Goal: Find specific page/section: Find specific page/section

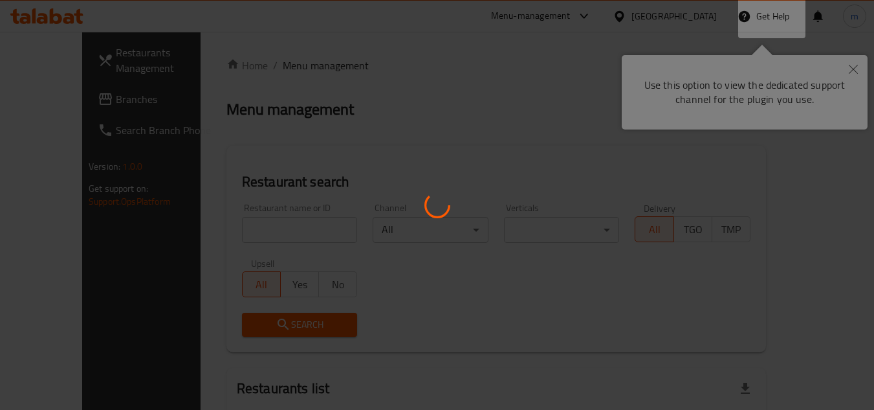
click at [3, 107] on div at bounding box center [437, 205] width 874 height 410
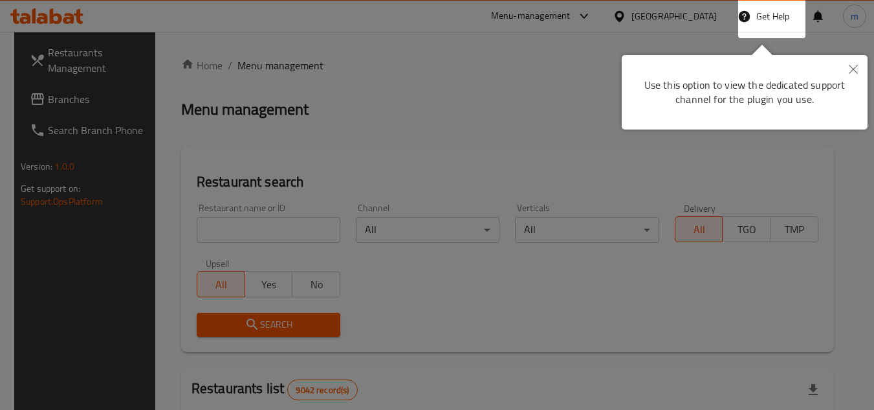
click at [855, 71] on icon "Close" at bounding box center [853, 69] width 9 height 9
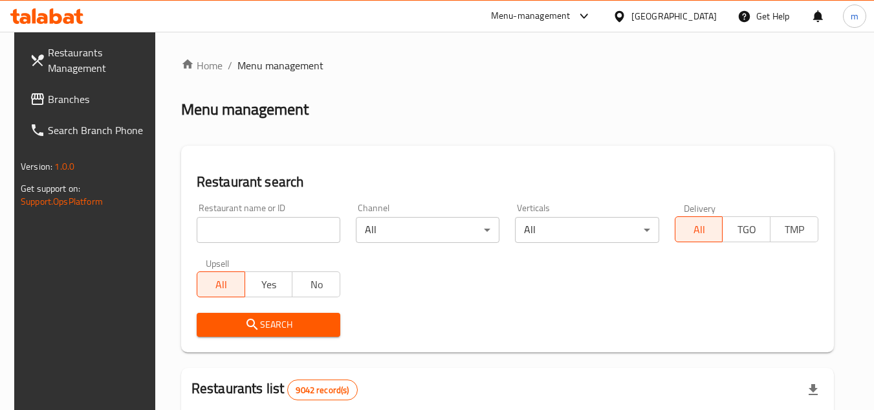
click at [700, 16] on div "[GEOGRAPHIC_DATA]" at bounding box center [673, 16] width 85 height 14
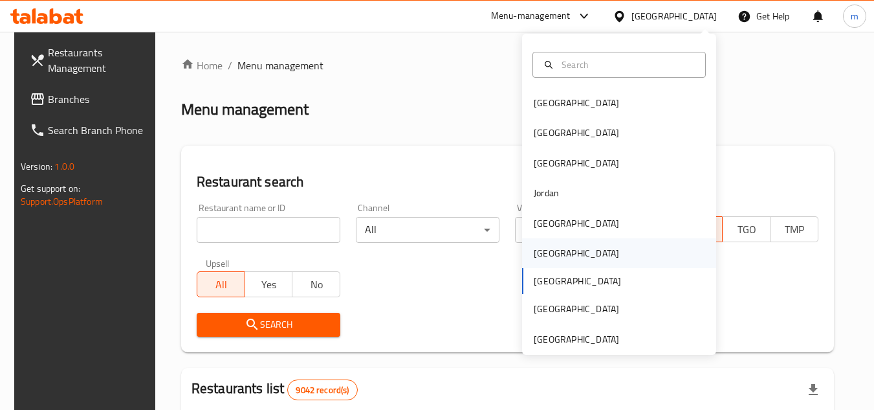
click at [595, 252] on div "[GEOGRAPHIC_DATA]" at bounding box center [619, 253] width 194 height 30
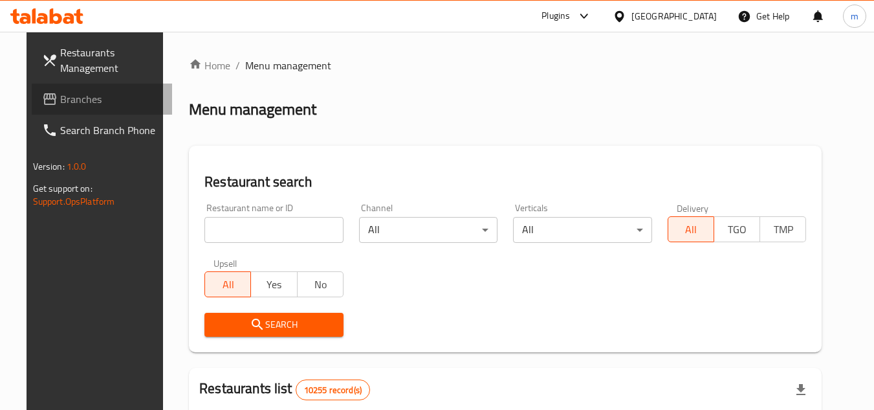
click at [89, 85] on link "Branches" at bounding box center [102, 98] width 141 height 31
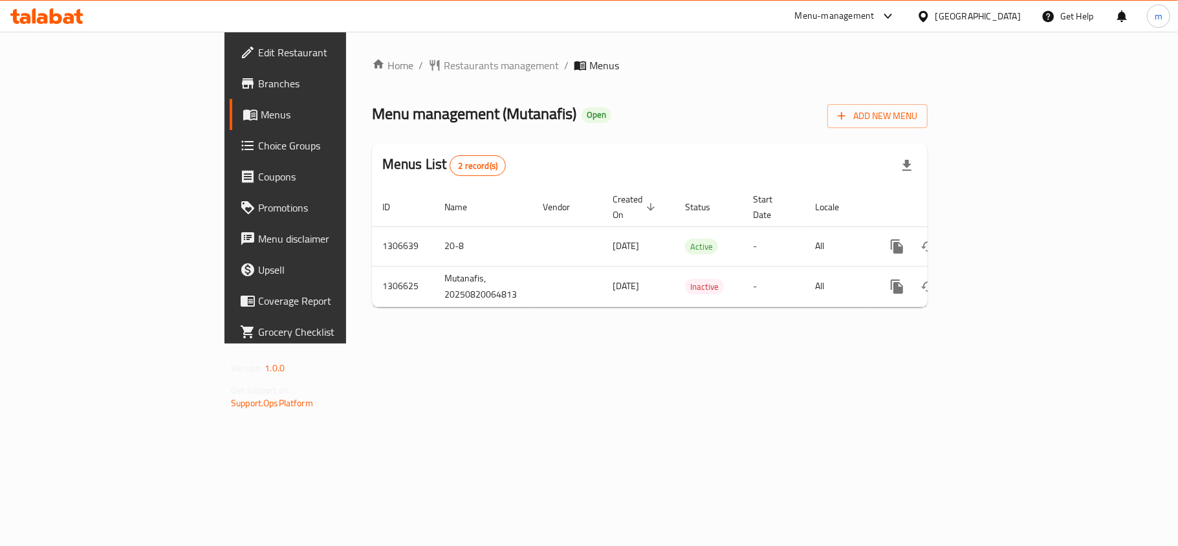
drag, startPoint x: 989, startPoint y: 25, endPoint x: 979, endPoint y: 45, distance: 22.3
click at [989, 25] on div "[GEOGRAPHIC_DATA]" at bounding box center [968, 16] width 125 height 31
click at [930, 17] on icon at bounding box center [924, 17] width 14 height 14
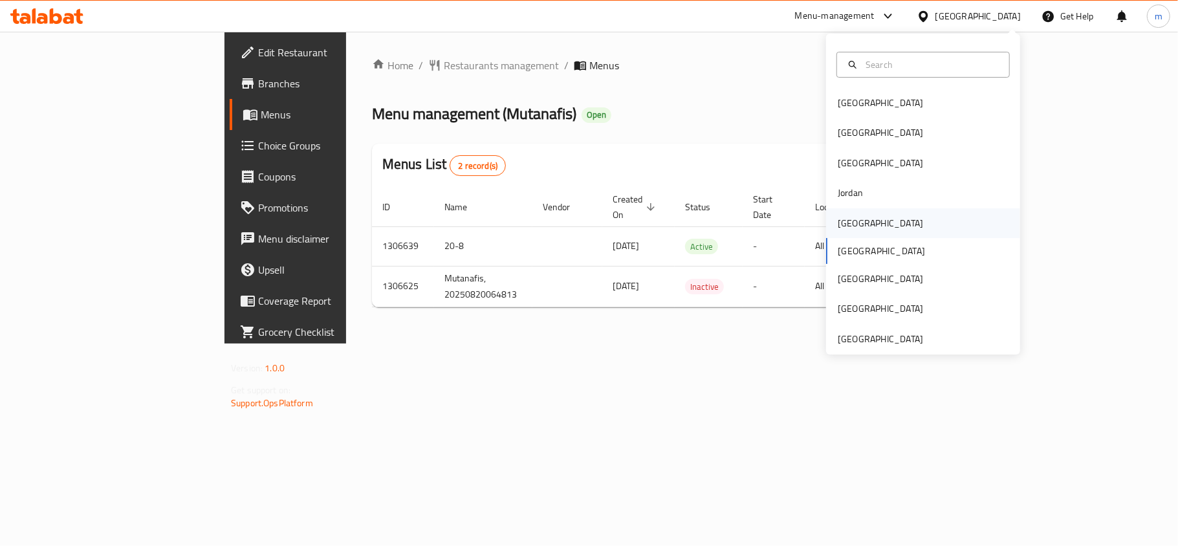
click at [868, 223] on div "[GEOGRAPHIC_DATA]" at bounding box center [923, 223] width 194 height 30
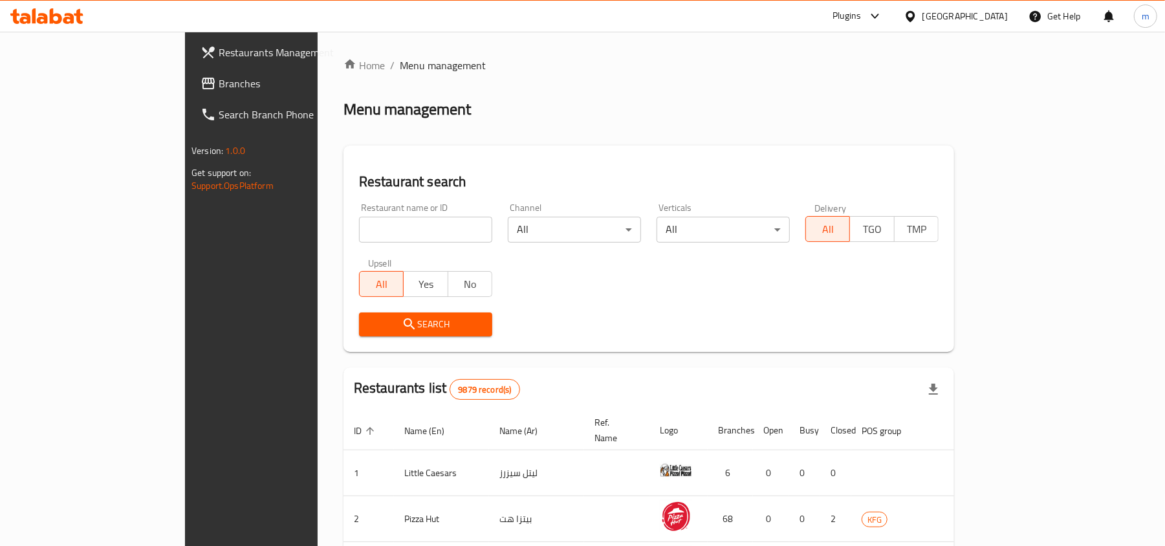
click at [219, 85] on span "Branches" at bounding box center [294, 84] width 151 height 16
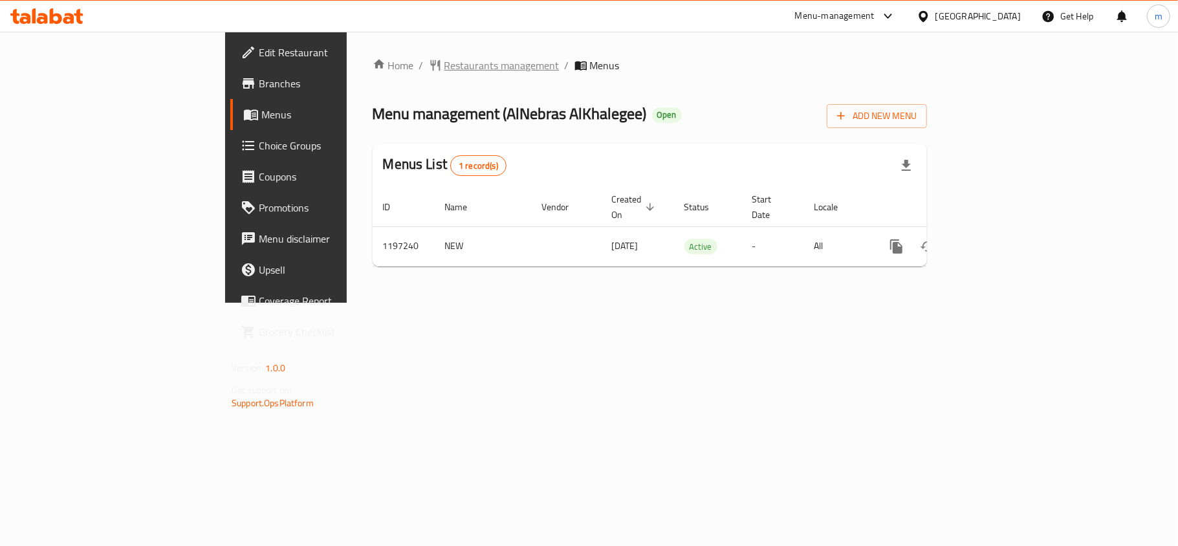
click at [444, 68] on span "Restaurants management" at bounding box center [501, 66] width 115 height 16
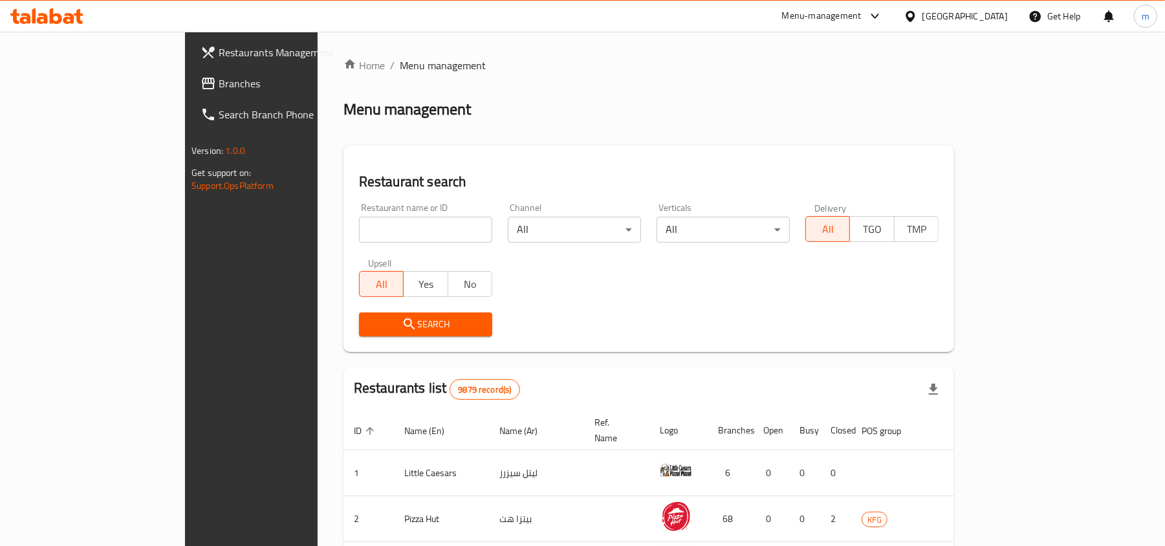
click at [359, 228] on input "search" at bounding box center [425, 230] width 133 height 26
paste input "668028"
type input "668028"
click button "Search" at bounding box center [425, 325] width 133 height 24
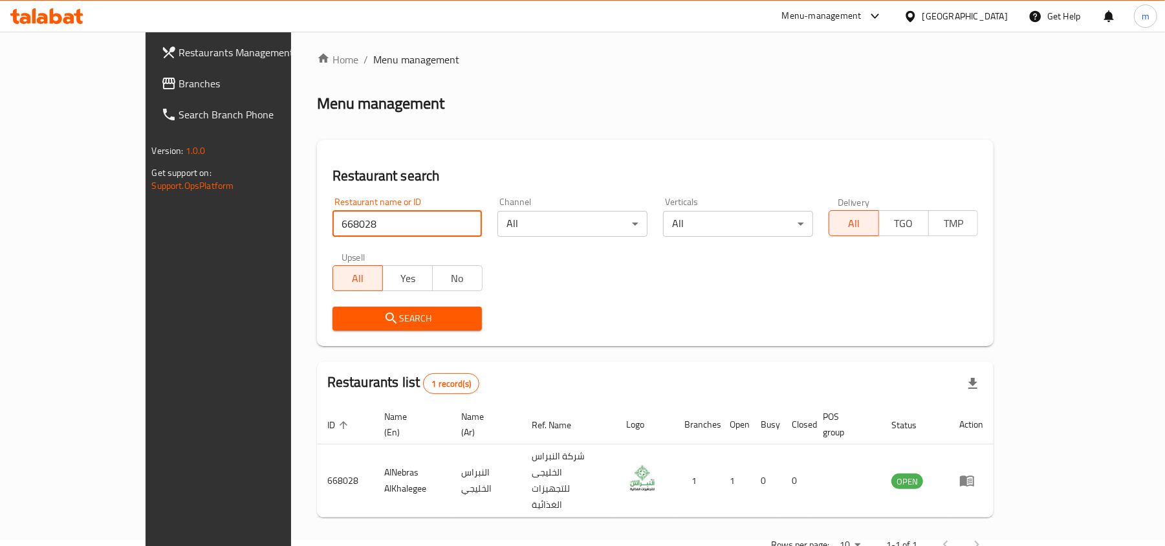
scroll to position [6, 0]
click at [915, 21] on icon at bounding box center [910, 15] width 9 height 11
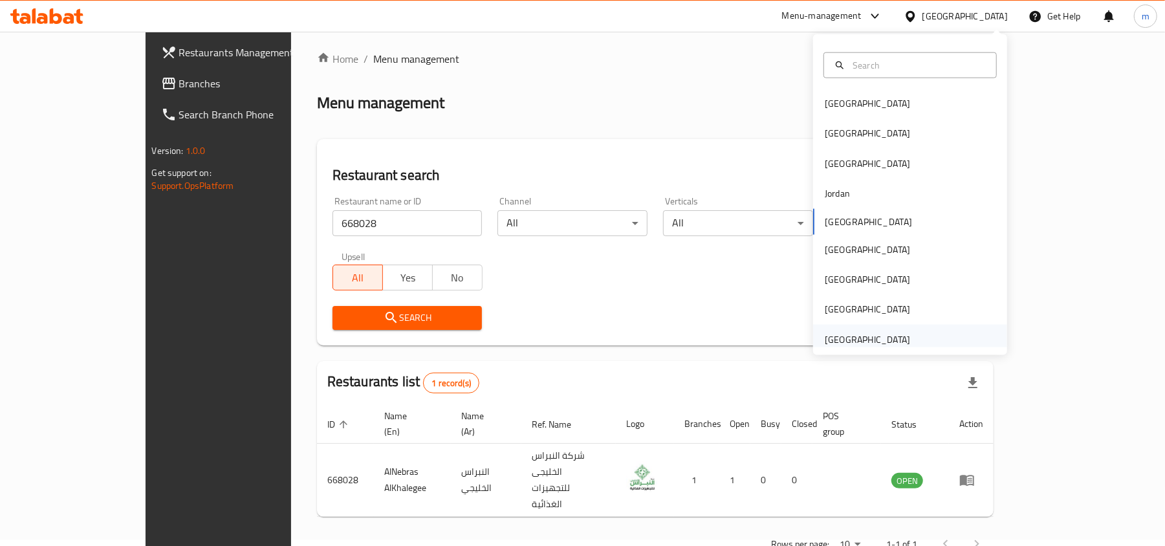
click at [888, 327] on div "[GEOGRAPHIC_DATA]" at bounding box center [868, 340] width 106 height 30
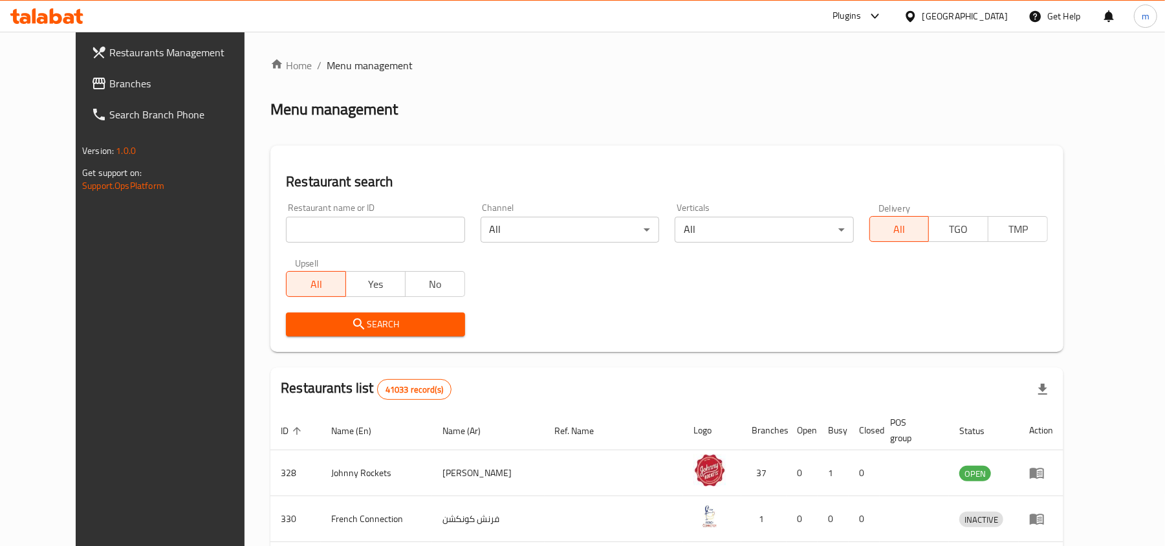
click at [109, 92] on link "Branches" at bounding box center [176, 83] width 190 height 31
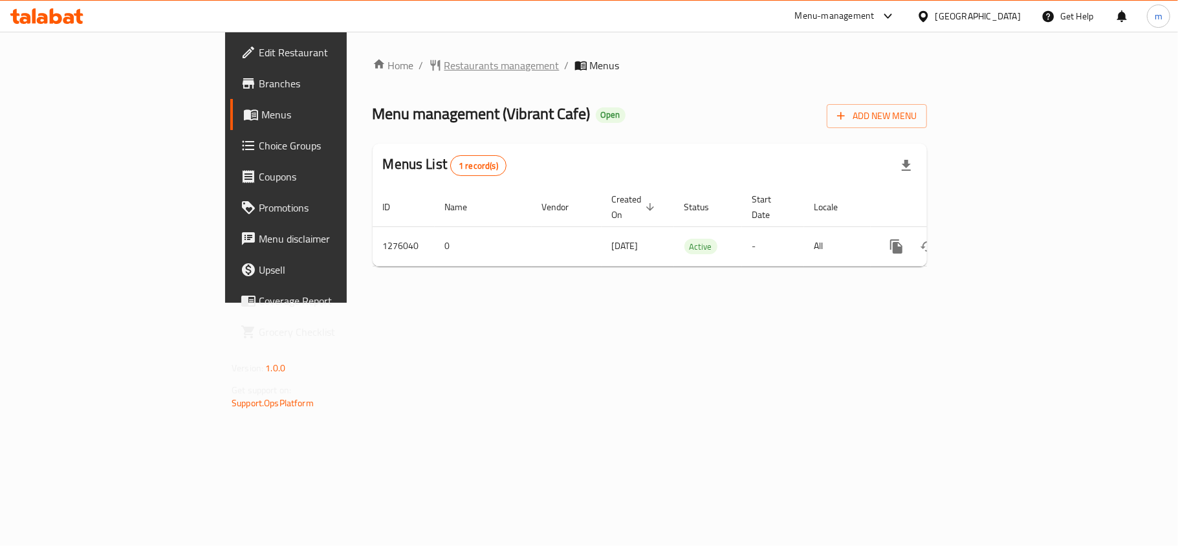
click at [444, 69] on span "Restaurants management" at bounding box center [501, 66] width 115 height 16
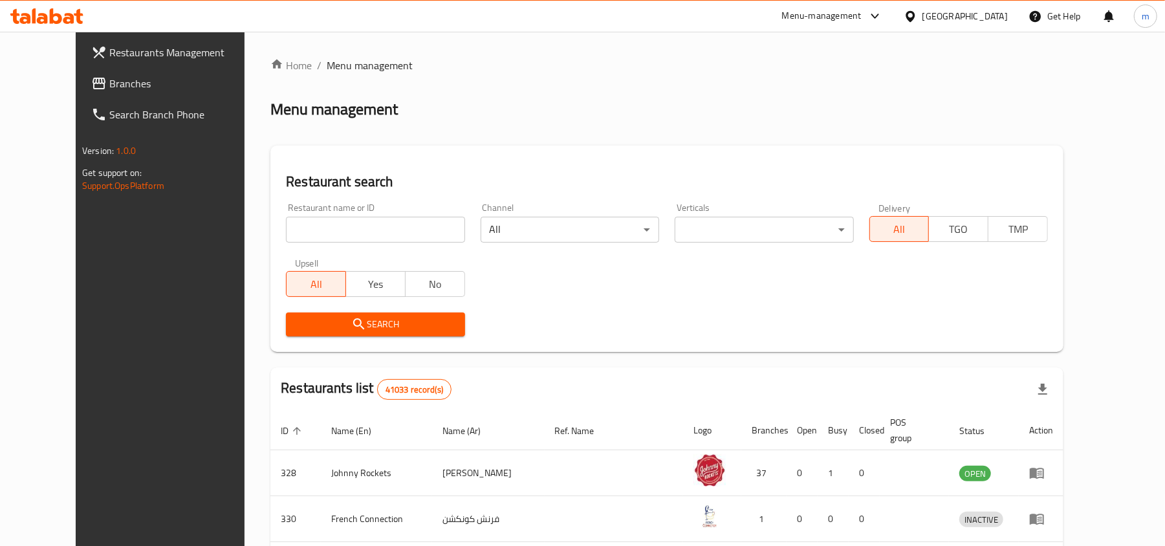
click at [296, 228] on input "search" at bounding box center [375, 230] width 179 height 26
paste input "691771"
type input "691771"
click button "Search" at bounding box center [375, 325] width 179 height 24
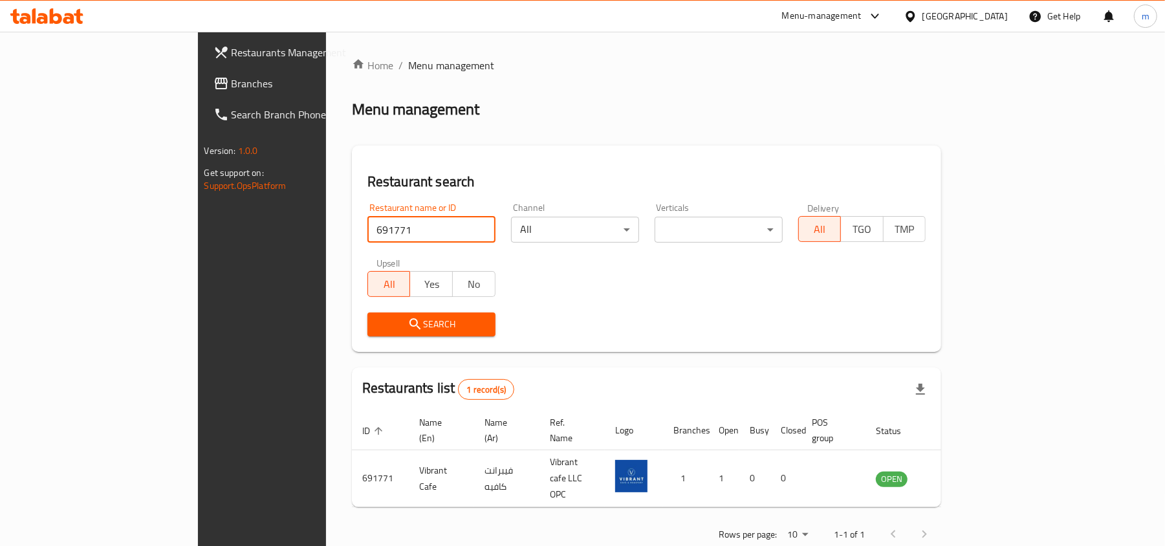
scroll to position [6, 0]
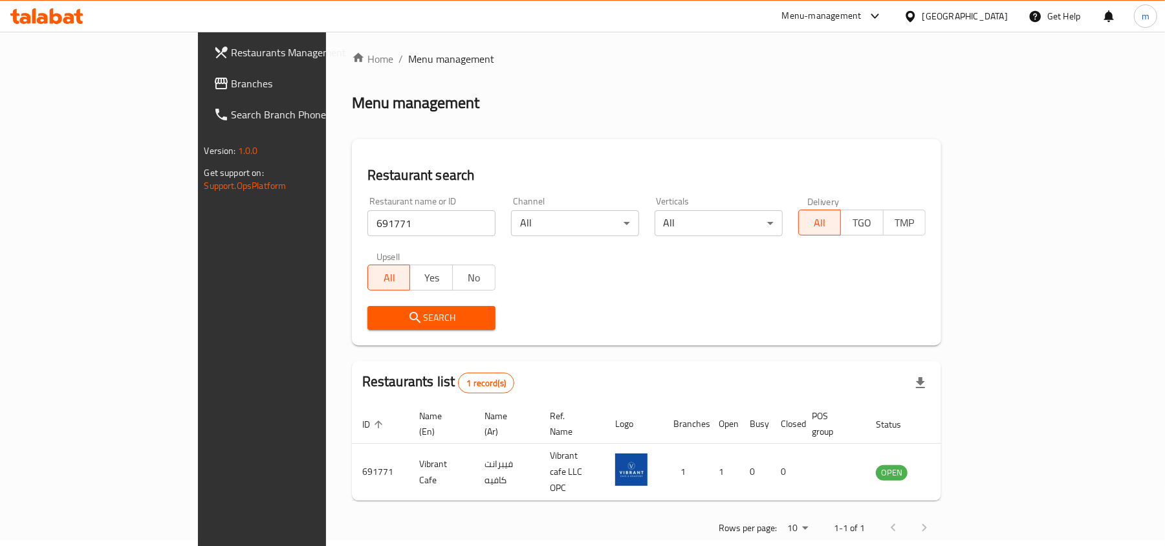
click at [232, 89] on span "Branches" at bounding box center [307, 84] width 151 height 16
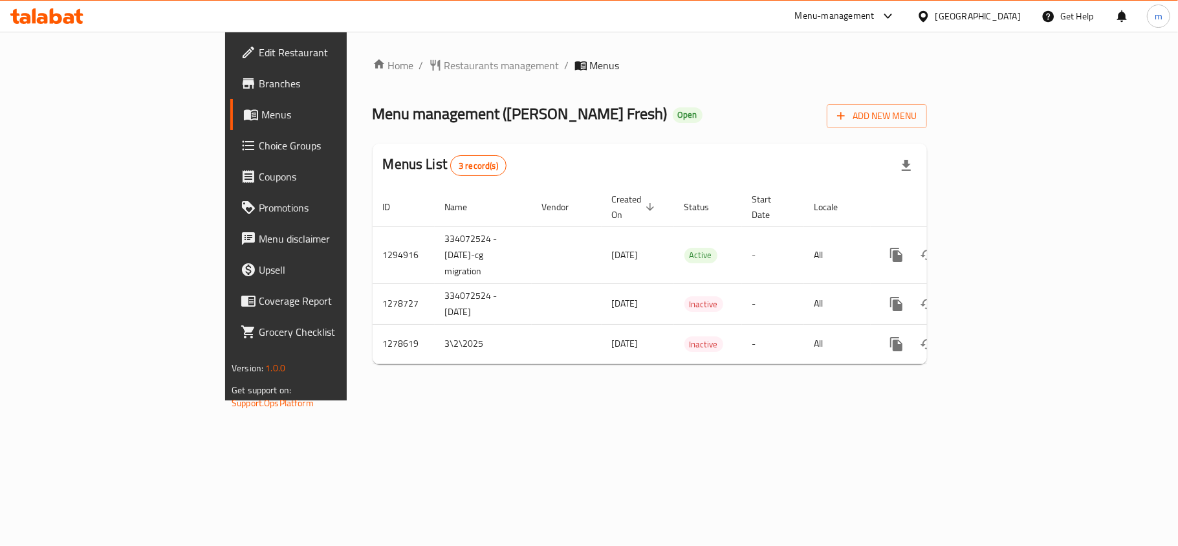
click at [945, 14] on div "[GEOGRAPHIC_DATA]" at bounding box center [978, 16] width 85 height 14
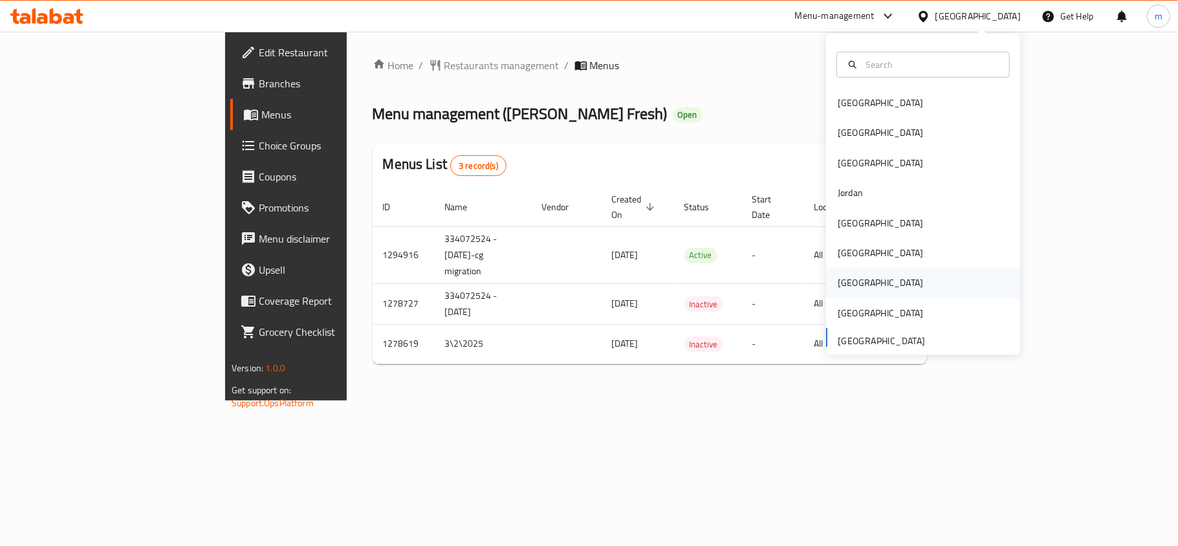
click at [850, 286] on div "[GEOGRAPHIC_DATA]" at bounding box center [881, 283] width 106 height 30
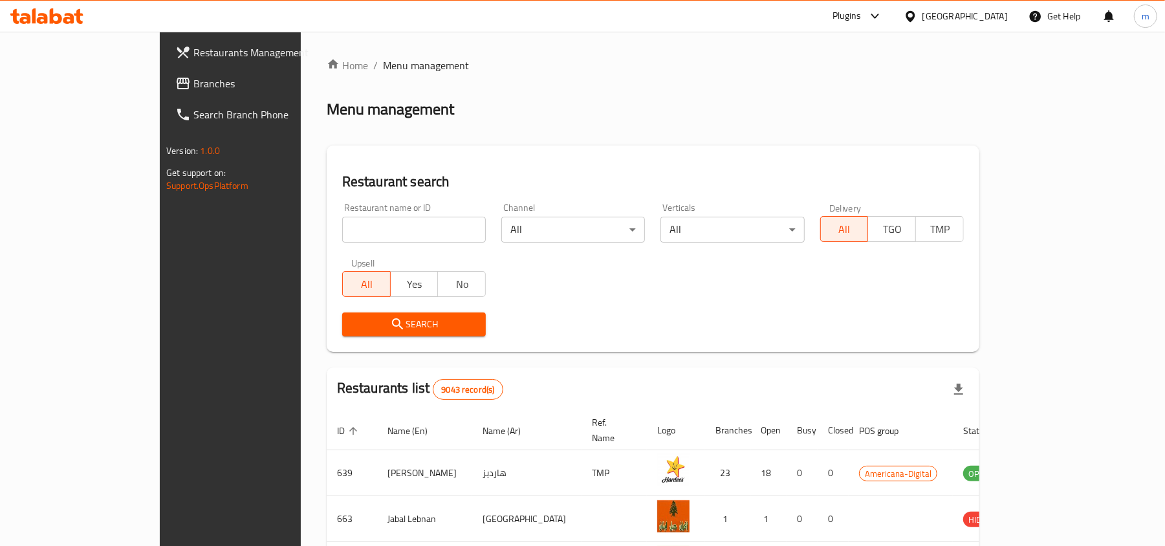
click at [193, 80] on span "Branches" at bounding box center [268, 84] width 151 height 16
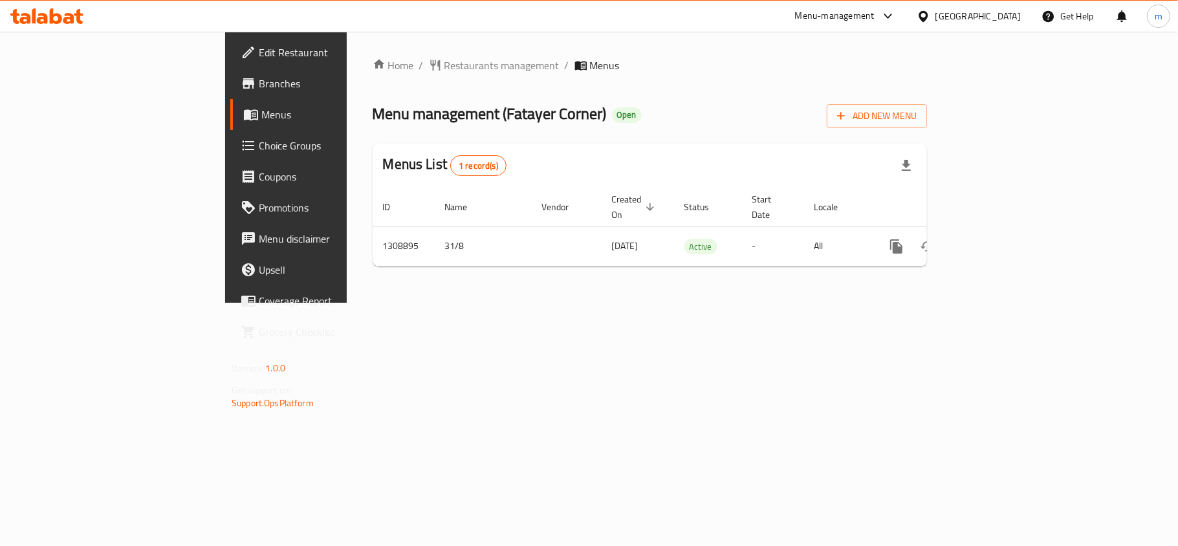
click at [928, 17] on icon at bounding box center [923, 15] width 9 height 11
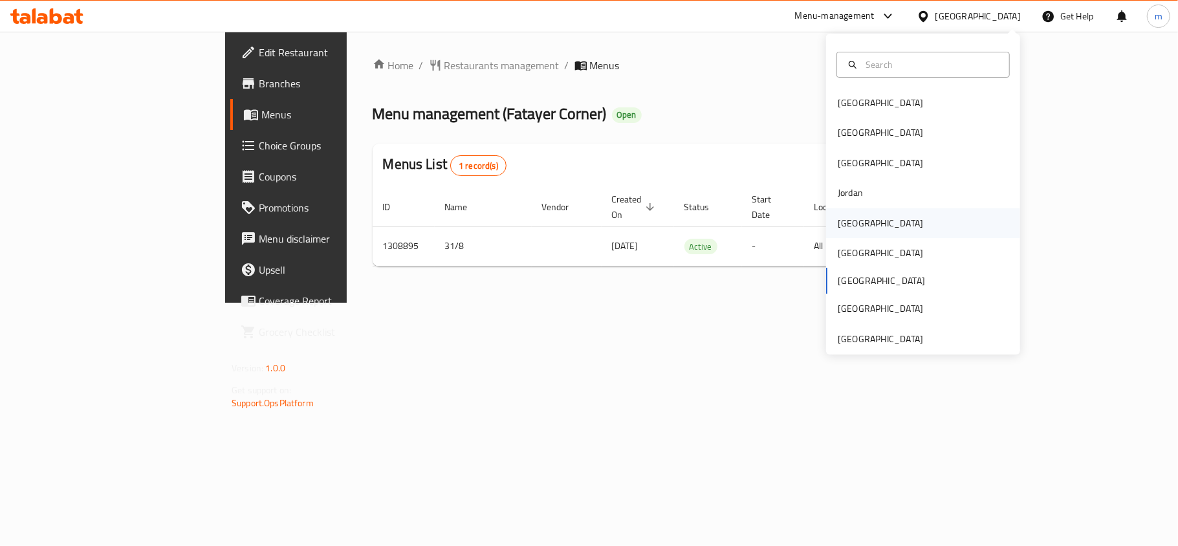
click at [864, 226] on div "[GEOGRAPHIC_DATA]" at bounding box center [923, 223] width 194 height 30
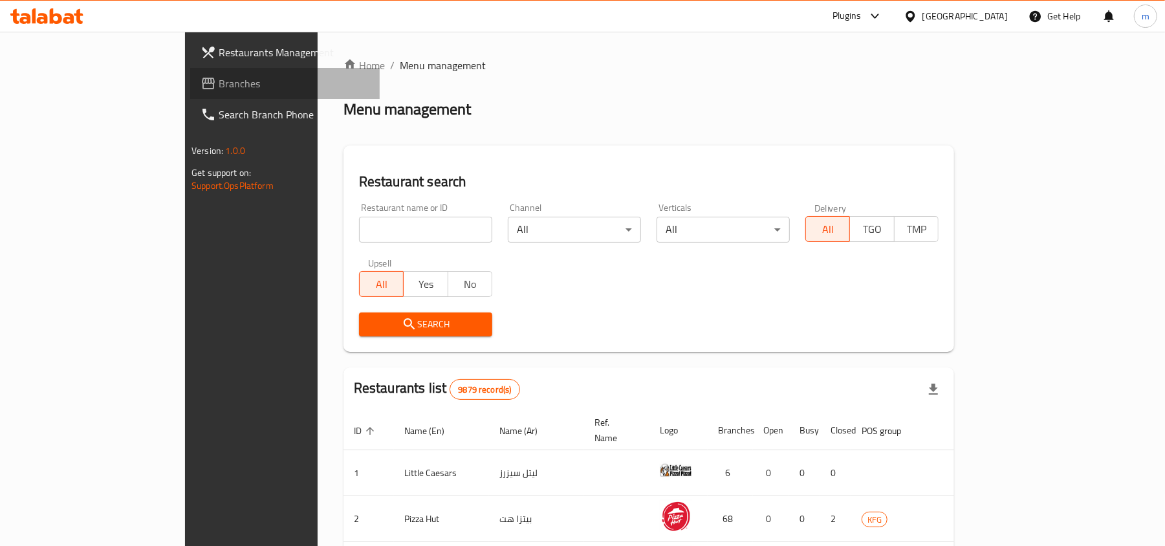
click at [219, 79] on span "Branches" at bounding box center [294, 84] width 151 height 16
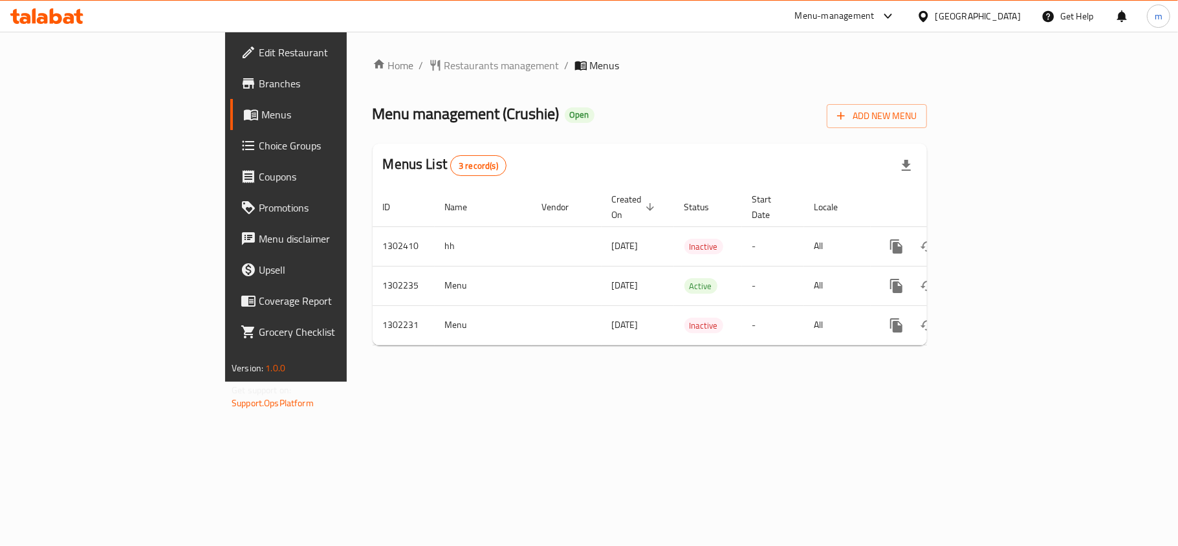
click at [998, 10] on div "[GEOGRAPHIC_DATA]" at bounding box center [978, 16] width 85 height 14
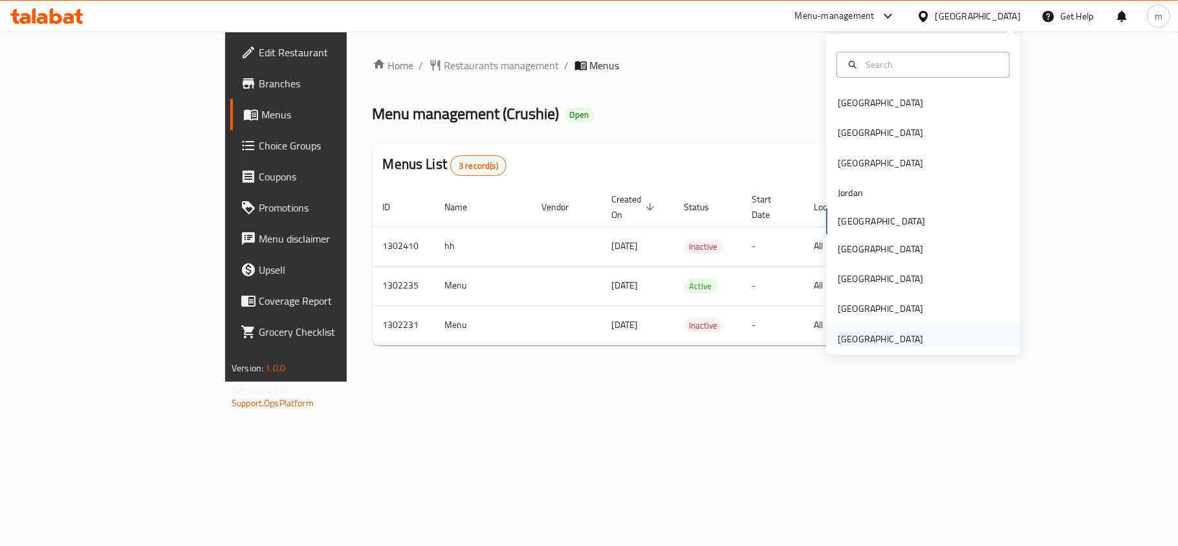
click at [877, 332] on div "[GEOGRAPHIC_DATA]" at bounding box center [880, 339] width 85 height 14
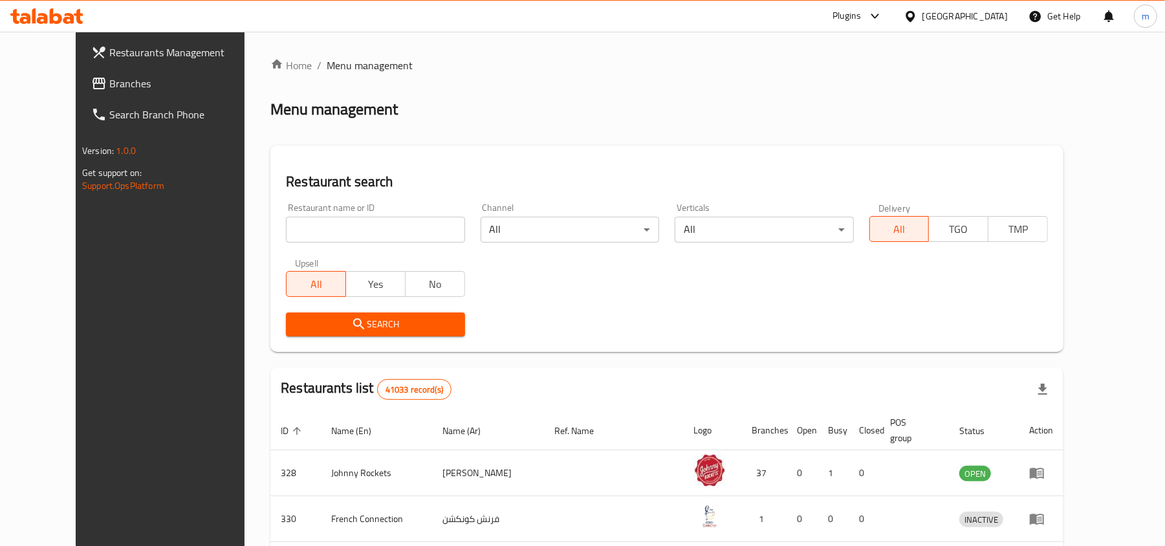
click at [109, 76] on span "Branches" at bounding box center [184, 84] width 151 height 16
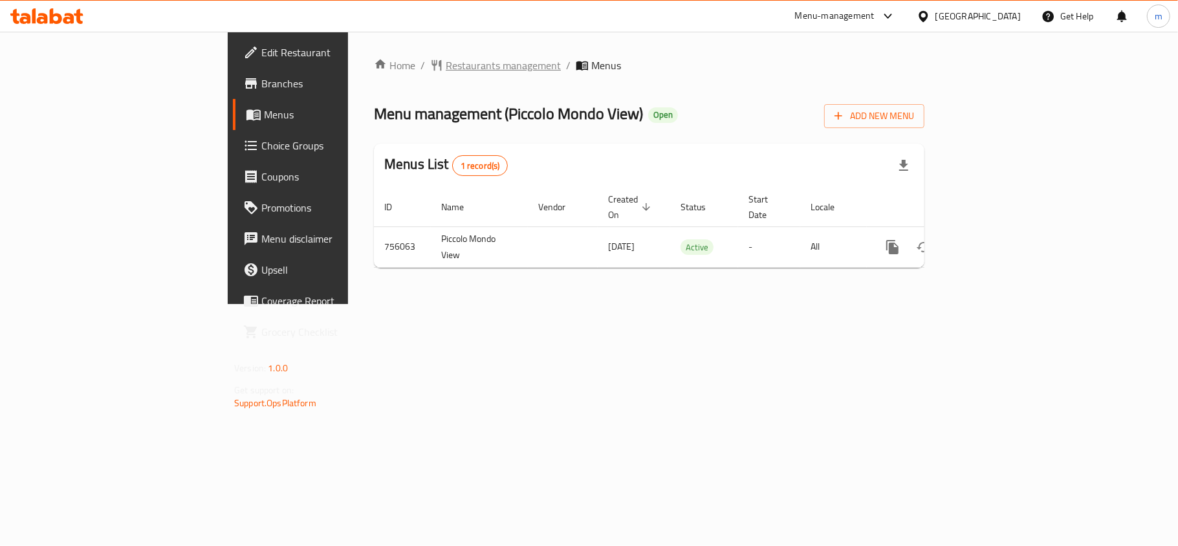
click at [446, 60] on span "Restaurants management" at bounding box center [503, 66] width 115 height 16
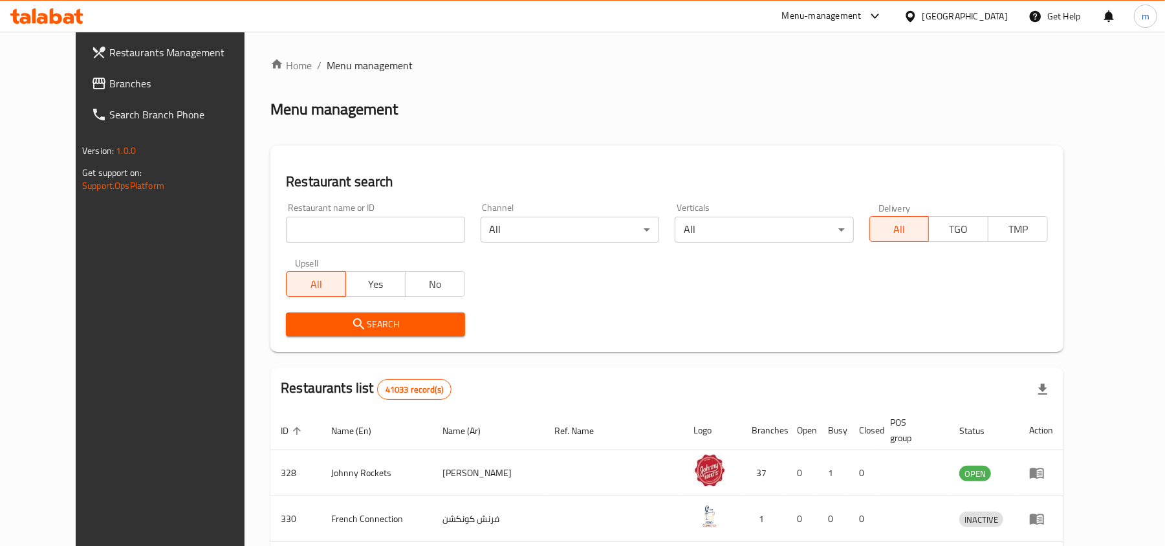
click at [286, 226] on input "search" at bounding box center [375, 230] width 179 height 26
paste input "649646"
type input "649646"
click button "Search" at bounding box center [375, 325] width 179 height 24
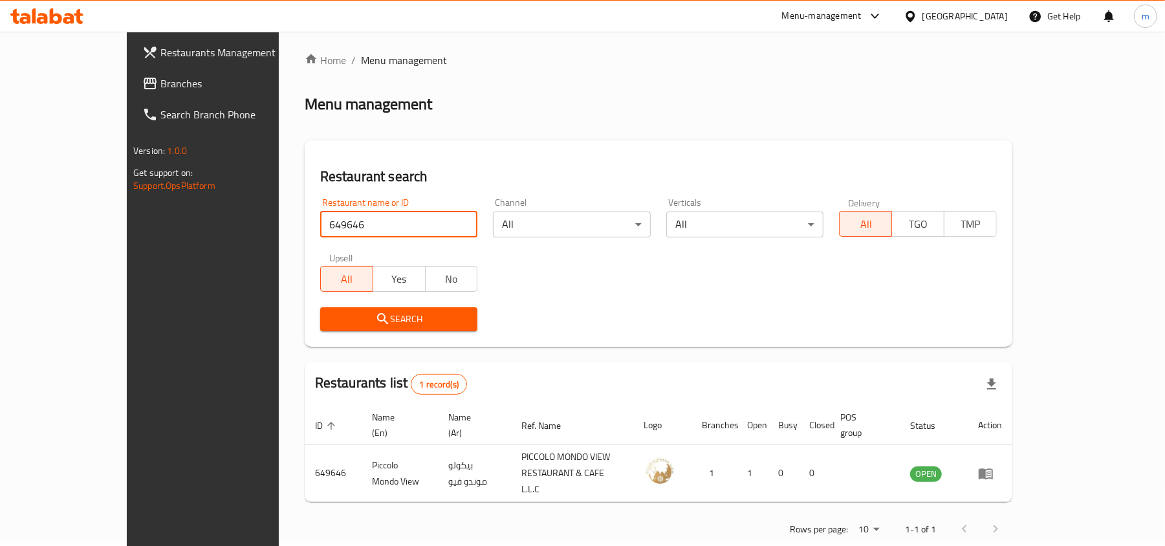
scroll to position [6, 0]
click at [160, 78] on span "Branches" at bounding box center [235, 84] width 151 height 16
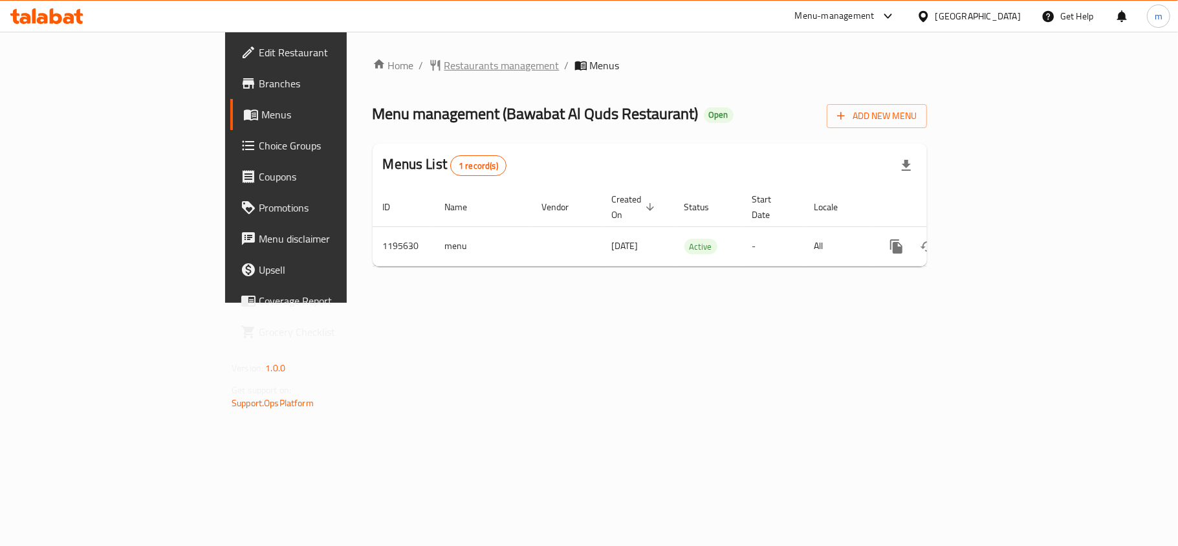
click at [444, 65] on span "Restaurants management" at bounding box center [501, 66] width 115 height 16
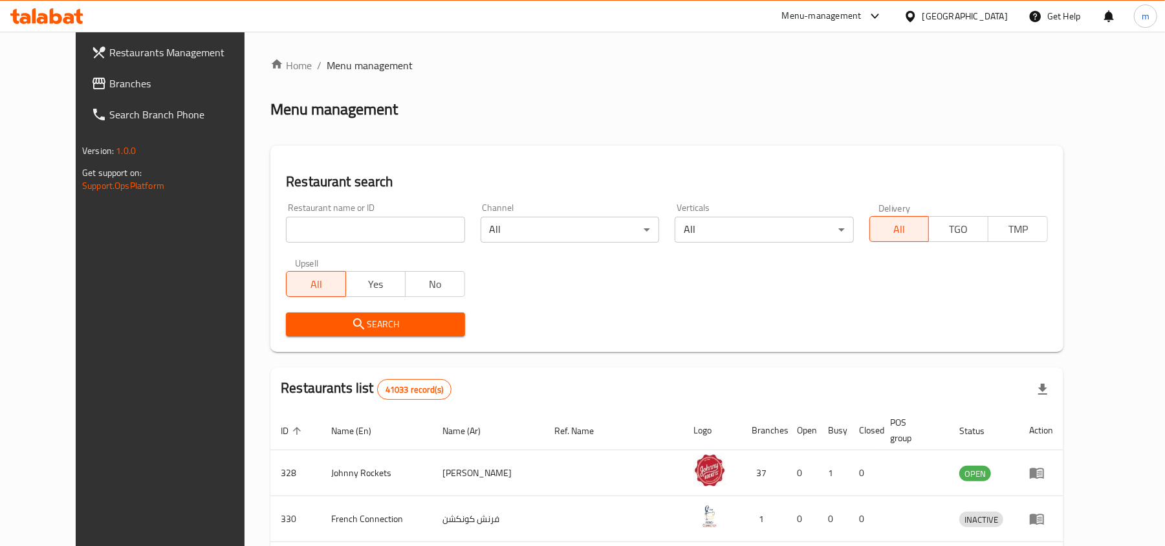
click at [109, 78] on span "Branches" at bounding box center [184, 84] width 151 height 16
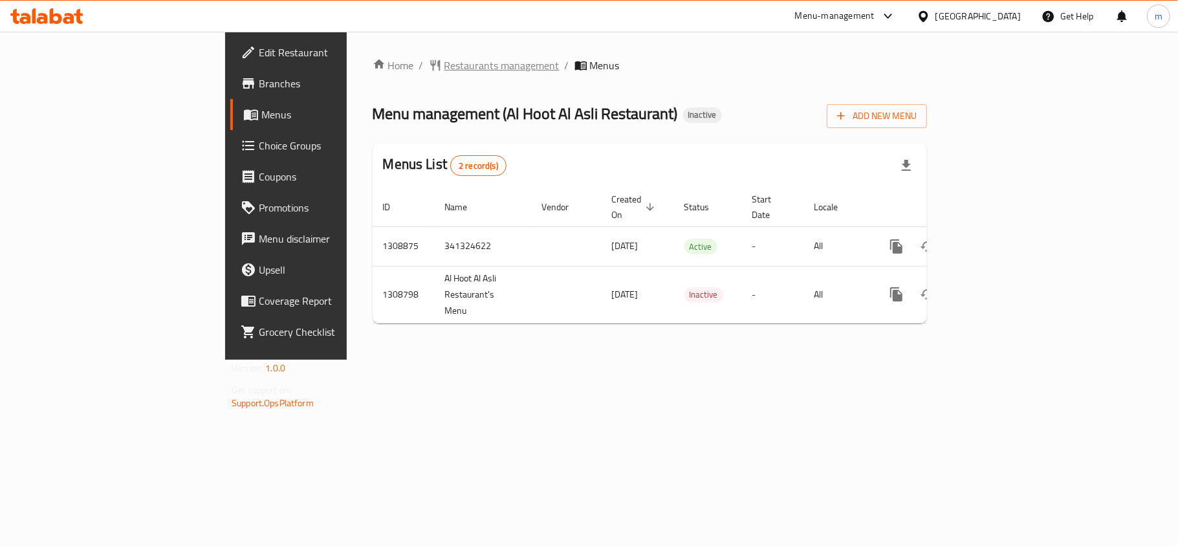
click at [444, 66] on span "Restaurants management" at bounding box center [501, 66] width 115 height 16
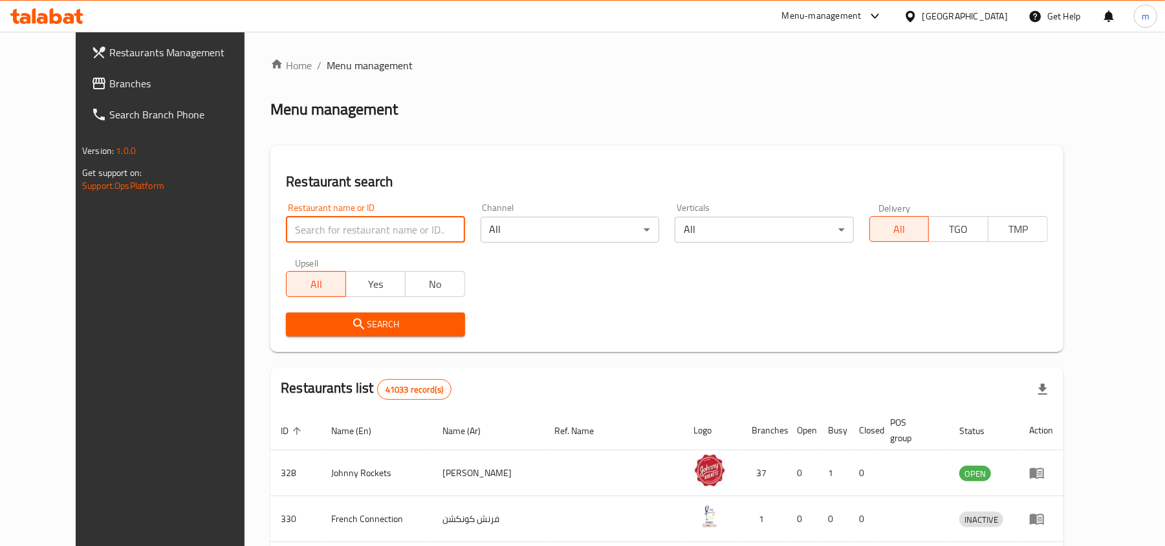
click at [286, 228] on input "search" at bounding box center [375, 230] width 179 height 26
paste input "705041"
type input "705041"
click at [338, 330] on span "Search" at bounding box center [375, 324] width 158 height 16
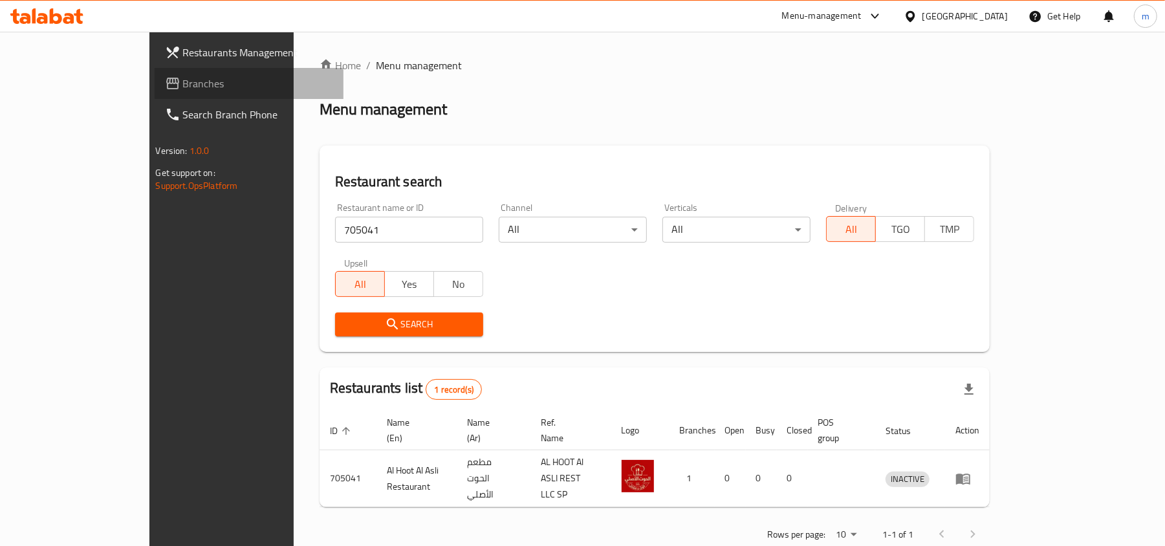
click at [183, 79] on span "Branches" at bounding box center [258, 84] width 151 height 16
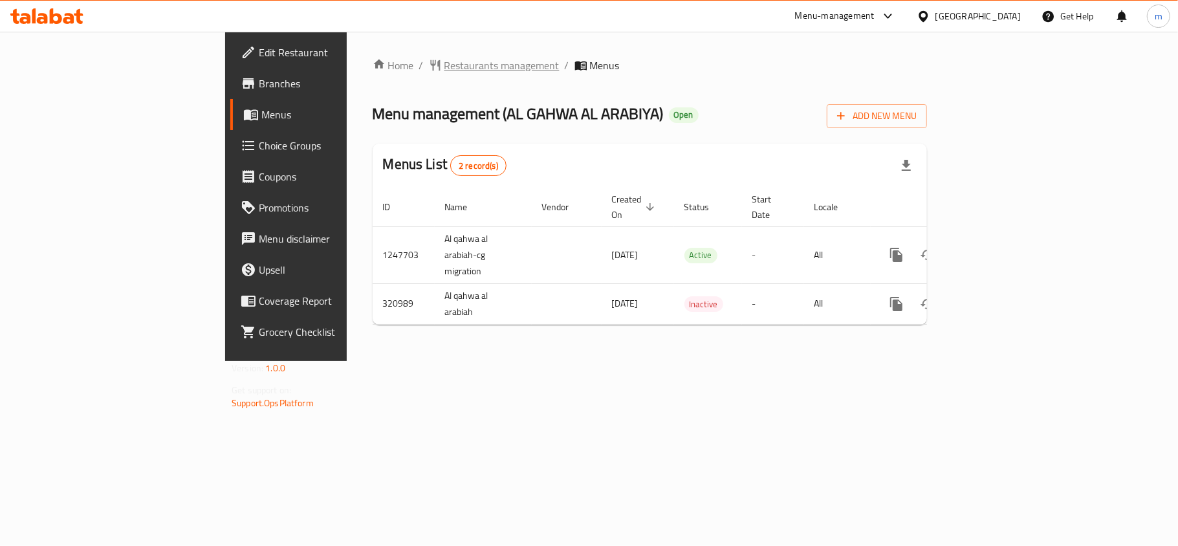
click at [444, 65] on span "Restaurants management" at bounding box center [501, 66] width 115 height 16
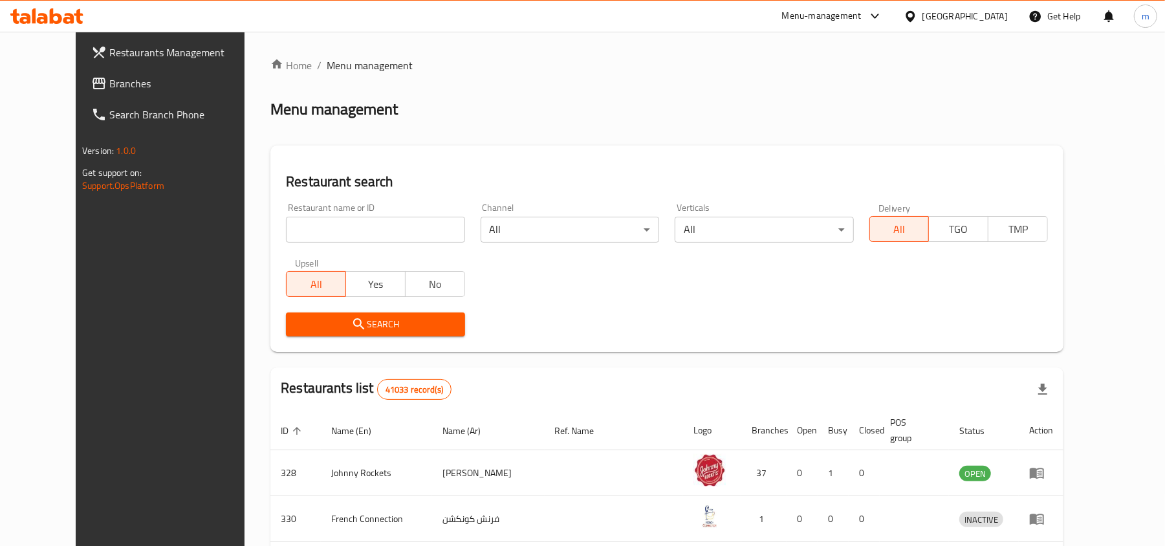
click at [292, 226] on input "search" at bounding box center [375, 230] width 179 height 26
paste input "629431"
type input "629431"
click button "Search" at bounding box center [375, 325] width 179 height 24
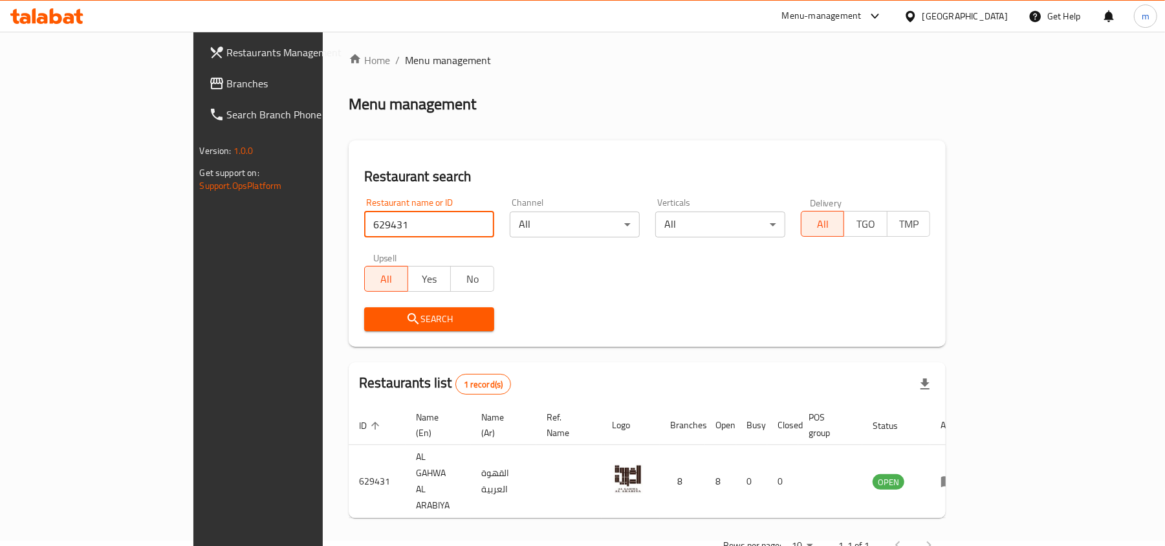
scroll to position [6, 0]
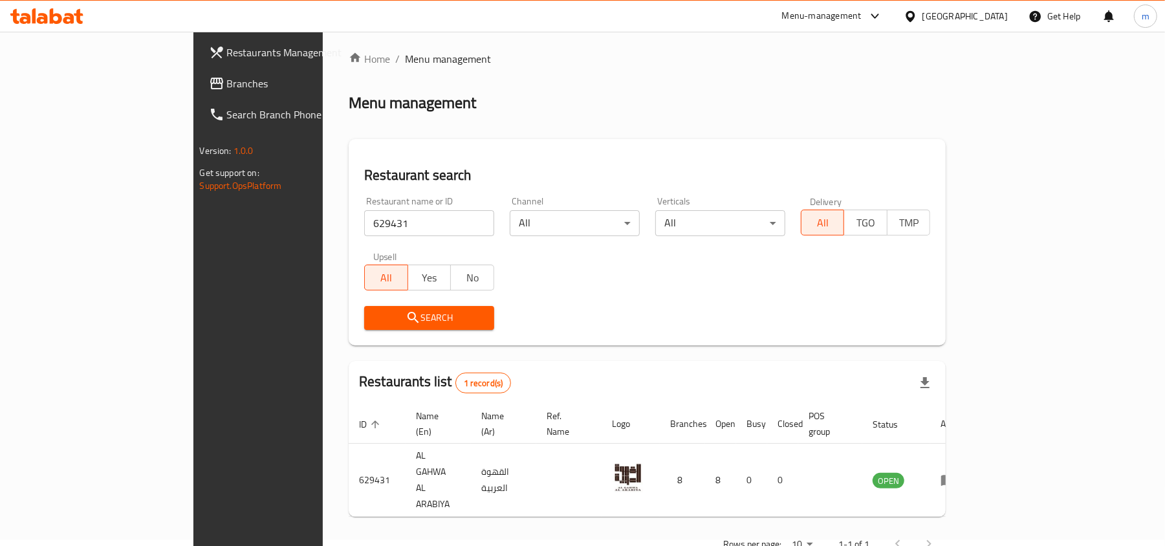
click at [922, 25] on div "[GEOGRAPHIC_DATA]" at bounding box center [956, 16] width 125 height 31
click at [917, 19] on icon at bounding box center [911, 17] width 14 height 14
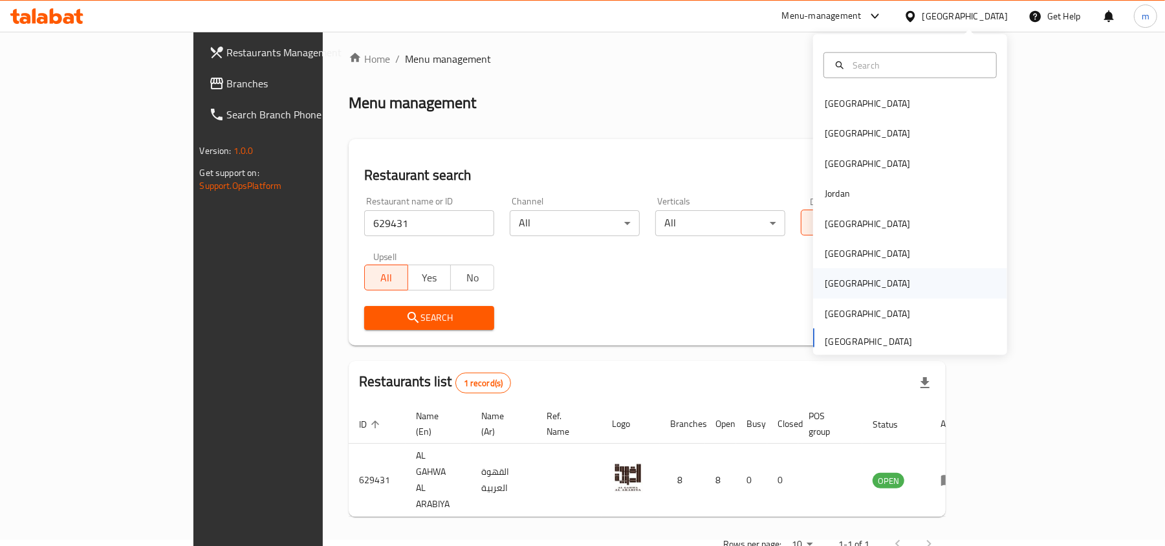
click at [832, 276] on div "[GEOGRAPHIC_DATA]" at bounding box center [867, 283] width 85 height 14
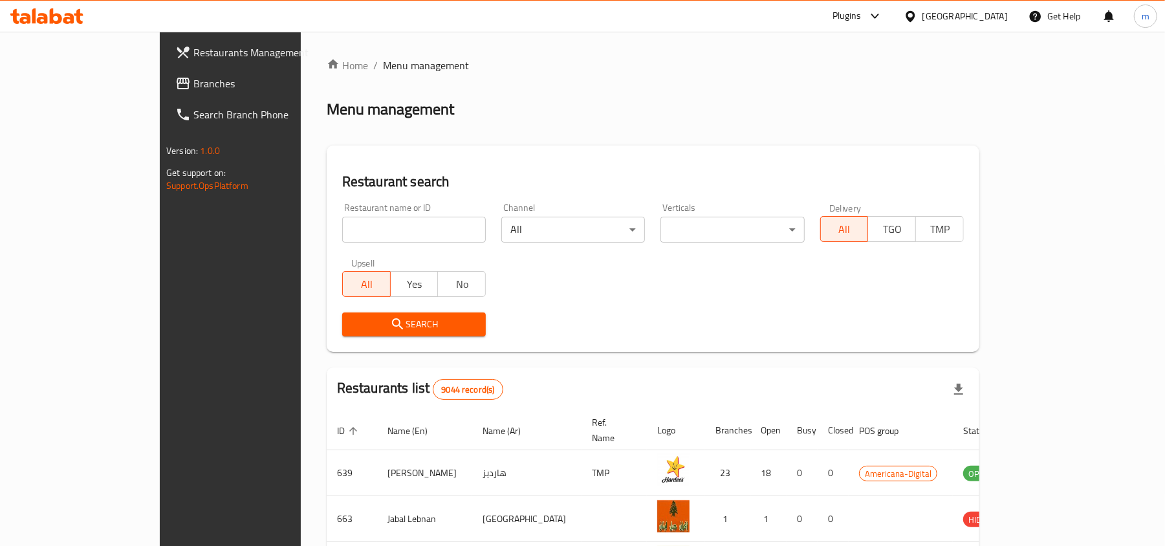
click at [193, 76] on span "Branches" at bounding box center [268, 84] width 151 height 16
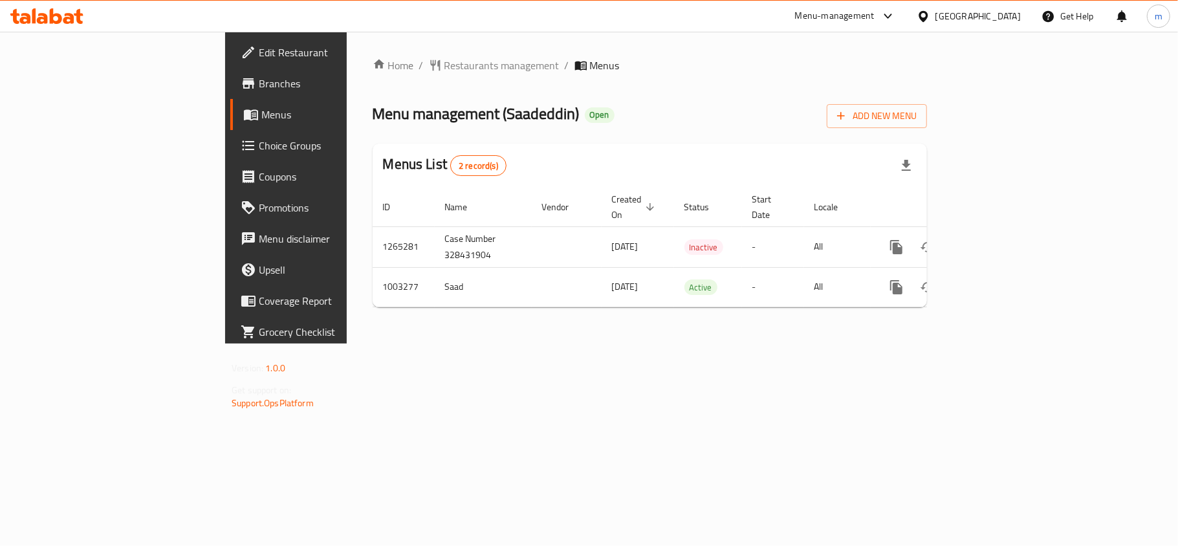
click at [930, 14] on icon at bounding box center [924, 17] width 14 height 14
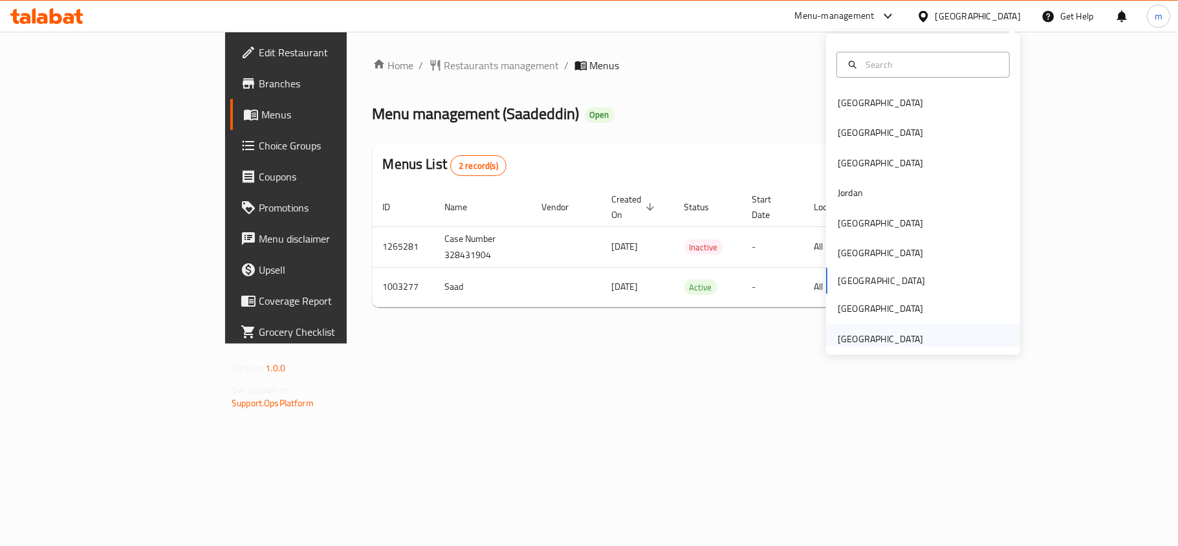
click at [888, 345] on div "[GEOGRAPHIC_DATA]" at bounding box center [880, 339] width 85 height 14
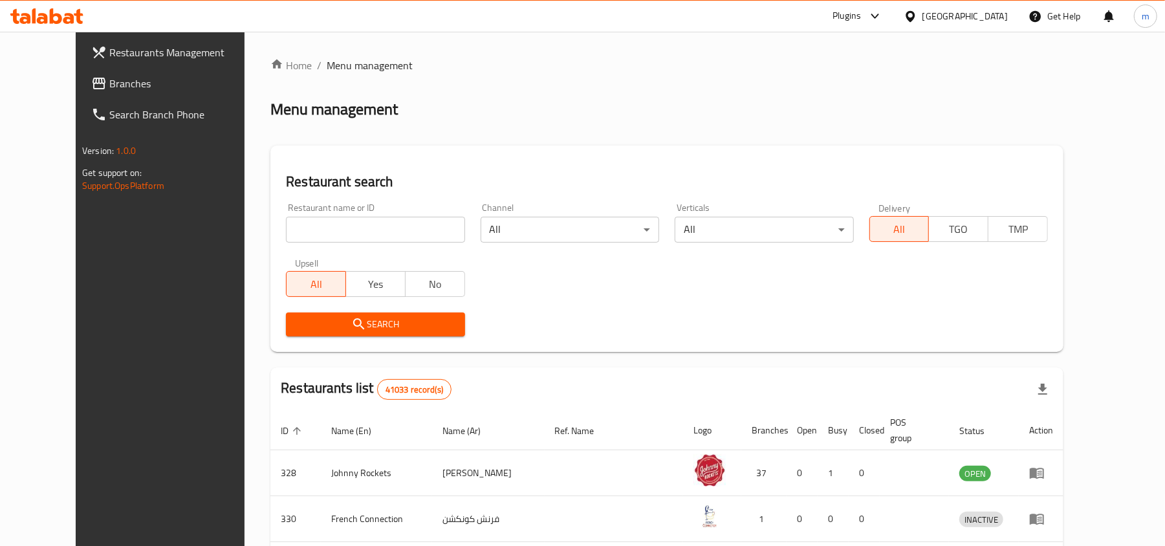
click at [109, 78] on span "Branches" at bounding box center [184, 84] width 151 height 16
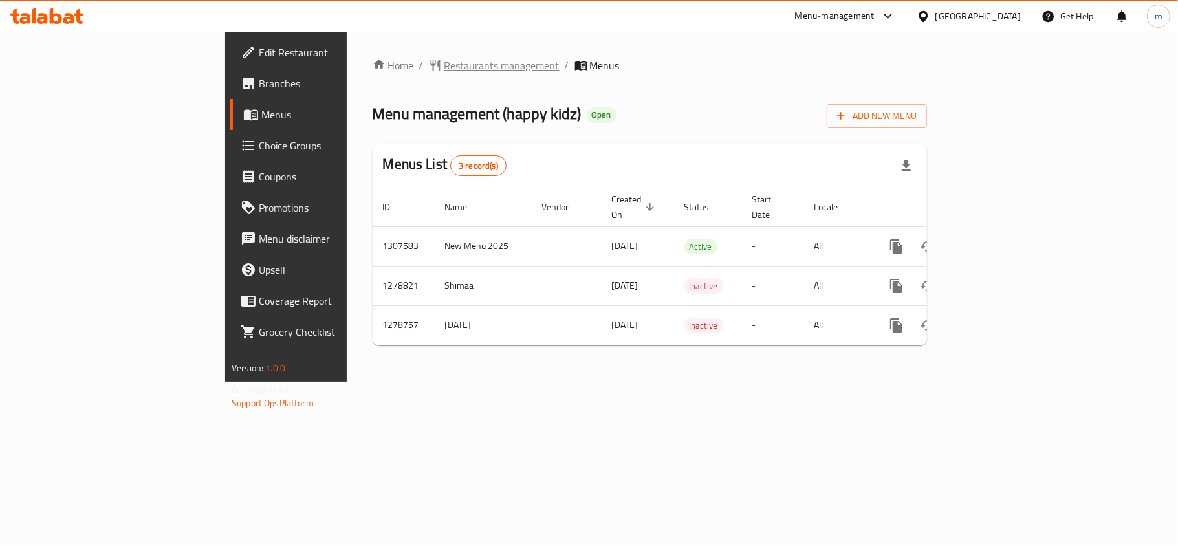
click at [444, 62] on span "Restaurants management" at bounding box center [501, 66] width 115 height 16
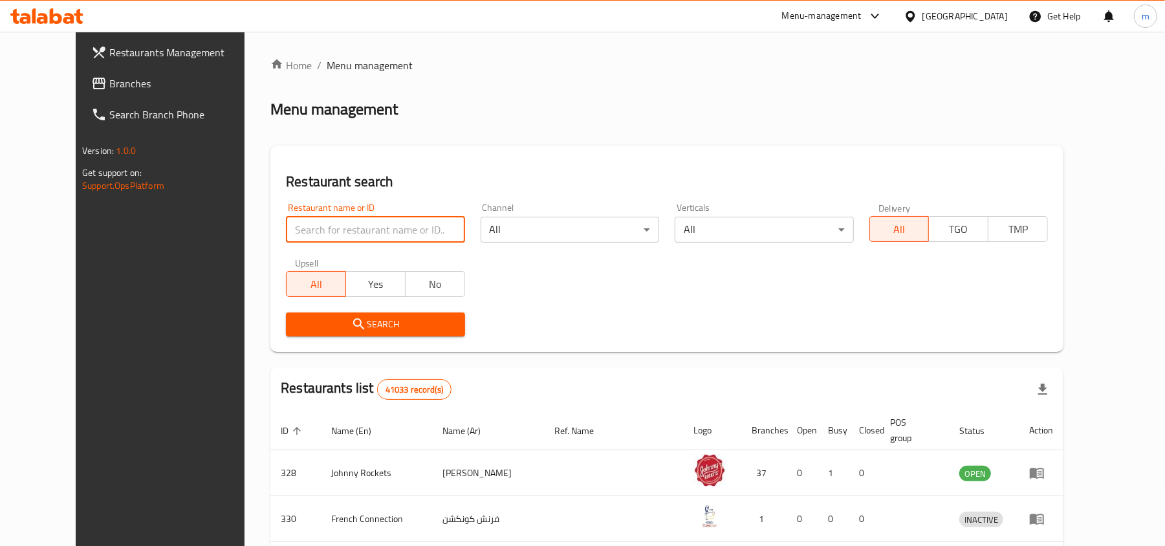
click at [327, 221] on input "search" at bounding box center [375, 230] width 179 height 26
paste input "693017"
type input "693017"
click button "Search" at bounding box center [375, 325] width 179 height 24
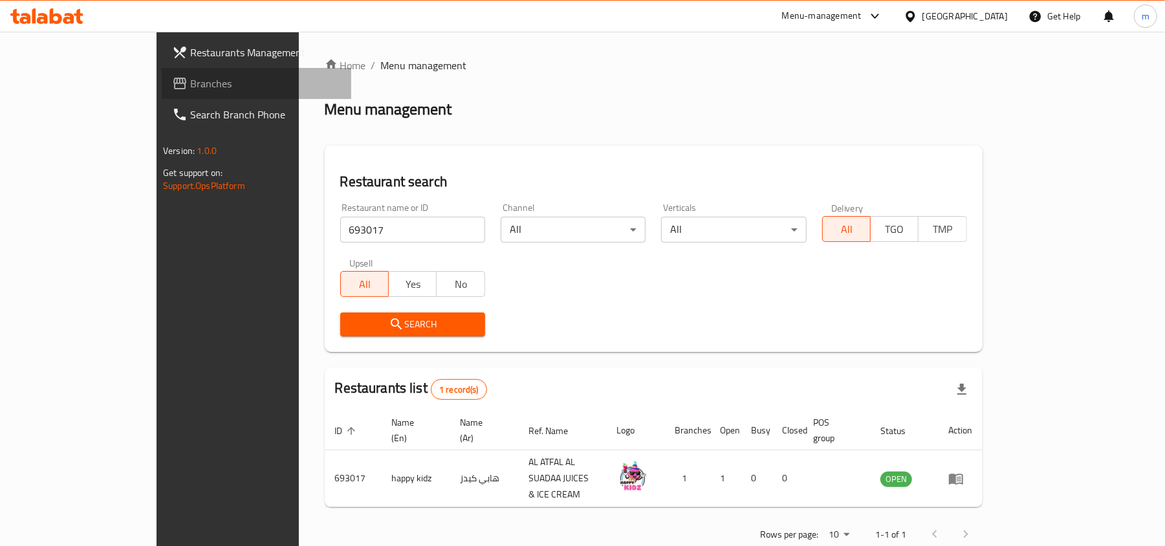
click at [190, 79] on span "Branches" at bounding box center [265, 84] width 151 height 16
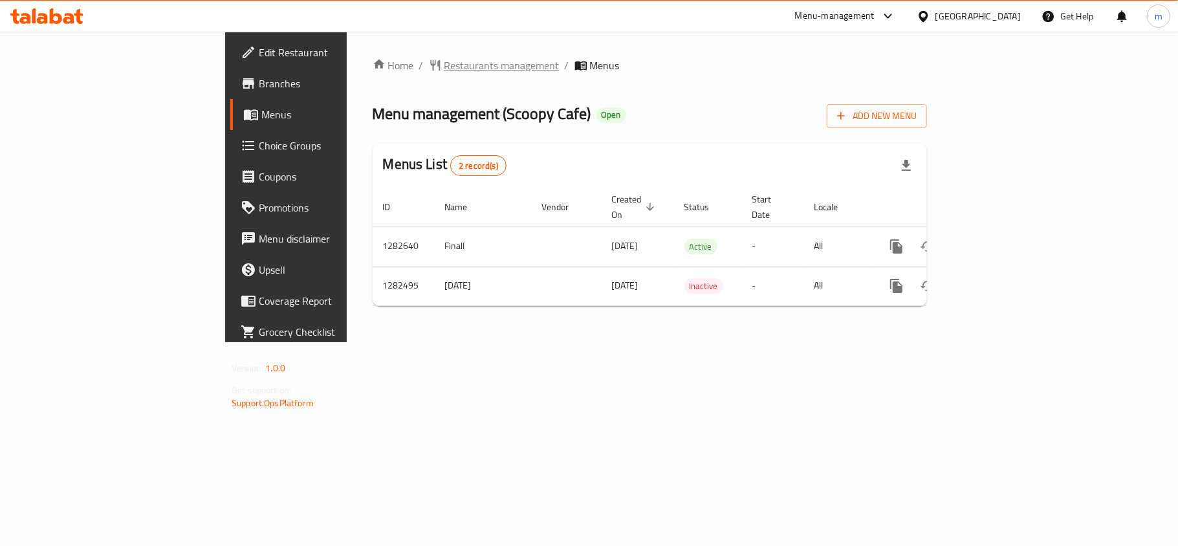
click at [444, 71] on span "Restaurants management" at bounding box center [501, 66] width 115 height 16
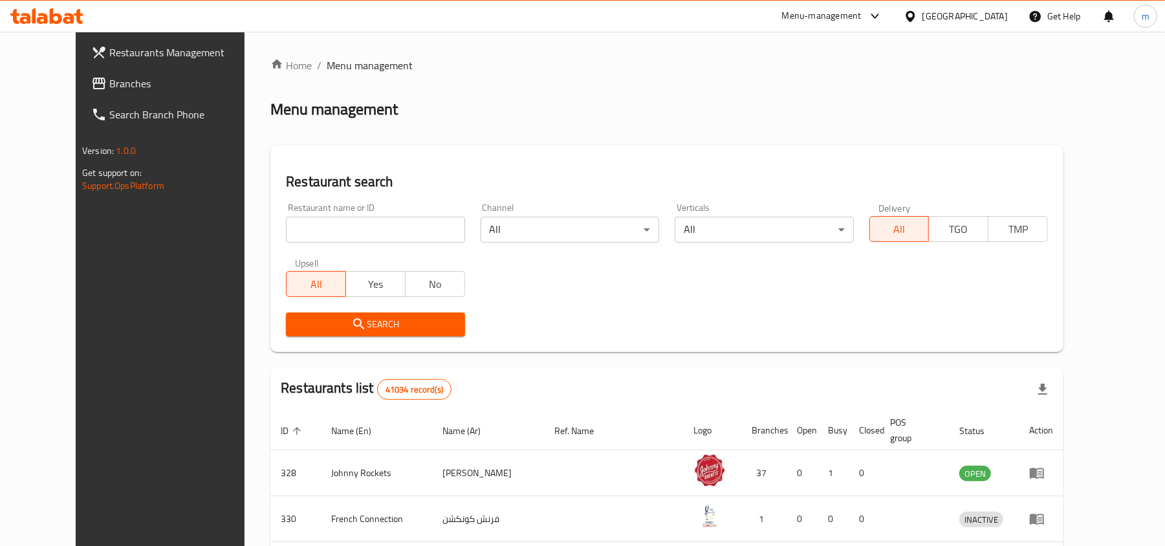
click at [286, 229] on input "search" at bounding box center [375, 230] width 179 height 26
paste input "694831"
type input "694831"
click button "Search" at bounding box center [375, 325] width 179 height 24
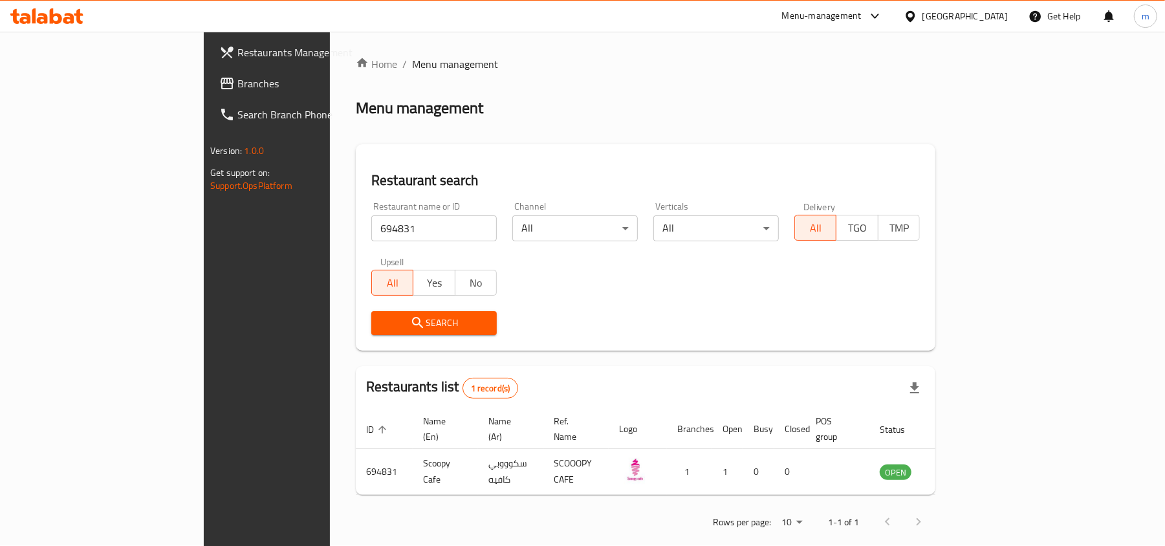
scroll to position [6, 0]
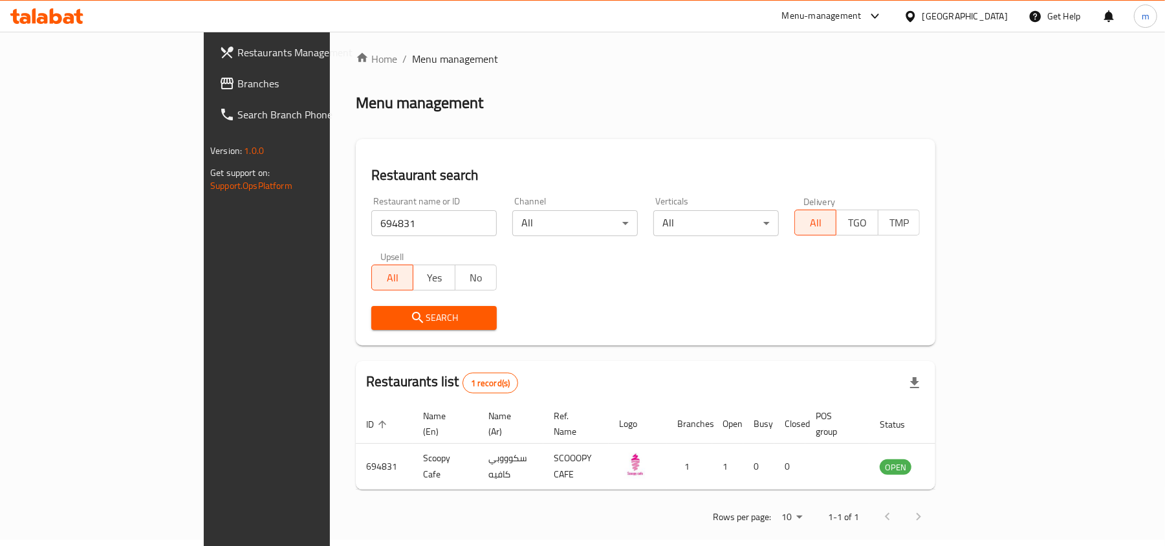
click at [930, 16] on div "[GEOGRAPHIC_DATA]" at bounding box center [965, 16] width 85 height 14
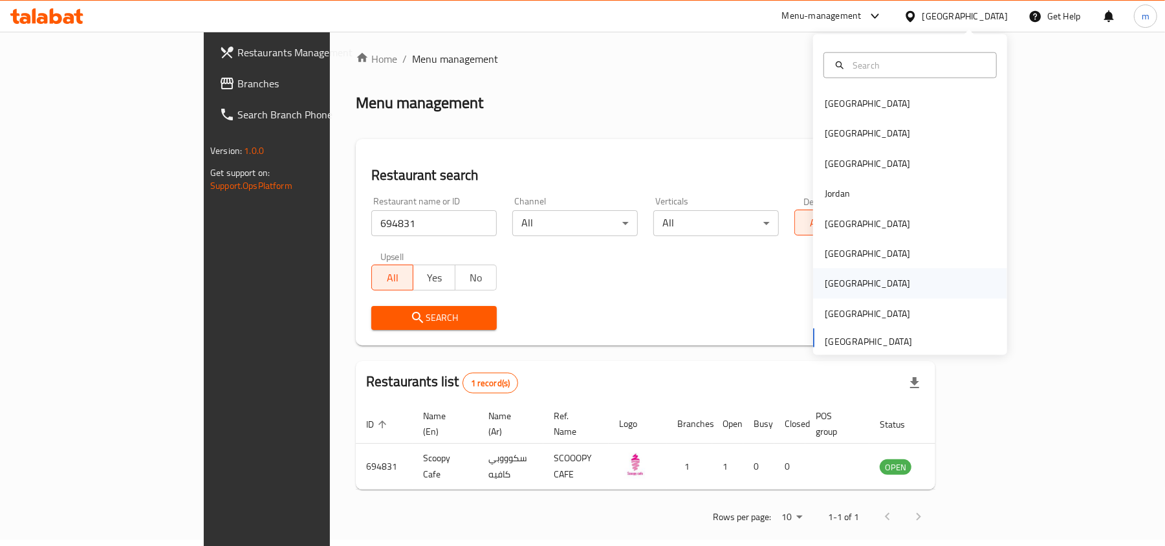
click at [847, 281] on div "Qatar" at bounding box center [910, 284] width 194 height 30
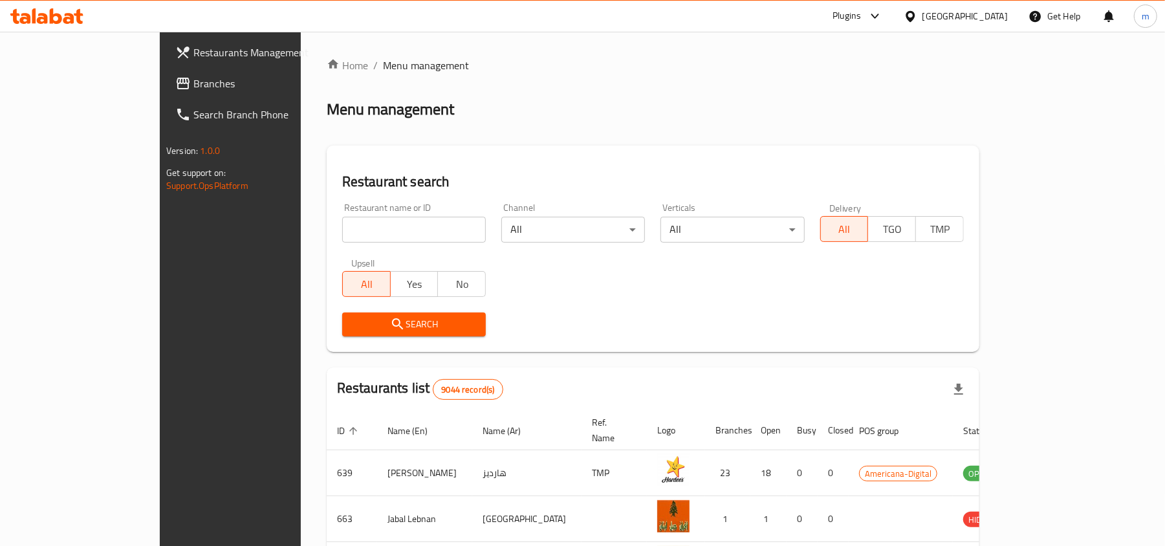
drag, startPoint x: 125, startPoint y: 73, endPoint x: 127, endPoint y: 84, distance: 11.2
click at [165, 73] on link "Branches" at bounding box center [260, 83] width 190 height 31
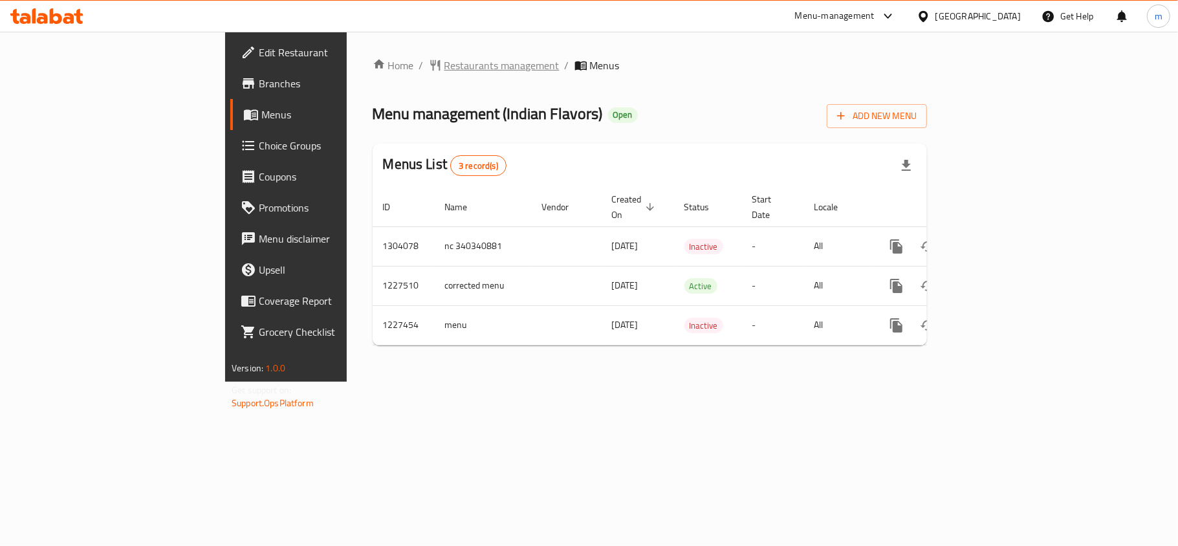
click at [444, 73] on span "Restaurants management" at bounding box center [501, 66] width 115 height 16
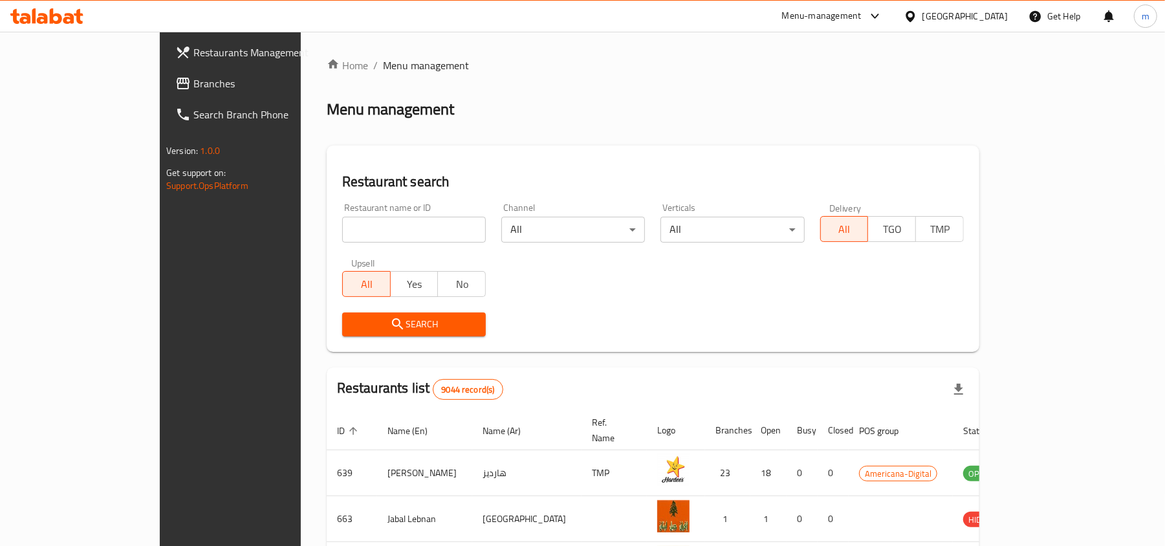
click at [342, 226] on input "search" at bounding box center [414, 230] width 144 height 26
paste input "676093"
type input "676093"
click button "Search" at bounding box center [414, 325] width 144 height 24
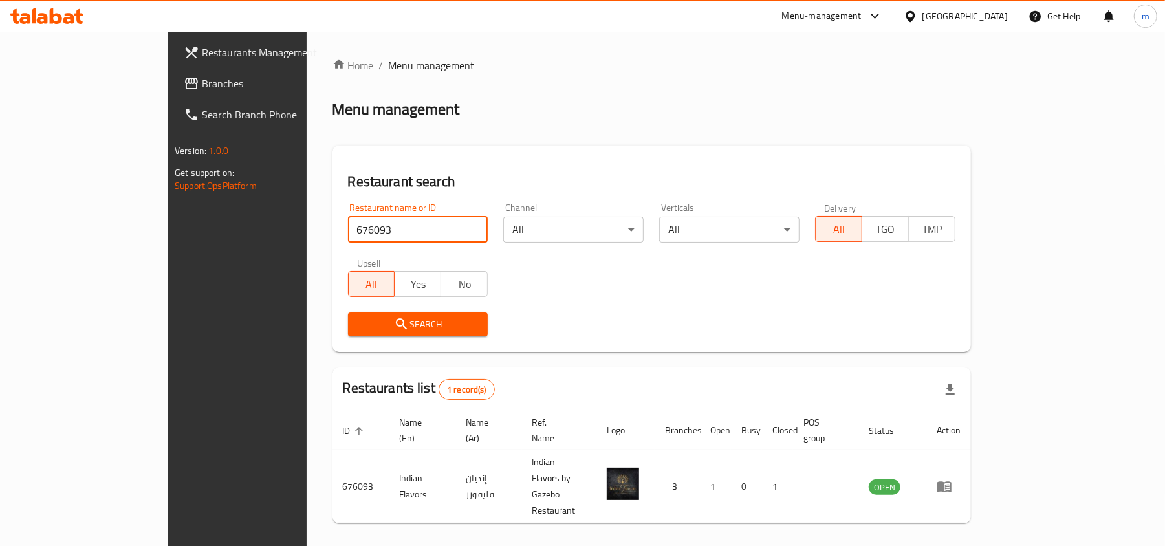
scroll to position [6, 0]
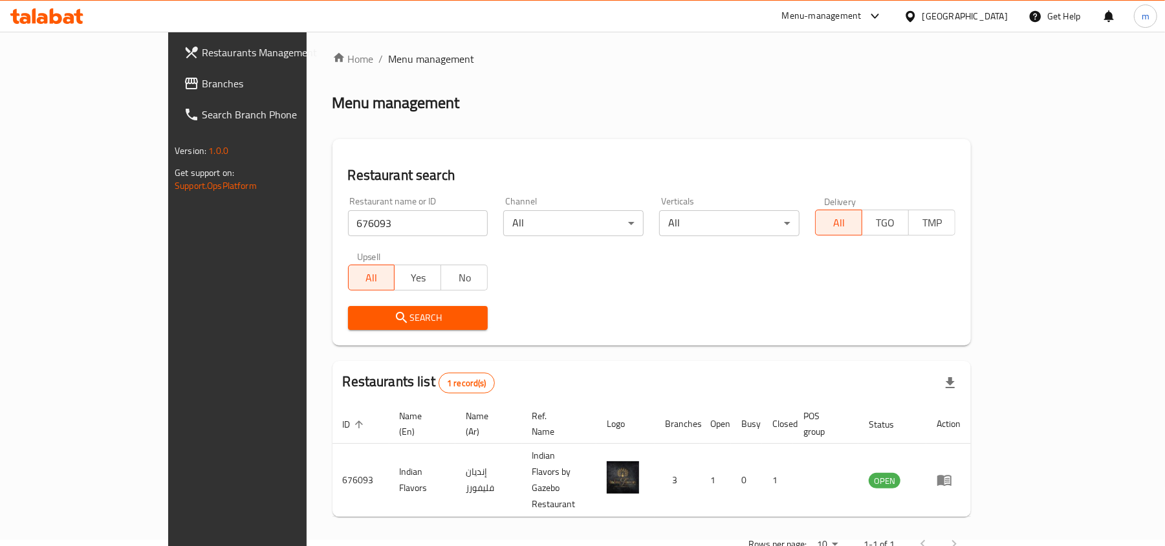
click at [994, 21] on div "Qatar" at bounding box center [965, 16] width 85 height 14
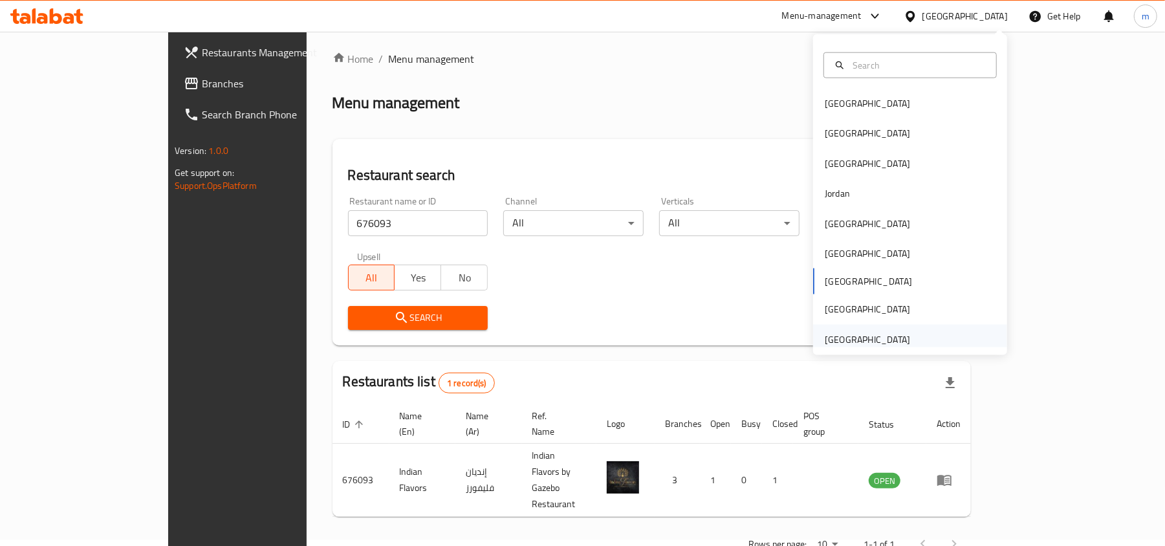
click at [853, 333] on div "[GEOGRAPHIC_DATA]" at bounding box center [867, 340] width 85 height 14
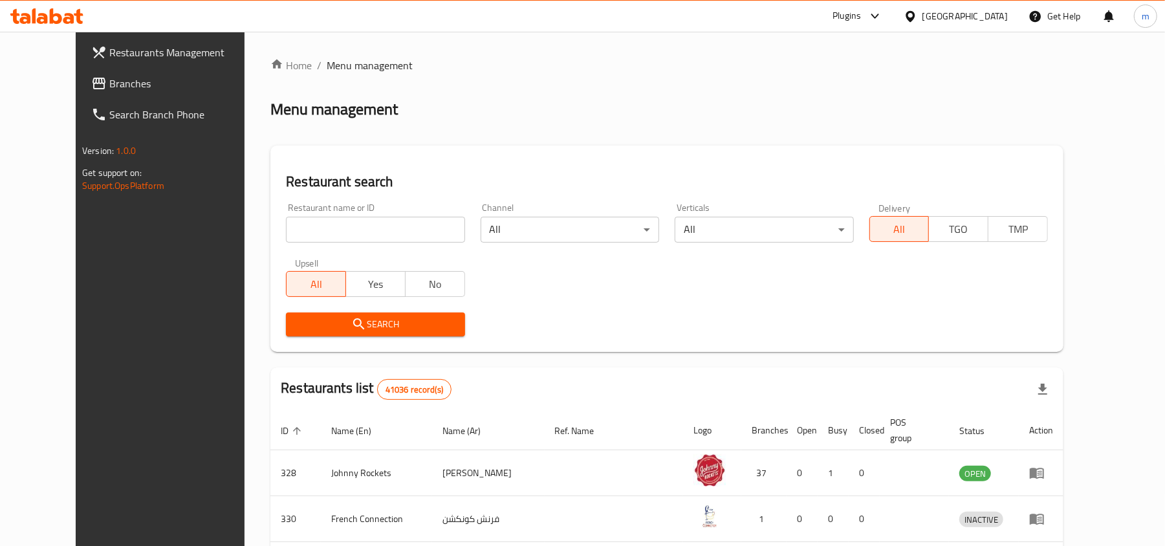
click at [109, 87] on span "Branches" at bounding box center [184, 84] width 151 height 16
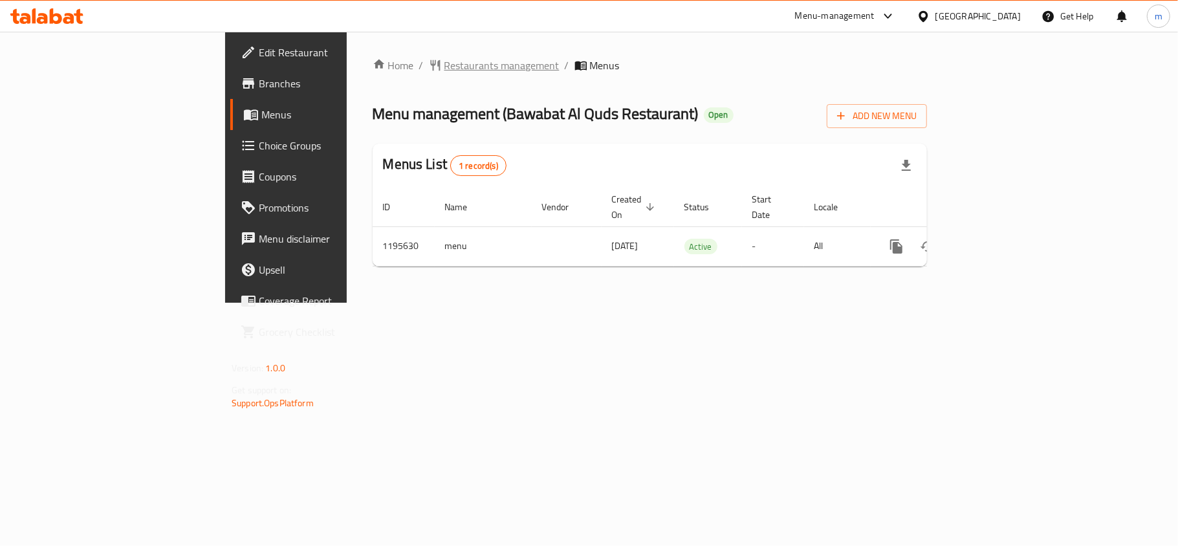
click at [444, 62] on span "Restaurants management" at bounding box center [501, 66] width 115 height 16
click at [444, 67] on span "Restaurants management" at bounding box center [501, 66] width 115 height 16
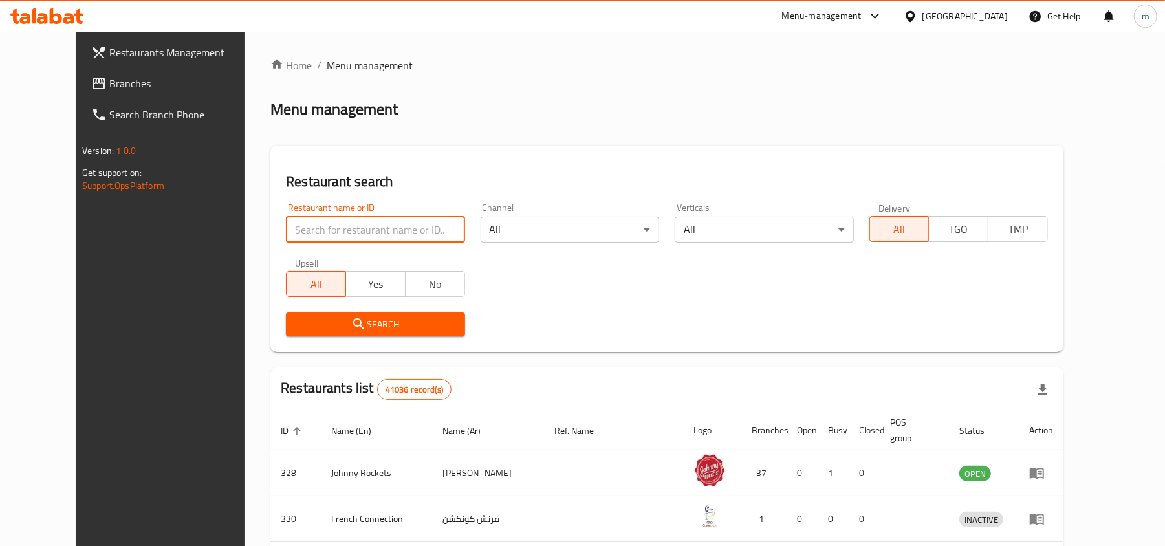
click at [286, 239] on input "search" at bounding box center [375, 230] width 179 height 26
paste input "667828"
type input "667828"
click button "Search" at bounding box center [375, 325] width 179 height 24
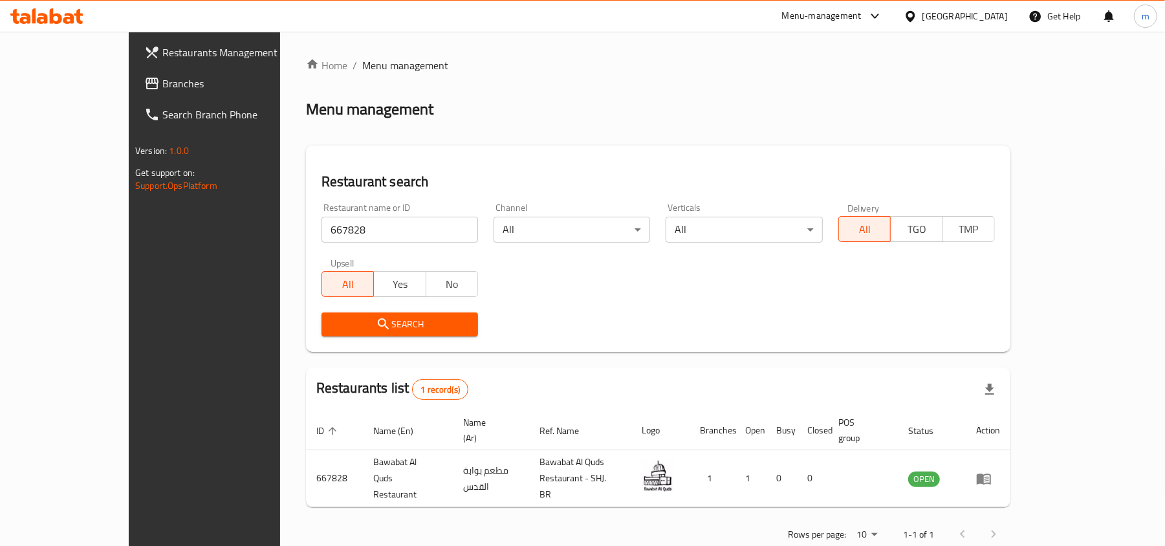
click at [146, 89] on icon at bounding box center [152, 84] width 13 height 12
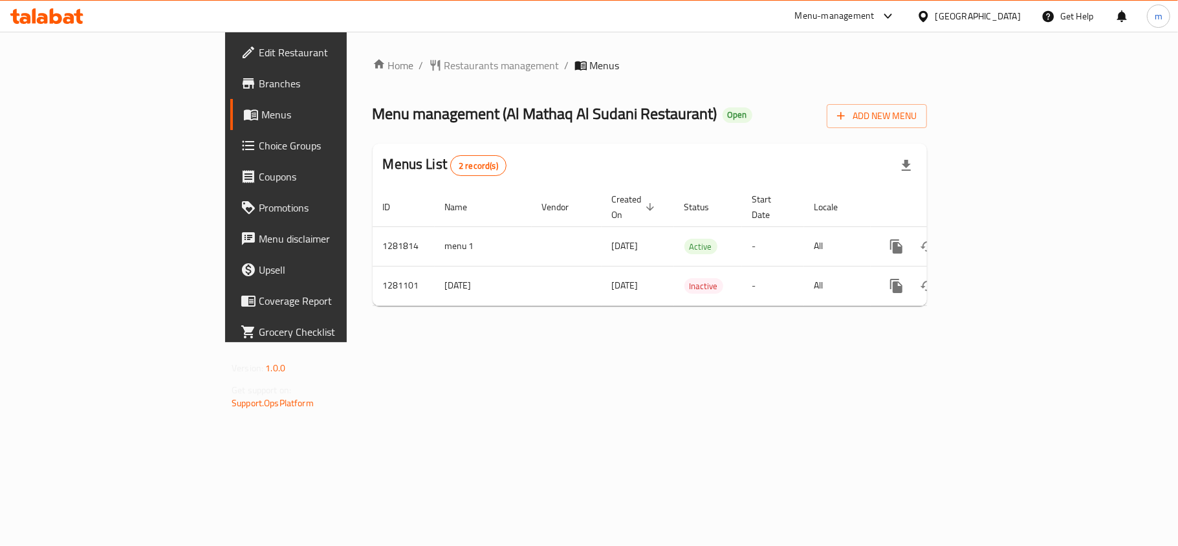
click at [377, 76] on div "Home / Restaurants management / Menus Menu management ( Al Mathaq [GEOGRAPHIC_D…" at bounding box center [650, 187] width 554 height 259
click at [444, 69] on span "Restaurants management" at bounding box center [501, 66] width 115 height 16
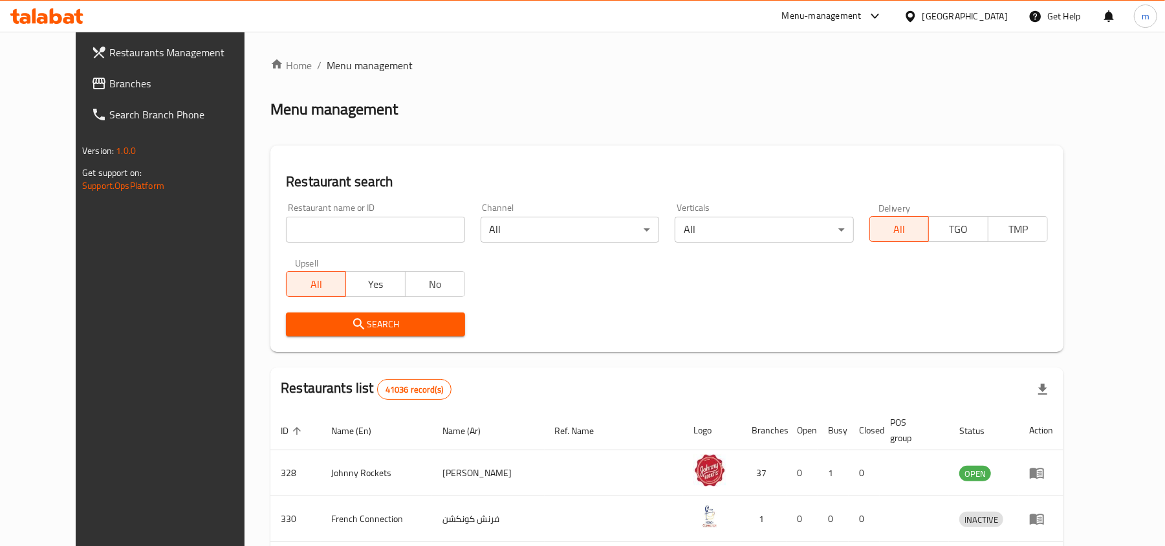
click at [303, 215] on div "Restaurant name or ID Restaurant name or ID" at bounding box center [375, 222] width 179 height 39
click at [303, 217] on input "search" at bounding box center [375, 230] width 179 height 26
paste input "694161"
type input "694161"
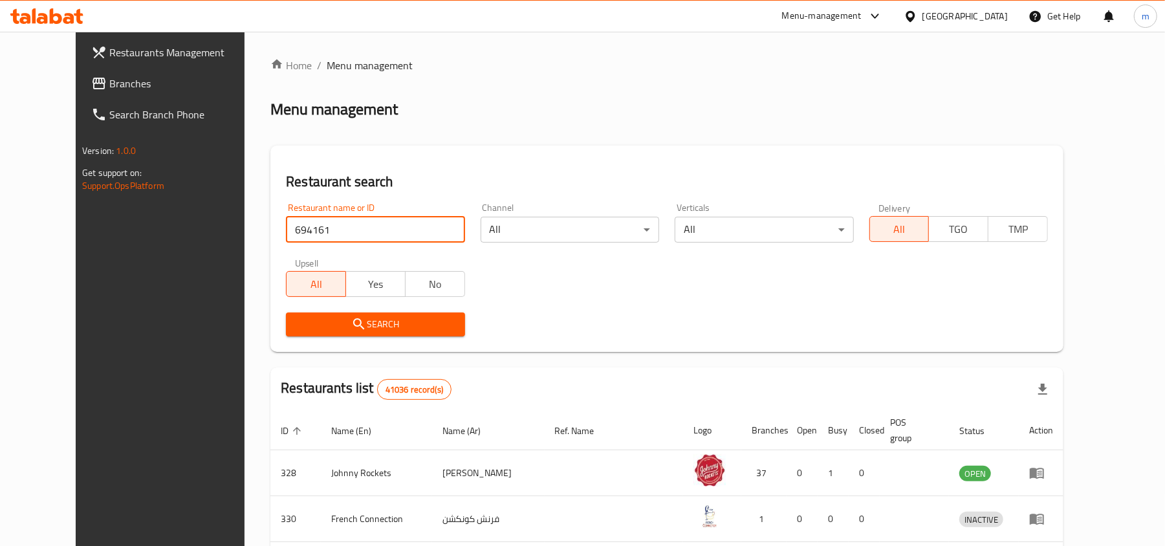
click button "Search" at bounding box center [375, 325] width 179 height 24
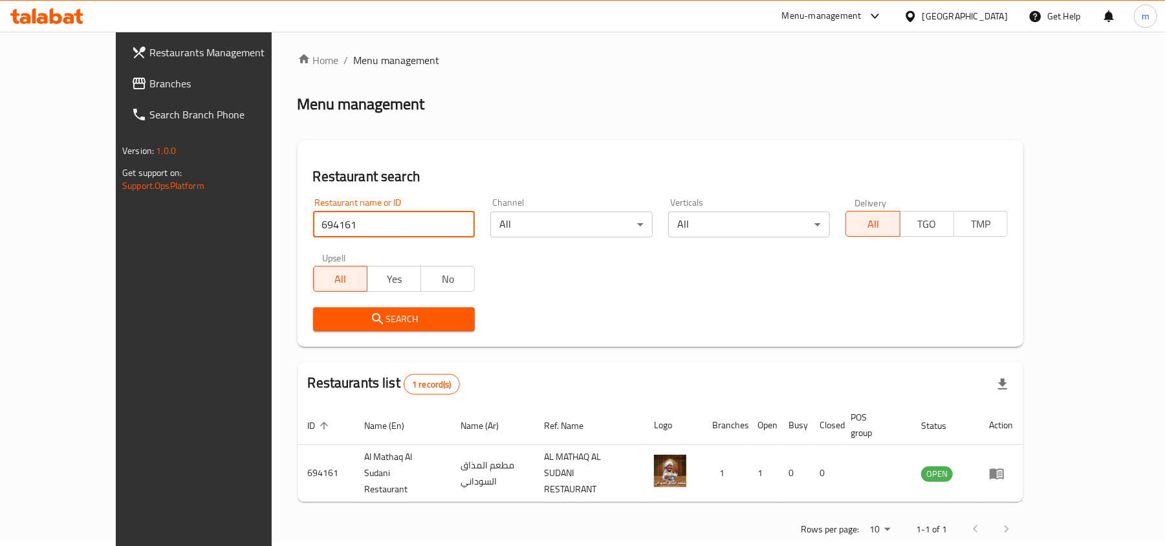
scroll to position [6, 0]
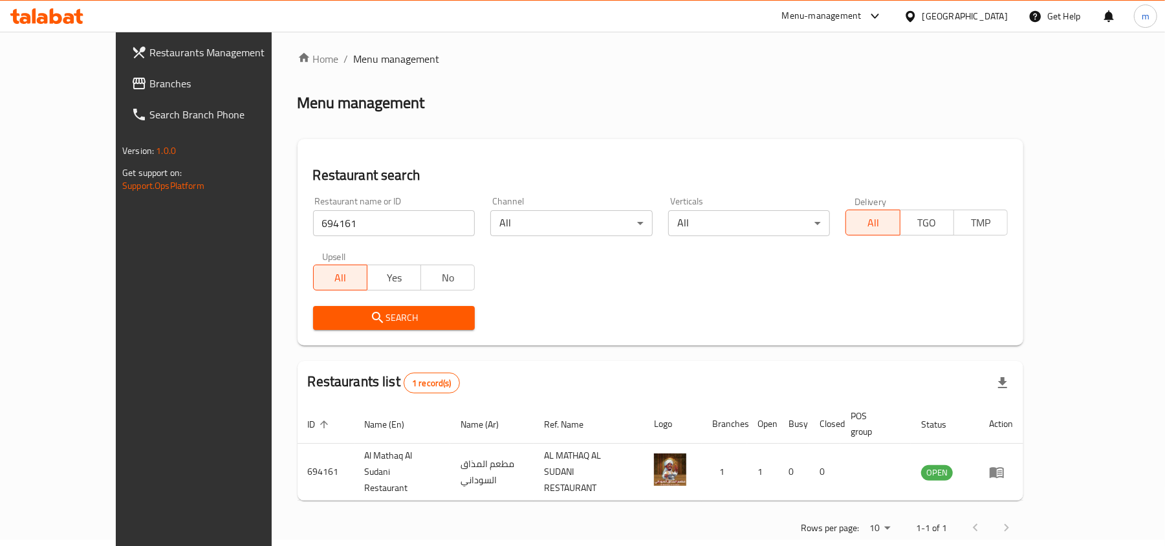
click at [133, 81] on icon at bounding box center [139, 84] width 13 height 12
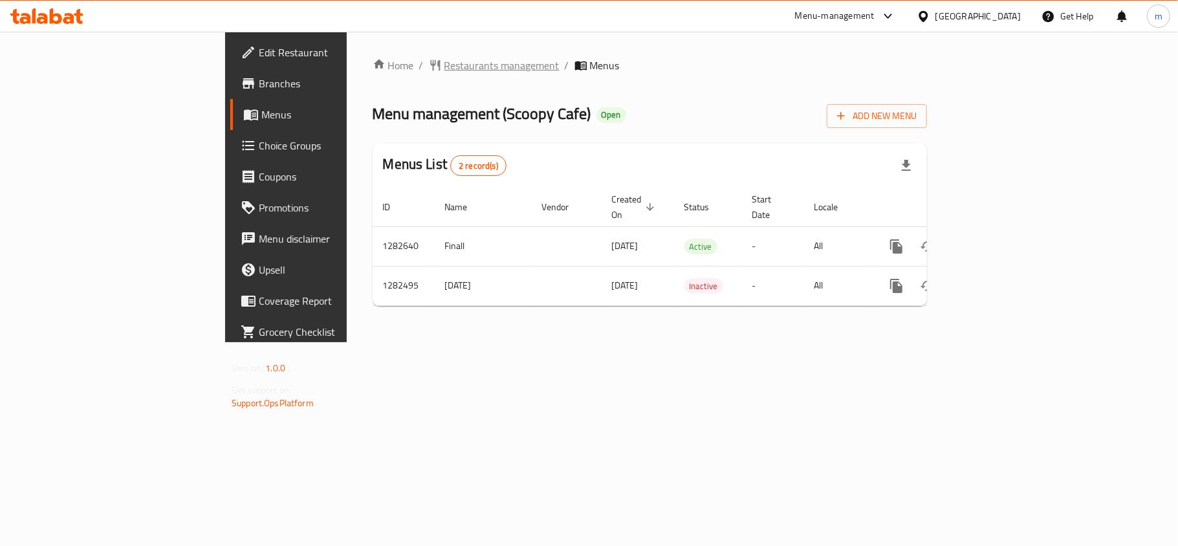
click at [444, 68] on span "Restaurants management" at bounding box center [501, 66] width 115 height 16
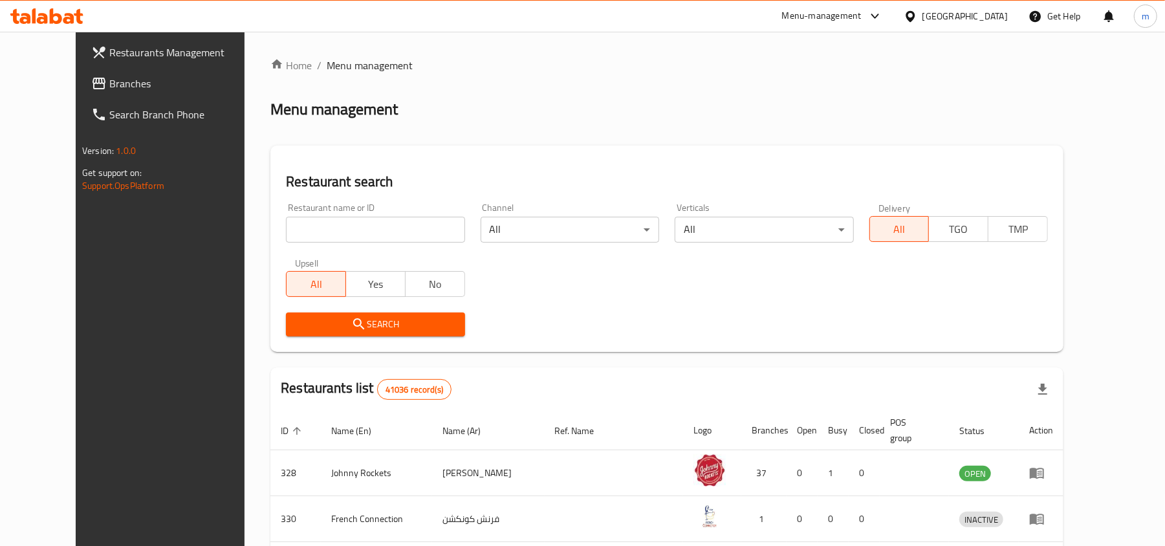
click at [286, 229] on input "search" at bounding box center [375, 230] width 179 height 26
paste input "694831"
type input "694831"
click button "Search" at bounding box center [375, 325] width 179 height 24
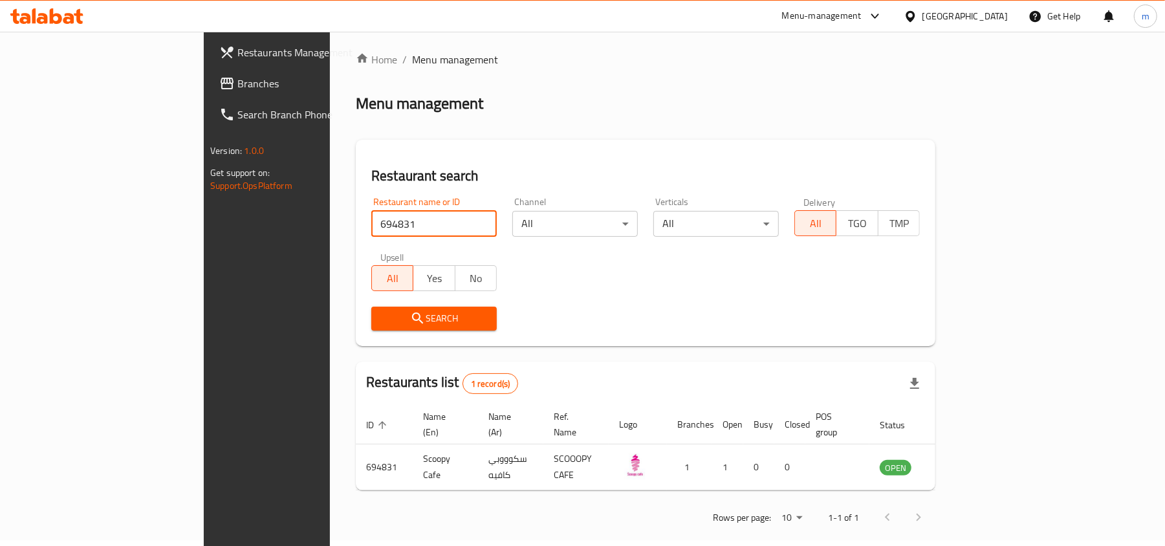
scroll to position [6, 0]
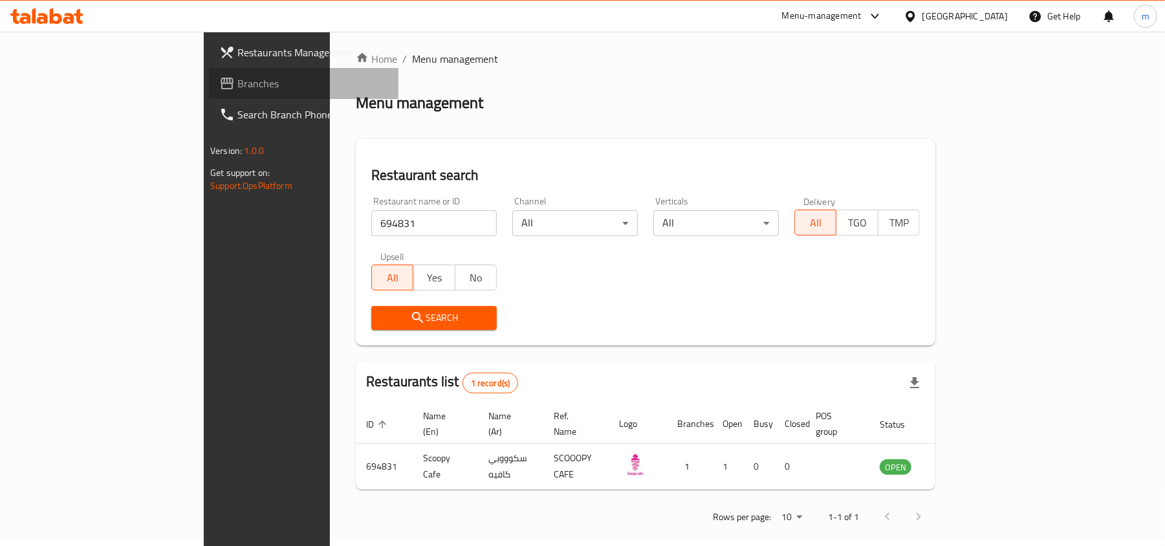
click at [237, 81] on span "Branches" at bounding box center [312, 84] width 151 height 16
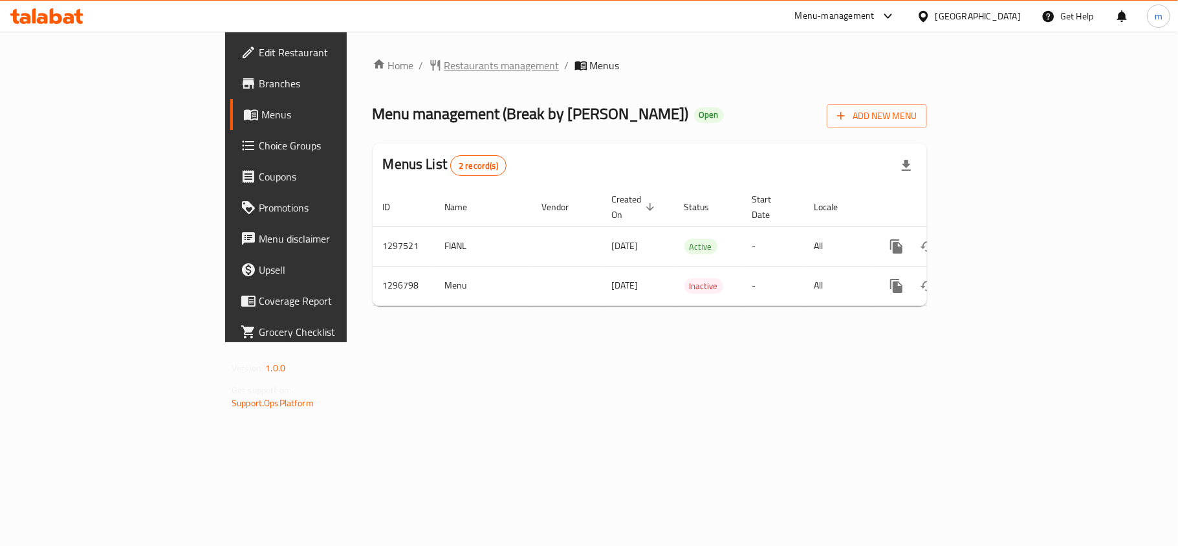
click at [444, 71] on span "Restaurants management" at bounding box center [501, 66] width 115 height 16
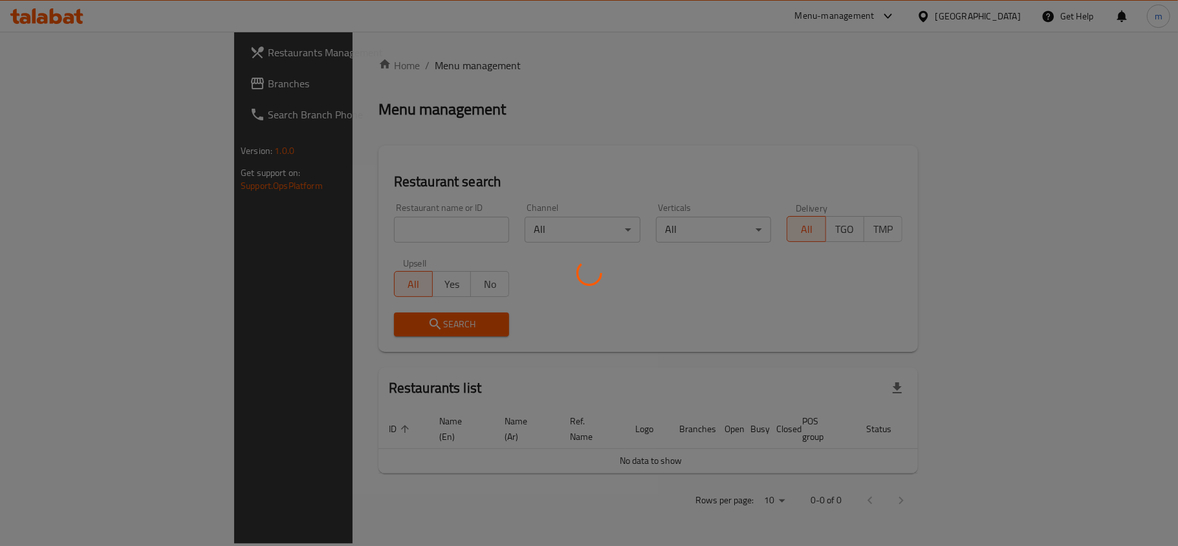
click at [298, 229] on div at bounding box center [589, 273] width 1178 height 546
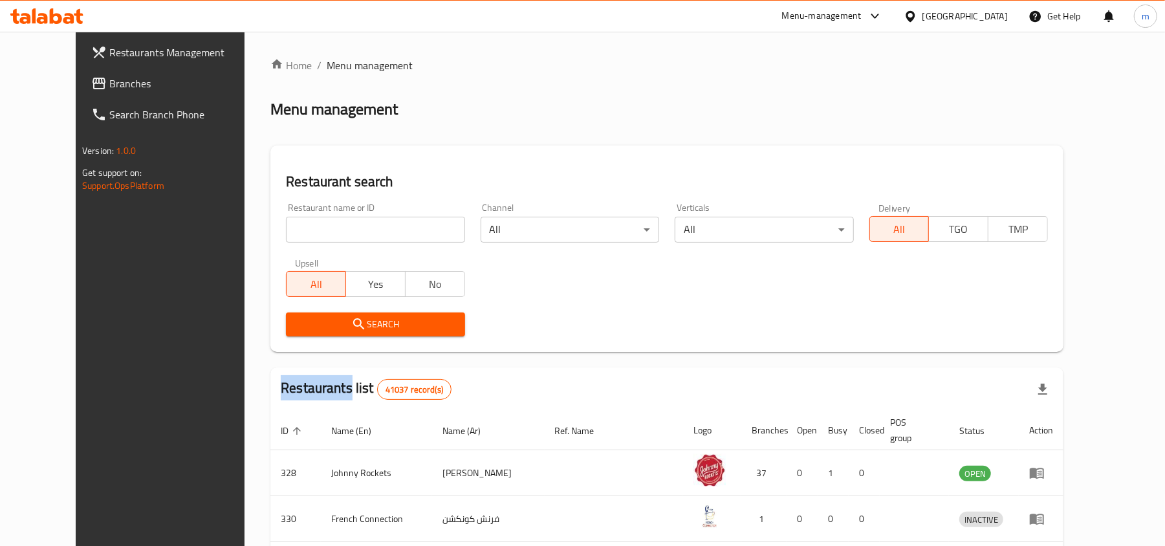
click at [298, 228] on div "Home / Menu management Menu management Restaurant search Restaurant name or ID …" at bounding box center [666, 480] width 793 height 844
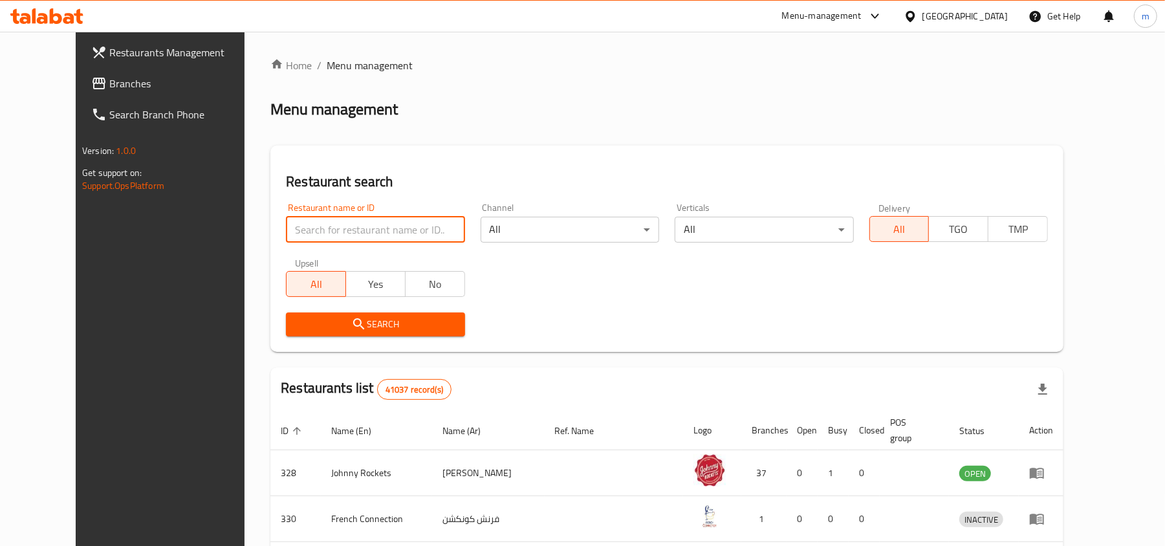
click at [298, 228] on input "search" at bounding box center [375, 230] width 179 height 26
paste input "700204"
type input "700204"
click button "Search" at bounding box center [375, 325] width 179 height 24
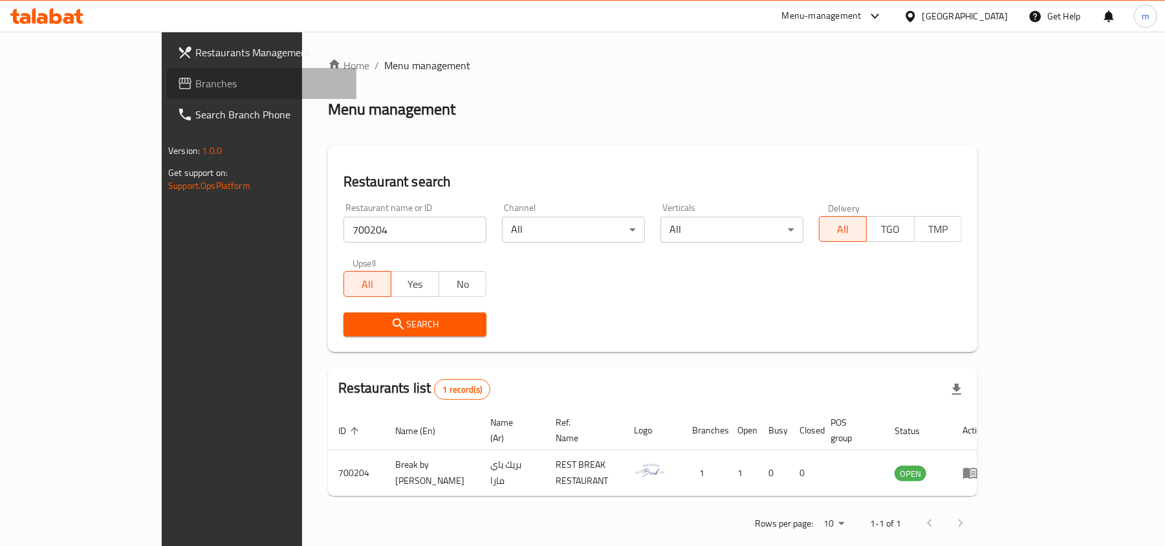
click at [195, 78] on span "Branches" at bounding box center [270, 84] width 151 height 16
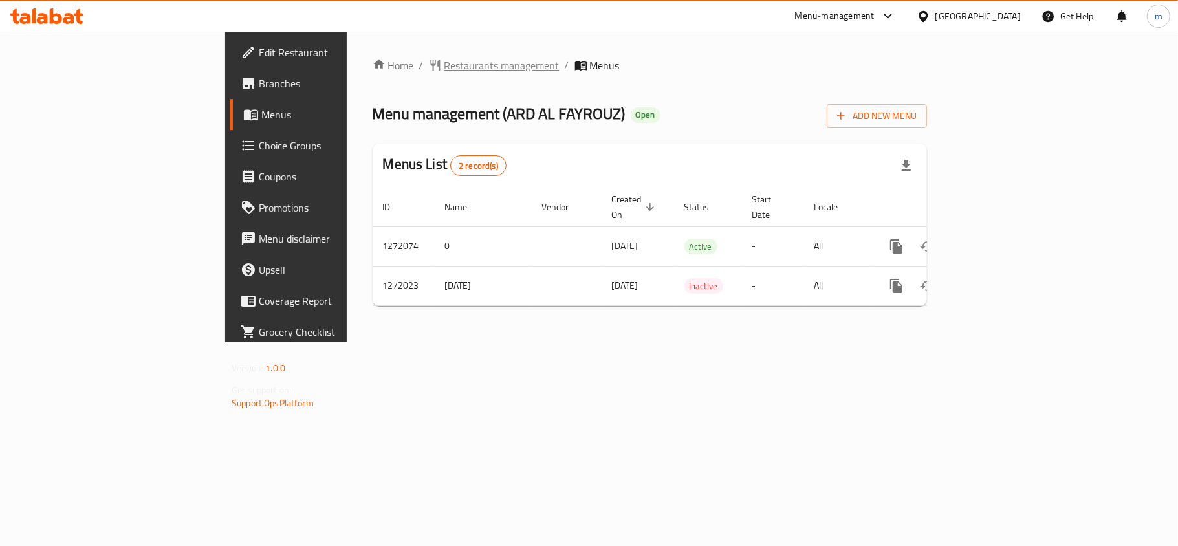
click at [444, 73] on span "Restaurants management" at bounding box center [501, 66] width 115 height 16
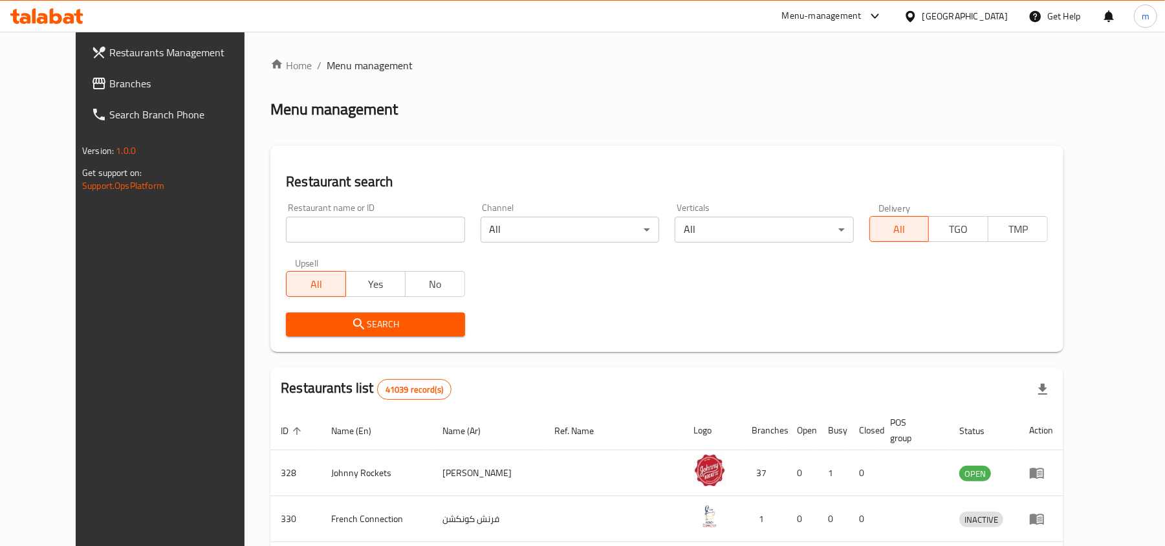
click at [286, 230] on input "search" at bounding box center [375, 230] width 179 height 26
paste input "690056"
type input "690056"
click button "Search" at bounding box center [375, 325] width 179 height 24
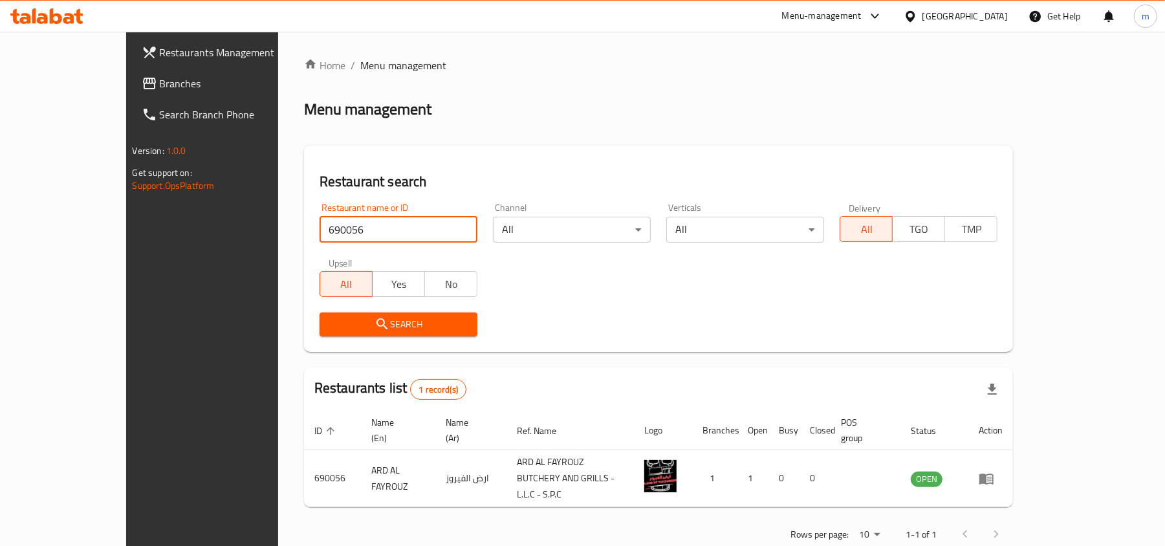
click at [969, 17] on div "[GEOGRAPHIC_DATA]" at bounding box center [965, 16] width 85 height 14
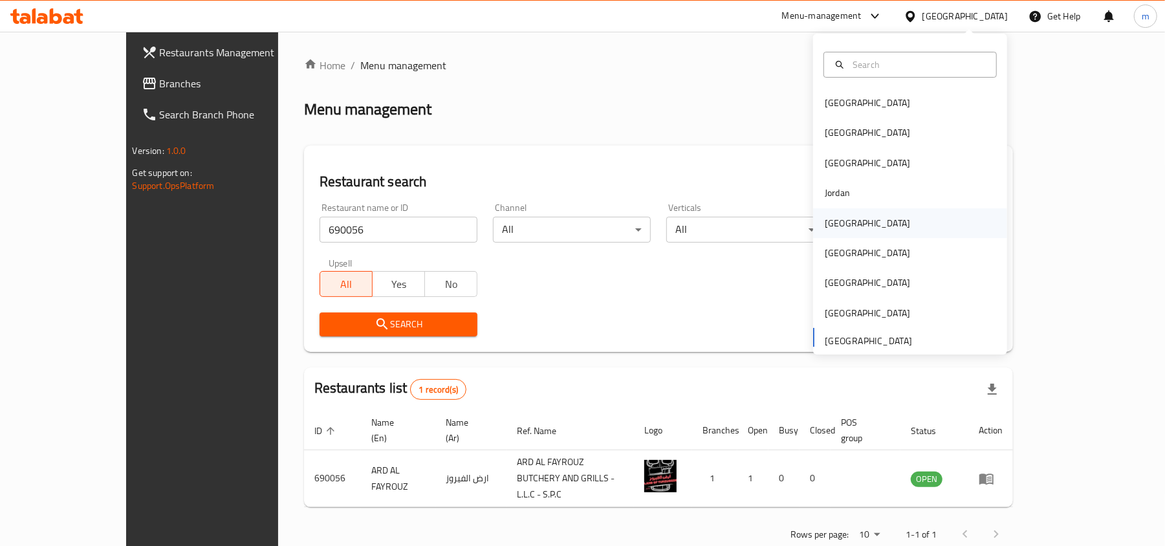
click at [839, 233] on div "[GEOGRAPHIC_DATA]" at bounding box center [868, 223] width 106 height 30
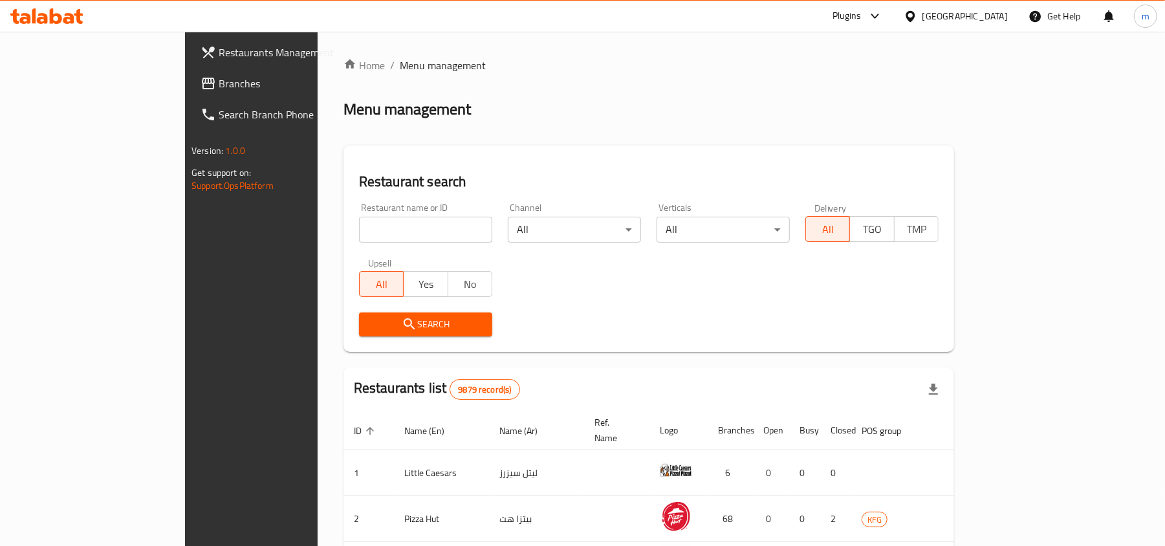
click at [219, 89] on span "Branches" at bounding box center [294, 84] width 151 height 16
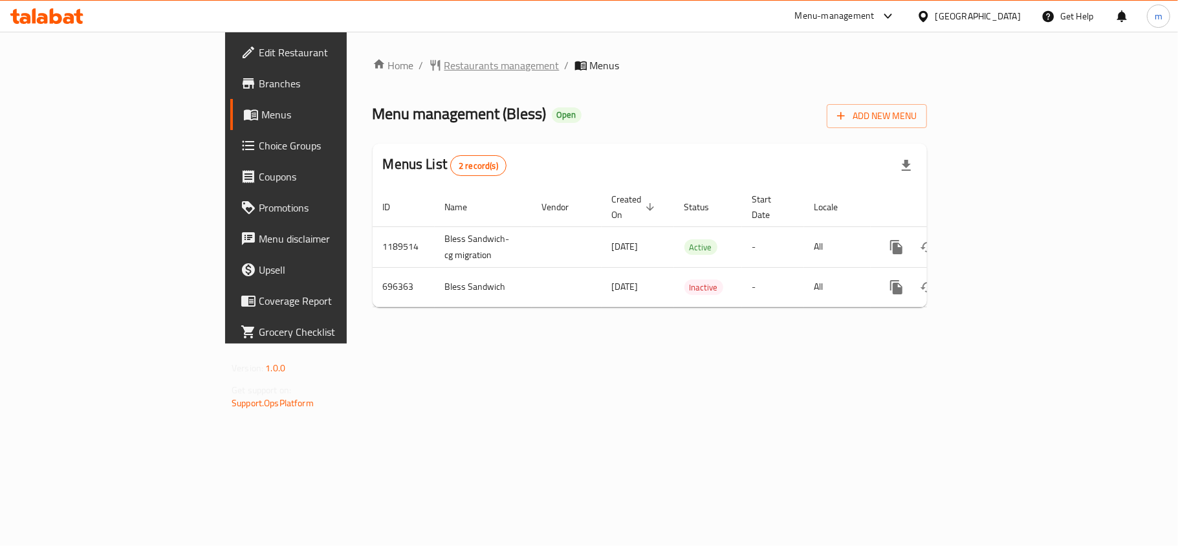
click at [444, 66] on span "Restaurants management" at bounding box center [501, 66] width 115 height 16
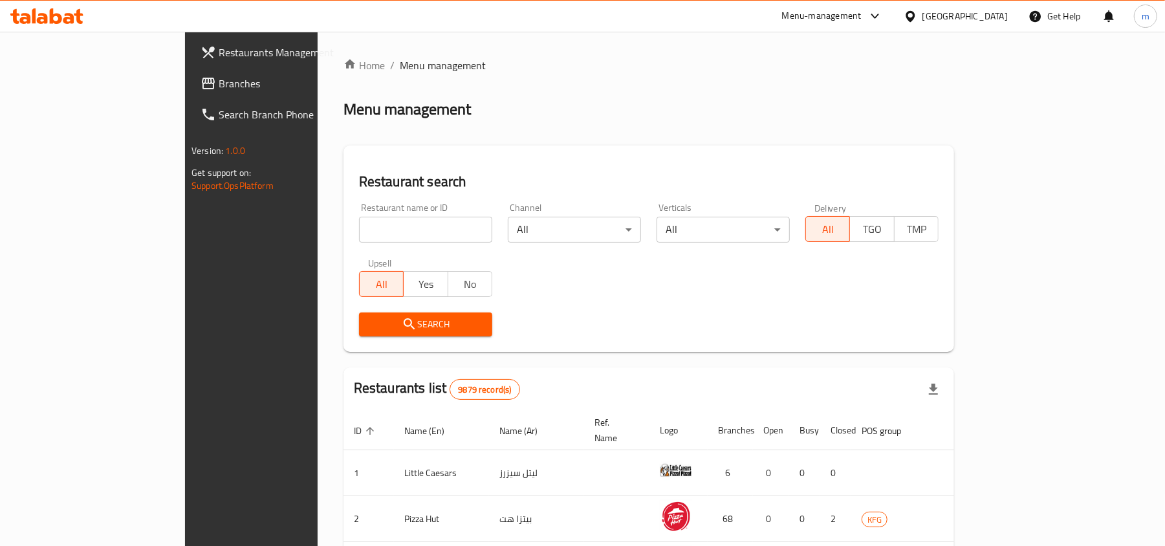
click at [359, 225] on input "search" at bounding box center [425, 230] width 133 height 26
paste input "643942"
type input "643942"
click button "Search" at bounding box center [425, 325] width 133 height 24
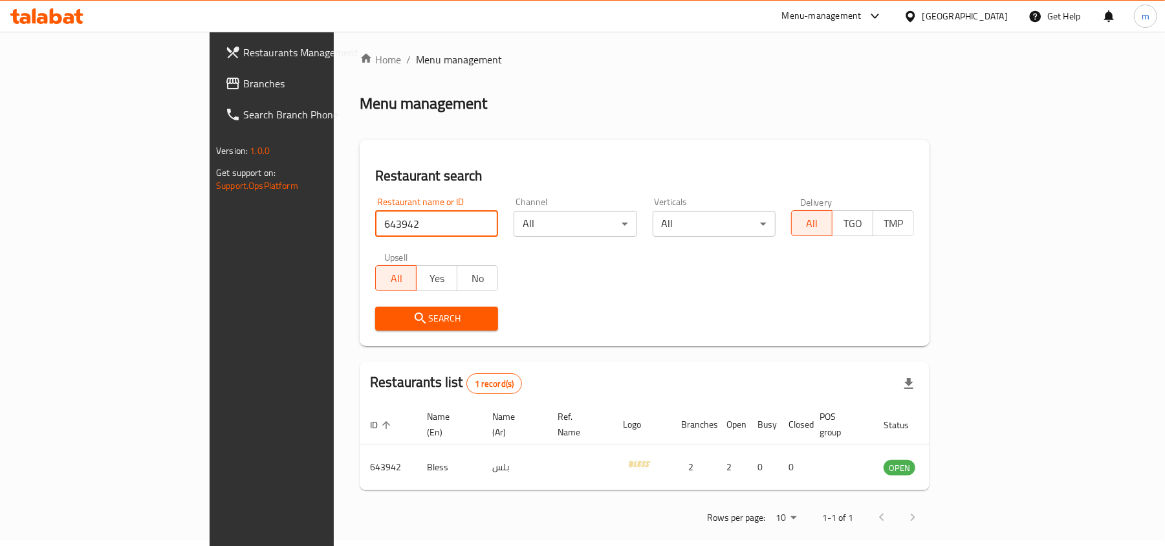
scroll to position [6, 0]
click at [923, 14] on div at bounding box center [913, 16] width 19 height 14
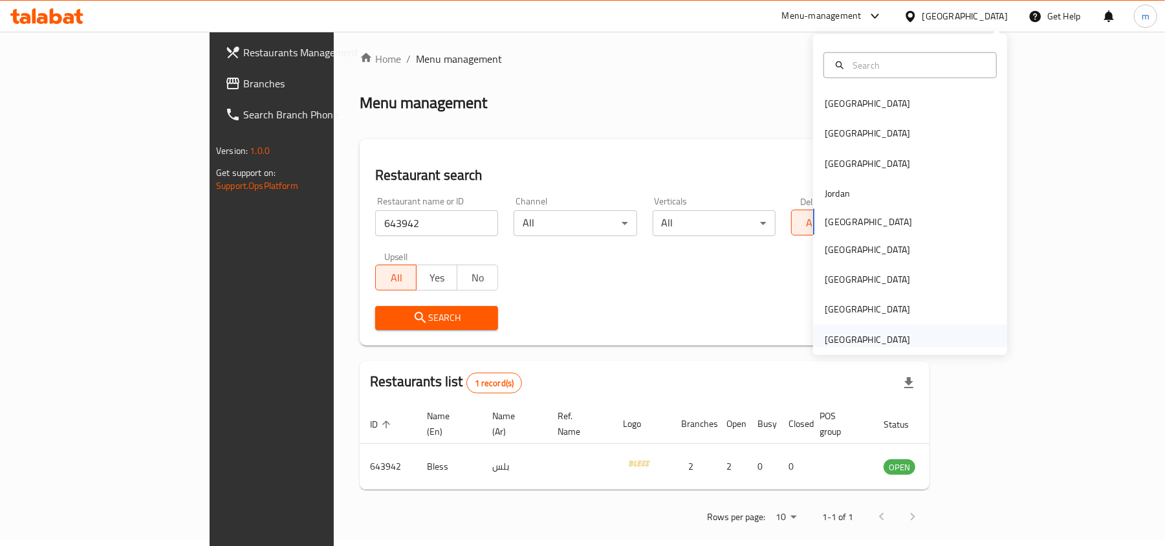
click at [855, 333] on div "[GEOGRAPHIC_DATA]" at bounding box center [867, 340] width 85 height 14
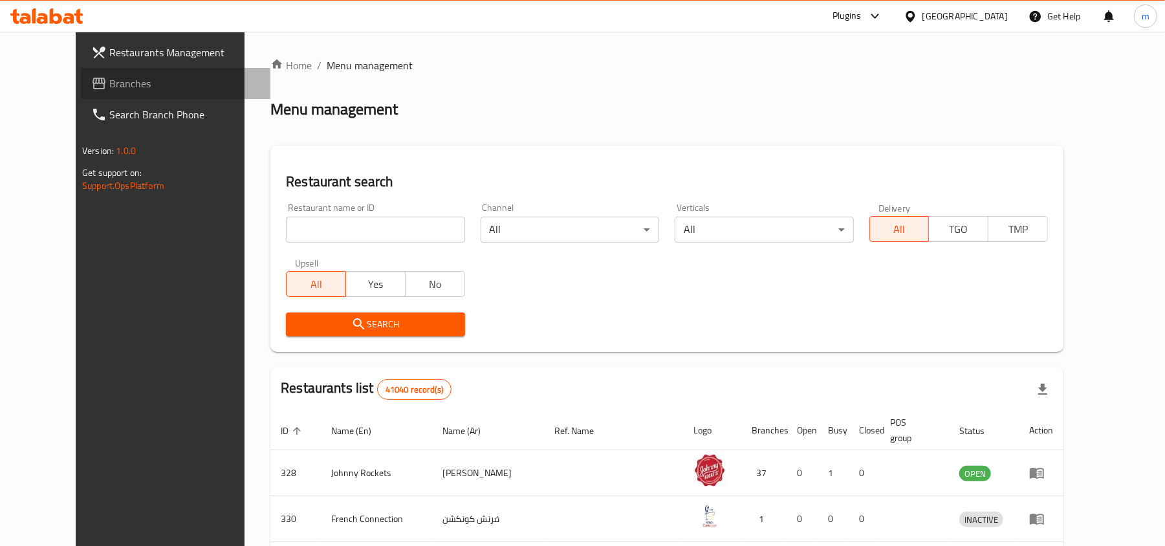
click at [120, 81] on span "Branches" at bounding box center [184, 84] width 151 height 16
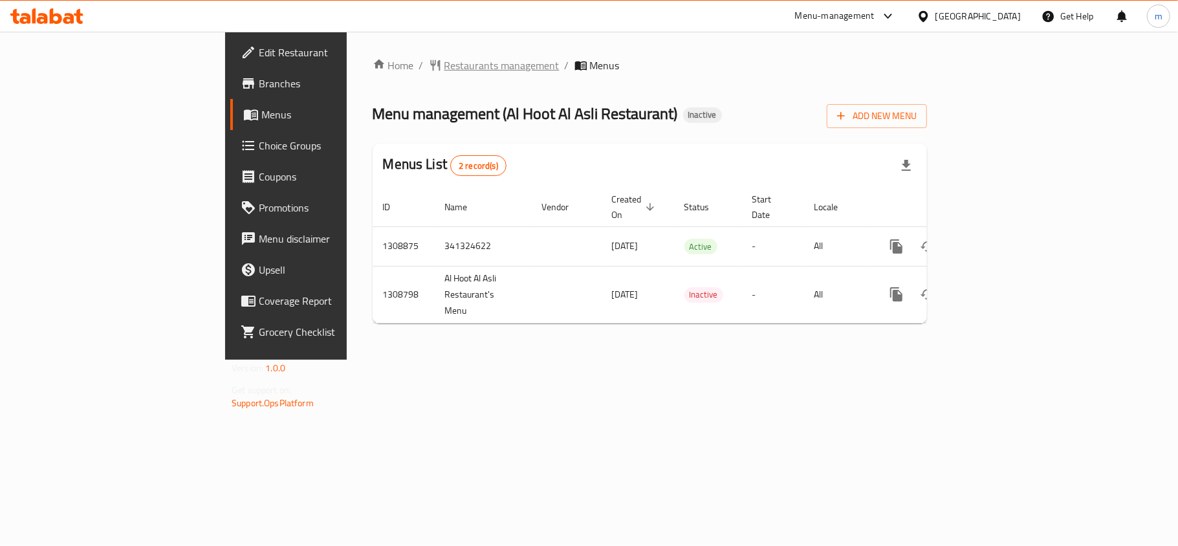
click at [444, 58] on span "Restaurants management" at bounding box center [501, 66] width 115 height 16
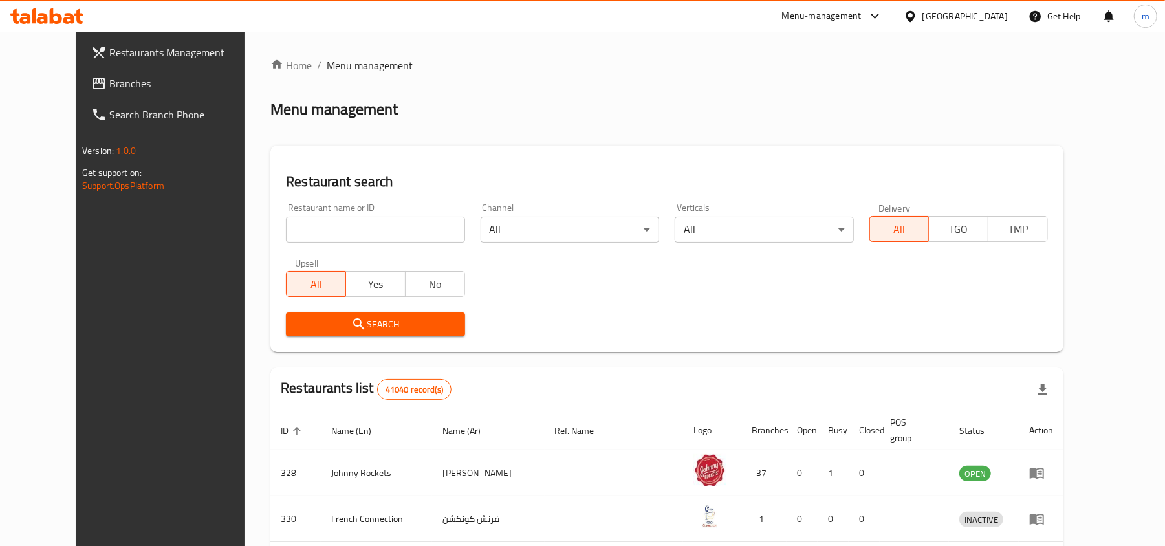
click at [304, 231] on input "search" at bounding box center [375, 230] width 179 height 26
paste input "705041"
type input "705041"
click button "Search" at bounding box center [375, 325] width 179 height 24
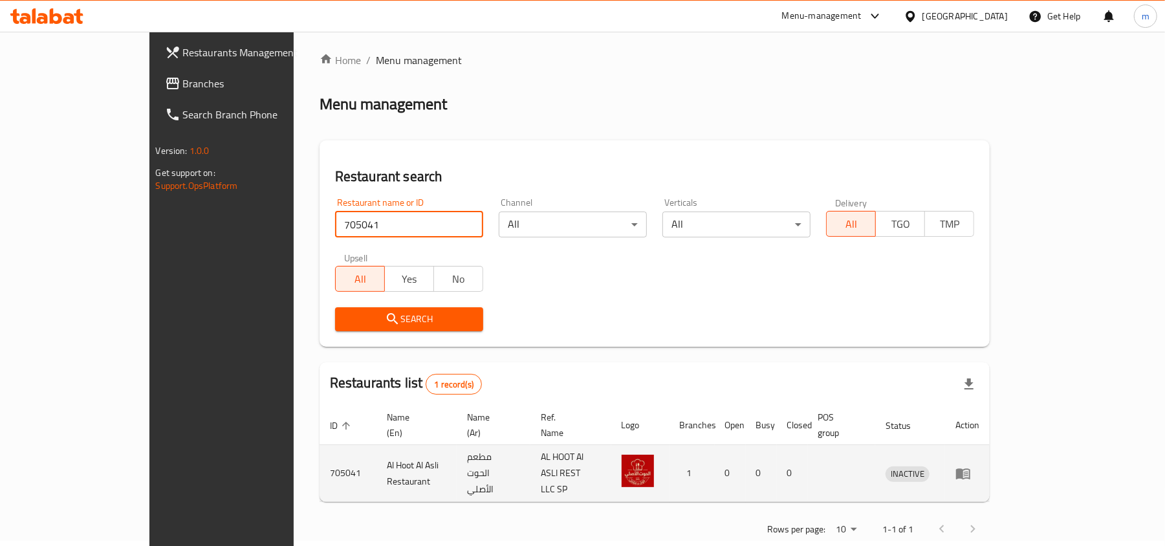
scroll to position [6, 0]
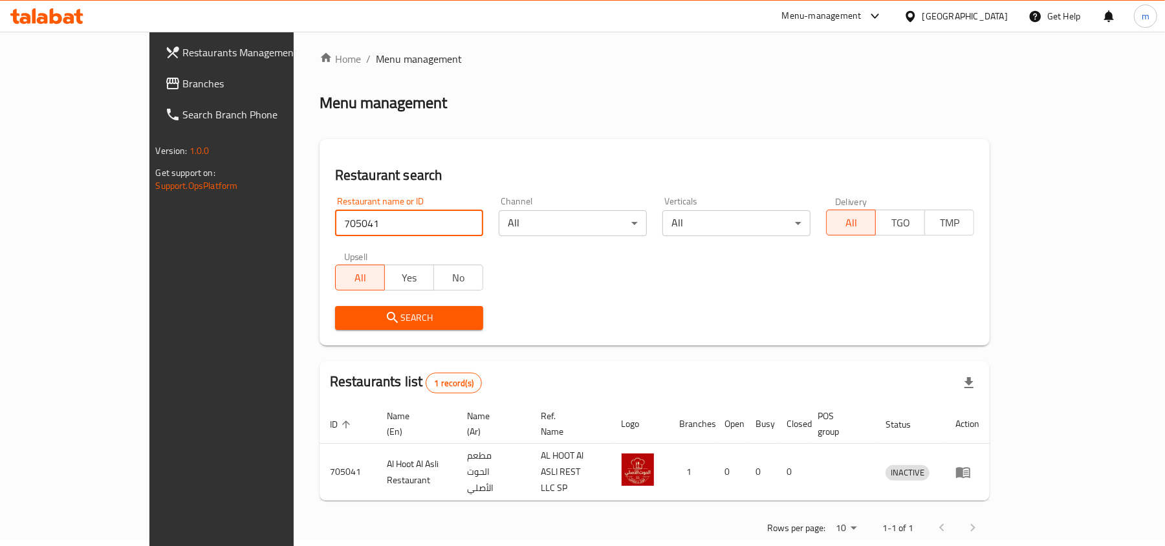
click at [977, 16] on div "[GEOGRAPHIC_DATA]" at bounding box center [965, 16] width 85 height 14
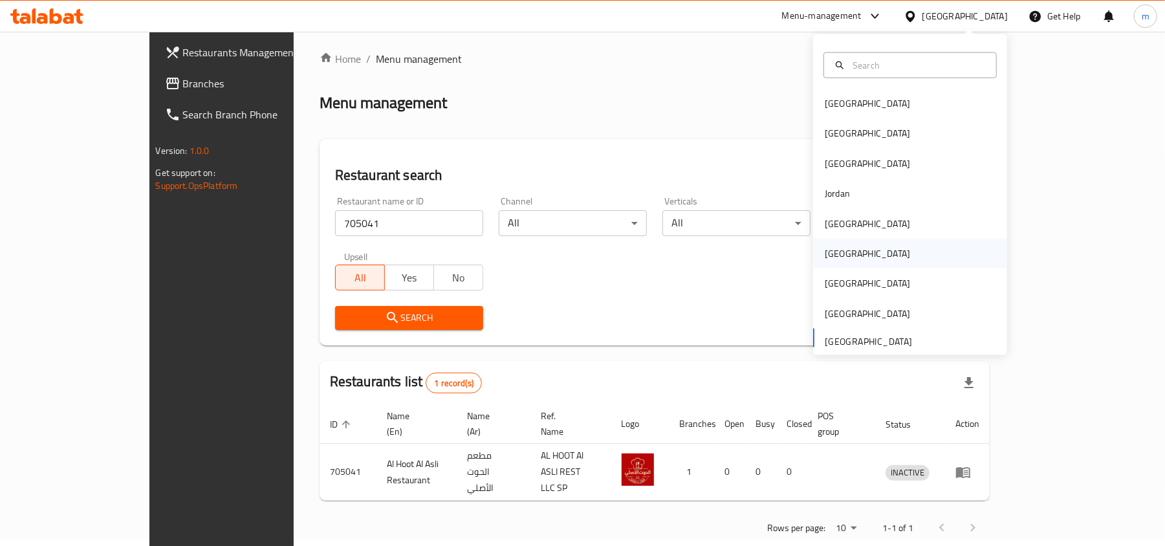
click at [832, 254] on div "[GEOGRAPHIC_DATA]" at bounding box center [867, 254] width 85 height 14
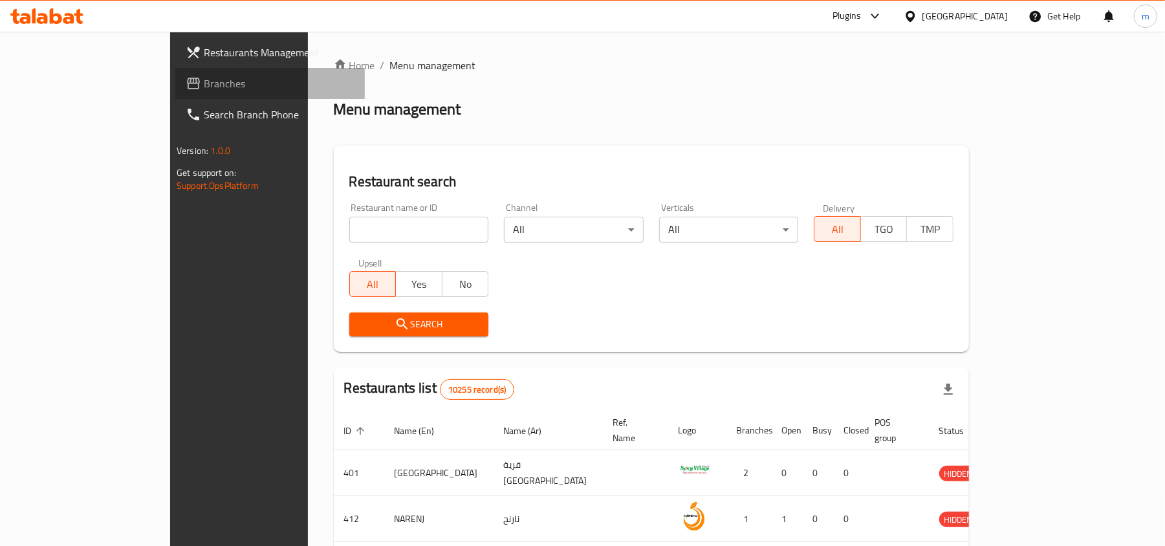
click at [204, 82] on span "Branches" at bounding box center [279, 84] width 151 height 16
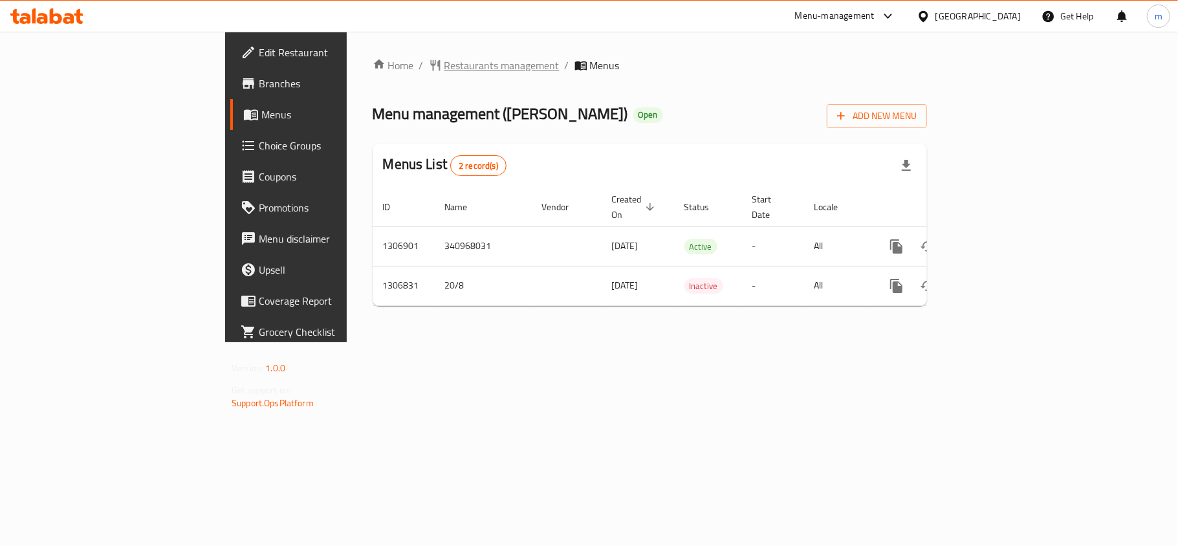
click at [444, 73] on span "Restaurants management" at bounding box center [501, 66] width 115 height 16
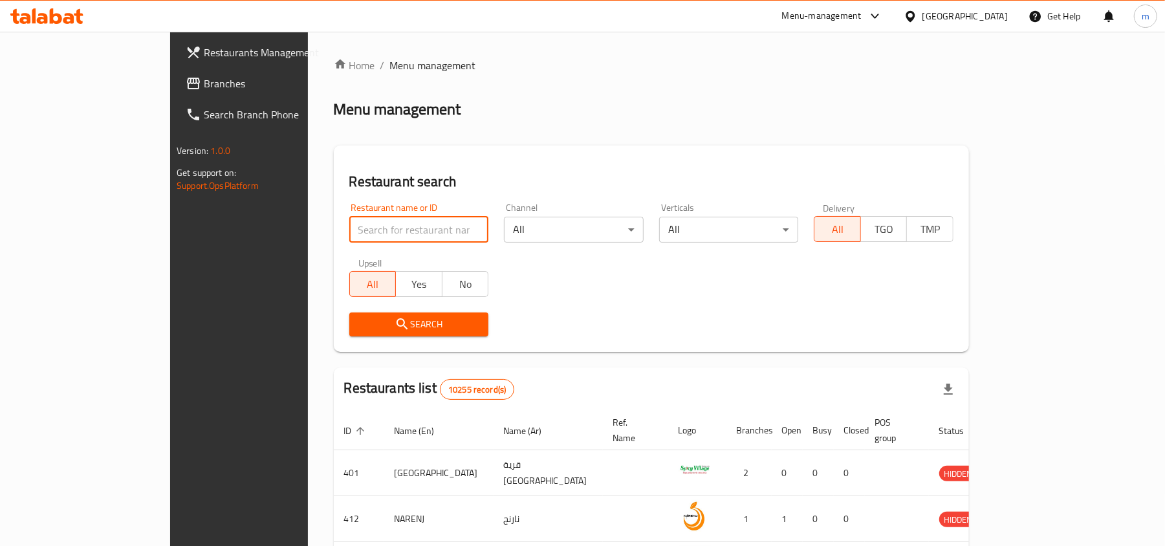
click at [349, 230] on input "search" at bounding box center [419, 230] width 140 height 26
paste input "704191"
type input "704191"
click button "Search" at bounding box center [419, 325] width 140 height 24
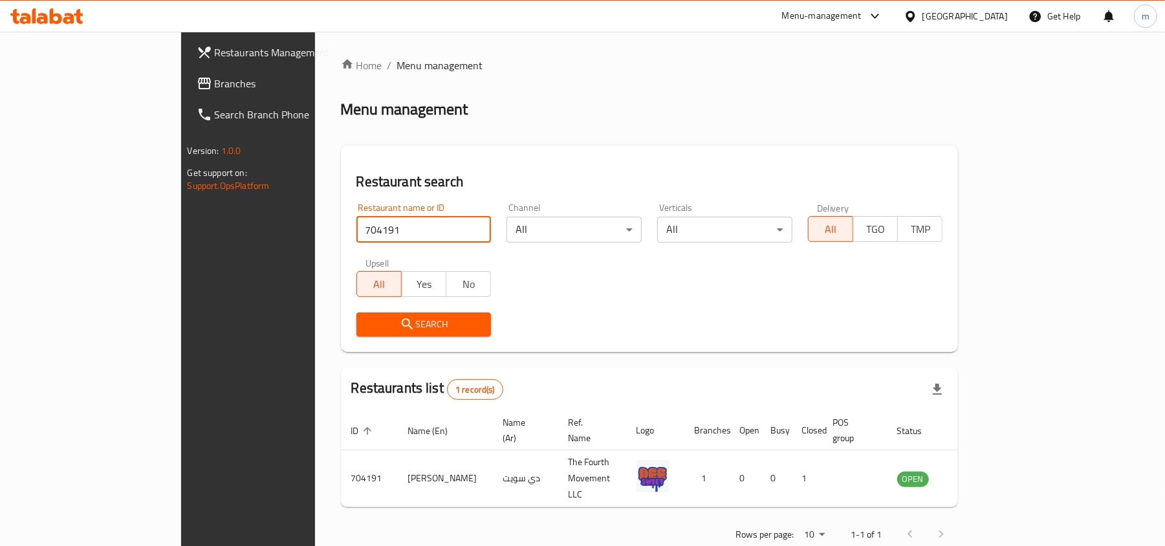
scroll to position [6, 0]
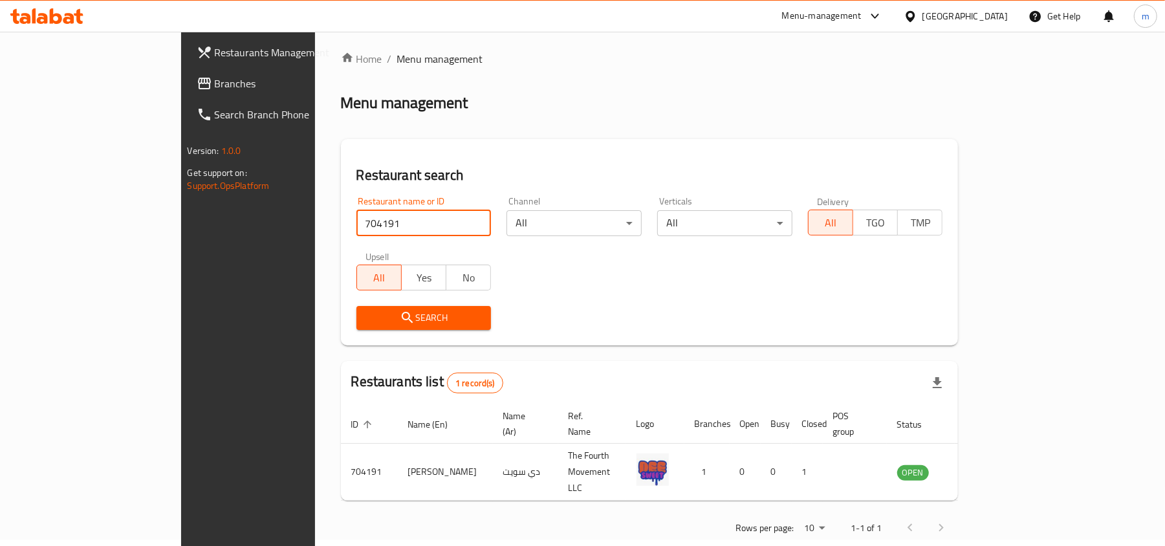
click at [917, 17] on icon at bounding box center [911, 17] width 14 height 14
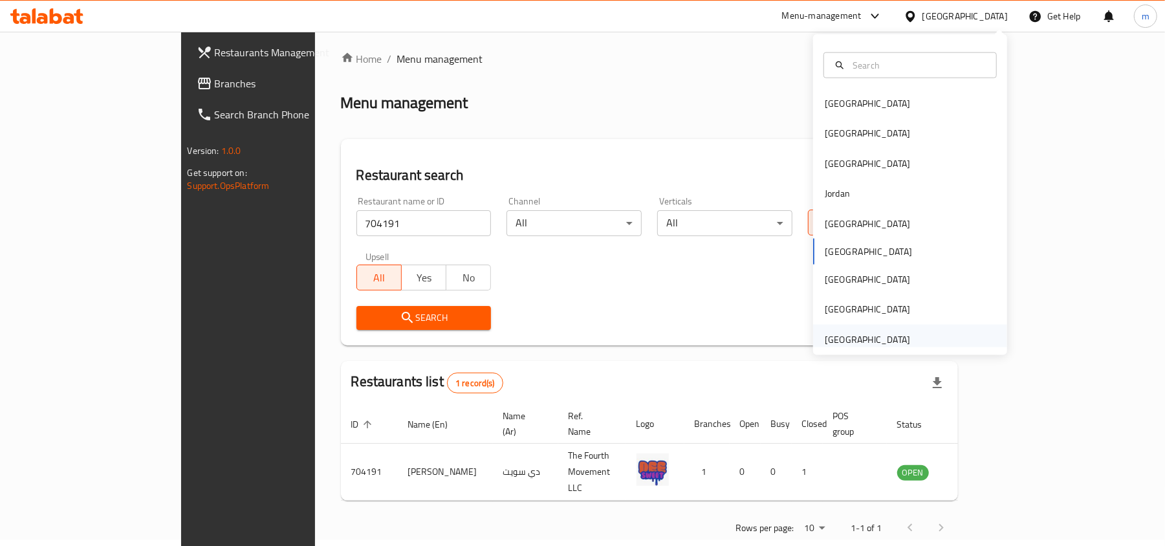
click at [919, 340] on div "[GEOGRAPHIC_DATA]" at bounding box center [910, 340] width 194 height 30
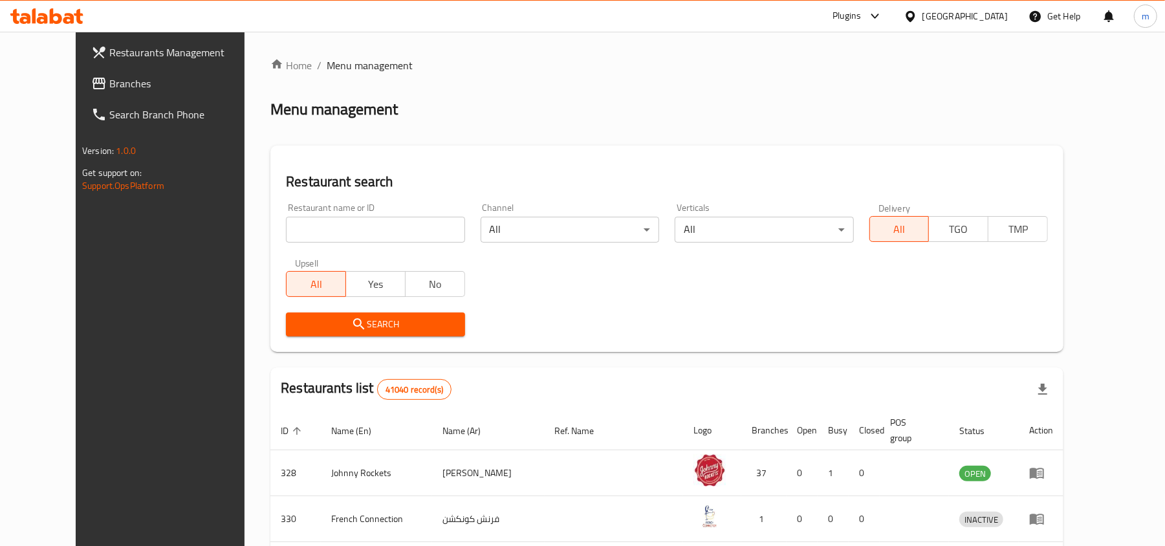
click at [132, 91] on link "Branches" at bounding box center [176, 83] width 190 height 31
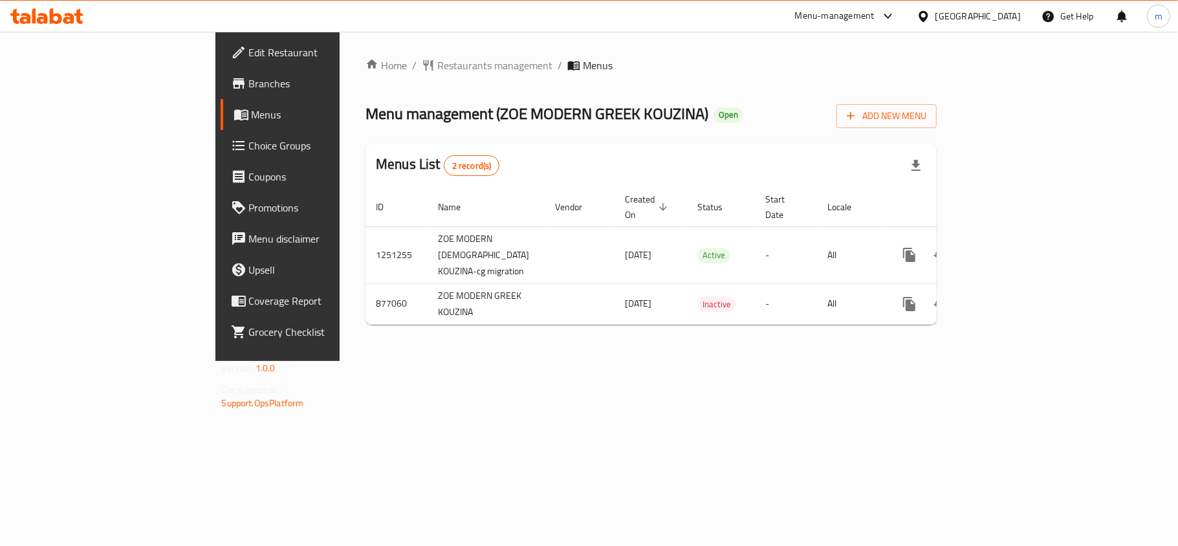
click at [947, 22] on div "[GEOGRAPHIC_DATA]" at bounding box center [978, 16] width 85 height 14
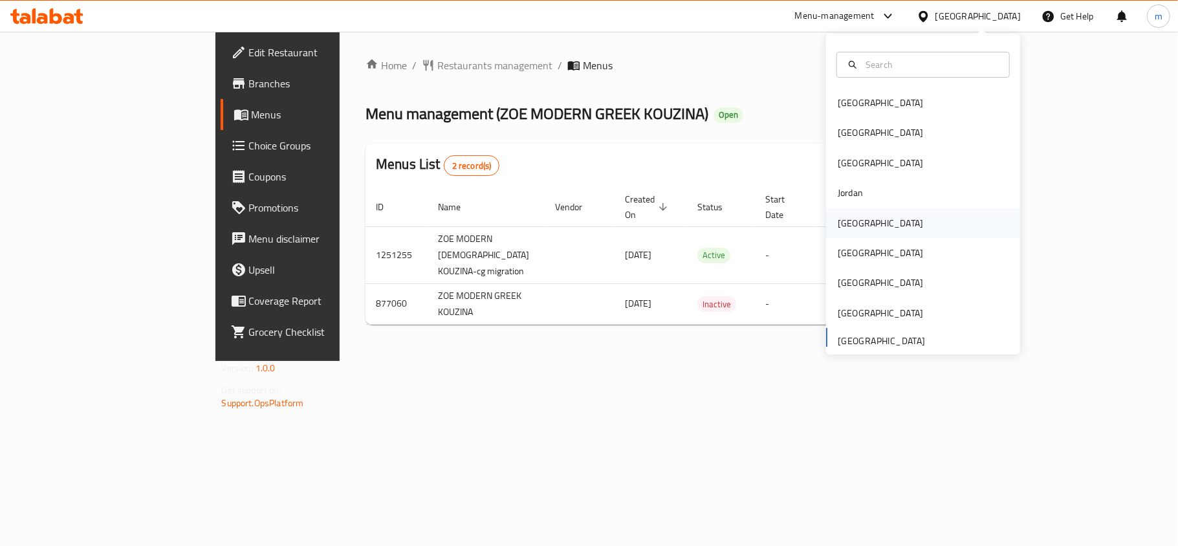
click at [859, 221] on div "[GEOGRAPHIC_DATA]" at bounding box center [881, 223] width 106 height 30
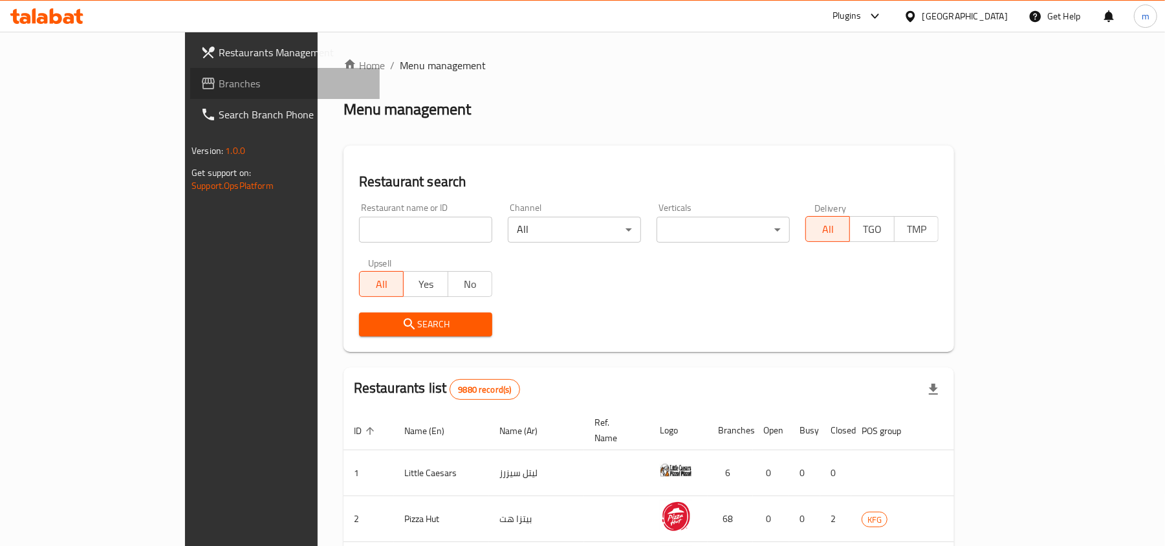
click at [219, 76] on span "Branches" at bounding box center [294, 84] width 151 height 16
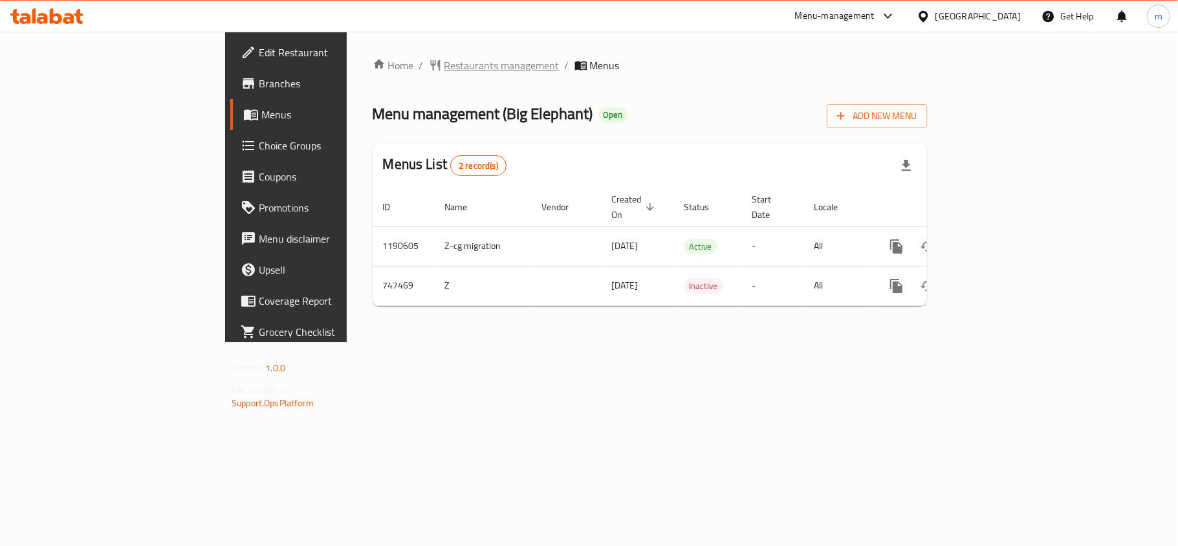
click at [444, 62] on span "Restaurants management" at bounding box center [501, 66] width 115 height 16
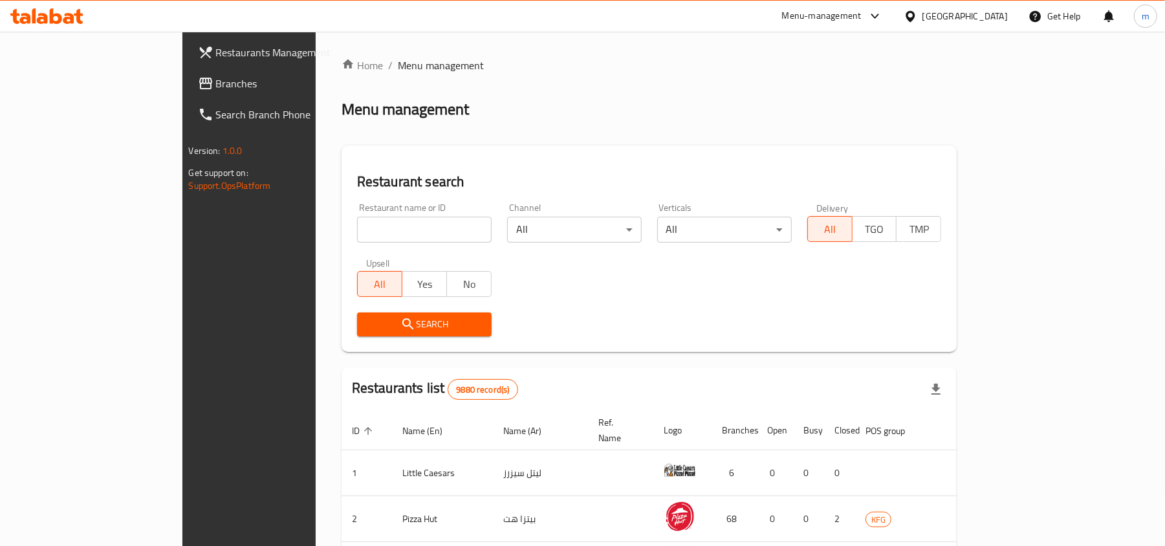
click at [357, 231] on input "search" at bounding box center [424, 230] width 135 height 26
paste input "648669"
type input "648669"
click button "Search" at bounding box center [424, 325] width 135 height 24
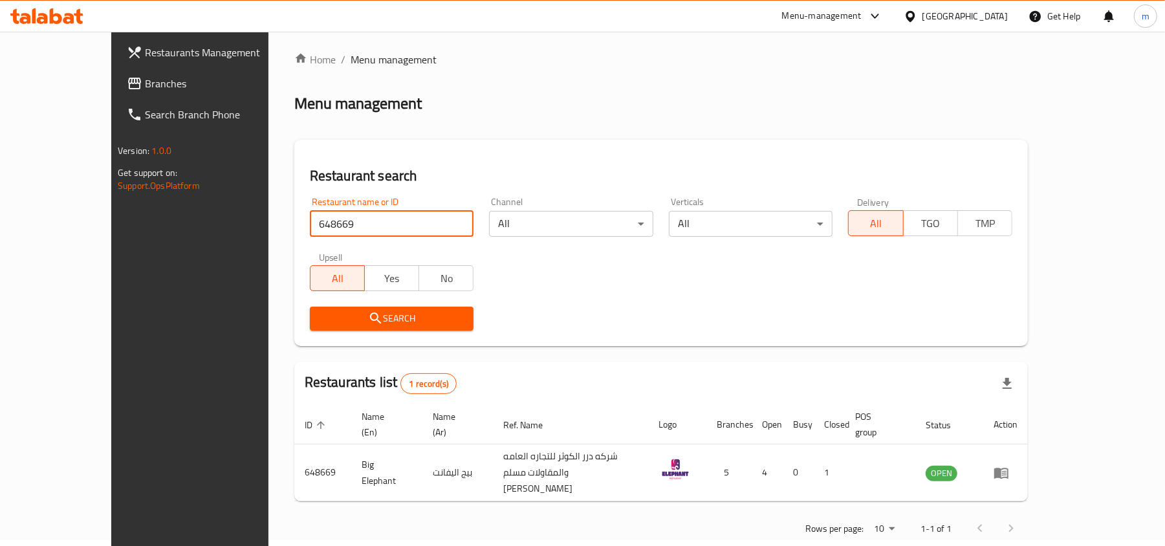
scroll to position [6, 0]
click at [915, 13] on icon at bounding box center [910, 15] width 9 height 11
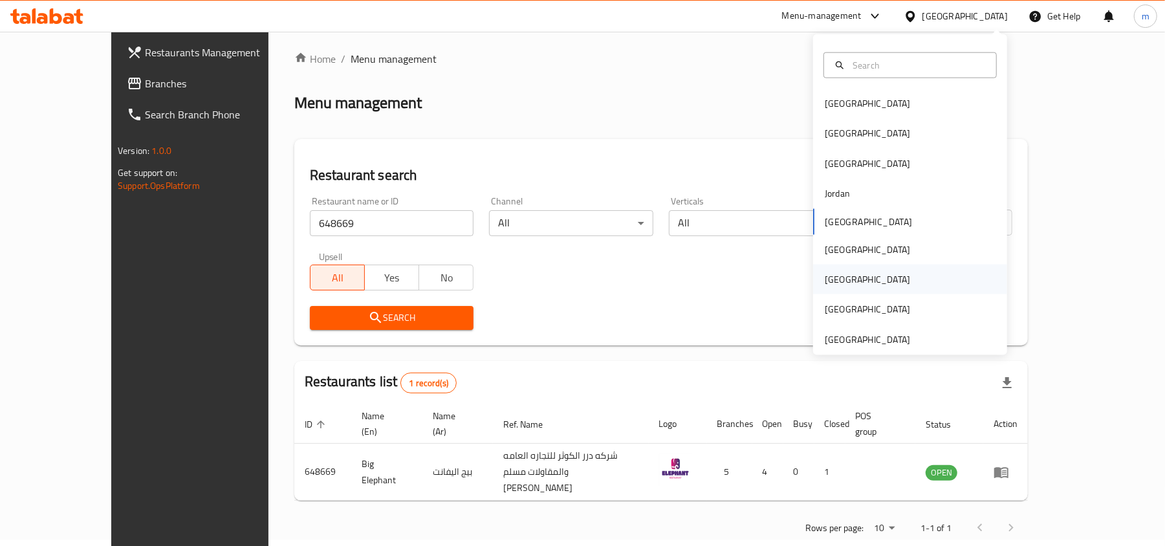
click at [849, 276] on div "[GEOGRAPHIC_DATA]" at bounding box center [910, 280] width 194 height 30
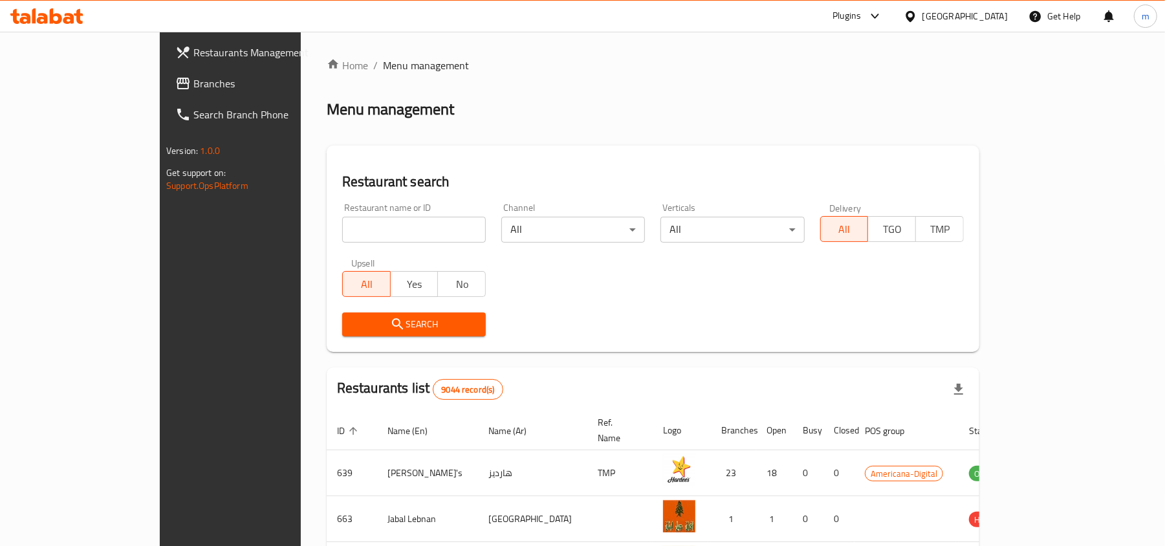
click at [193, 87] on span "Branches" at bounding box center [268, 84] width 151 height 16
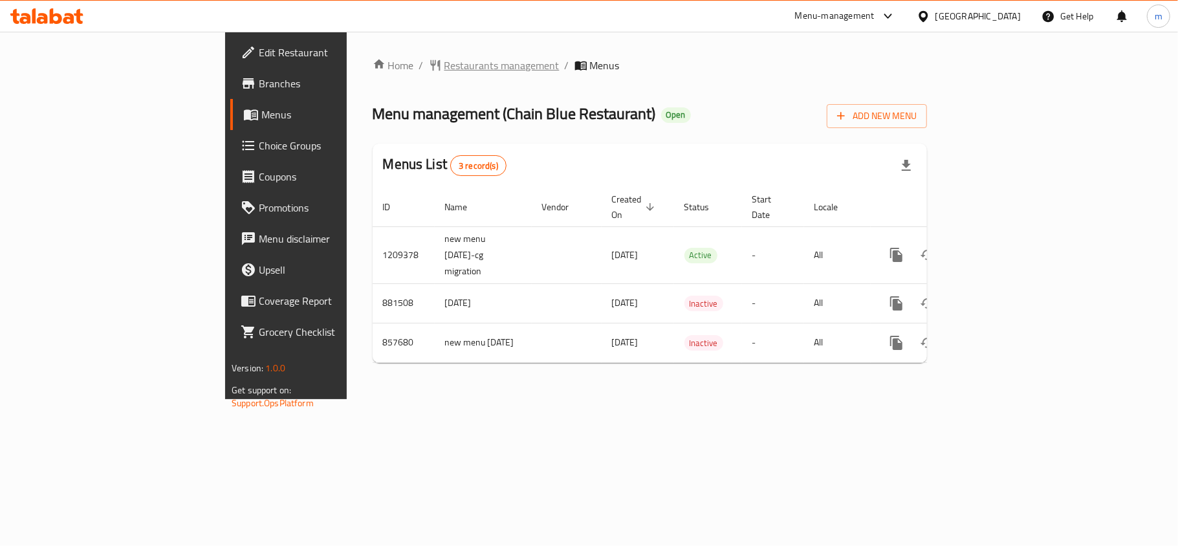
click at [444, 61] on span "Restaurants management" at bounding box center [501, 66] width 115 height 16
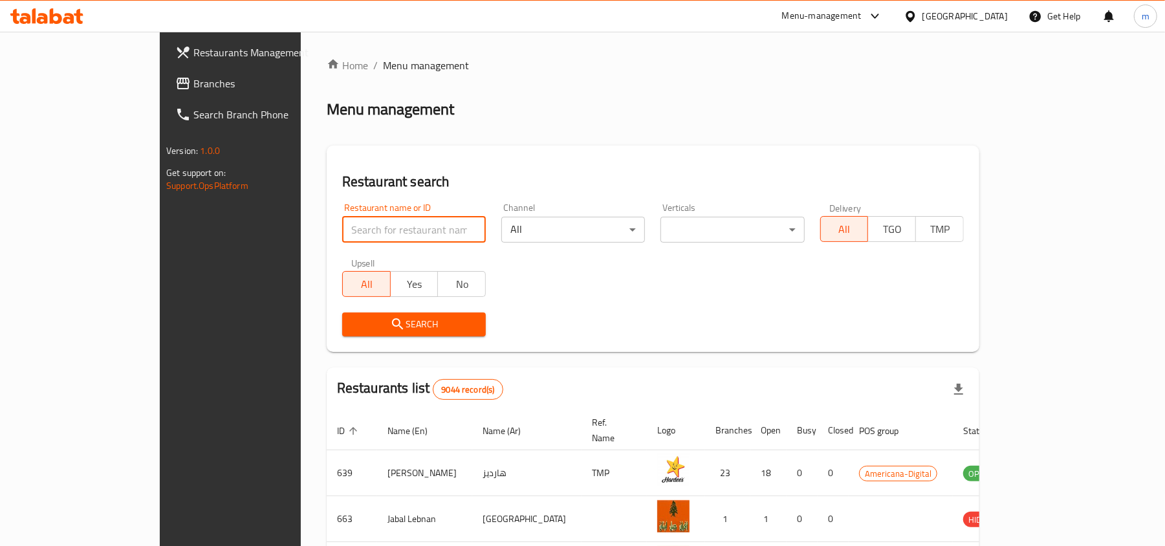
click at [342, 228] on input "search" at bounding box center [414, 230] width 144 height 26
paste input "656595"
type input "656595"
click button "Search" at bounding box center [414, 325] width 144 height 24
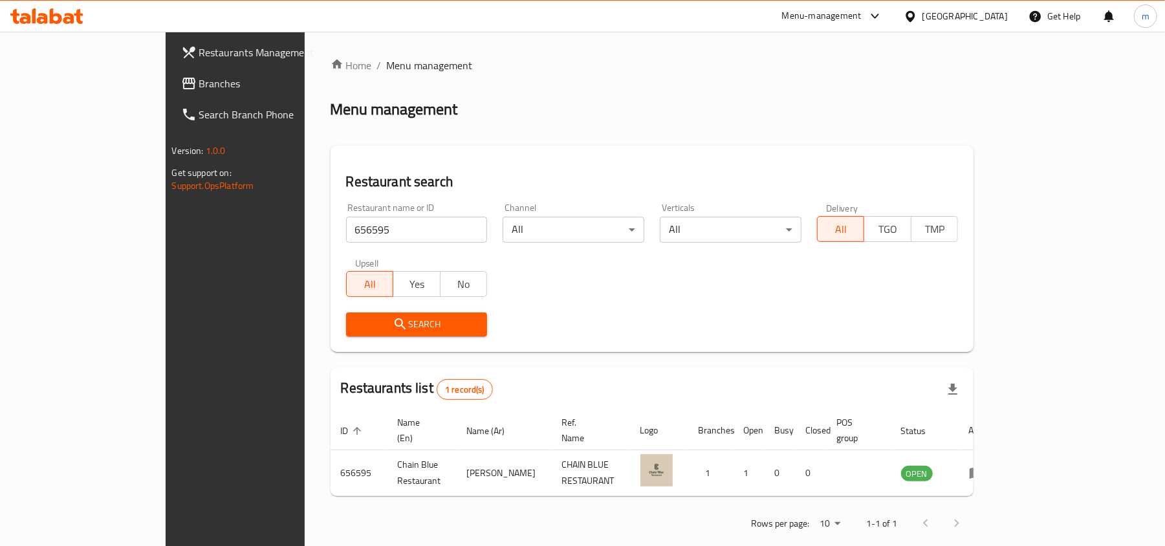
click at [990, 14] on div "[GEOGRAPHIC_DATA]" at bounding box center [965, 16] width 85 height 14
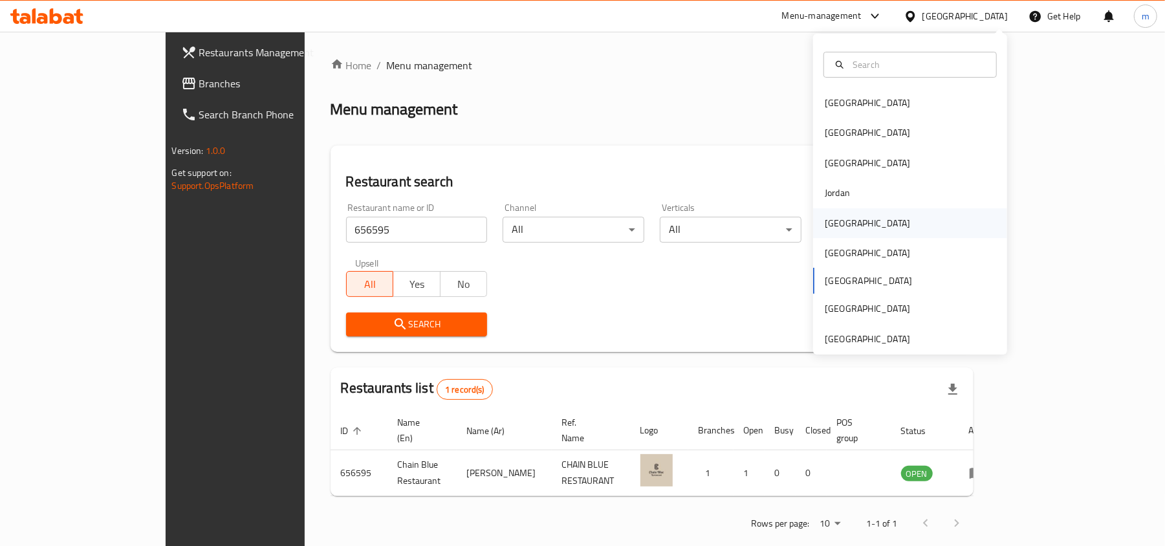
click at [831, 228] on div "[GEOGRAPHIC_DATA]" at bounding box center [867, 223] width 85 height 14
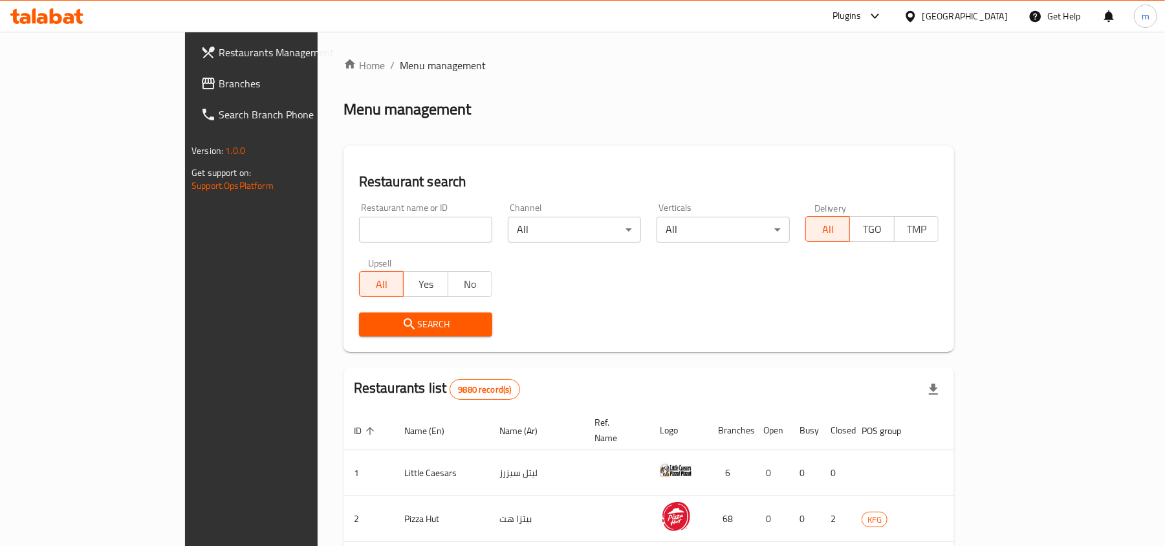
click at [190, 92] on link "Branches" at bounding box center [285, 83] width 190 height 31
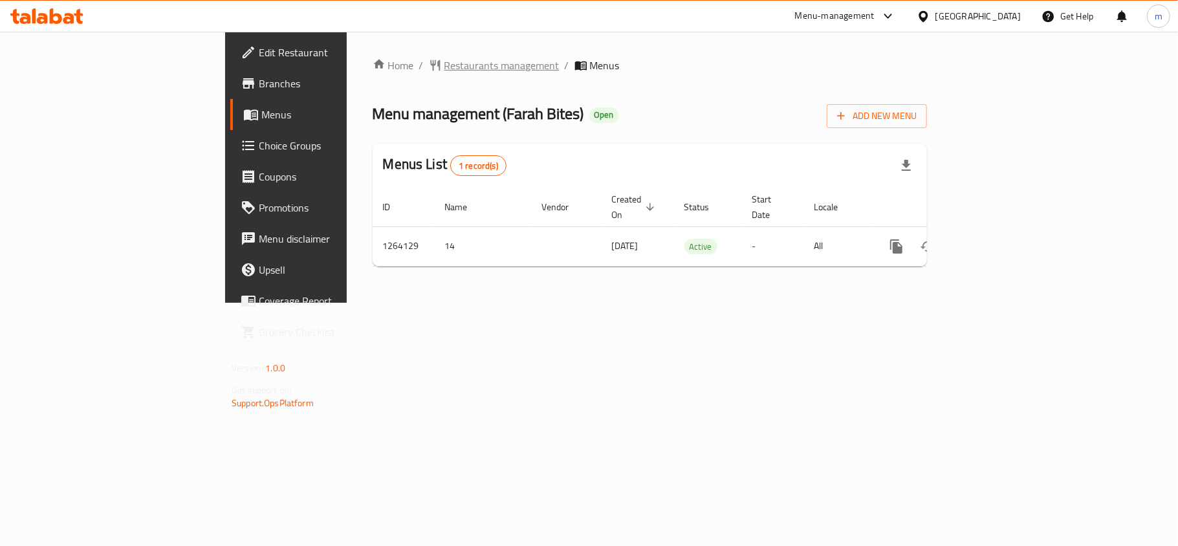
click at [444, 71] on span "Restaurants management" at bounding box center [501, 66] width 115 height 16
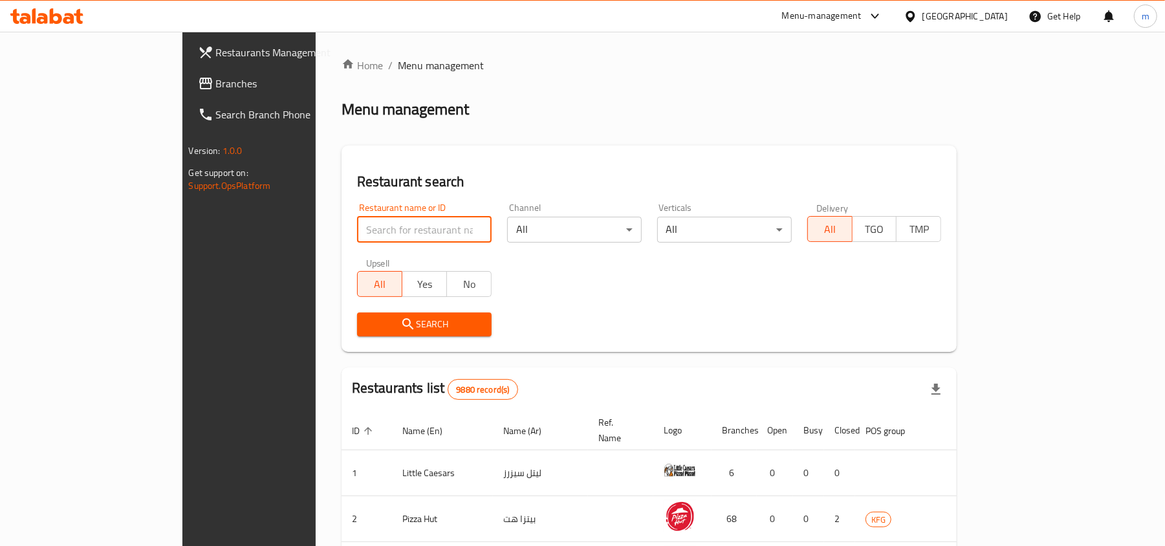
click at [357, 228] on input "search" at bounding box center [424, 230] width 135 height 26
paste input "686211"
type input "686211"
click button "Search" at bounding box center [424, 325] width 135 height 24
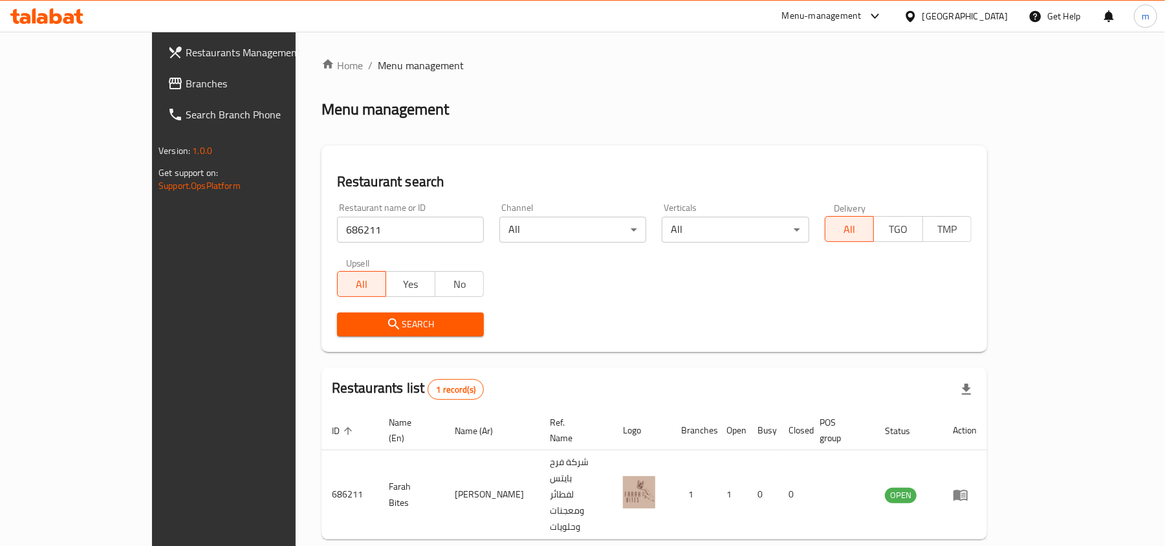
drag, startPoint x: 976, startPoint y: 14, endPoint x: 971, endPoint y: 26, distance: 13.3
click at [923, 14] on div at bounding box center [913, 16] width 19 height 14
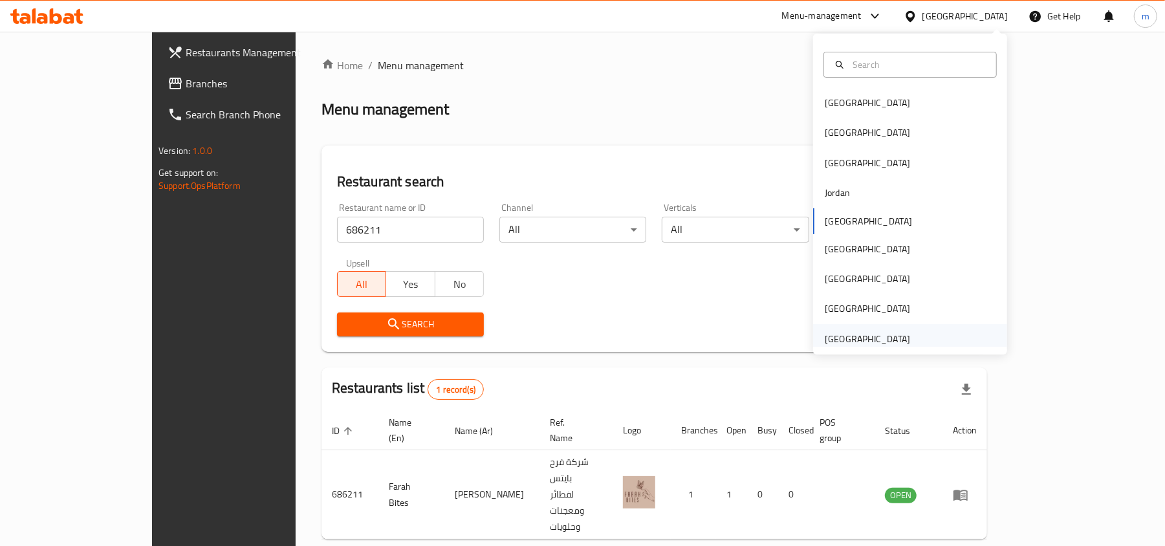
click at [864, 340] on div "[GEOGRAPHIC_DATA]" at bounding box center [867, 339] width 85 height 14
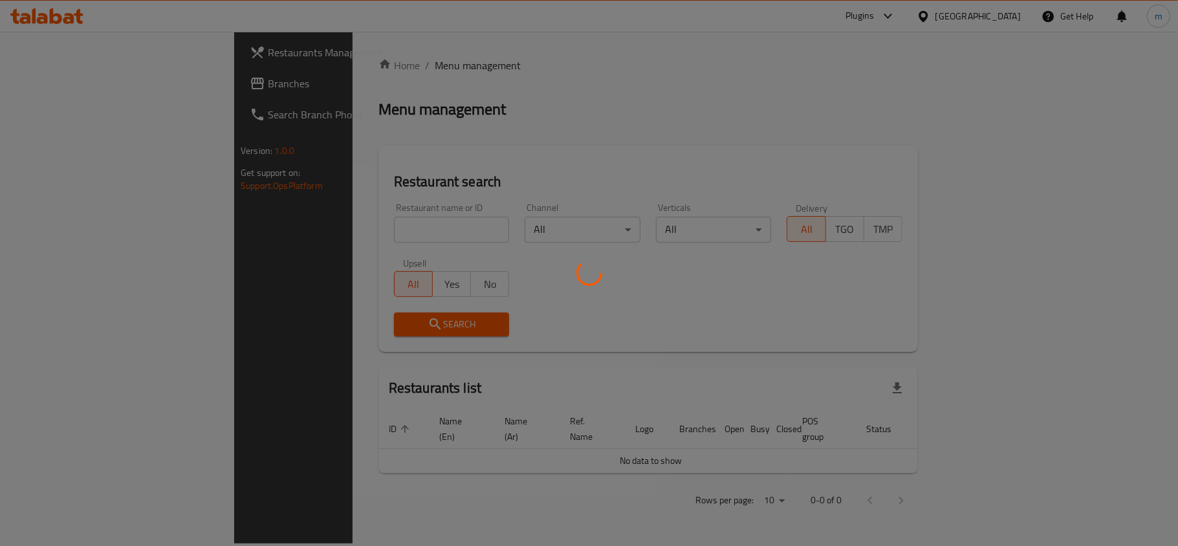
click at [71, 87] on div at bounding box center [589, 273] width 1178 height 546
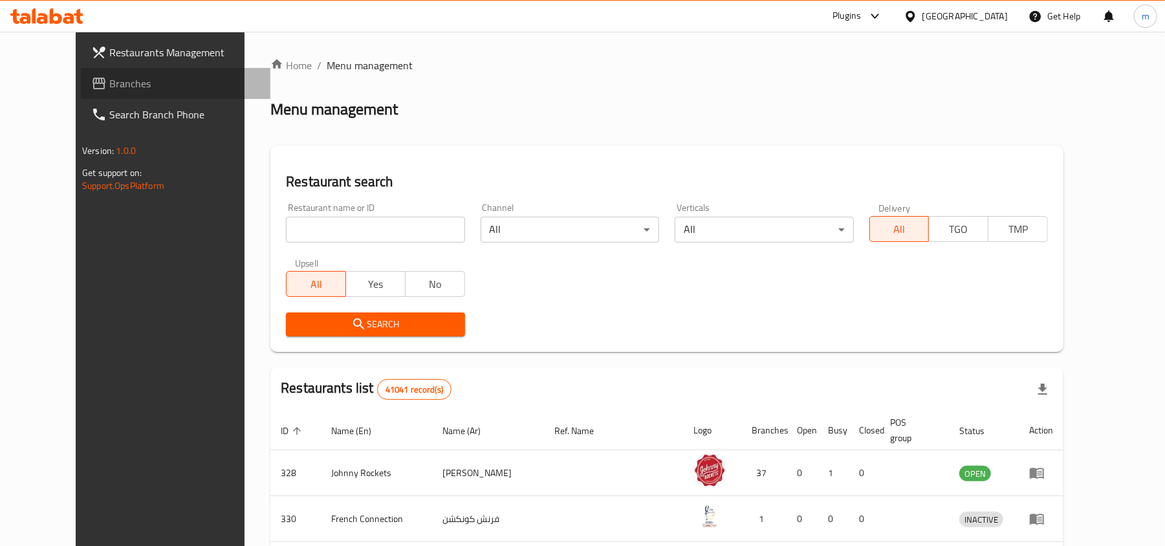
click at [109, 80] on span "Branches" at bounding box center [184, 84] width 151 height 16
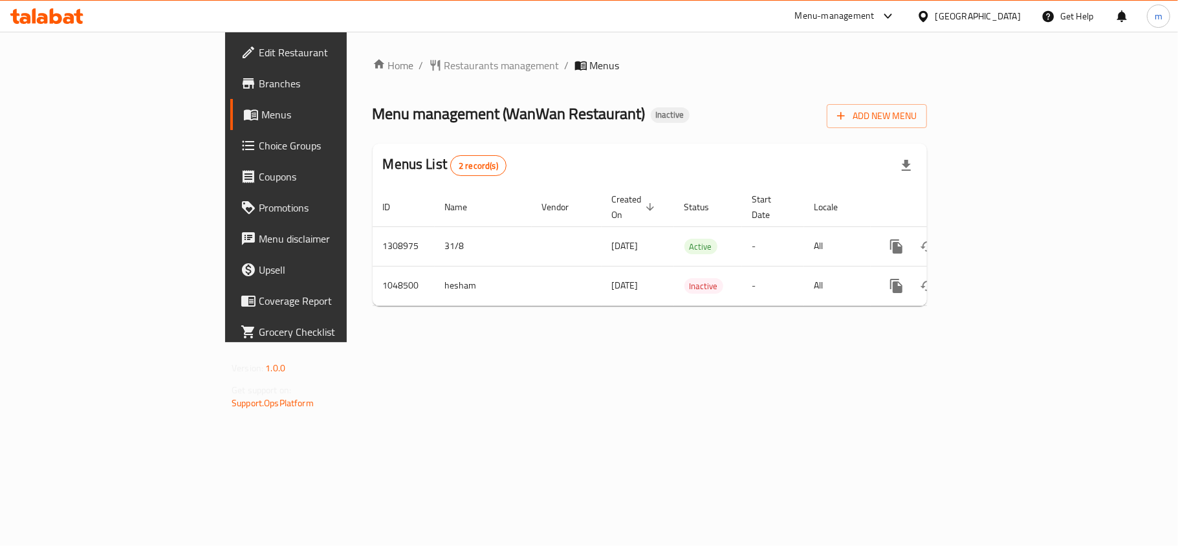
click at [956, 13] on div "[GEOGRAPHIC_DATA]" at bounding box center [978, 16] width 85 height 14
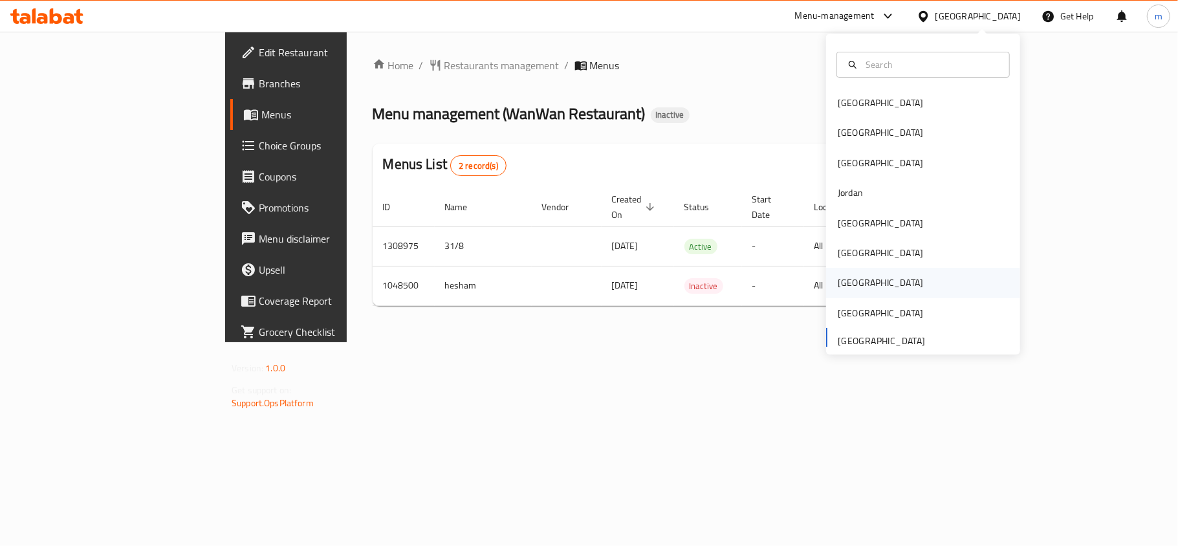
click at [846, 282] on div "[GEOGRAPHIC_DATA]" at bounding box center [880, 283] width 85 height 14
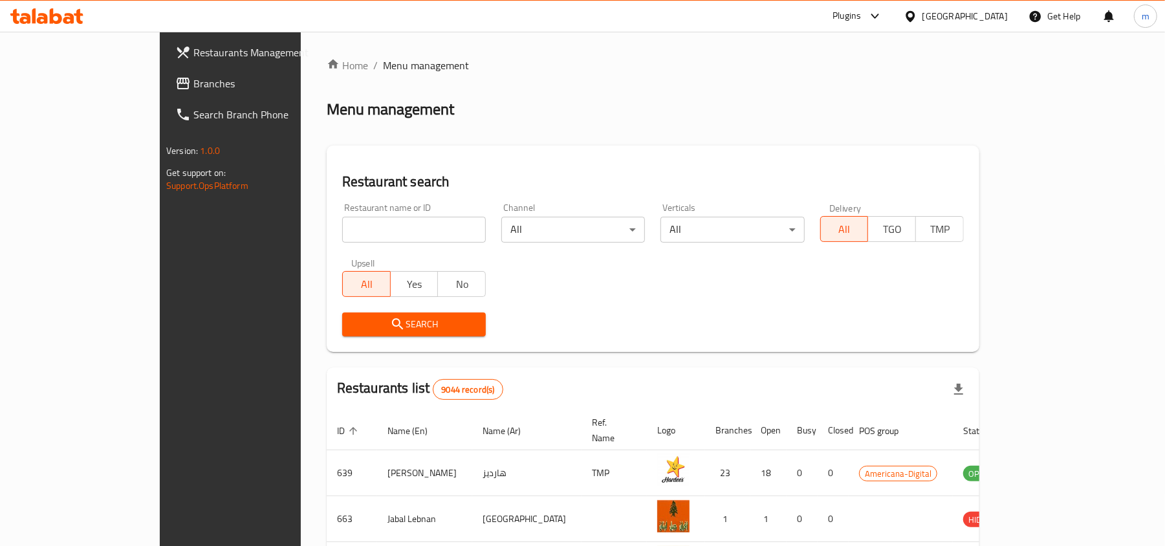
click at [193, 83] on span "Branches" at bounding box center [268, 84] width 151 height 16
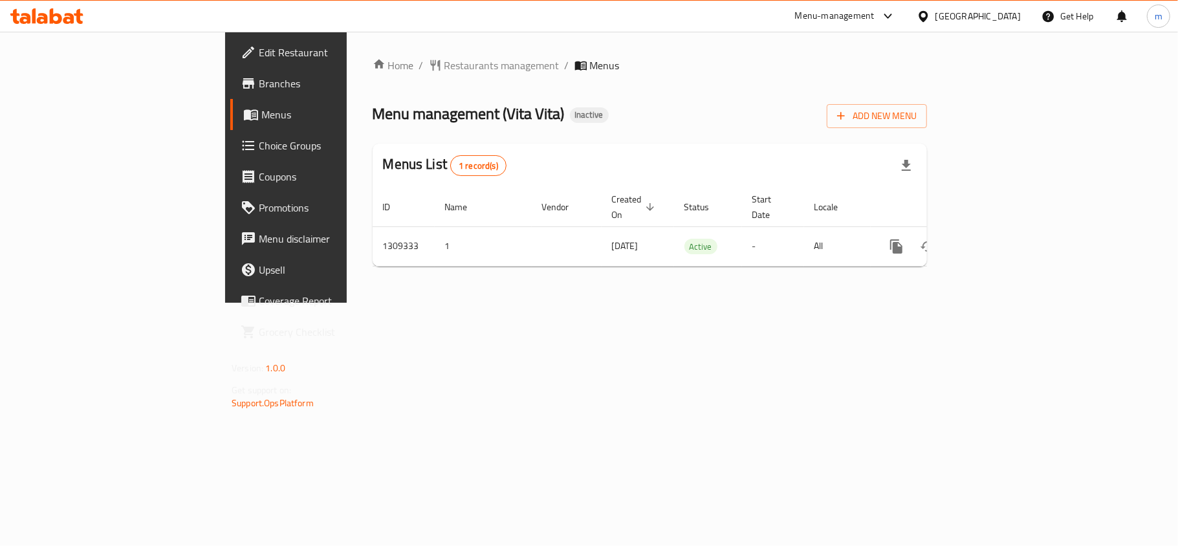
click at [1007, 14] on div "[GEOGRAPHIC_DATA]" at bounding box center [978, 16] width 85 height 14
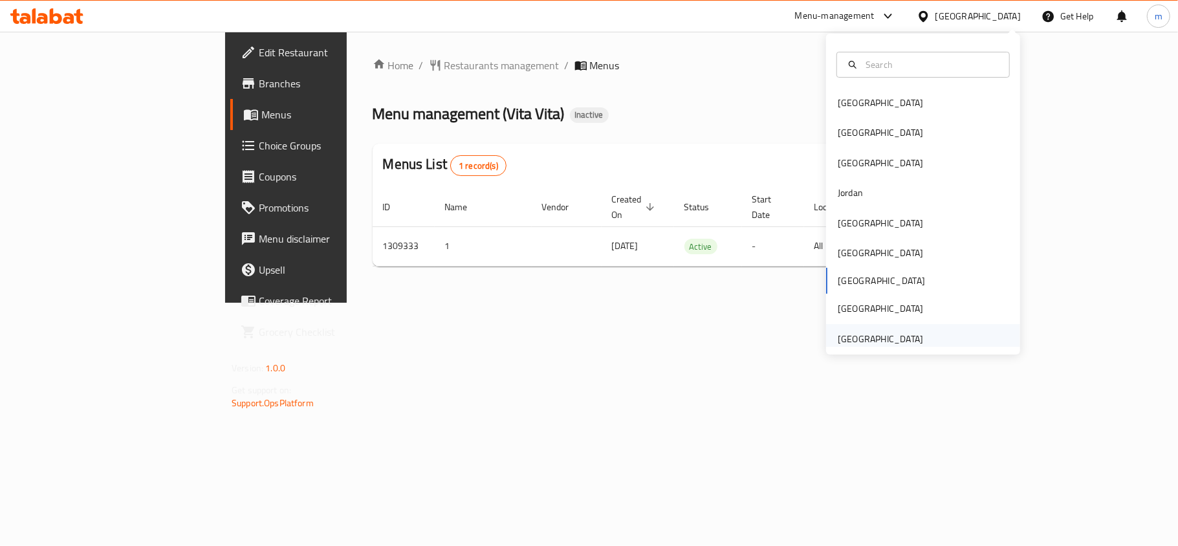
click at [852, 336] on div "[GEOGRAPHIC_DATA]" at bounding box center [880, 339] width 85 height 14
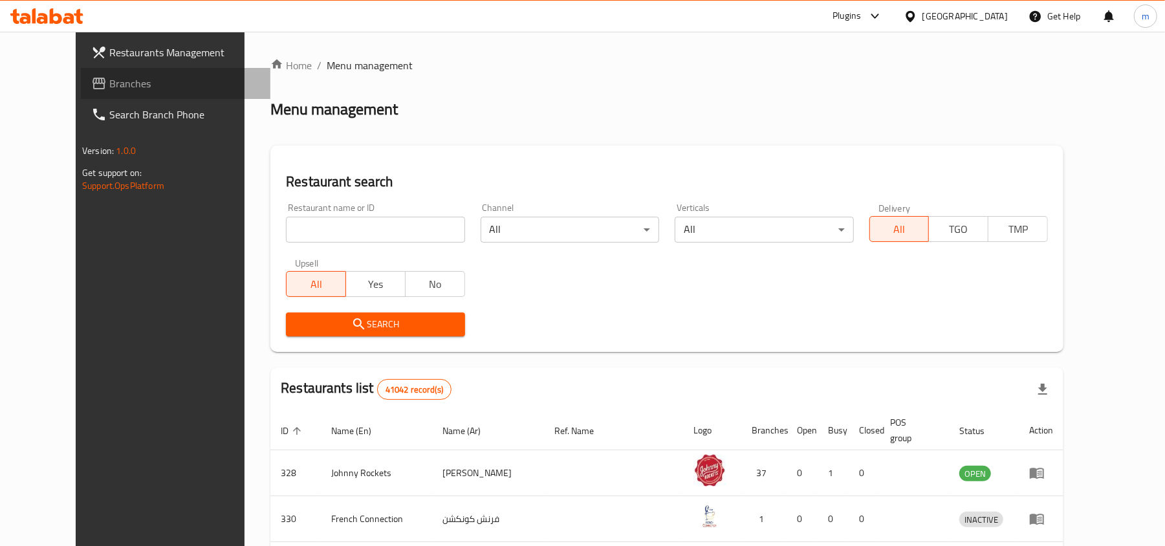
click at [93, 70] on link "Branches" at bounding box center [176, 83] width 190 height 31
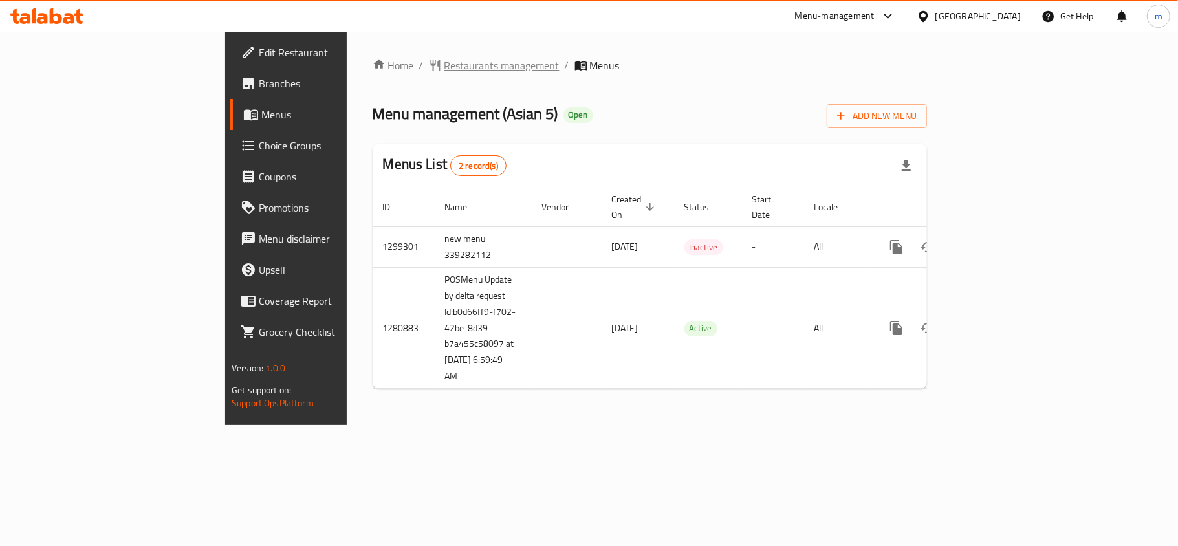
click at [444, 65] on span "Restaurants management" at bounding box center [501, 66] width 115 height 16
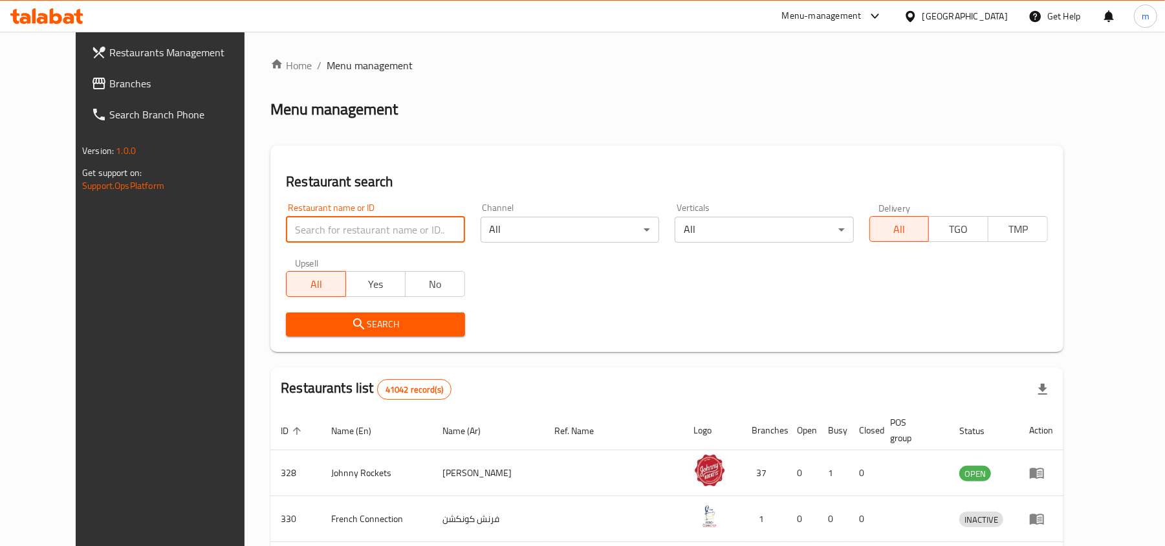
click at [286, 239] on input "search" at bounding box center [375, 230] width 179 height 26
paste input "693935"
type input "693935"
click button "Search" at bounding box center [375, 325] width 179 height 24
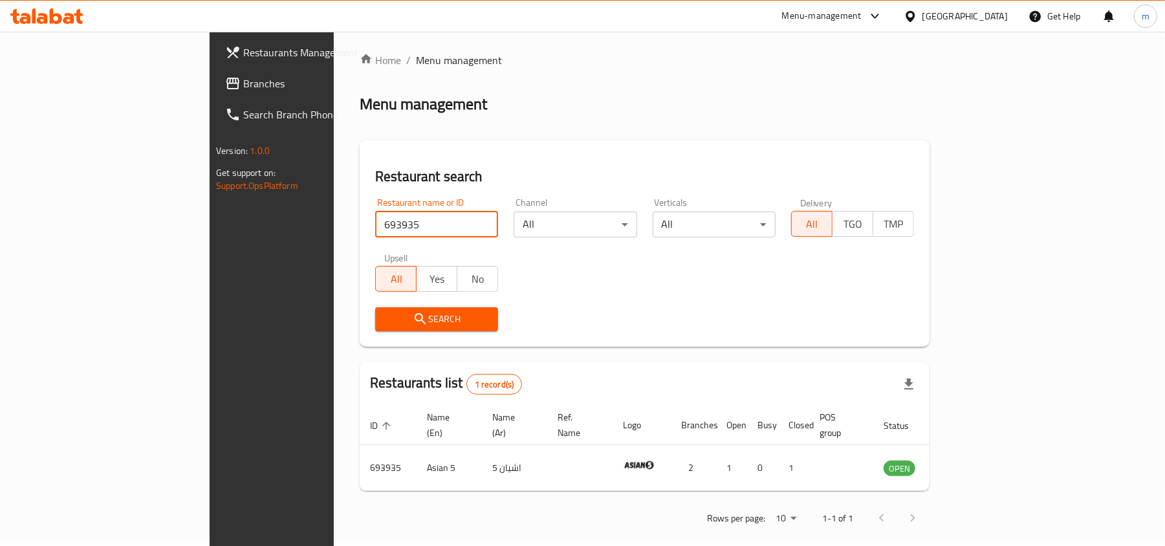
scroll to position [6, 0]
click at [969, 16] on div "[GEOGRAPHIC_DATA]" at bounding box center [965, 16] width 85 height 14
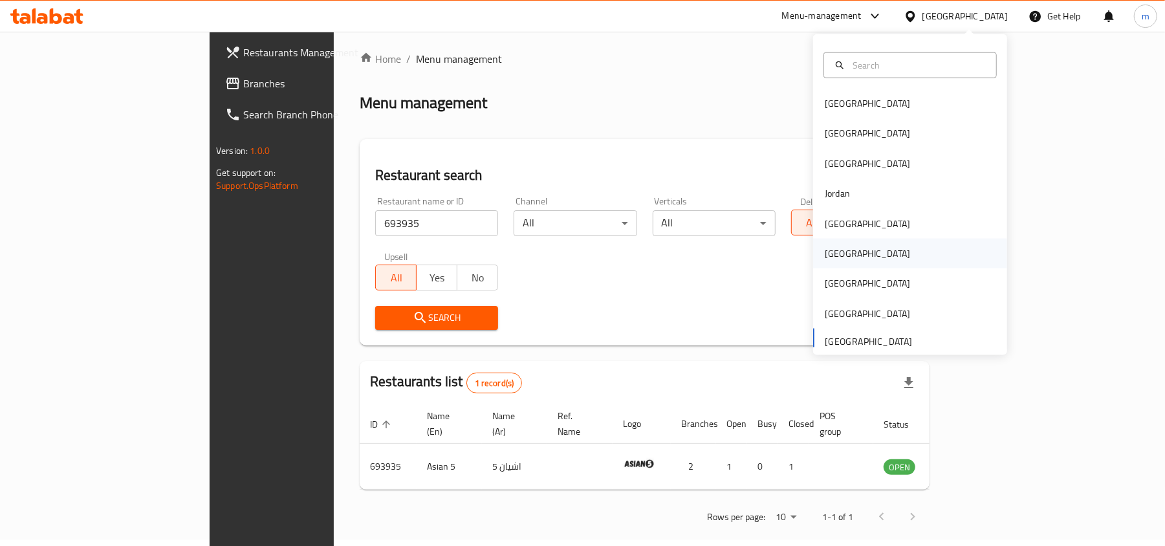
click at [827, 251] on div "[GEOGRAPHIC_DATA]" at bounding box center [867, 254] width 85 height 14
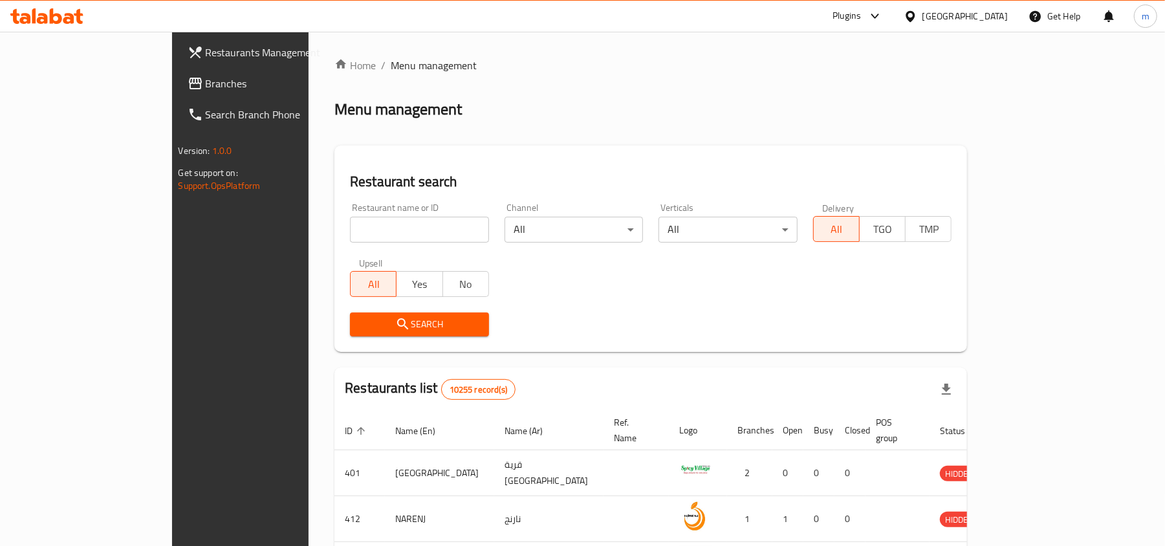
click at [206, 83] on span "Branches" at bounding box center [281, 84] width 151 height 16
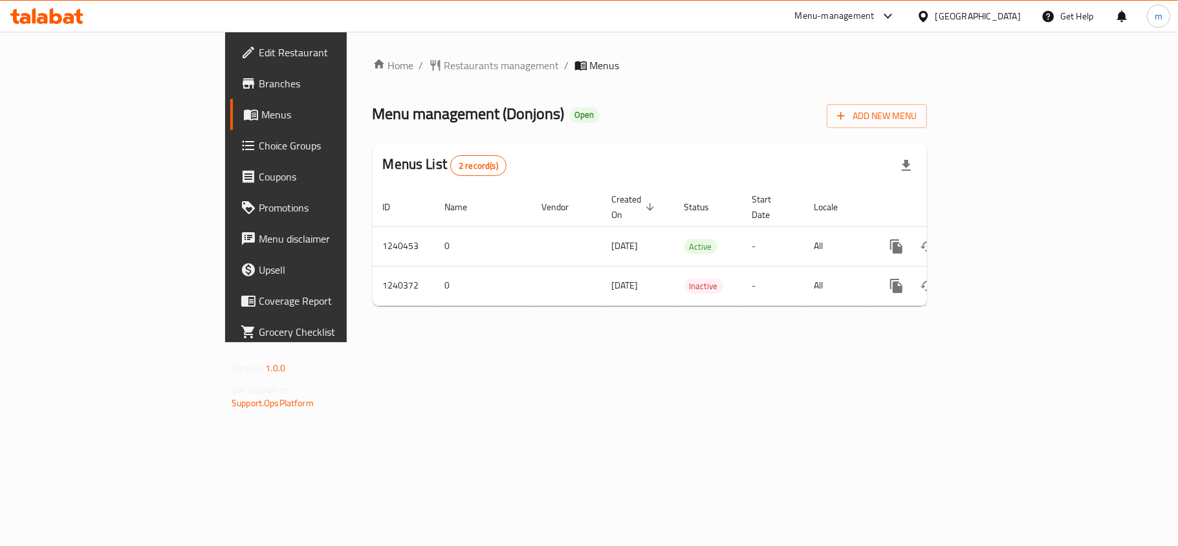
click at [936, 14] on div at bounding box center [926, 16] width 19 height 14
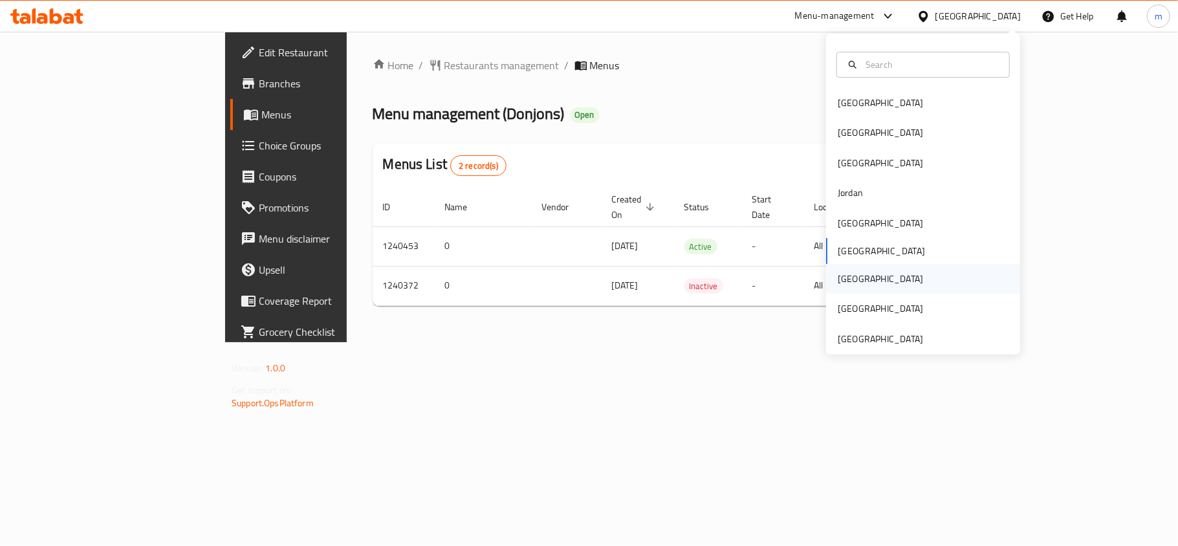
click at [866, 268] on div "[GEOGRAPHIC_DATA]" at bounding box center [923, 279] width 194 height 30
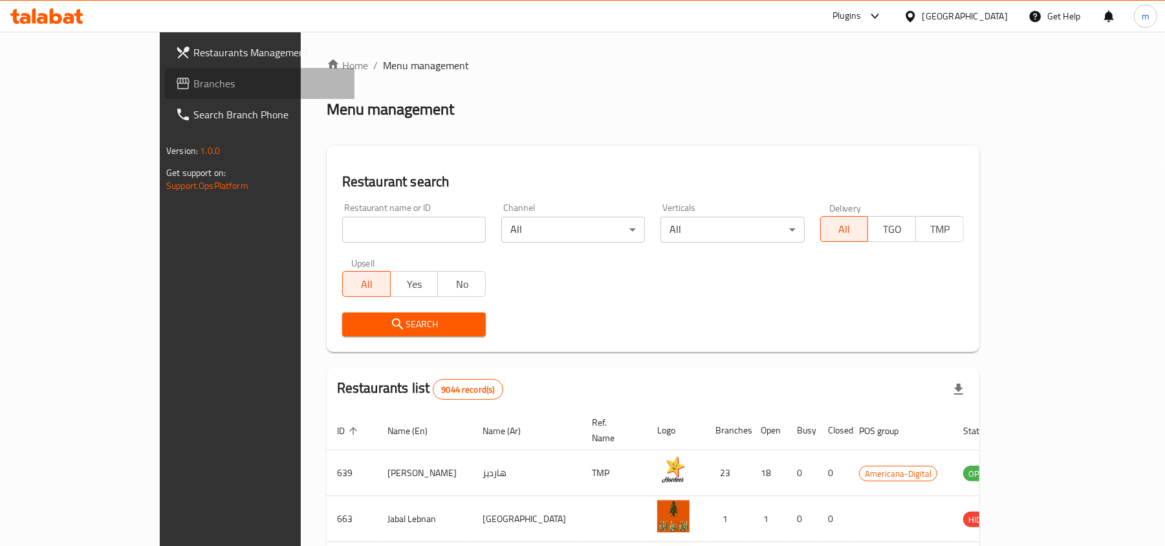
click at [193, 89] on span "Branches" at bounding box center [268, 84] width 151 height 16
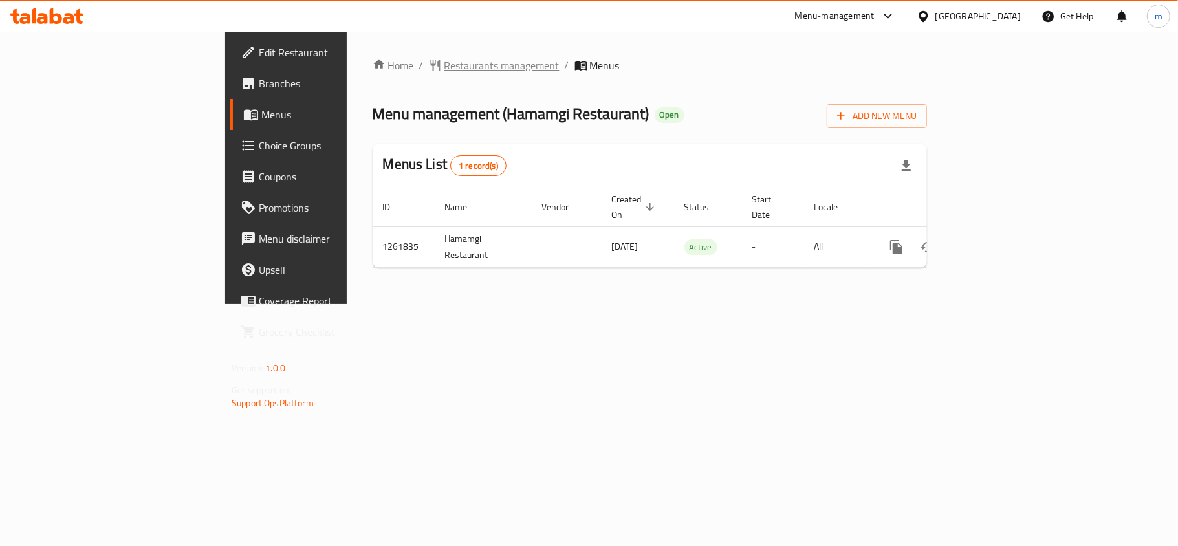
click at [444, 63] on span "Restaurants management" at bounding box center [501, 66] width 115 height 16
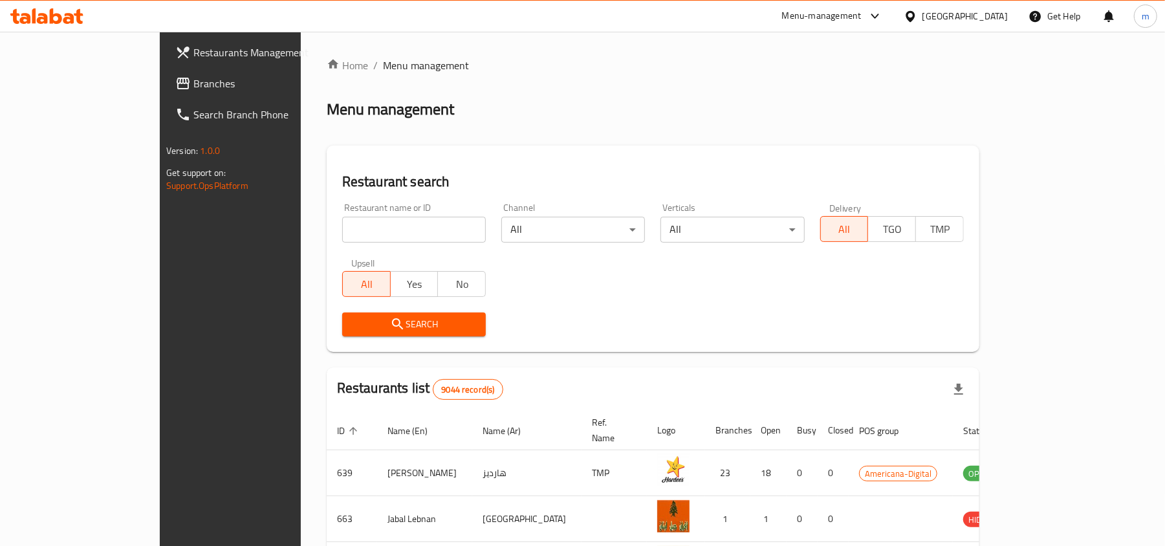
click at [355, 226] on input "search" at bounding box center [414, 230] width 144 height 26
paste input "685336"
type input "685336"
click button "Search" at bounding box center [414, 325] width 144 height 24
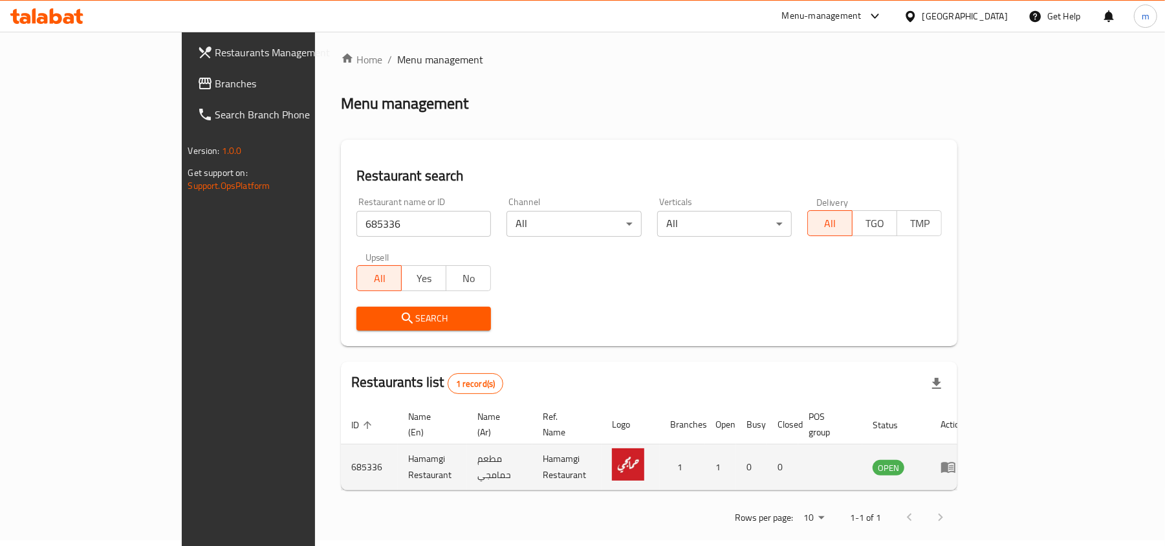
scroll to position [6, 0]
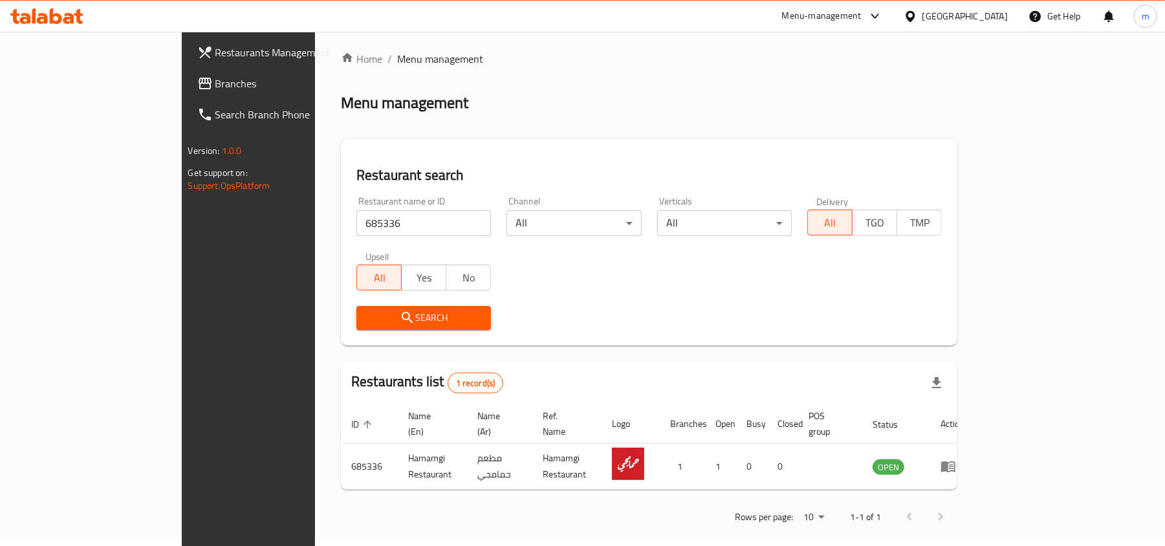
click at [915, 14] on icon at bounding box center [910, 15] width 9 height 11
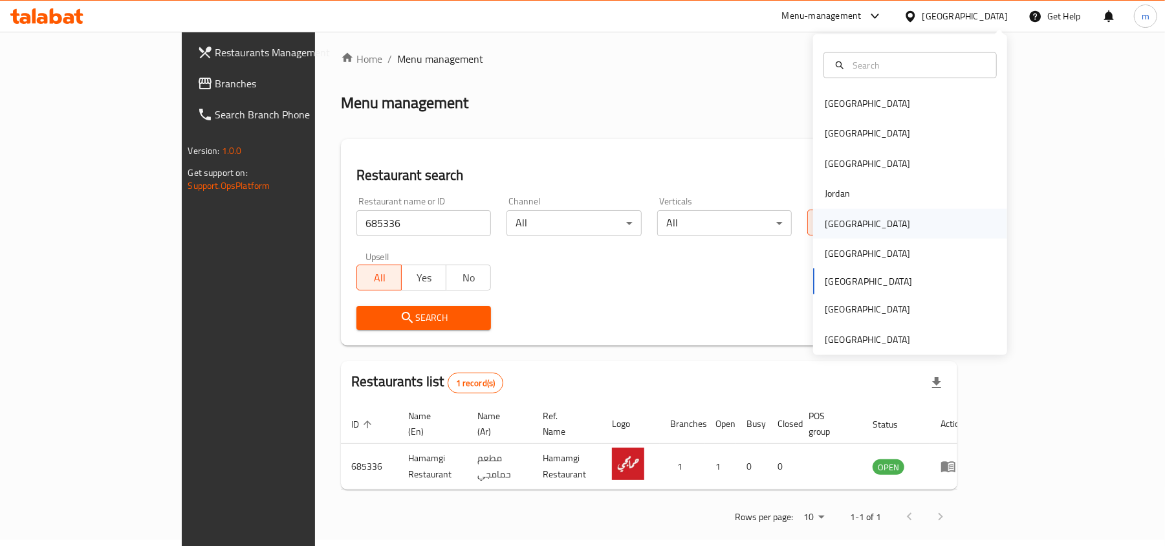
click at [850, 225] on div "[GEOGRAPHIC_DATA]" at bounding box center [910, 223] width 194 height 30
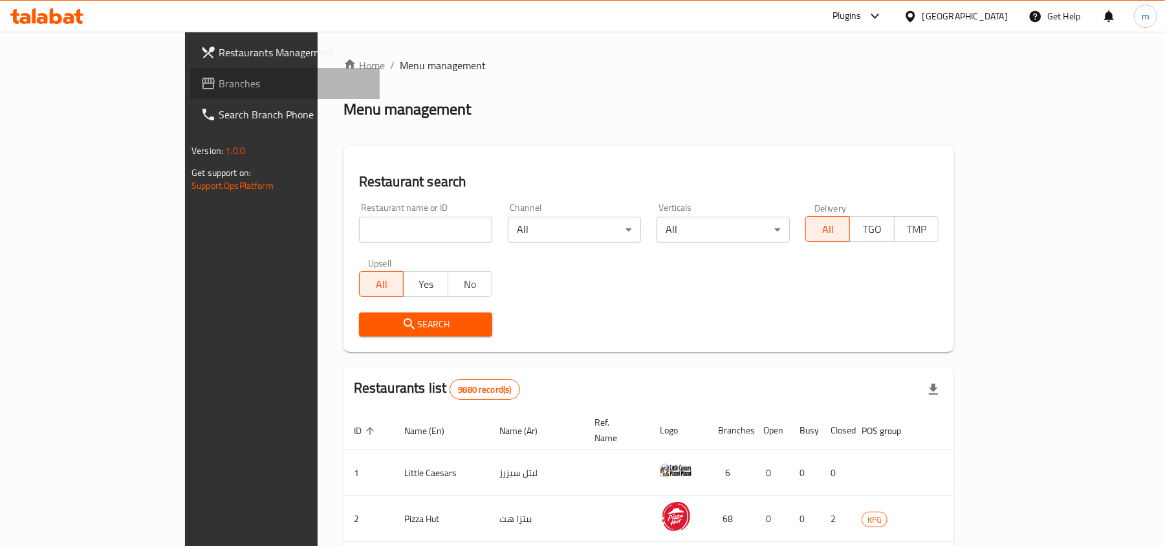
click at [219, 82] on span "Branches" at bounding box center [294, 84] width 151 height 16
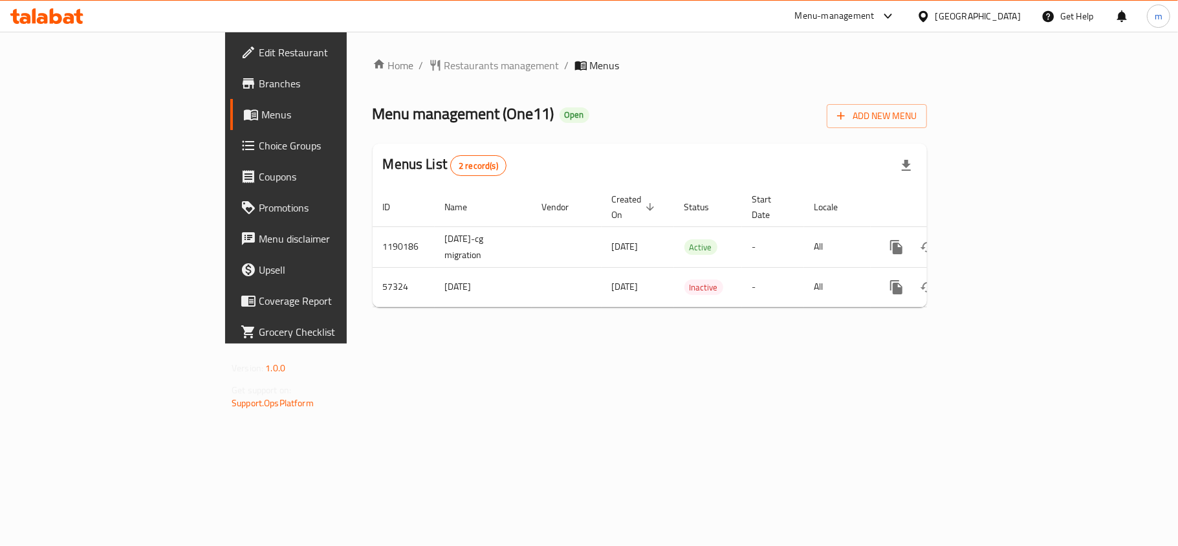
click at [936, 19] on div at bounding box center [926, 16] width 19 height 14
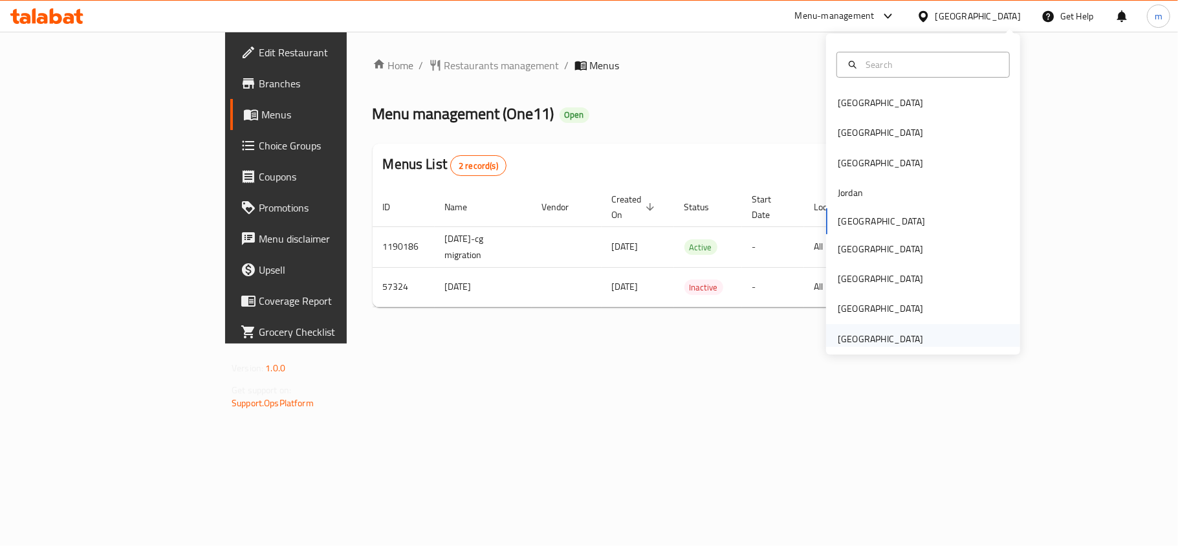
click at [888, 334] on div "[GEOGRAPHIC_DATA]" at bounding box center [880, 339] width 85 height 14
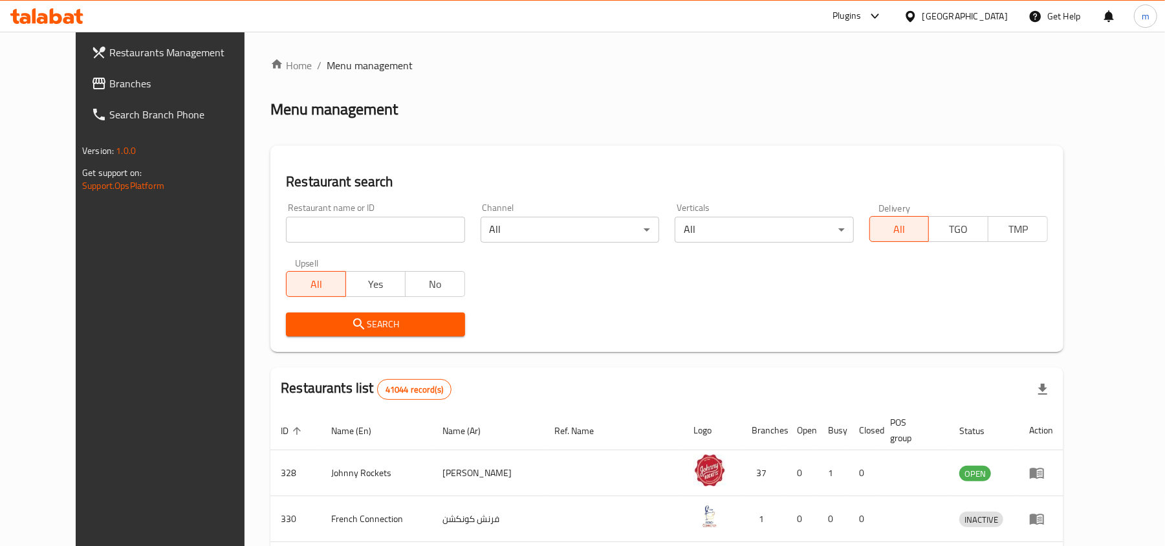
click at [81, 72] on link "Branches" at bounding box center [176, 83] width 190 height 31
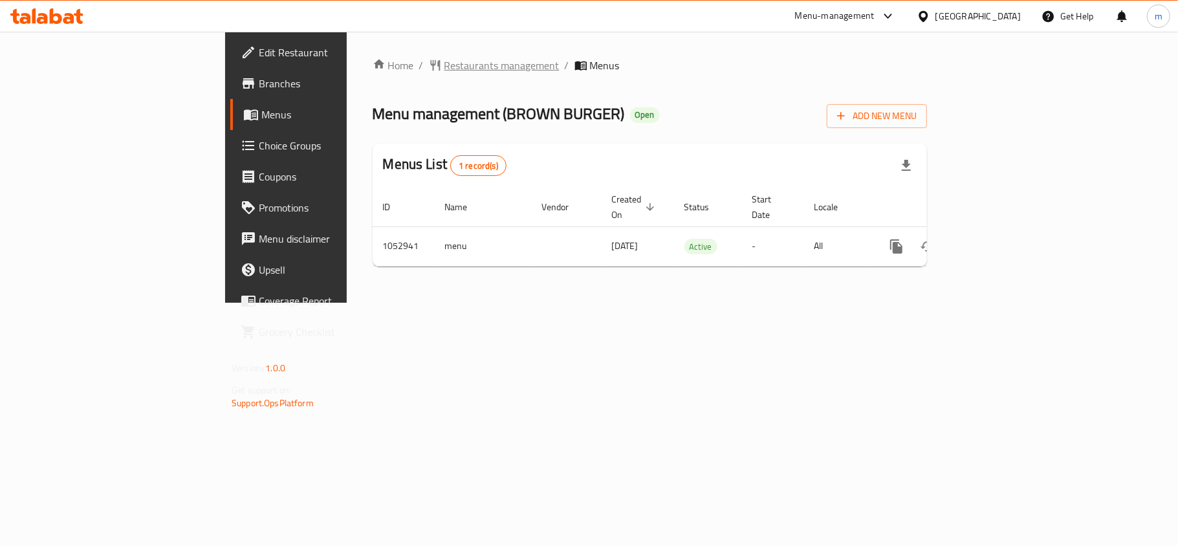
click at [444, 67] on span "Restaurants management" at bounding box center [501, 66] width 115 height 16
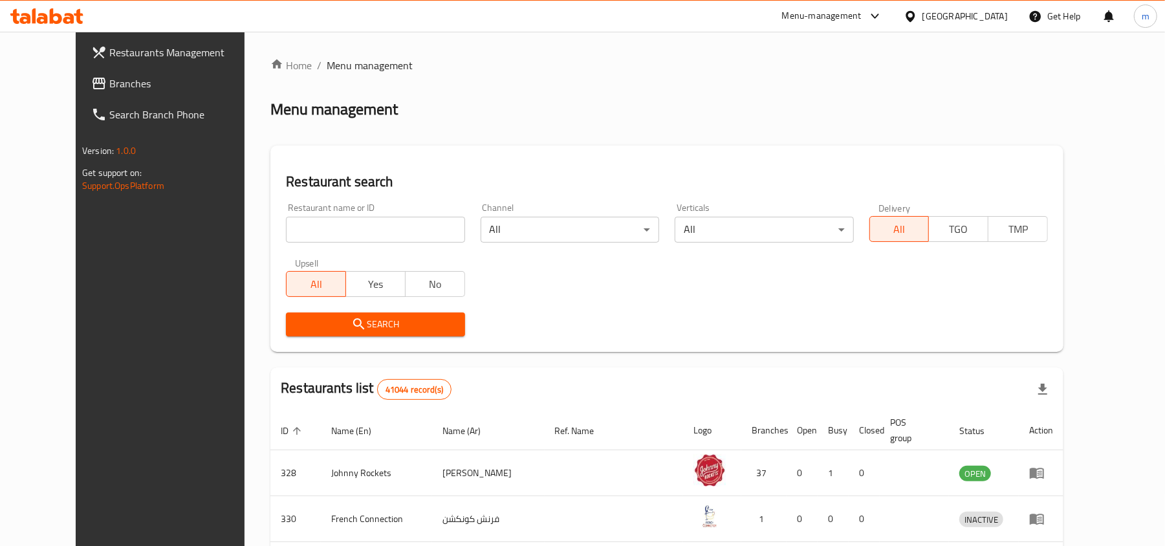
click at [286, 207] on div "Restaurant name or ID Restaurant name or ID" at bounding box center [375, 222] width 179 height 39
click at [286, 224] on input "search" at bounding box center [375, 230] width 179 height 26
paste input "662648"
type input "662648"
click button "Search" at bounding box center [375, 325] width 179 height 24
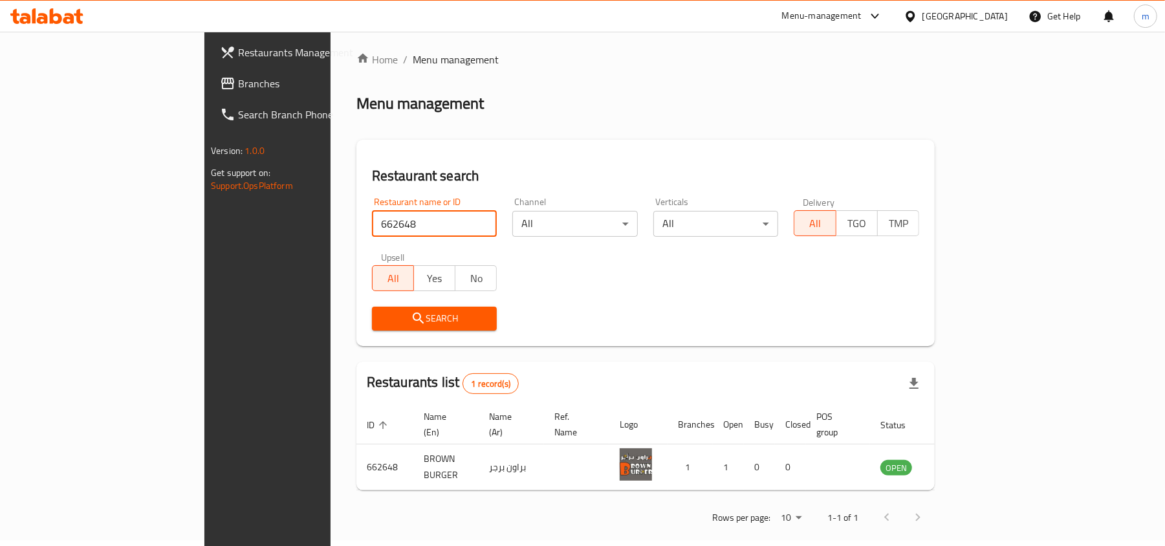
scroll to position [6, 0]
click at [945, 16] on div "[GEOGRAPHIC_DATA]" at bounding box center [965, 16] width 85 height 14
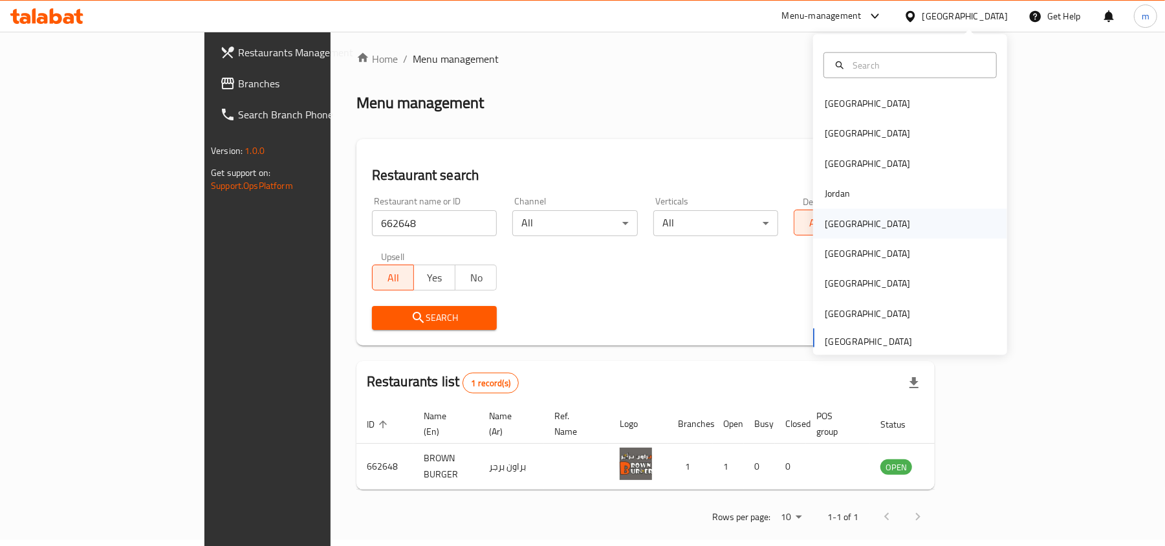
click at [844, 221] on div "[GEOGRAPHIC_DATA]" at bounding box center [868, 223] width 106 height 30
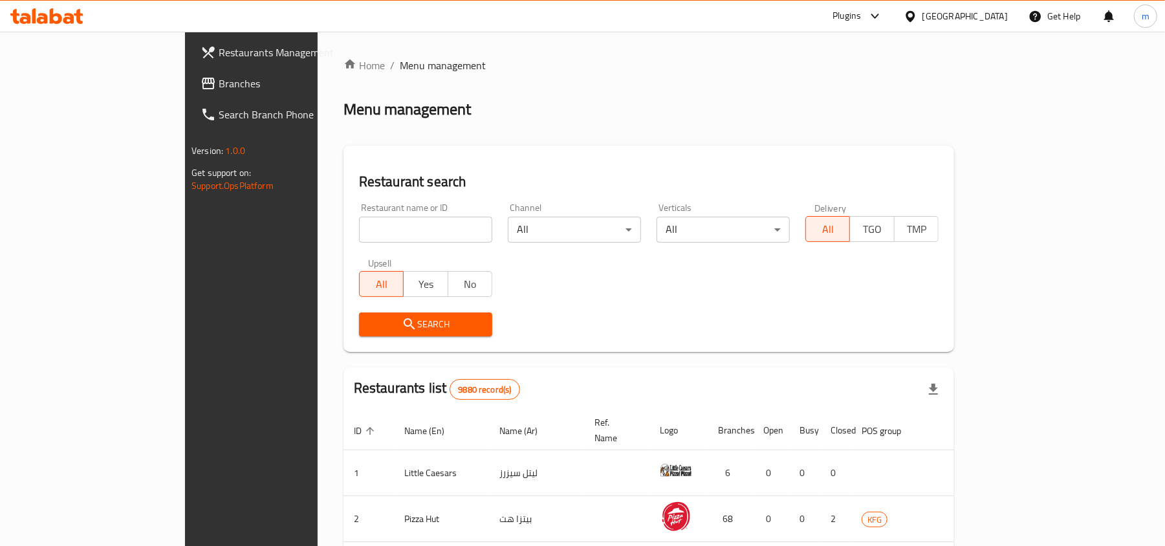
click at [219, 84] on span "Branches" at bounding box center [294, 84] width 151 height 16
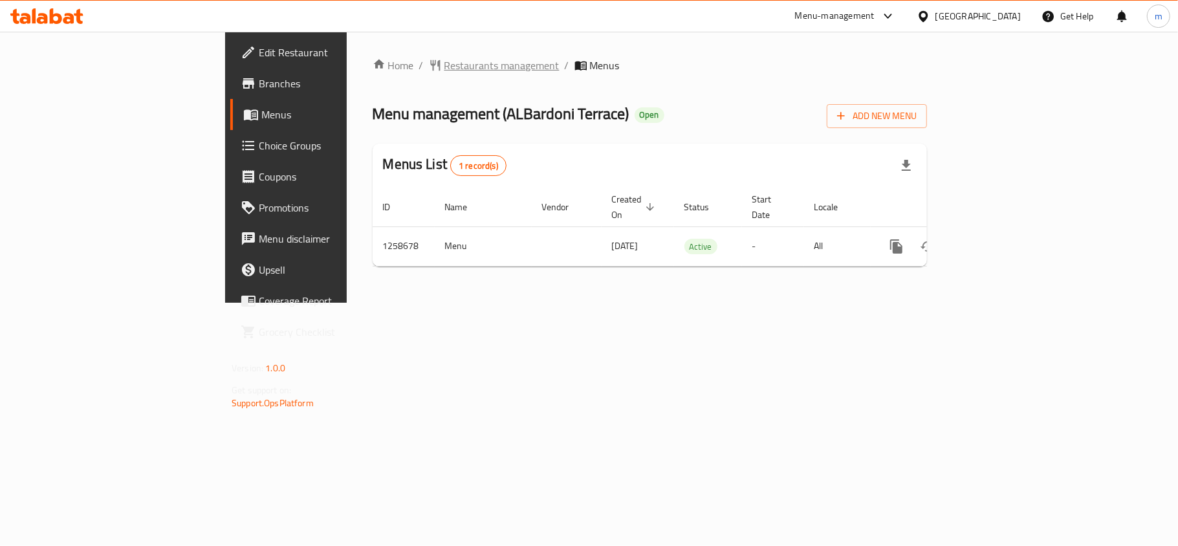
click at [444, 73] on span "Restaurants management" at bounding box center [501, 66] width 115 height 16
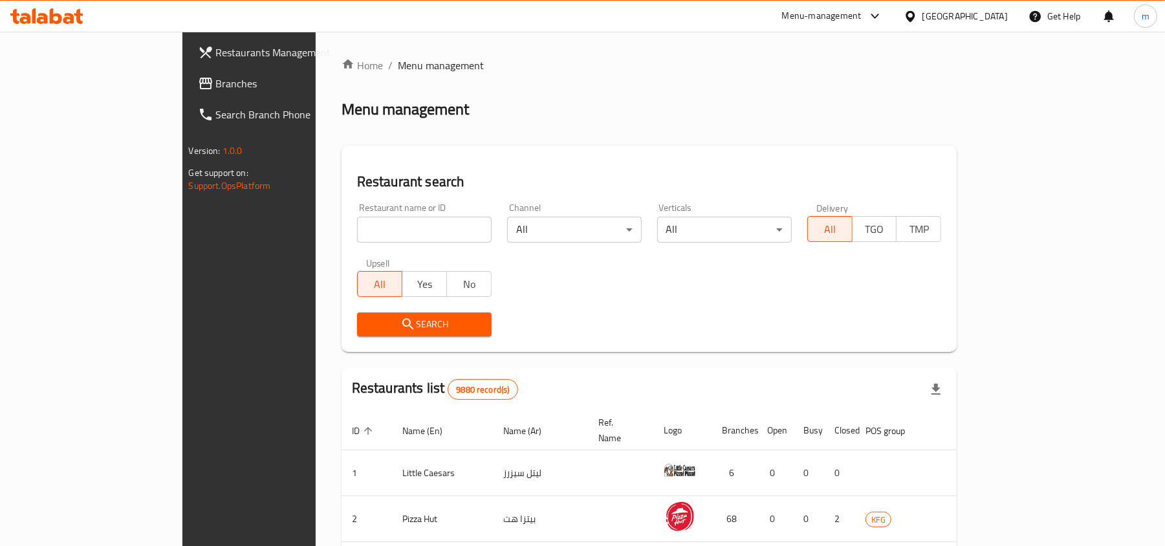
click at [357, 225] on input "search" at bounding box center [424, 230] width 135 height 26
paste input "684096"
type input "684096"
click button "Search" at bounding box center [424, 325] width 135 height 24
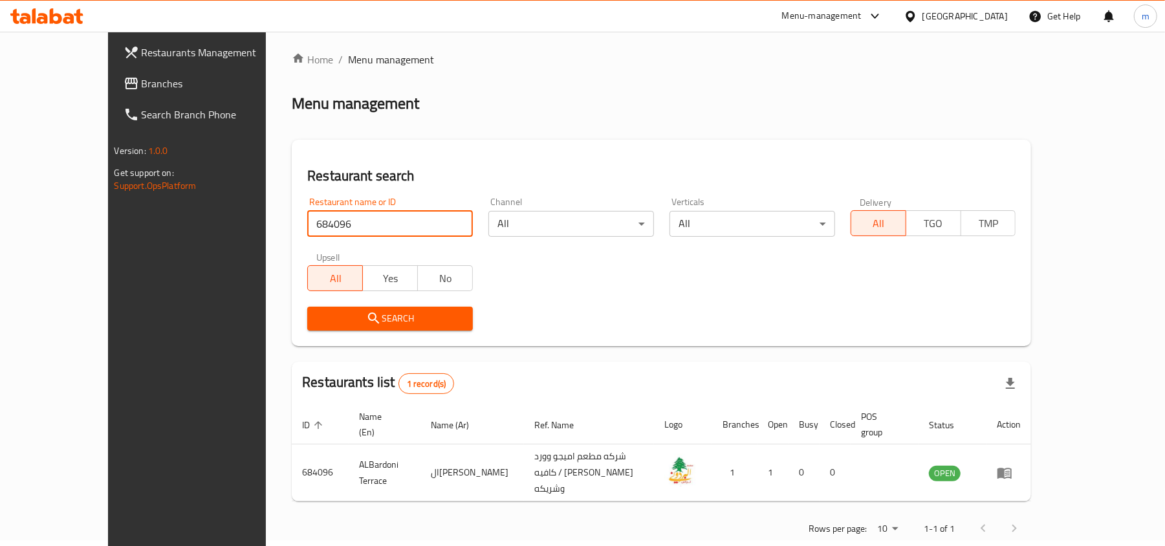
scroll to position [6, 0]
click at [968, 3] on div "[GEOGRAPHIC_DATA]" at bounding box center [956, 16] width 125 height 31
click at [915, 12] on icon at bounding box center [910, 15] width 9 height 11
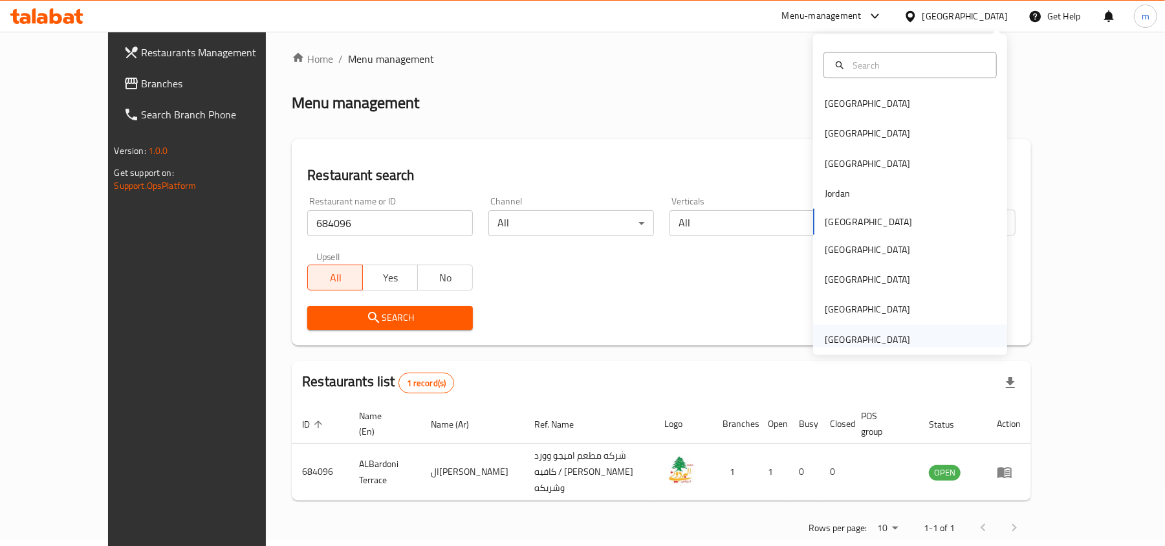
click at [835, 333] on div "[GEOGRAPHIC_DATA]" at bounding box center [867, 340] width 85 height 14
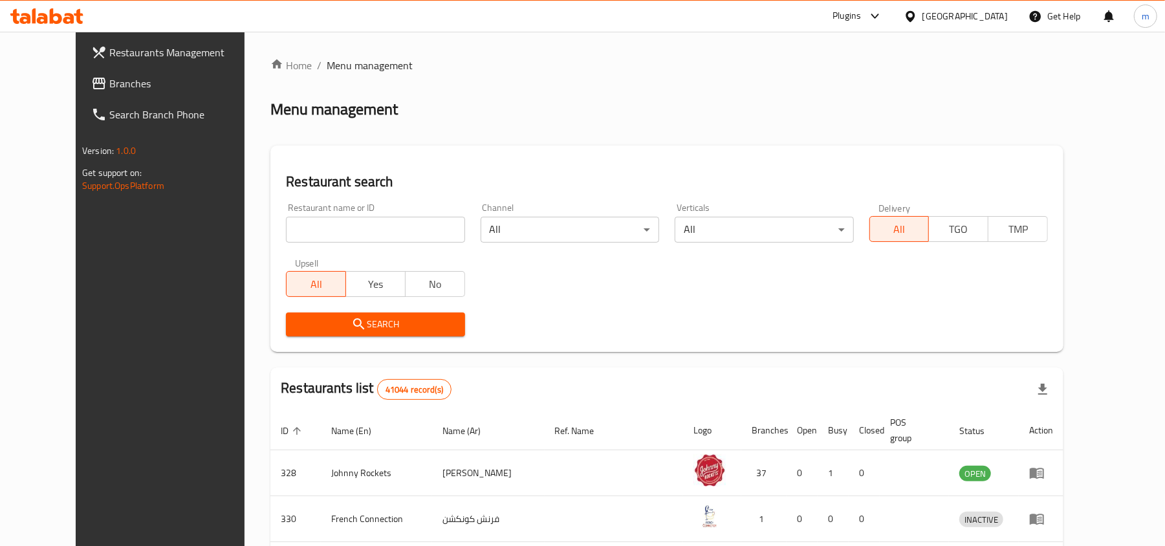
click at [109, 88] on span "Branches" at bounding box center [184, 84] width 151 height 16
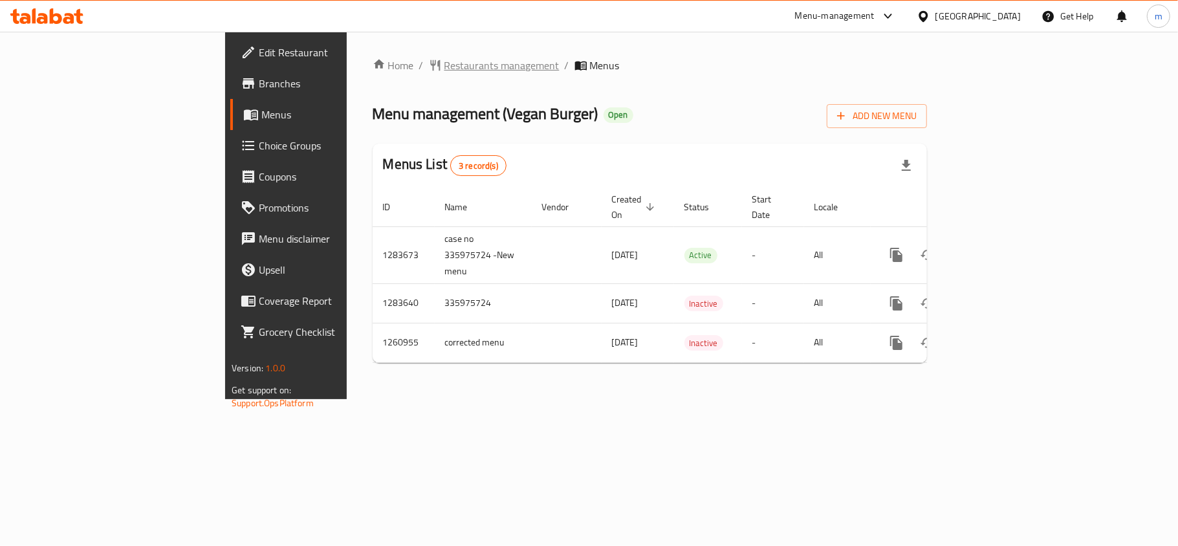
click at [444, 63] on span "Restaurants management" at bounding box center [501, 66] width 115 height 16
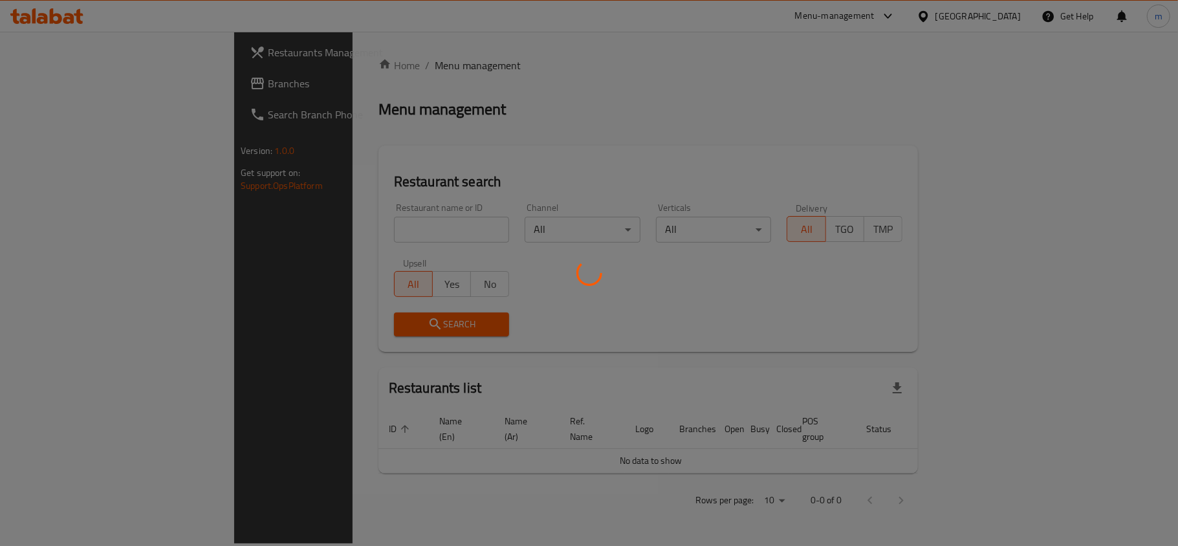
click at [272, 228] on div at bounding box center [589, 273] width 1178 height 546
click at [273, 226] on div at bounding box center [589, 273] width 1178 height 546
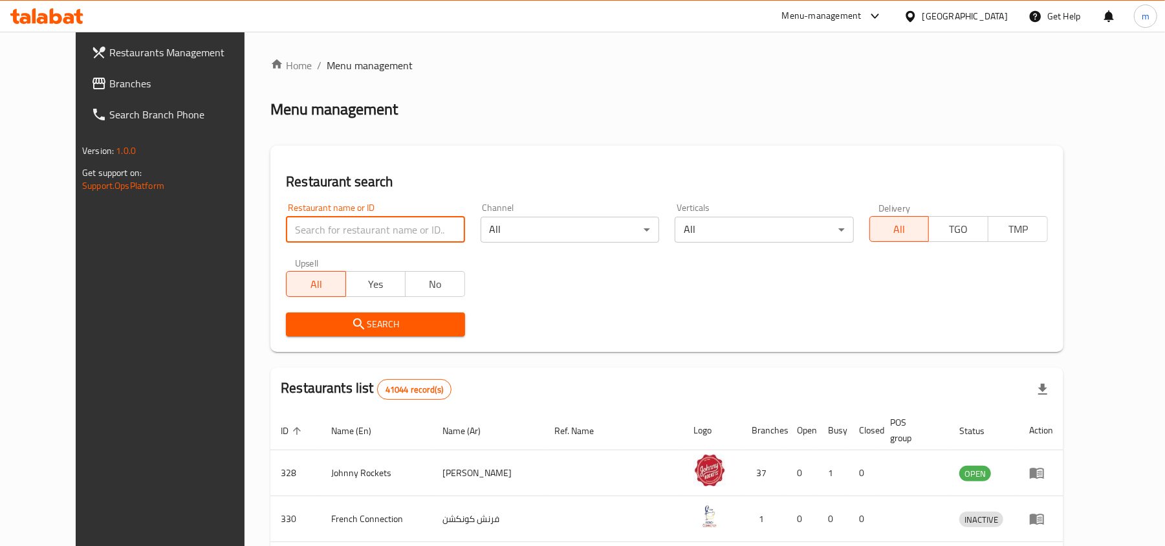
click at [308, 239] on input "search" at bounding box center [375, 230] width 179 height 26
paste input "684983"
type input "684983"
click button "Search" at bounding box center [375, 325] width 179 height 24
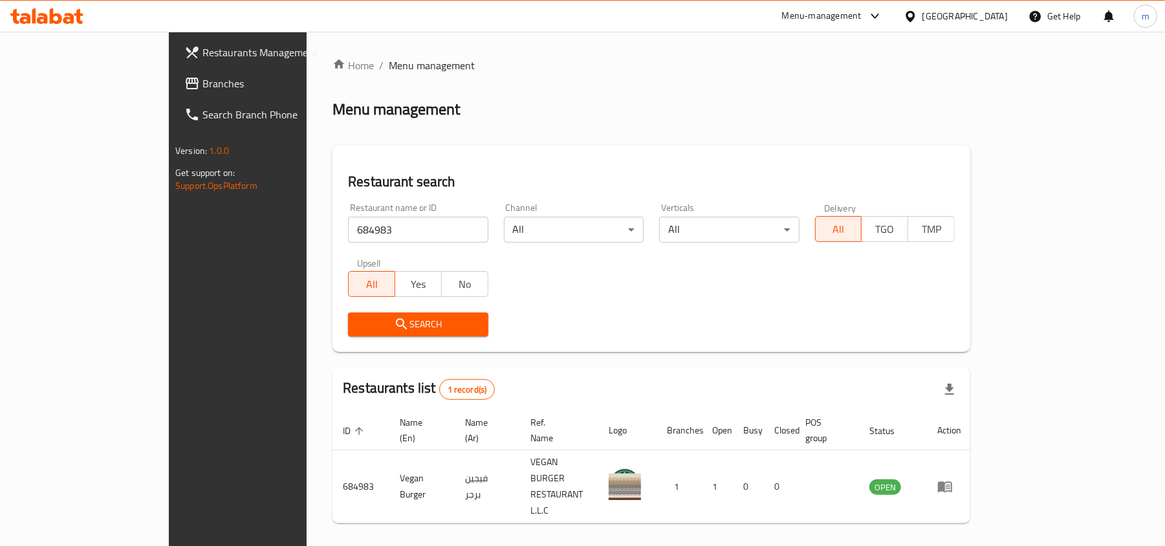
click at [914, 18] on icon at bounding box center [910, 15] width 9 height 11
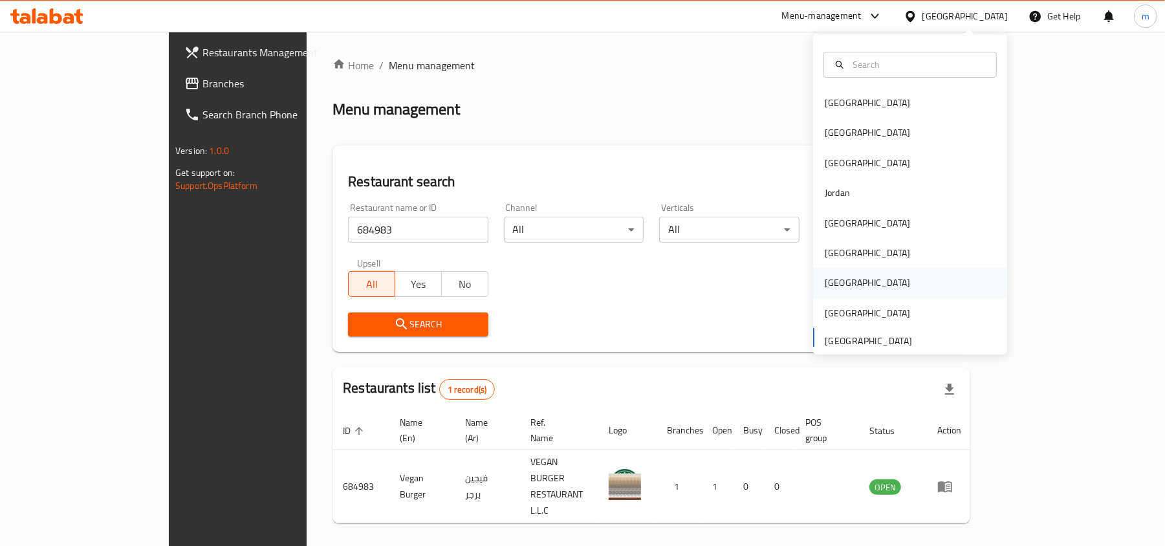
click at [835, 283] on div "[GEOGRAPHIC_DATA]" at bounding box center [868, 283] width 106 height 30
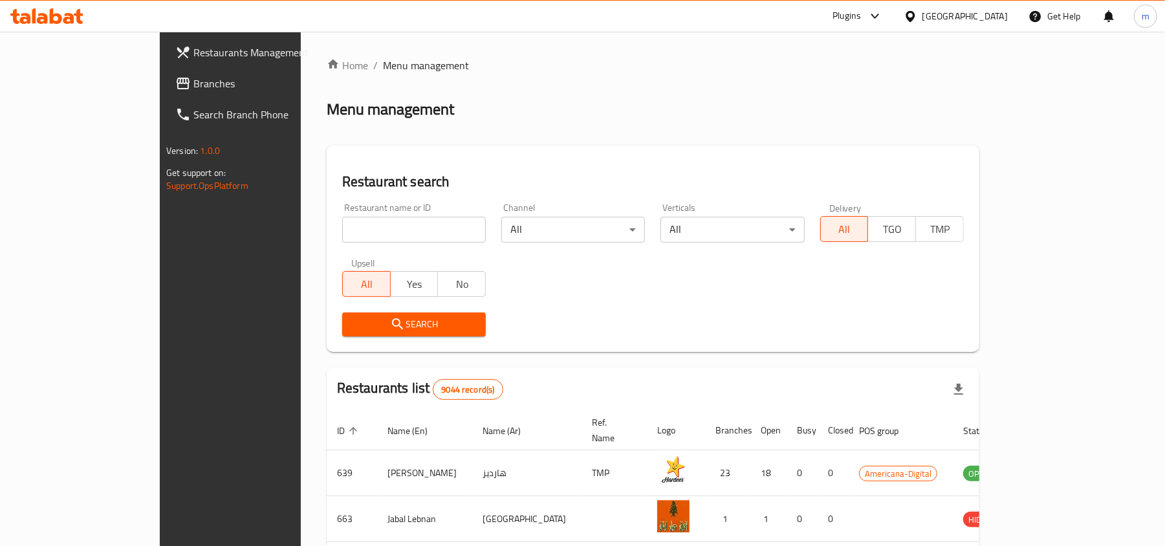
click at [193, 89] on span "Branches" at bounding box center [268, 84] width 151 height 16
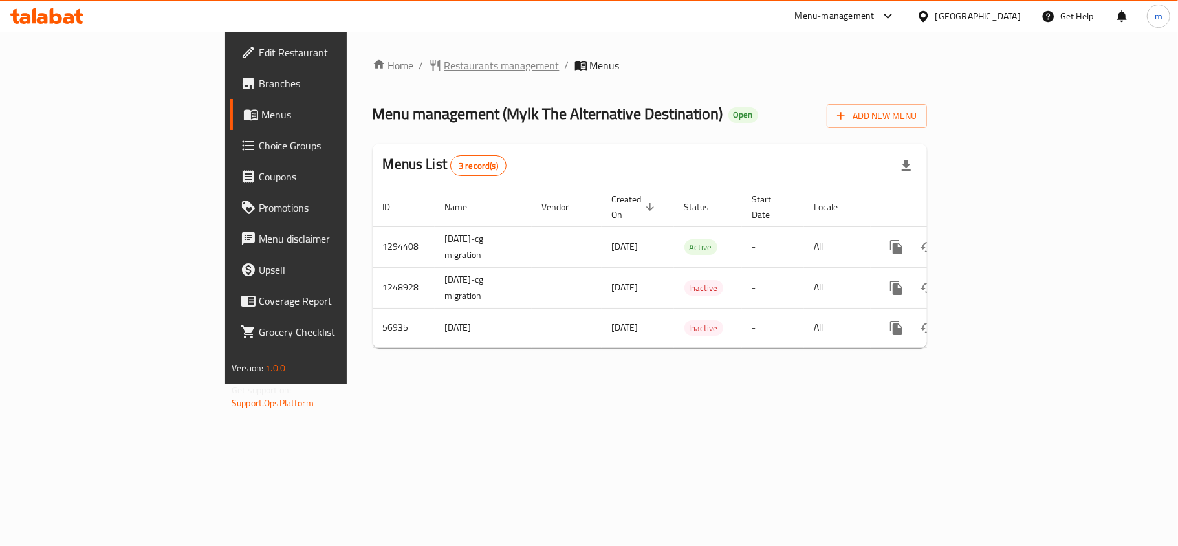
click at [444, 70] on span "Restaurants management" at bounding box center [501, 66] width 115 height 16
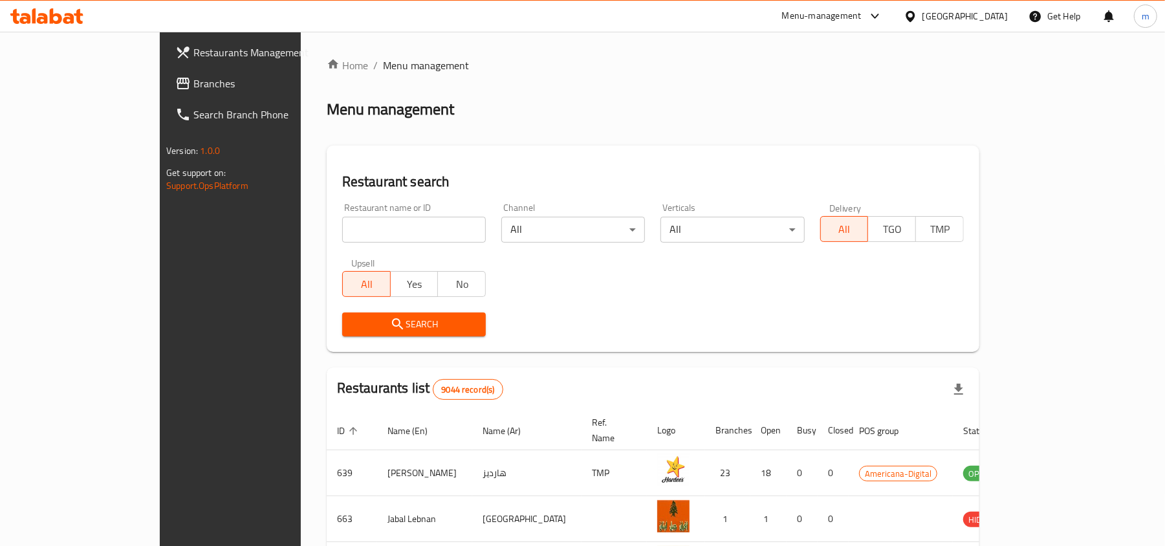
click at [342, 223] on input "search" at bounding box center [414, 230] width 144 height 26
paste input "27791"
type input "27791"
click button "Search" at bounding box center [414, 325] width 144 height 24
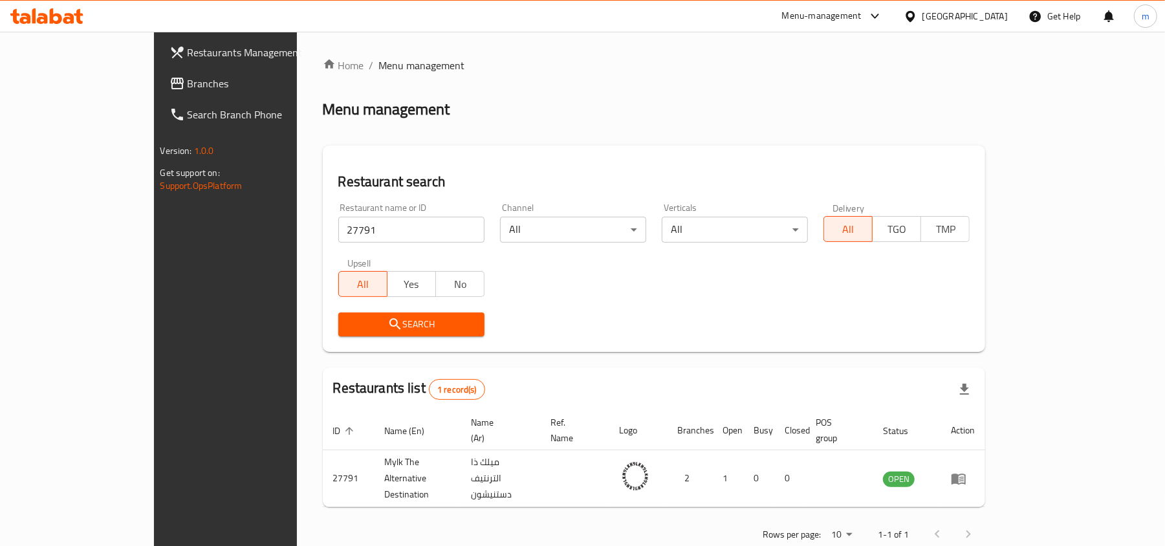
click at [923, 21] on div at bounding box center [913, 16] width 19 height 14
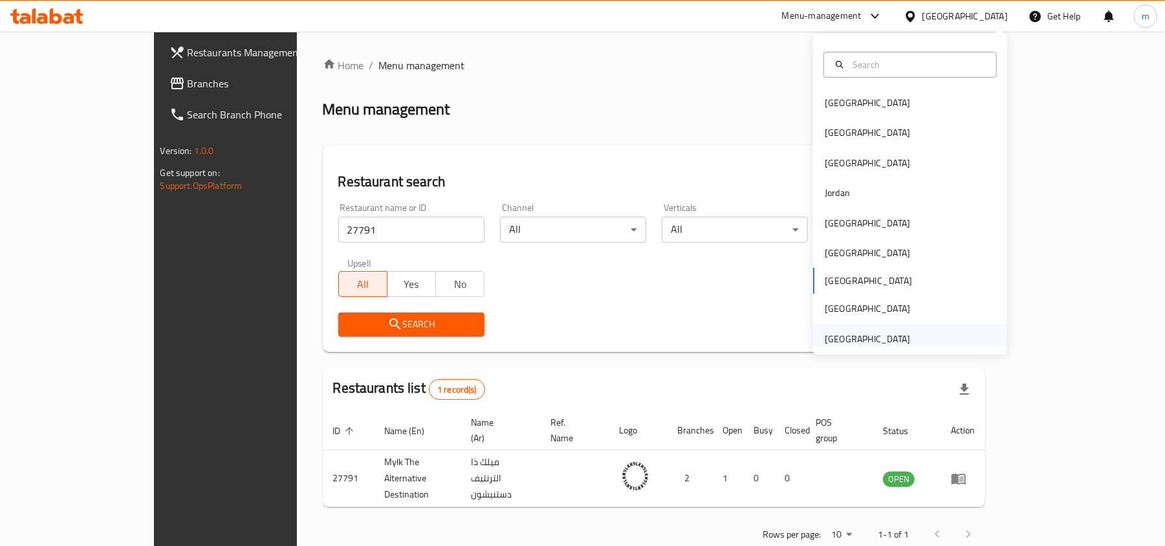
click at [901, 334] on div "[GEOGRAPHIC_DATA]" at bounding box center [868, 339] width 106 height 30
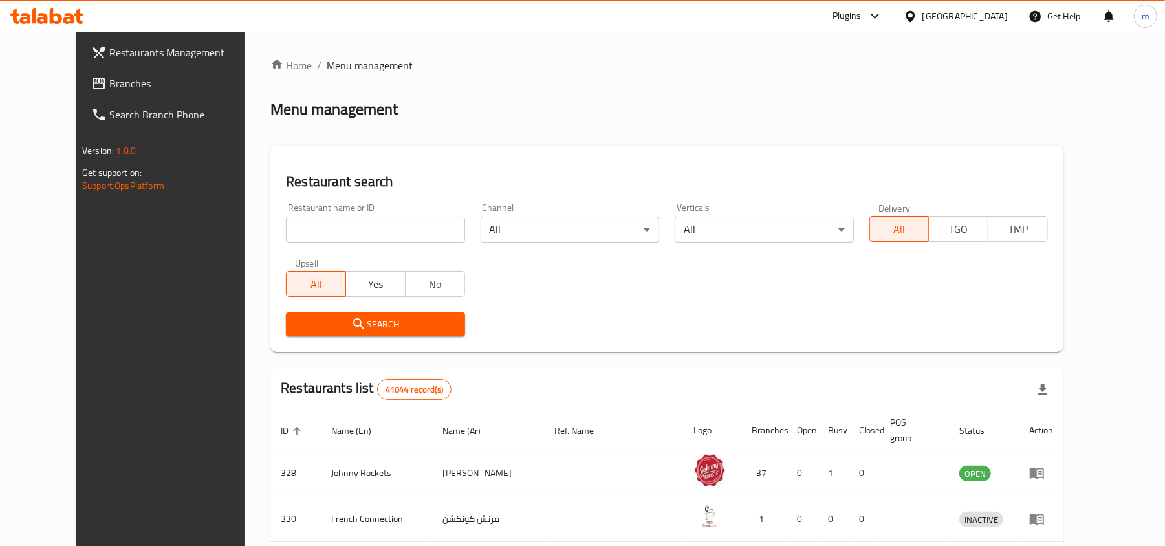
click at [109, 89] on span "Branches" at bounding box center [184, 84] width 151 height 16
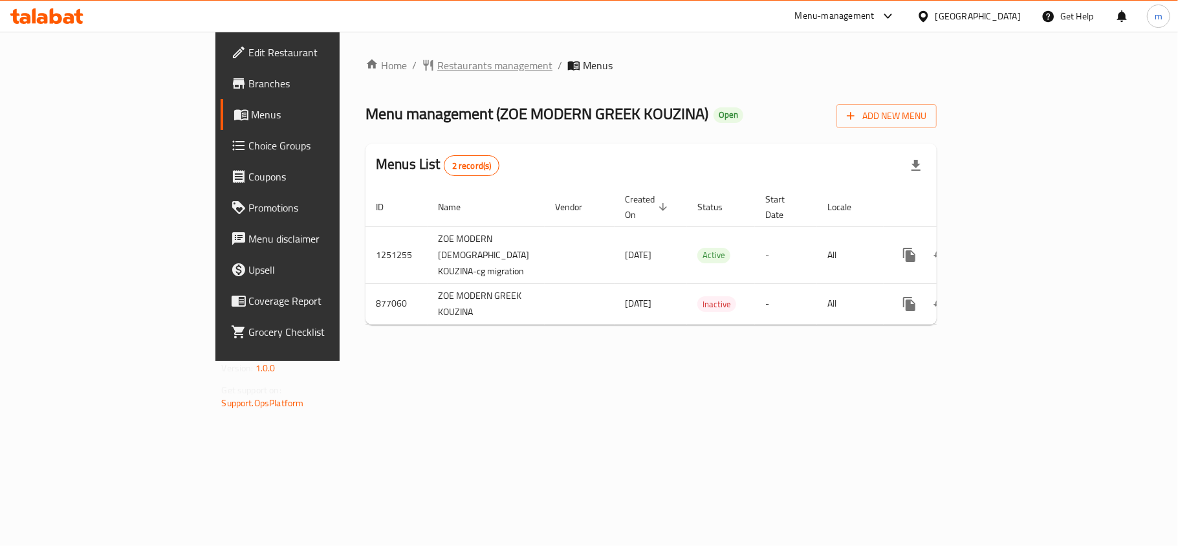
click at [437, 60] on span "Restaurants management" at bounding box center [494, 66] width 115 height 16
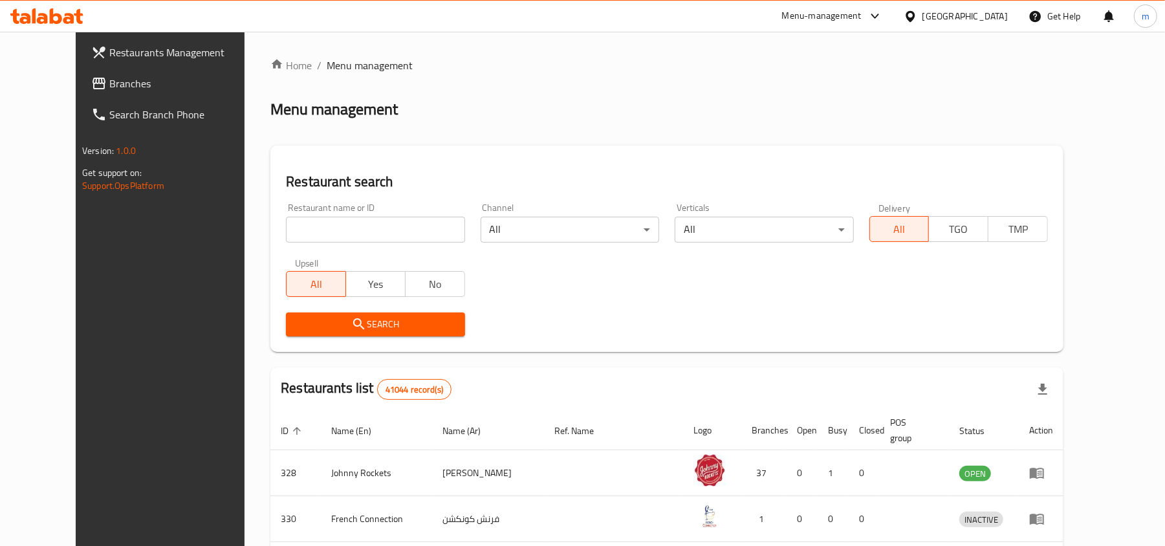
click at [286, 231] on input "search" at bounding box center [375, 230] width 179 height 26
paste input "657560"
type input "657560"
click button "Search" at bounding box center [375, 325] width 179 height 24
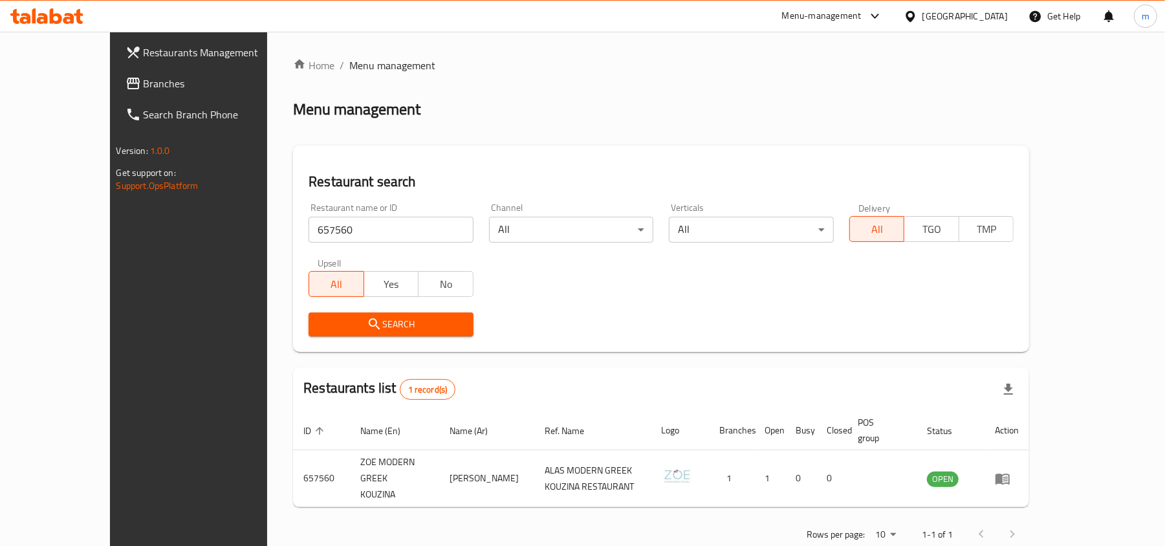
click at [989, 17] on div "[GEOGRAPHIC_DATA]" at bounding box center [965, 16] width 85 height 14
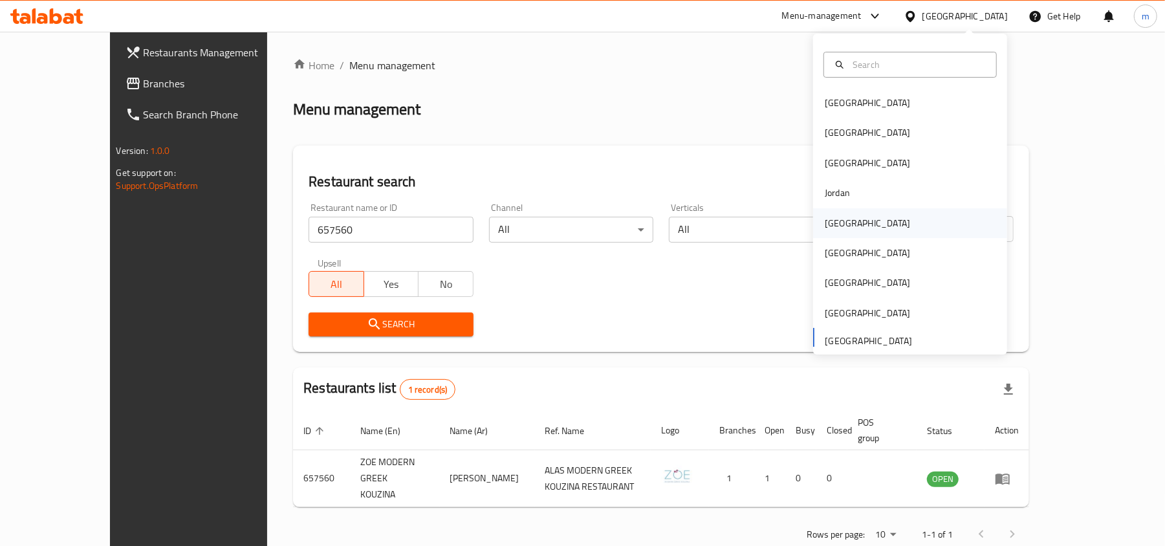
click at [831, 223] on div "[GEOGRAPHIC_DATA]" at bounding box center [867, 223] width 85 height 14
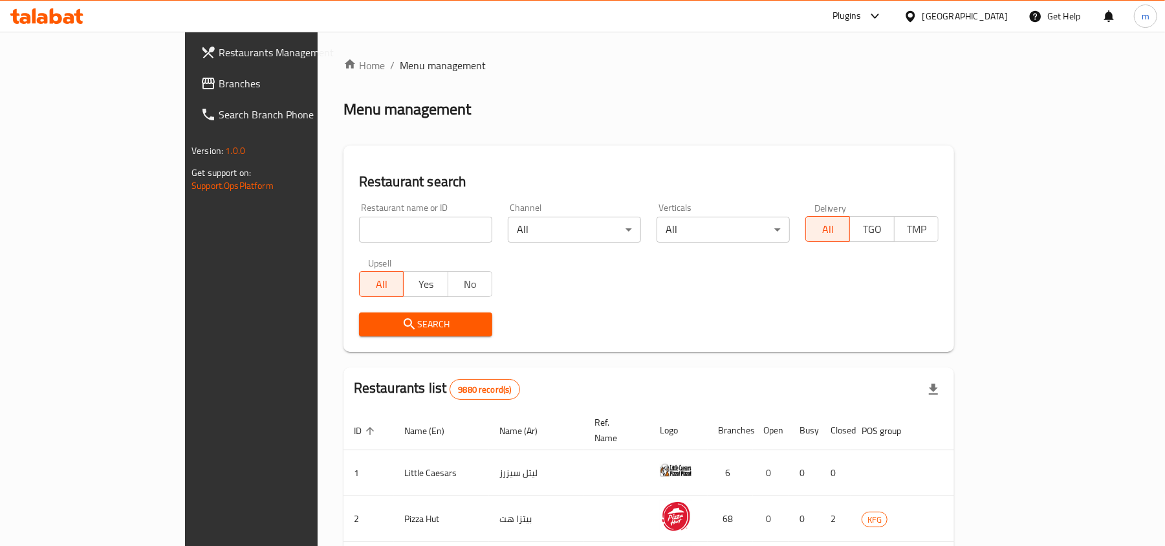
click at [219, 87] on span "Branches" at bounding box center [294, 84] width 151 height 16
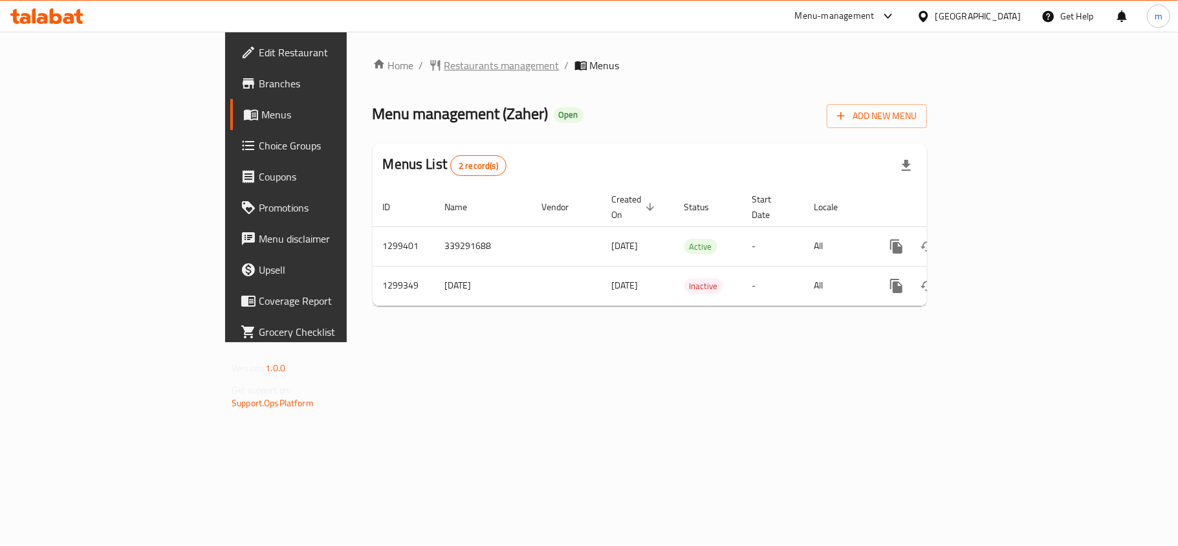
click at [444, 65] on span "Restaurants management" at bounding box center [501, 66] width 115 height 16
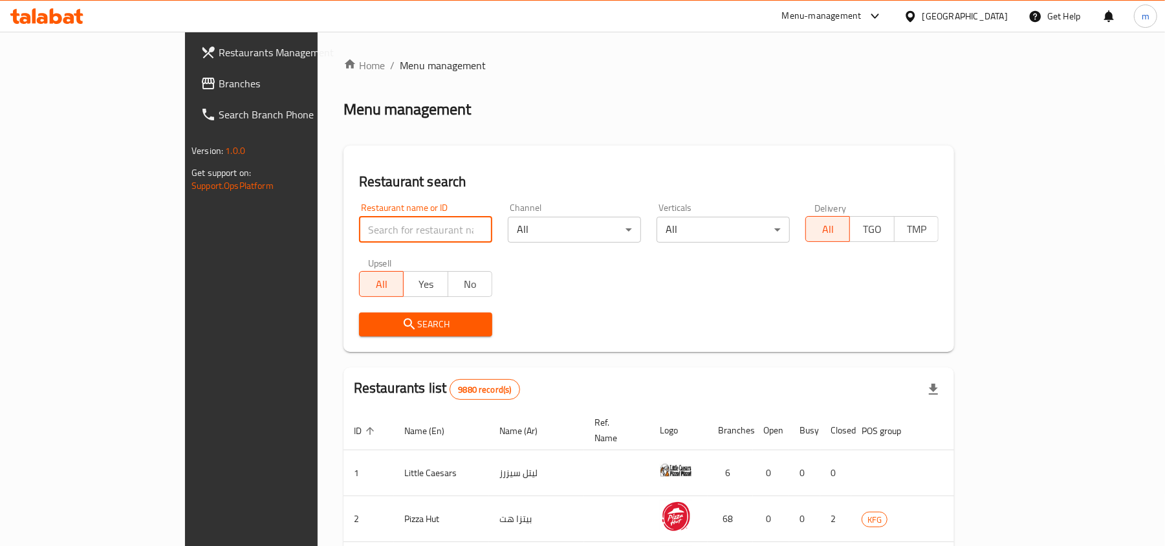
click at [359, 224] on input "search" at bounding box center [425, 230] width 133 height 26
paste input "701311"
type input "701311"
click button "Search" at bounding box center [425, 325] width 133 height 24
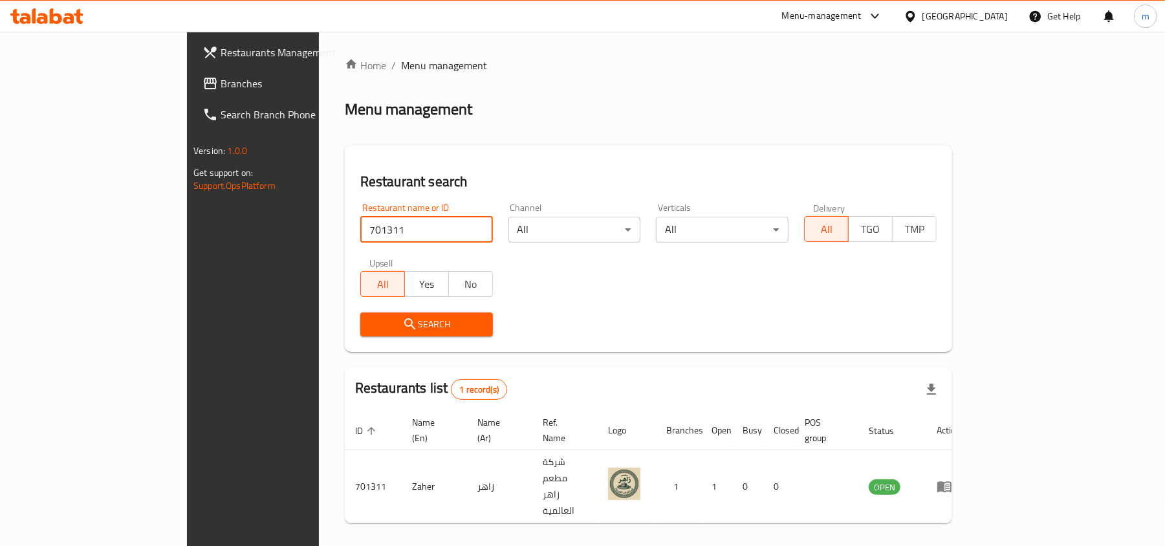
scroll to position [6, 0]
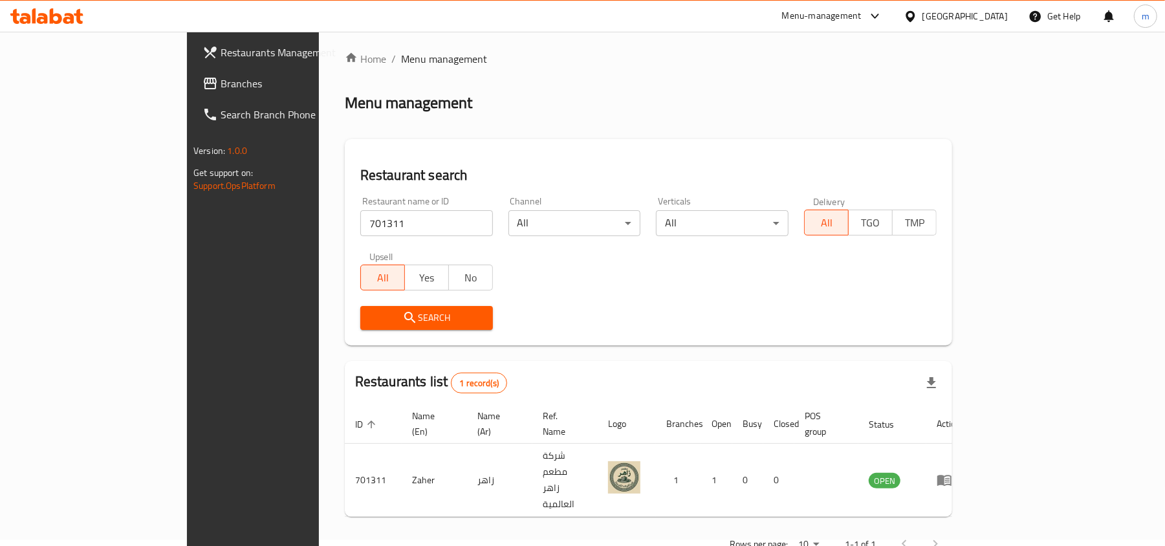
click at [996, 17] on div "[GEOGRAPHIC_DATA]" at bounding box center [965, 16] width 85 height 14
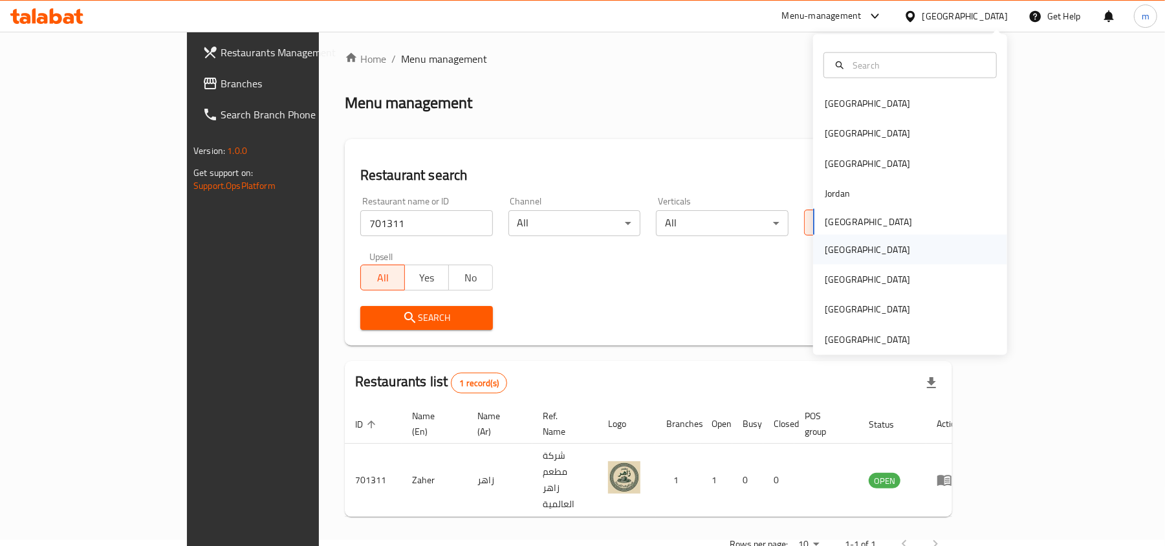
click at [839, 251] on div "[GEOGRAPHIC_DATA]" at bounding box center [868, 249] width 106 height 30
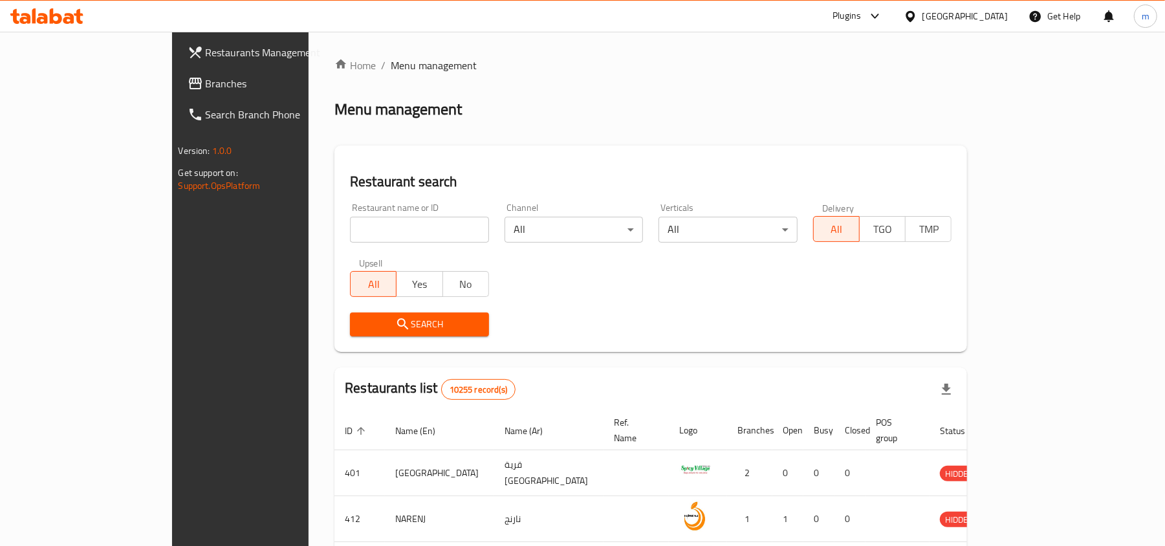
click at [177, 92] on link "Branches" at bounding box center [272, 83] width 190 height 31
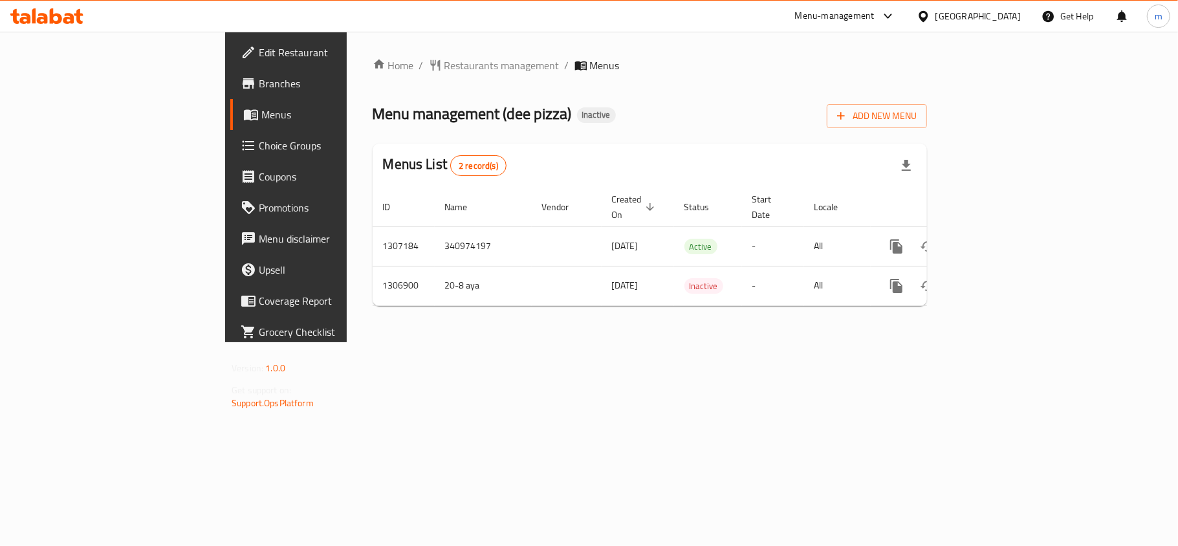
drag, startPoint x: 987, startPoint y: 16, endPoint x: 981, endPoint y: 27, distance: 12.2
click at [928, 16] on icon at bounding box center [923, 15] width 9 height 11
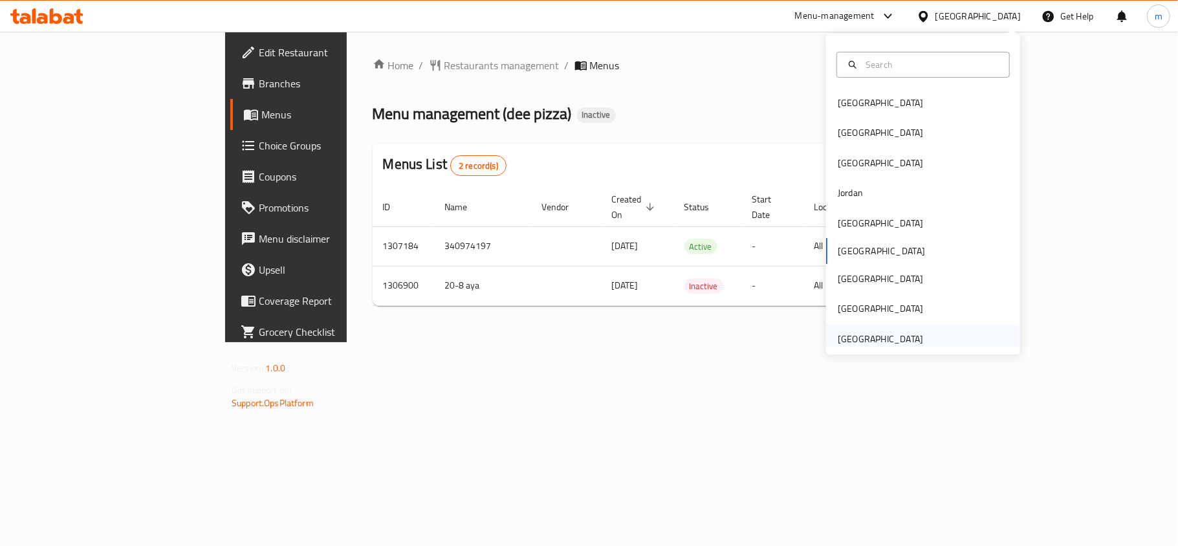
click at [906, 335] on div "[GEOGRAPHIC_DATA]" at bounding box center [880, 339] width 85 height 14
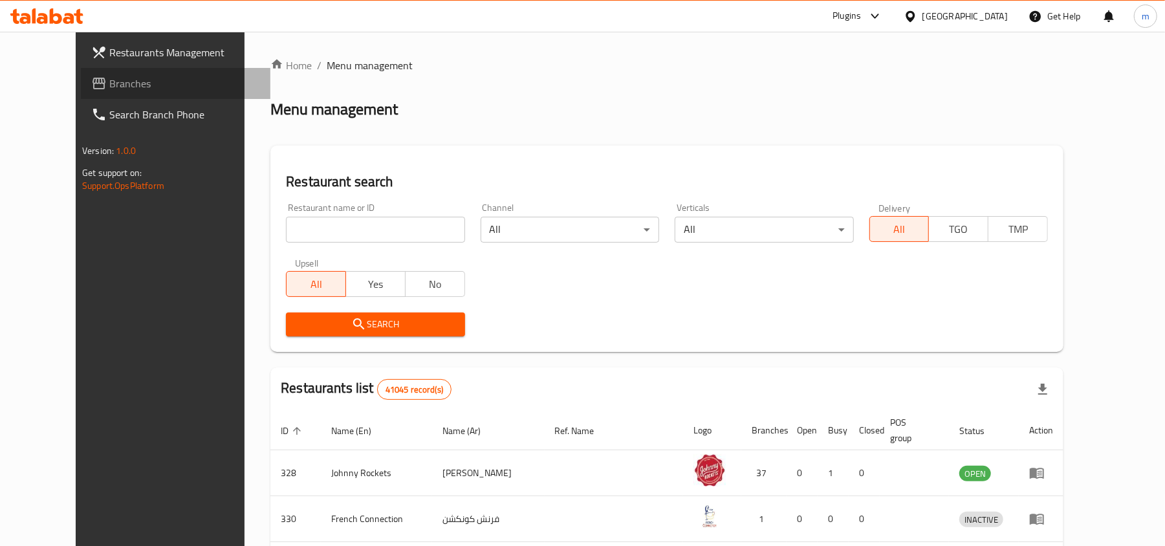
click at [109, 76] on span "Branches" at bounding box center [184, 84] width 151 height 16
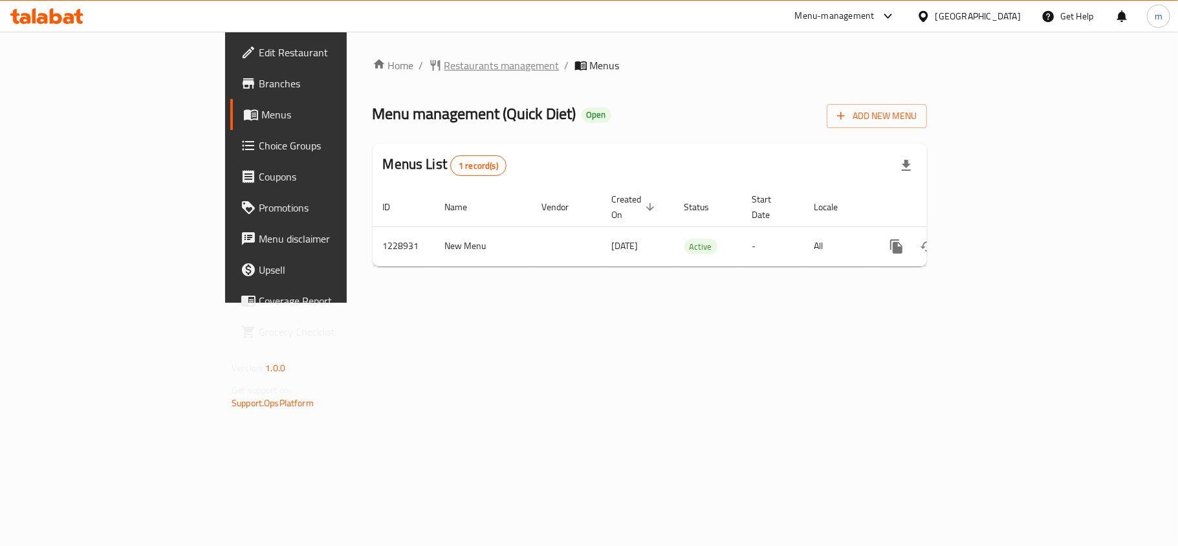
click at [444, 71] on span "Restaurants management" at bounding box center [501, 66] width 115 height 16
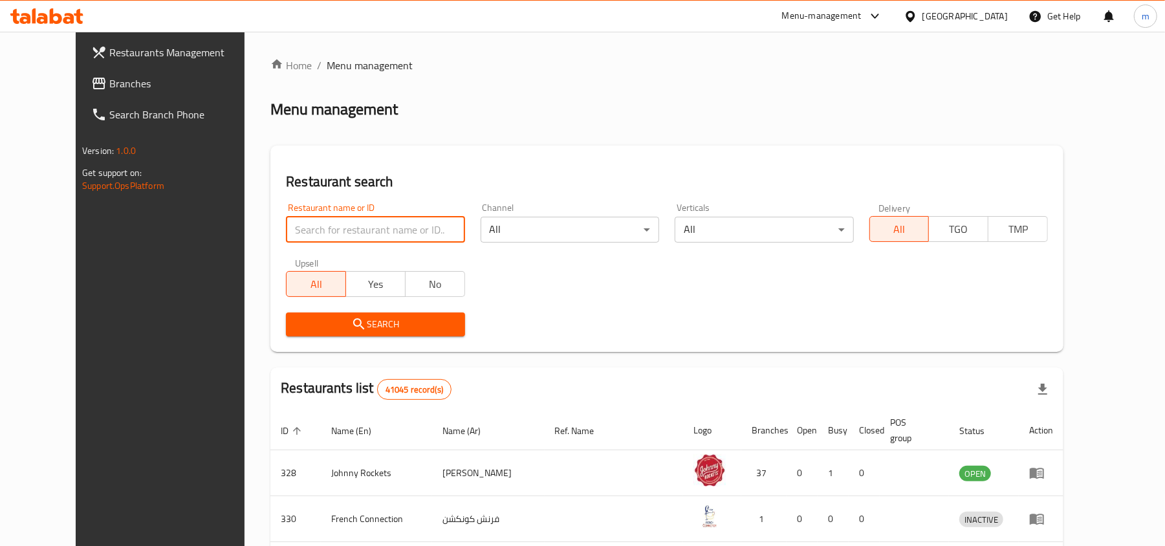
click at [286, 223] on input "search" at bounding box center [375, 230] width 179 height 26
paste input "676596"
type input "676596"
click button "Search" at bounding box center [375, 325] width 179 height 24
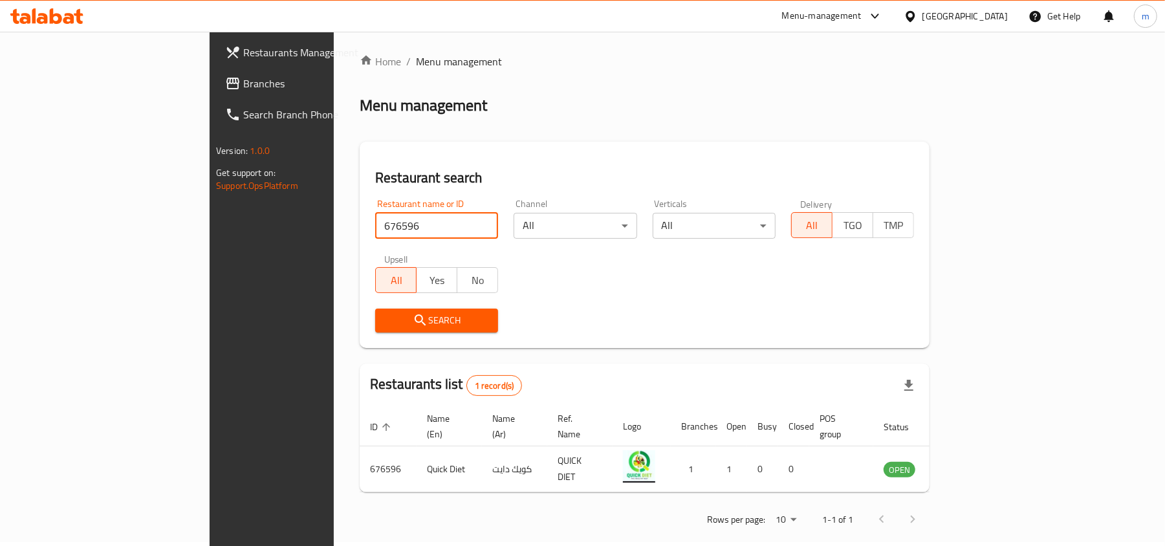
scroll to position [6, 0]
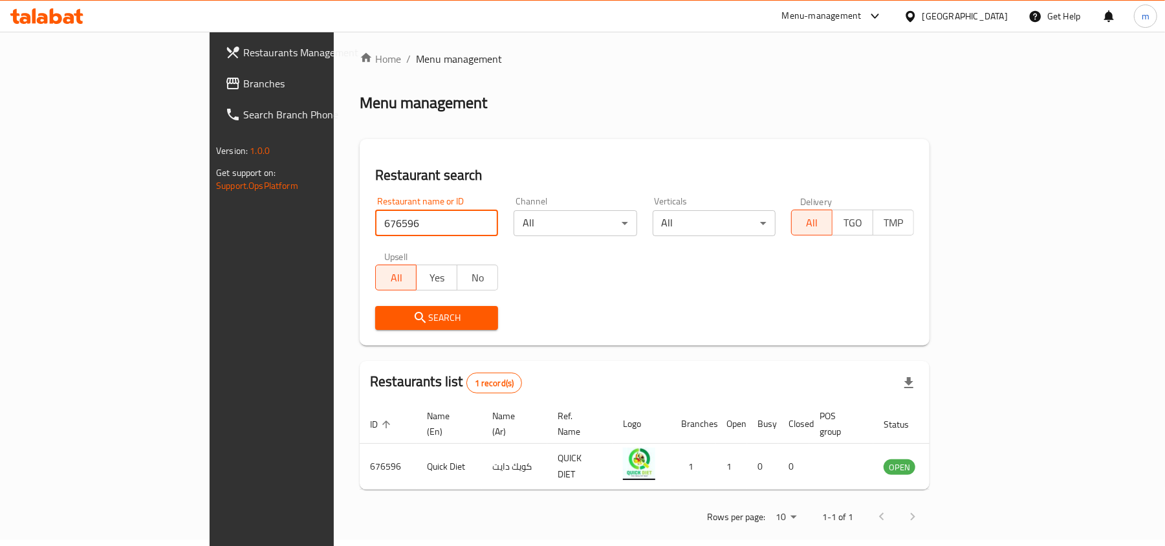
click at [961, 14] on div "[GEOGRAPHIC_DATA]" at bounding box center [965, 16] width 85 height 14
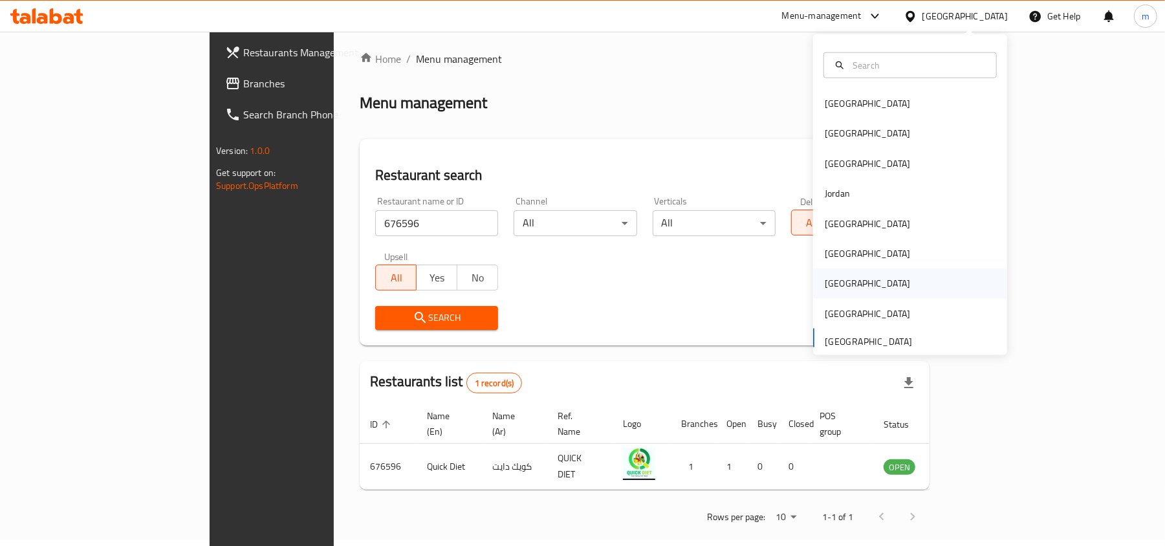
click at [825, 285] on div "[GEOGRAPHIC_DATA]" at bounding box center [867, 283] width 85 height 14
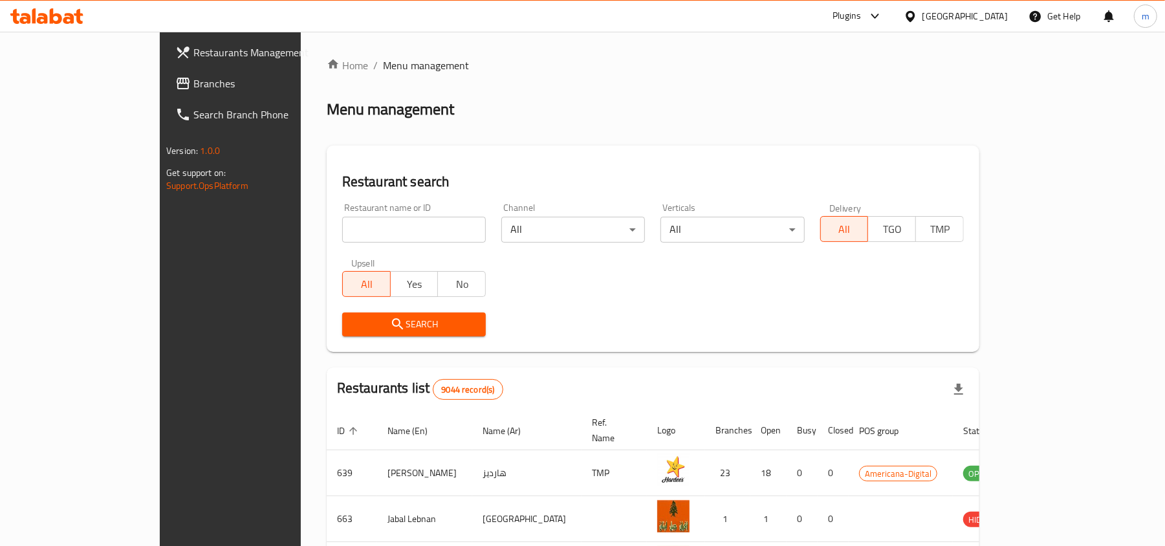
drag, startPoint x: 106, startPoint y: 86, endPoint x: 118, endPoint y: 104, distance: 21.5
click at [193, 86] on span "Branches" at bounding box center [268, 84] width 151 height 16
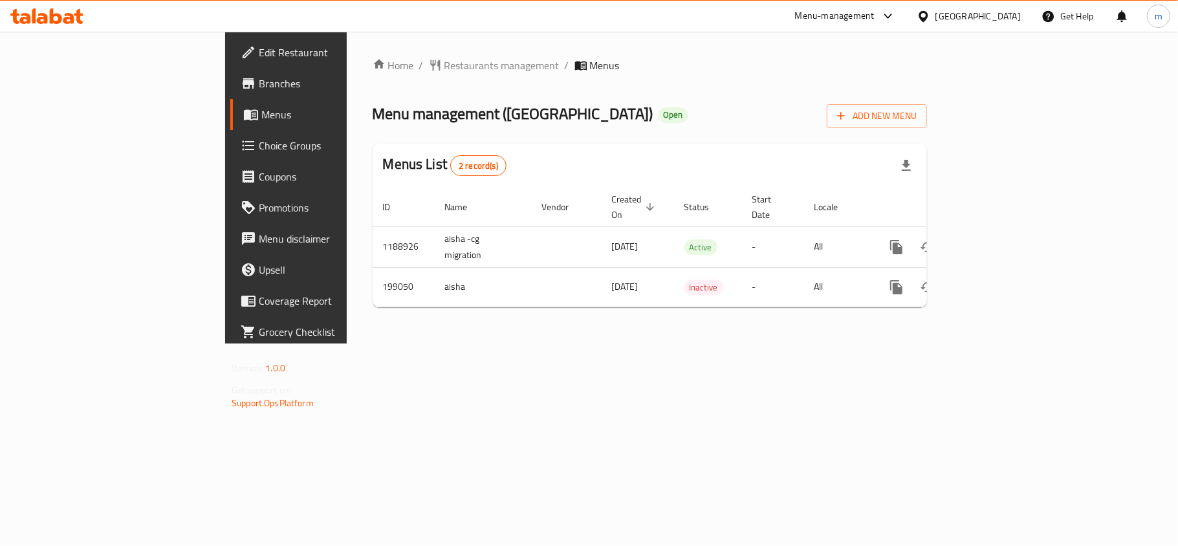
click at [928, 13] on icon at bounding box center [923, 15] width 9 height 11
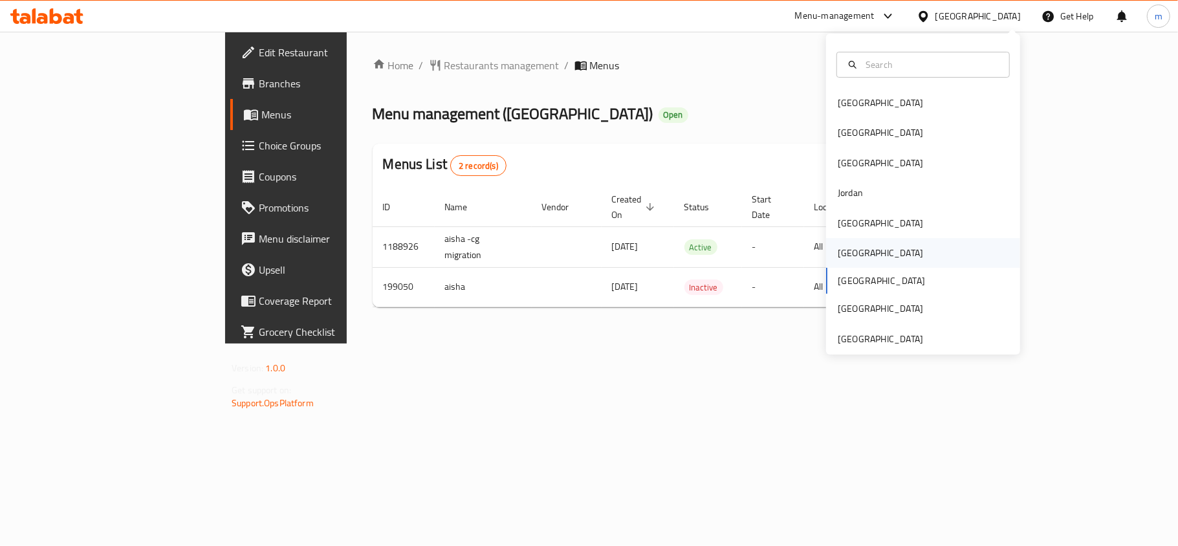
click at [838, 254] on div "[GEOGRAPHIC_DATA]" at bounding box center [880, 253] width 85 height 14
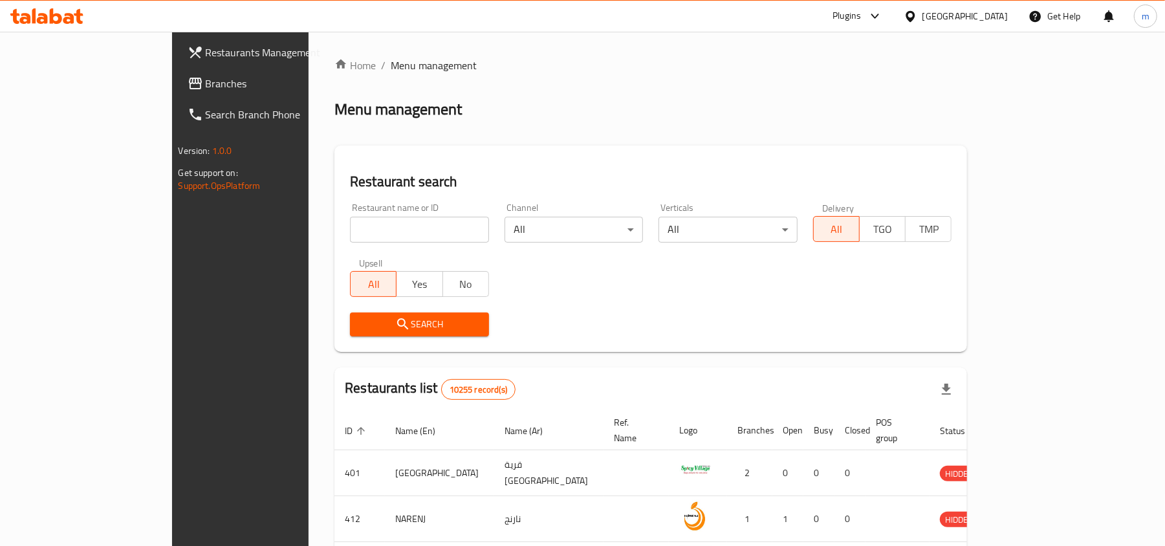
click at [177, 74] on link "Branches" at bounding box center [272, 83] width 190 height 31
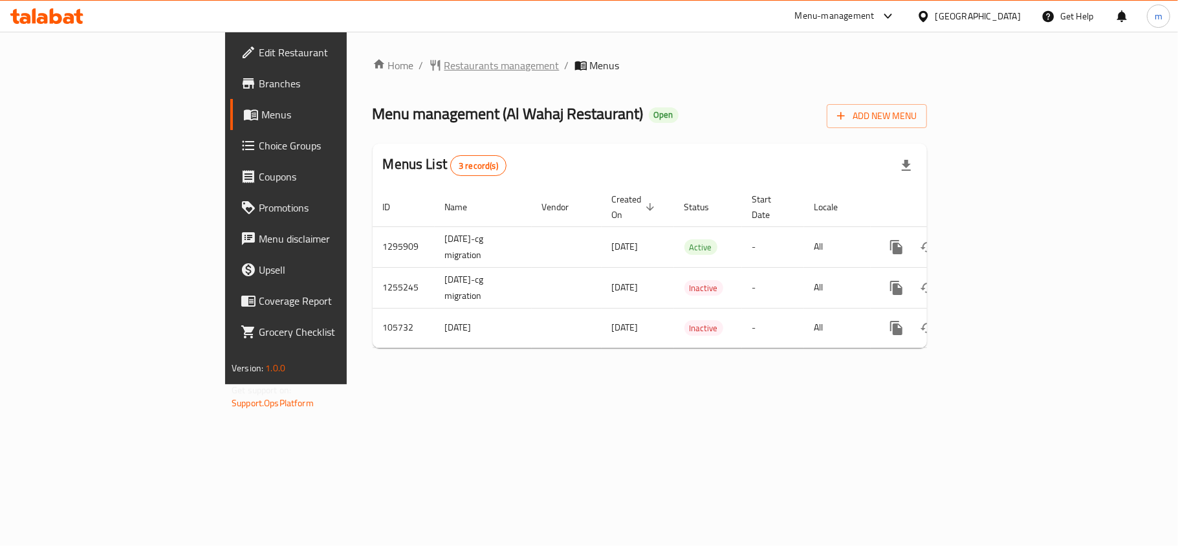
click at [444, 72] on span "Restaurants management" at bounding box center [501, 66] width 115 height 16
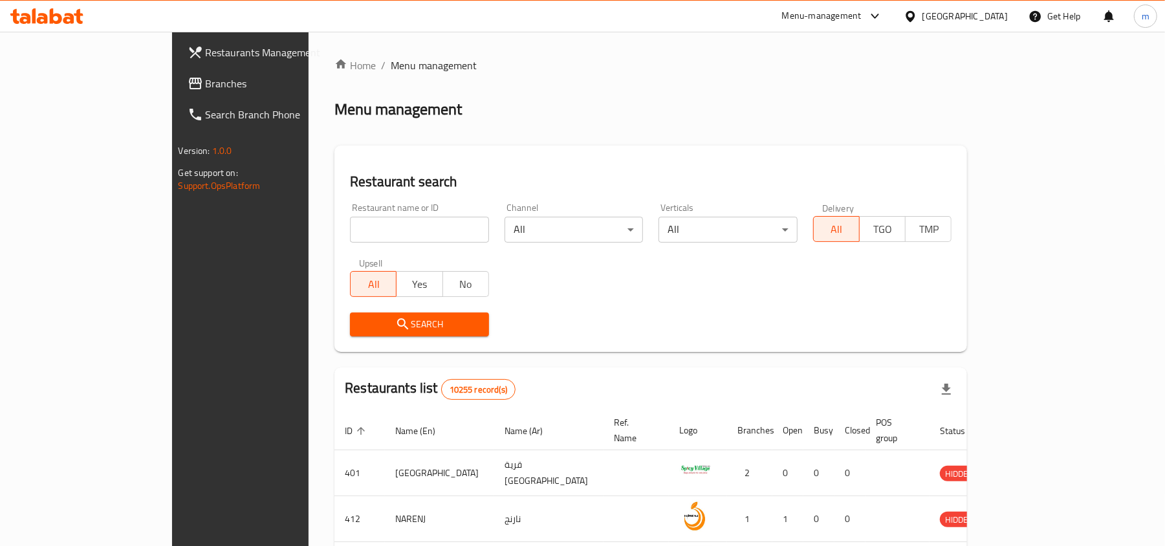
click at [350, 234] on input "search" at bounding box center [419, 230] width 139 height 26
paste input "603120"
type input "603120"
click button "Search" at bounding box center [419, 325] width 139 height 24
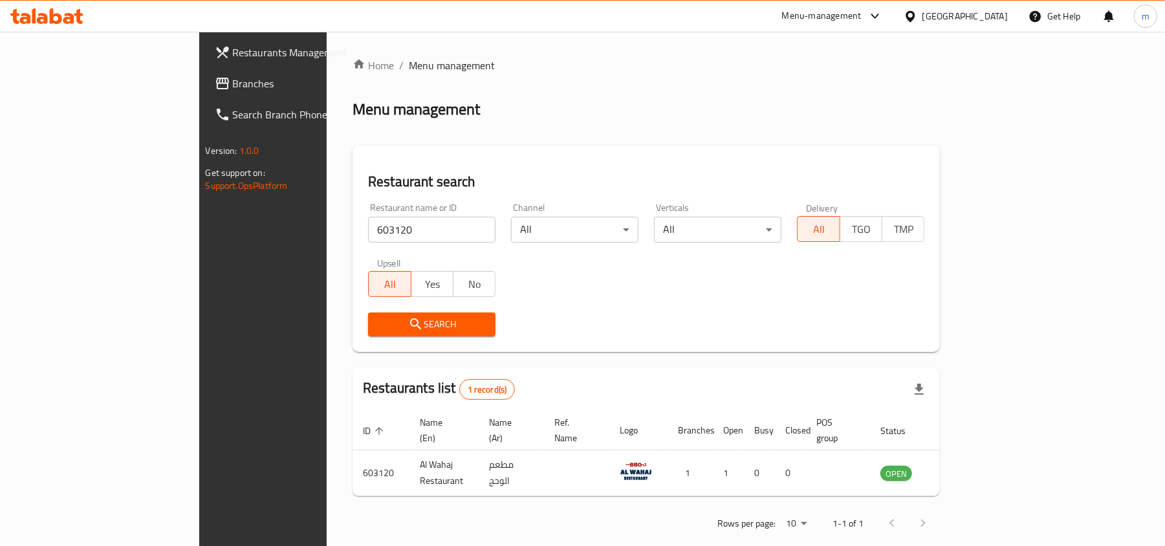
drag, startPoint x: 992, startPoint y: 11, endPoint x: 989, endPoint y: 25, distance: 14.0
click at [992, 11] on div "[GEOGRAPHIC_DATA]" at bounding box center [965, 16] width 85 height 14
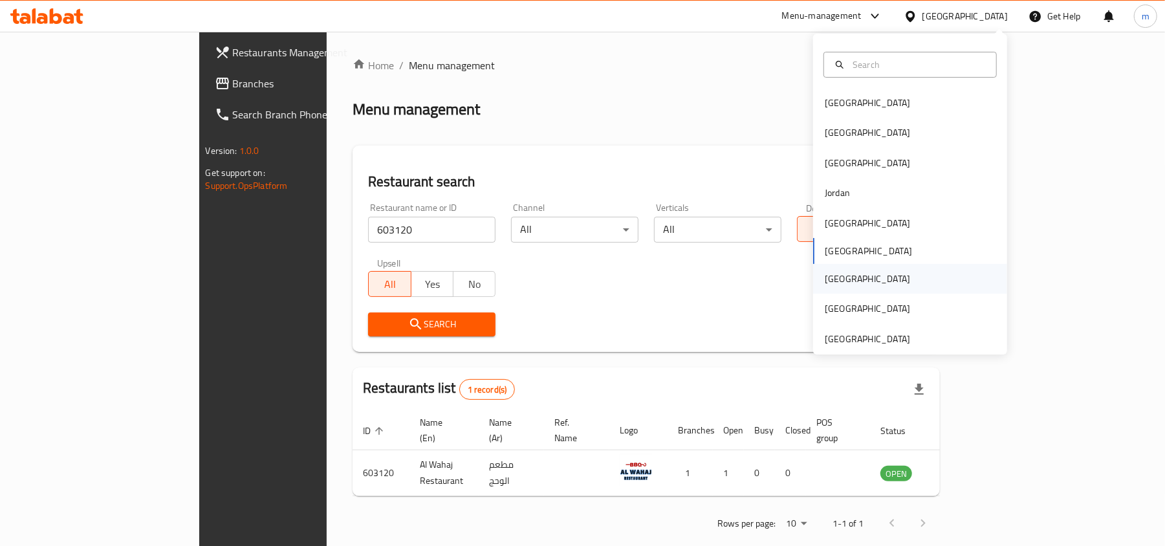
click at [825, 280] on div "[GEOGRAPHIC_DATA]" at bounding box center [867, 279] width 85 height 14
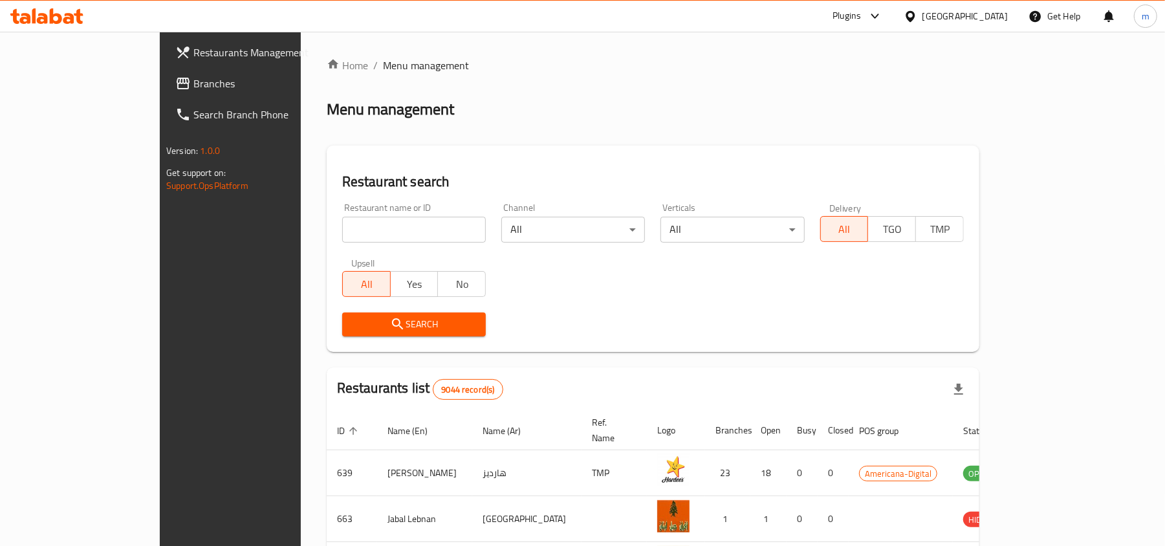
drag, startPoint x: 68, startPoint y: 85, endPoint x: 57, endPoint y: 109, distance: 25.8
click at [193, 85] on span "Branches" at bounding box center [268, 84] width 151 height 16
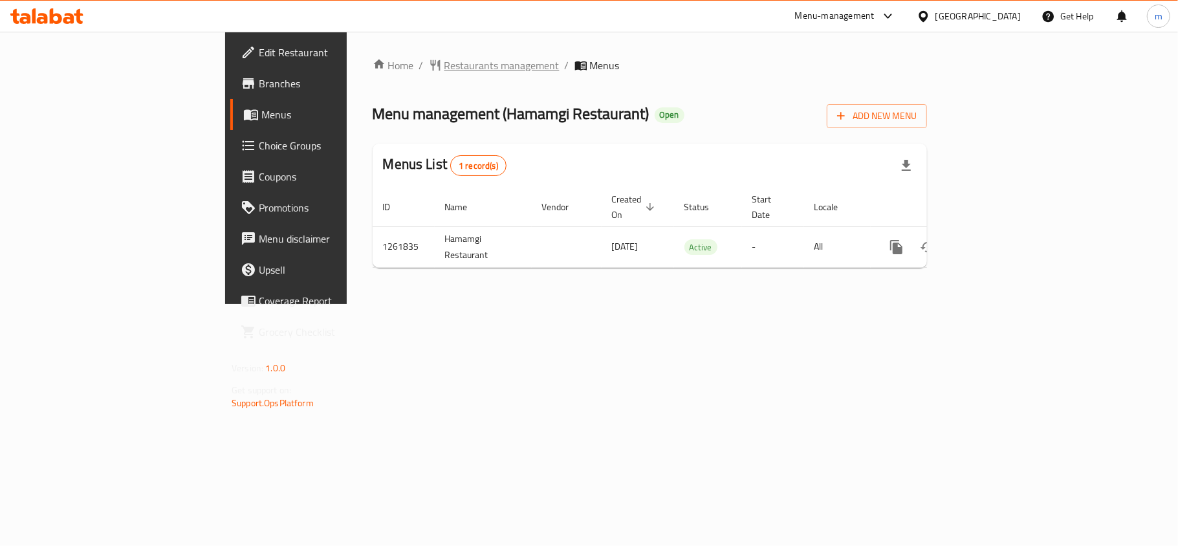
click at [444, 73] on span "Restaurants management" at bounding box center [501, 66] width 115 height 16
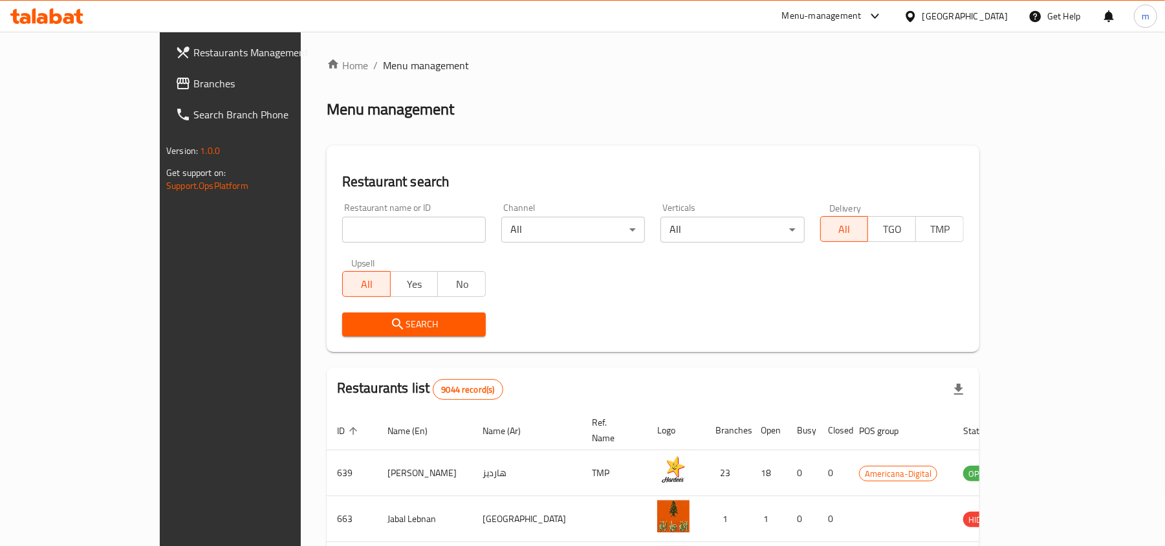
click at [342, 229] on input "search" at bounding box center [414, 230] width 144 height 26
paste input "685336"
type input "685336"
click button "Search" at bounding box center [414, 325] width 144 height 24
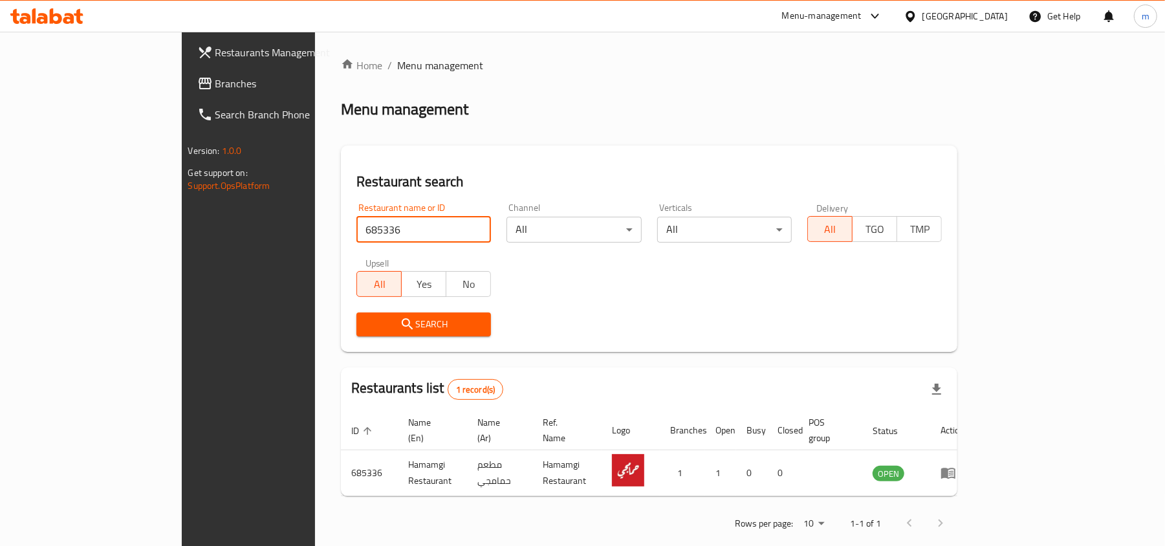
click at [989, 16] on div "[GEOGRAPHIC_DATA]" at bounding box center [965, 16] width 85 height 14
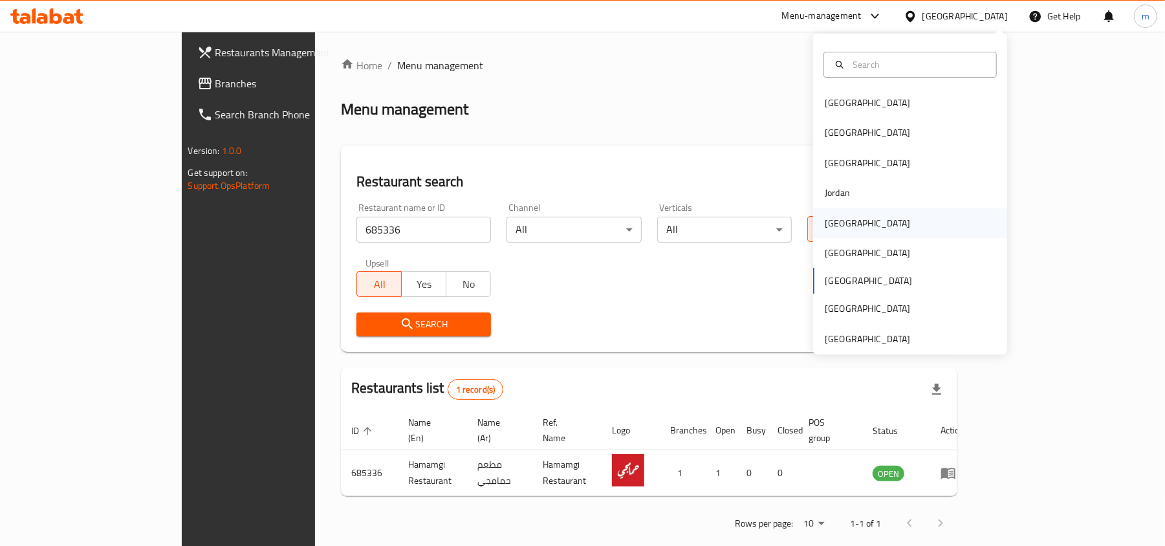
click at [873, 219] on div "[GEOGRAPHIC_DATA]" at bounding box center [910, 223] width 194 height 30
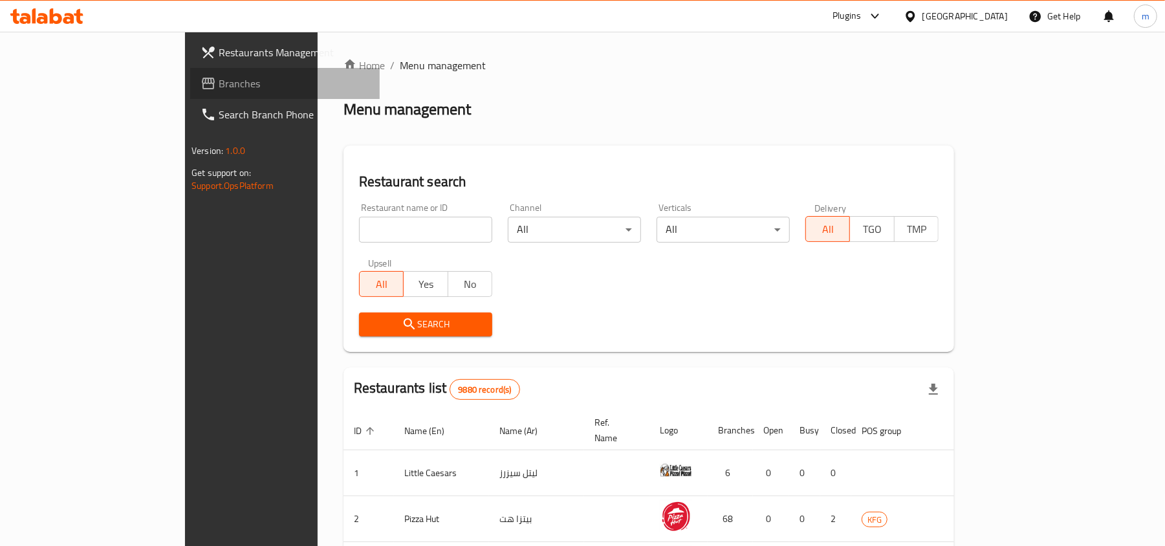
click at [219, 82] on span "Branches" at bounding box center [294, 84] width 151 height 16
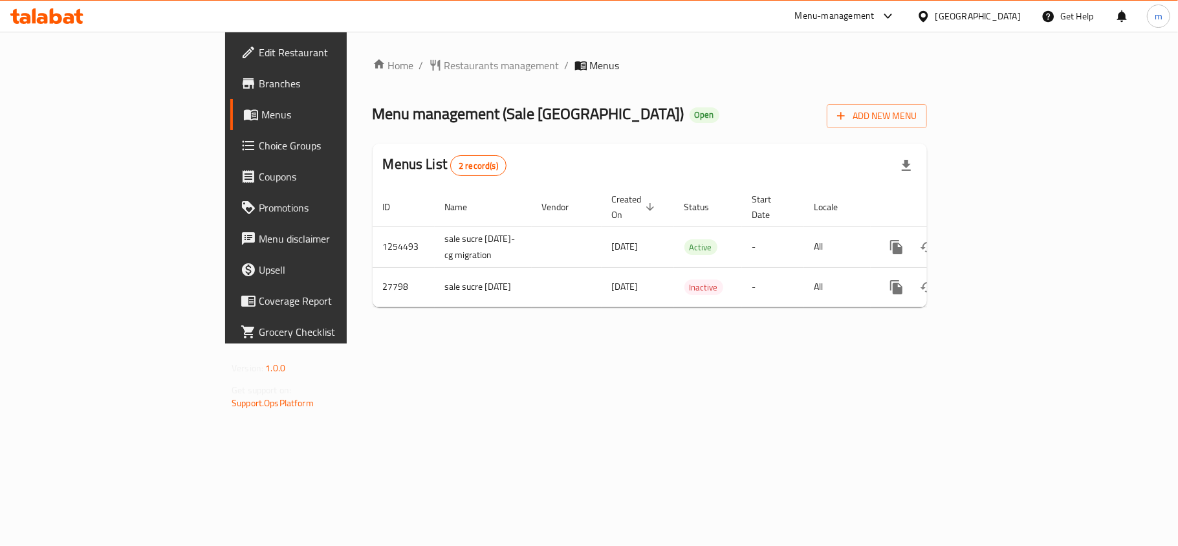
click at [1000, 8] on div "[GEOGRAPHIC_DATA]" at bounding box center [968, 16] width 125 height 31
click at [928, 19] on icon at bounding box center [923, 15] width 9 height 11
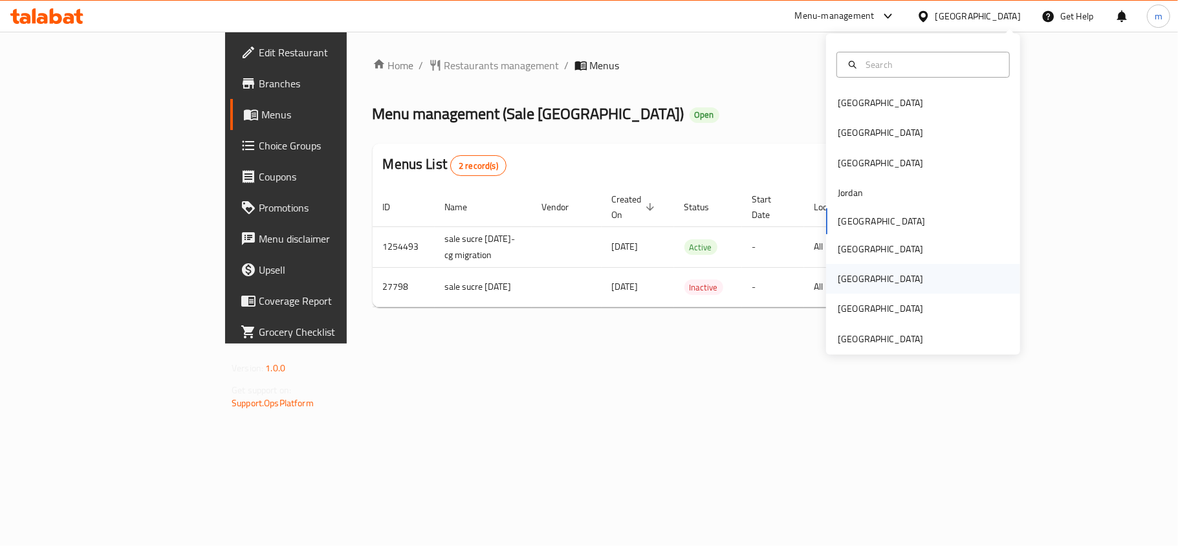
click at [888, 278] on div "[GEOGRAPHIC_DATA]" at bounding box center [923, 279] width 194 height 30
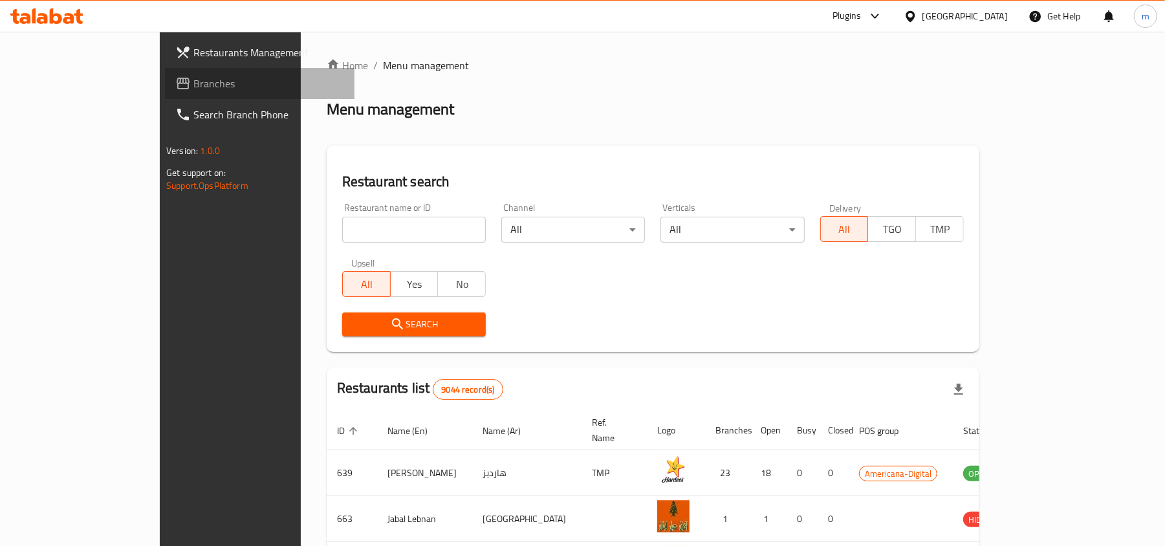
click at [193, 83] on span "Branches" at bounding box center [268, 84] width 151 height 16
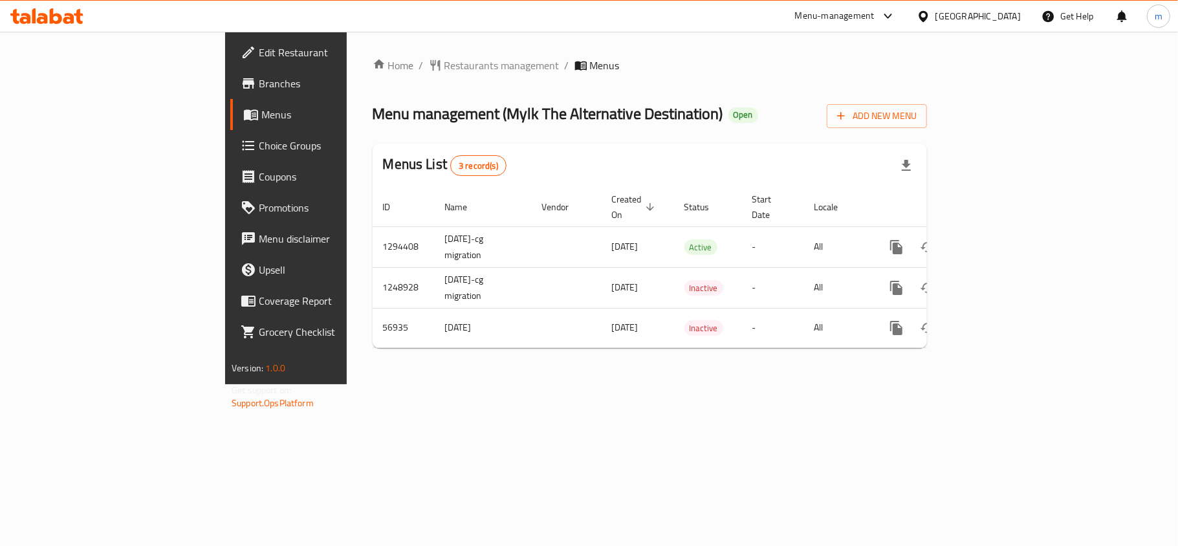
click at [936, 17] on div at bounding box center [926, 16] width 19 height 14
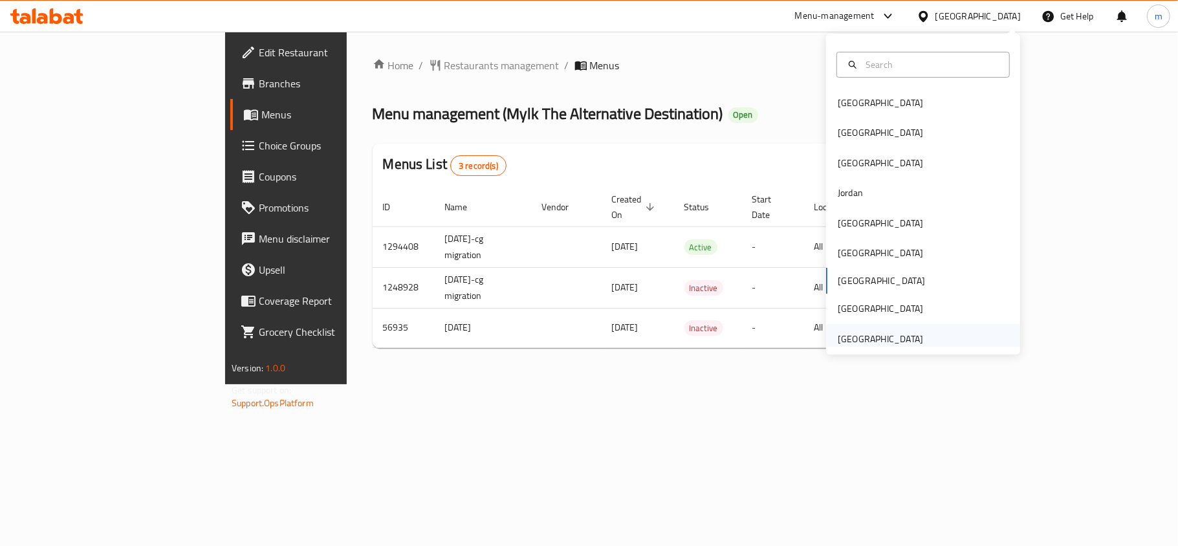
click at [915, 337] on div "[GEOGRAPHIC_DATA]" at bounding box center [881, 339] width 106 height 30
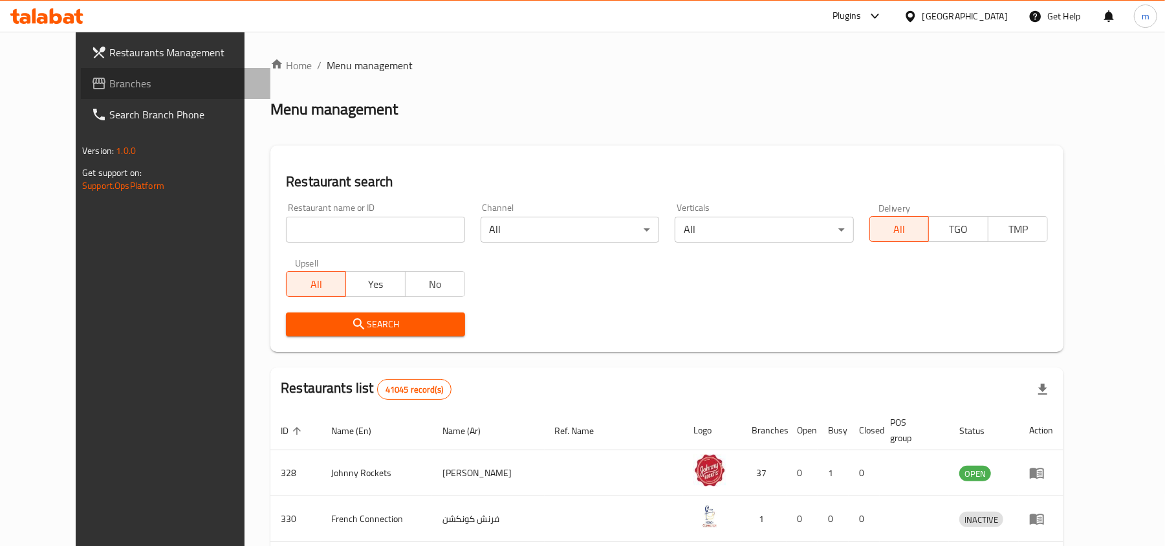
click at [81, 71] on link "Branches" at bounding box center [176, 83] width 190 height 31
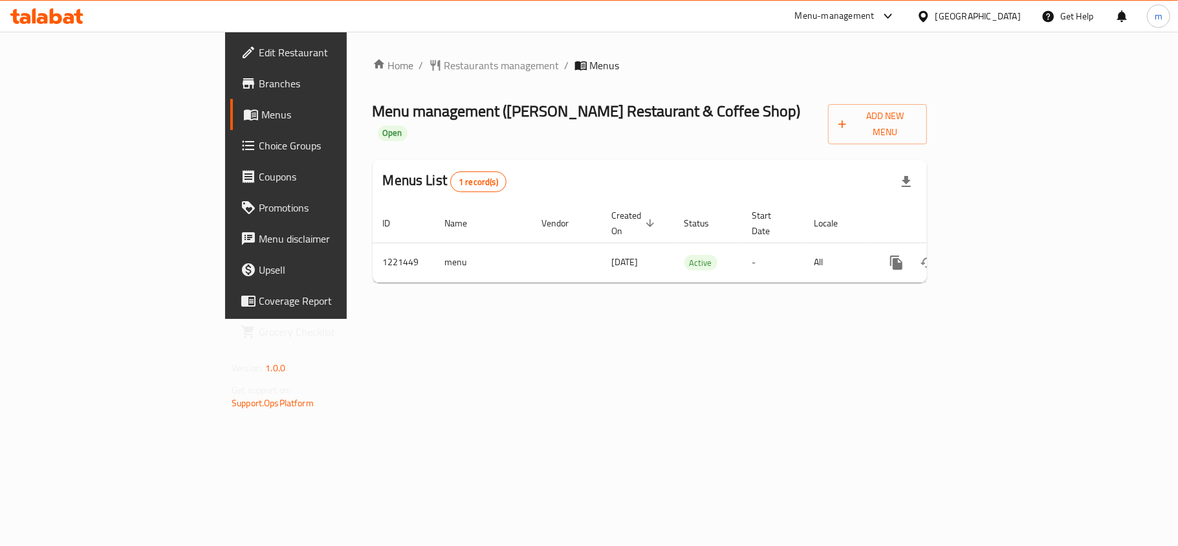
click at [941, 17] on div "[GEOGRAPHIC_DATA]" at bounding box center [978, 16] width 85 height 14
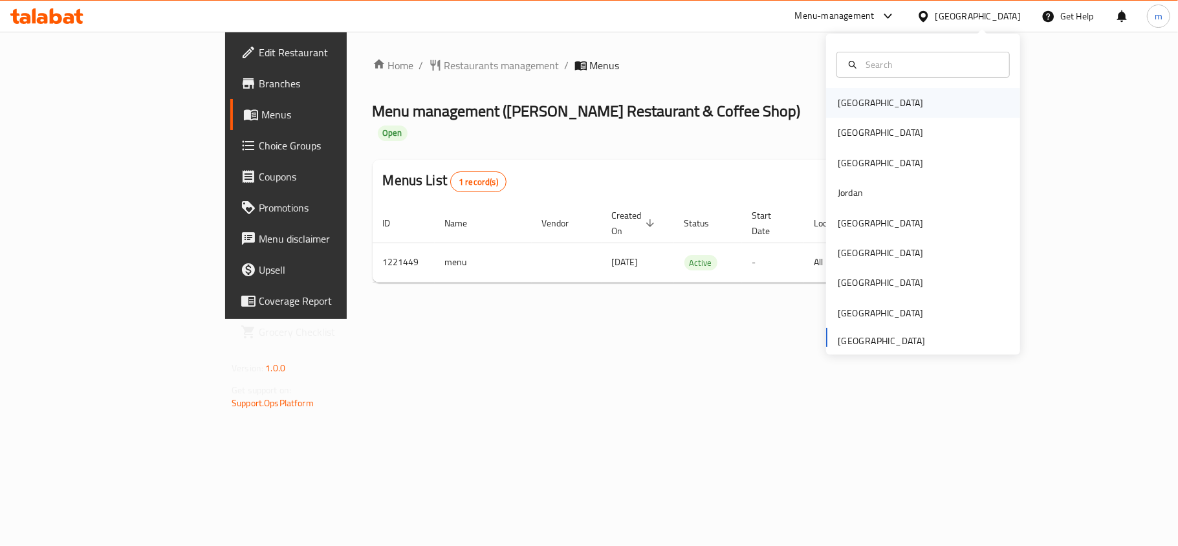
click at [855, 102] on div "[GEOGRAPHIC_DATA]" at bounding box center [880, 103] width 85 height 14
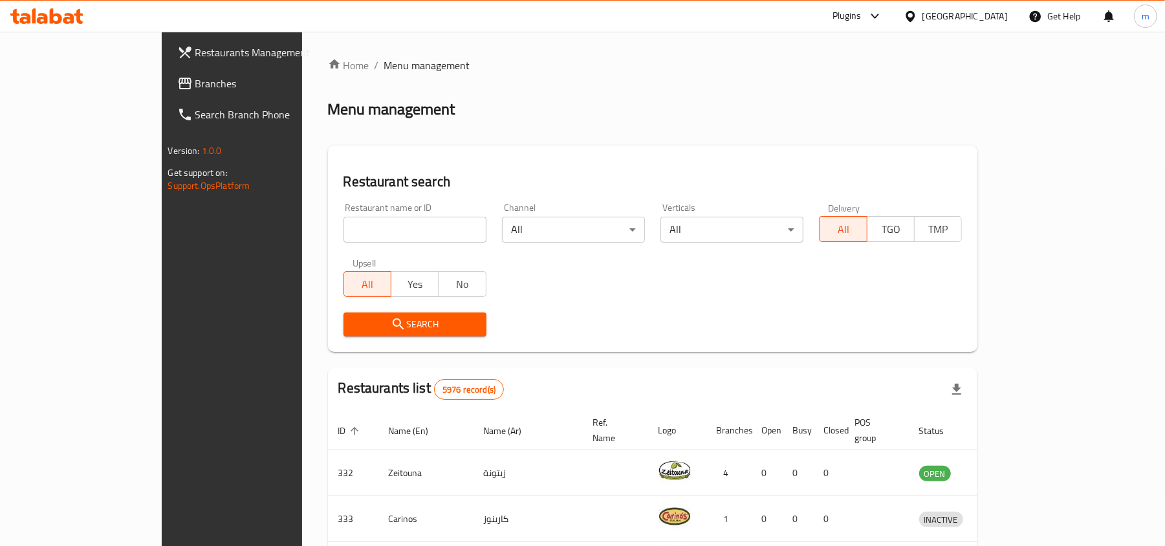
drag, startPoint x: 91, startPoint y: 88, endPoint x: 101, endPoint y: 104, distance: 18.7
click at [195, 88] on span "Branches" at bounding box center [270, 84] width 151 height 16
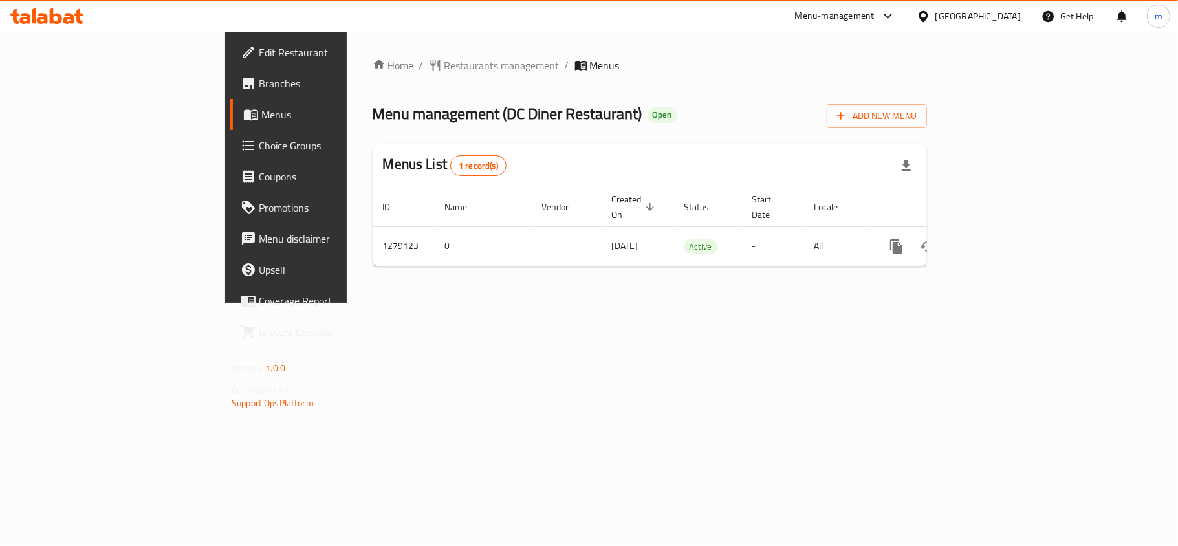
click at [373, 76] on div "Home / Restaurants management / Menus Menu management ( DC Diner Restaurant ) O…" at bounding box center [650, 167] width 554 height 219
click at [444, 68] on span "Restaurants management" at bounding box center [501, 66] width 115 height 16
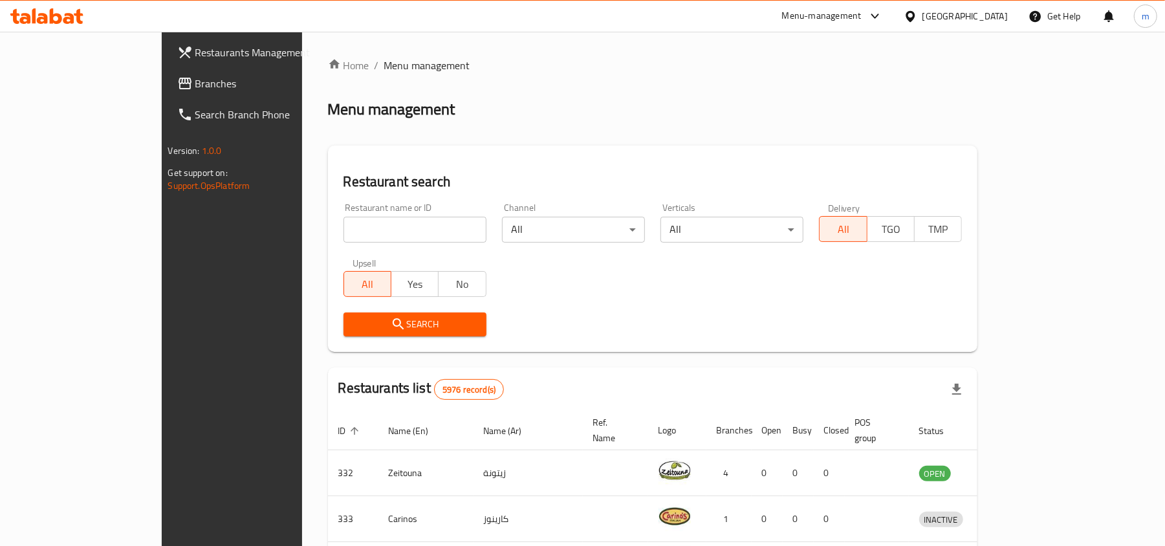
click at [344, 236] on input "search" at bounding box center [415, 230] width 143 height 26
paste input "693165"
type input "693165"
click button "Search" at bounding box center [415, 325] width 143 height 24
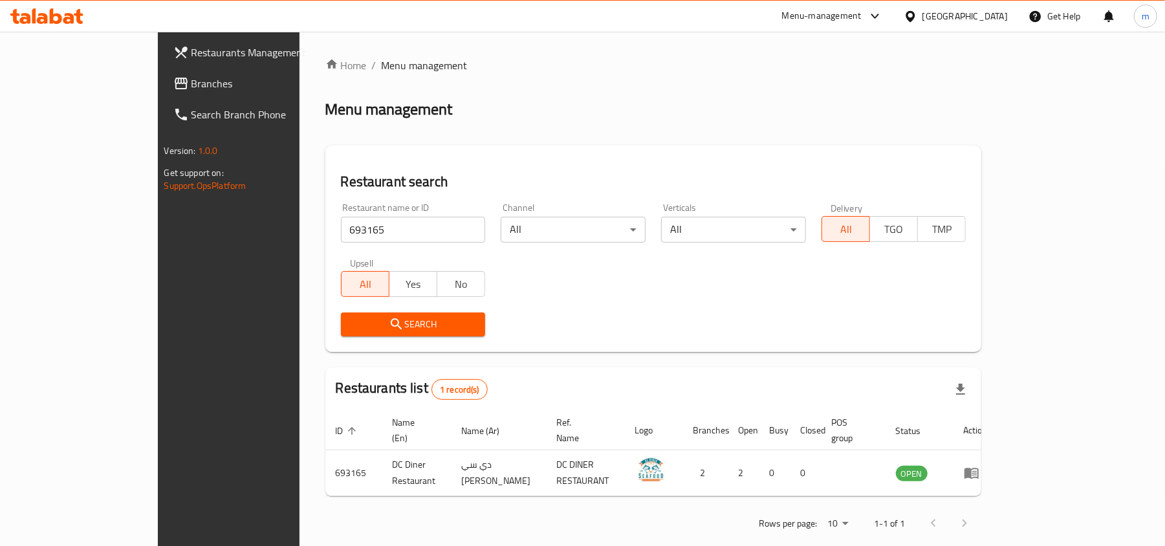
click at [981, 18] on div "[GEOGRAPHIC_DATA]" at bounding box center [965, 16] width 85 height 14
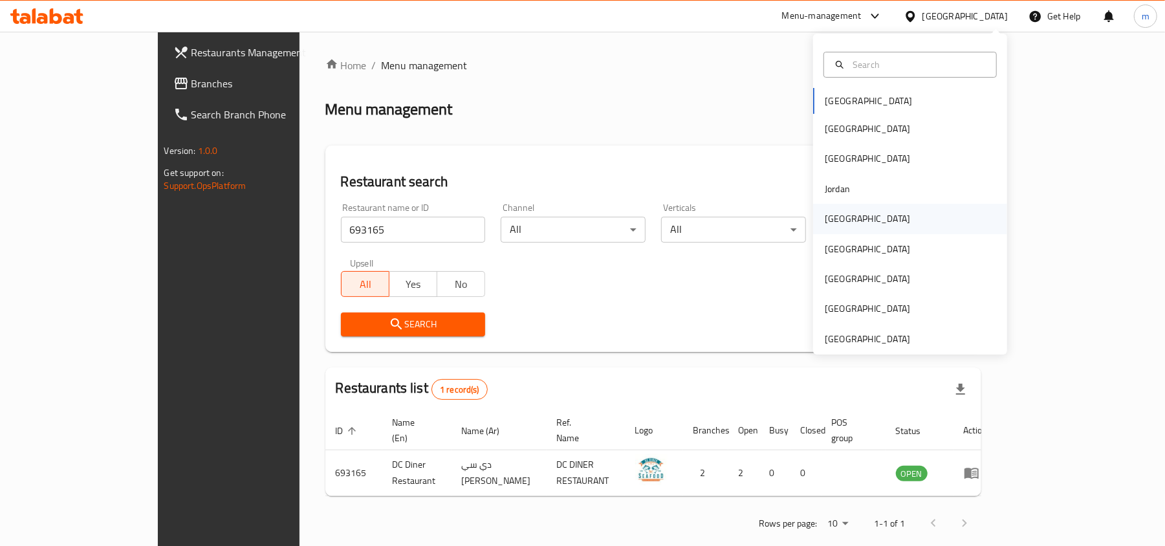
click at [825, 219] on div "[GEOGRAPHIC_DATA]" at bounding box center [867, 219] width 85 height 14
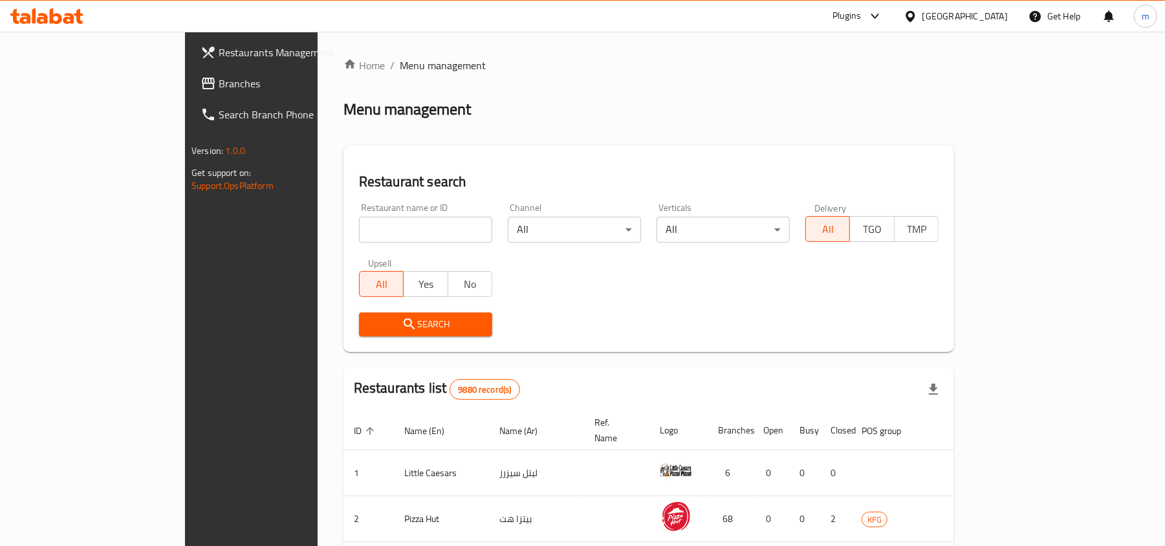
click at [219, 89] on span "Branches" at bounding box center [294, 84] width 151 height 16
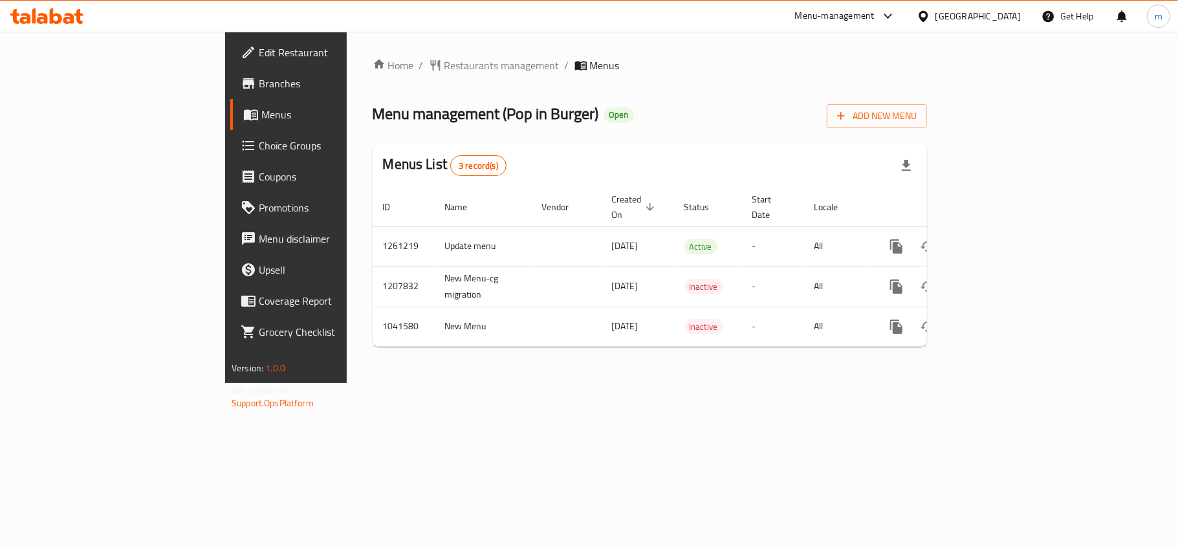
click at [347, 383] on div "Home / Restaurants management / Menus Menu management ( Pop in Burger ) Open Ad…" at bounding box center [650, 207] width 606 height 351
click at [936, 18] on div at bounding box center [926, 16] width 19 height 14
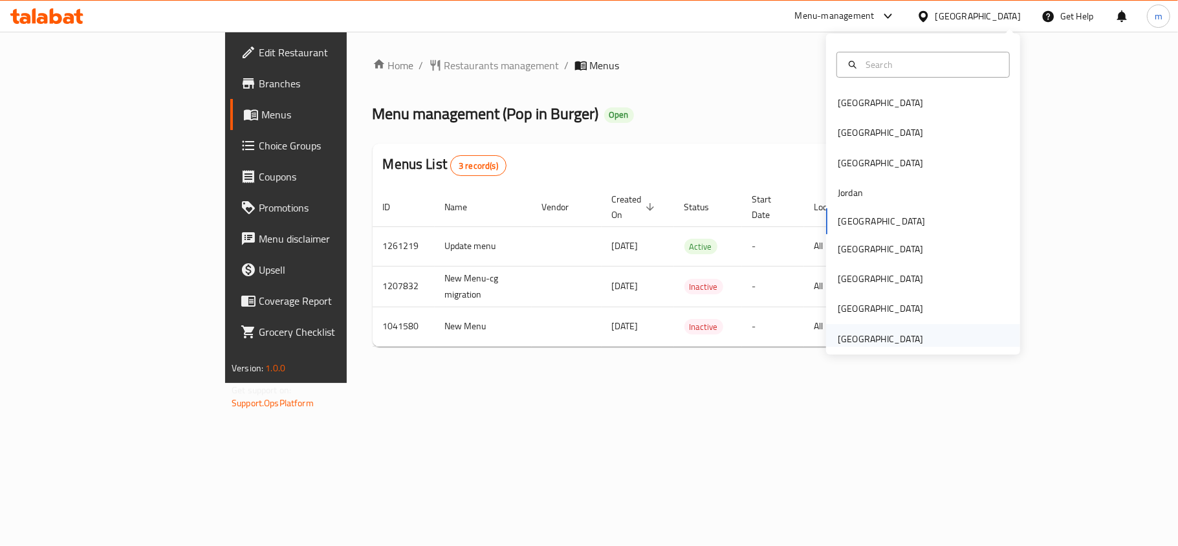
click at [905, 335] on div "[GEOGRAPHIC_DATA]" at bounding box center [880, 339] width 85 height 14
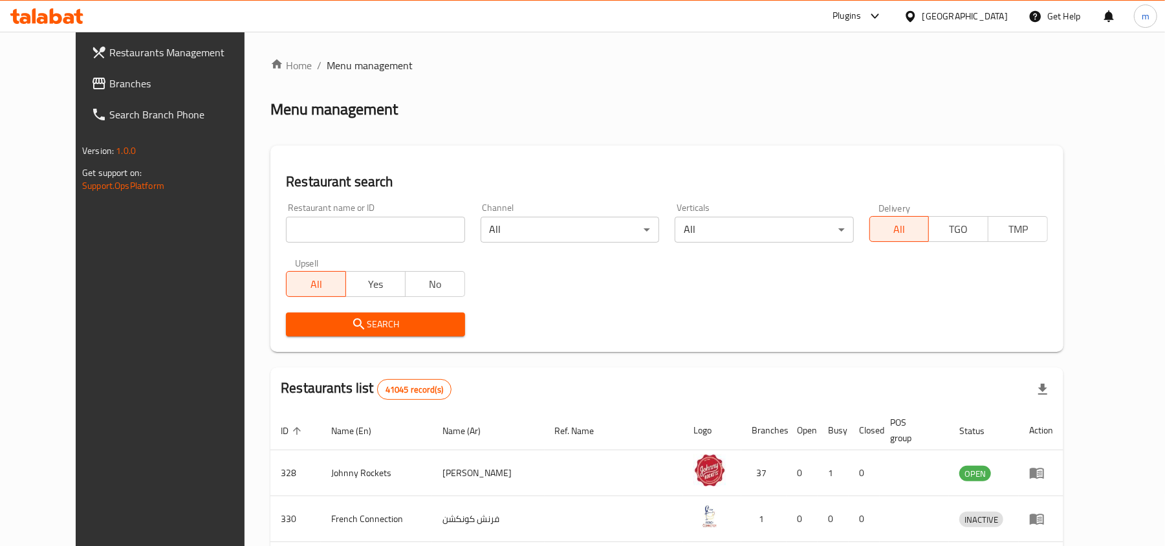
drag, startPoint x: 267, startPoint y: 230, endPoint x: 256, endPoint y: 210, distance: 23.4
click at [286, 230] on input "search" at bounding box center [375, 230] width 179 height 26
click at [109, 82] on span "Branches" at bounding box center [184, 84] width 151 height 16
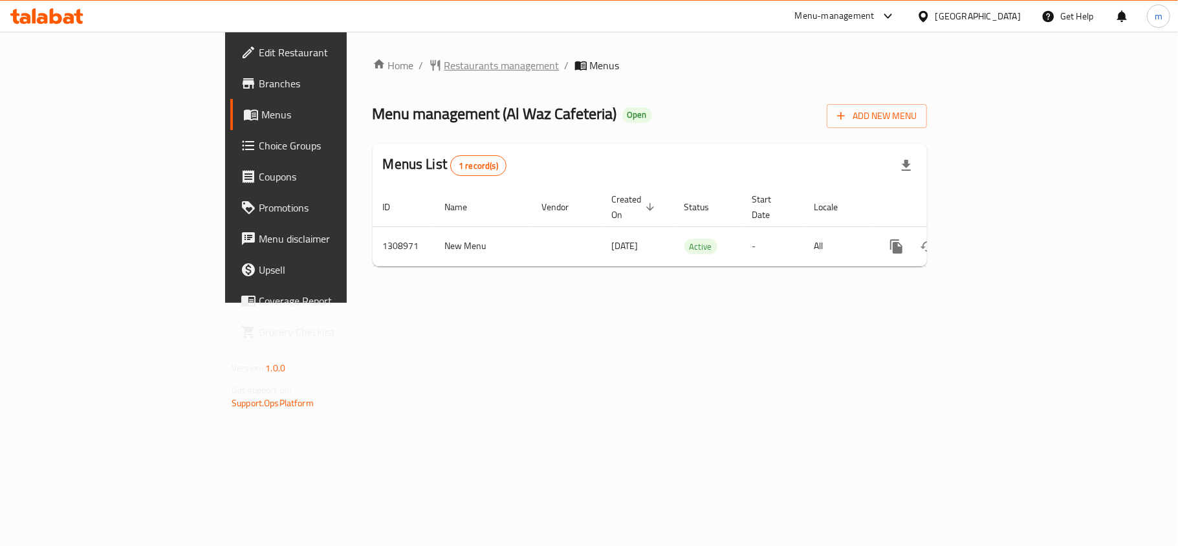
click at [444, 61] on span "Restaurants management" at bounding box center [501, 66] width 115 height 16
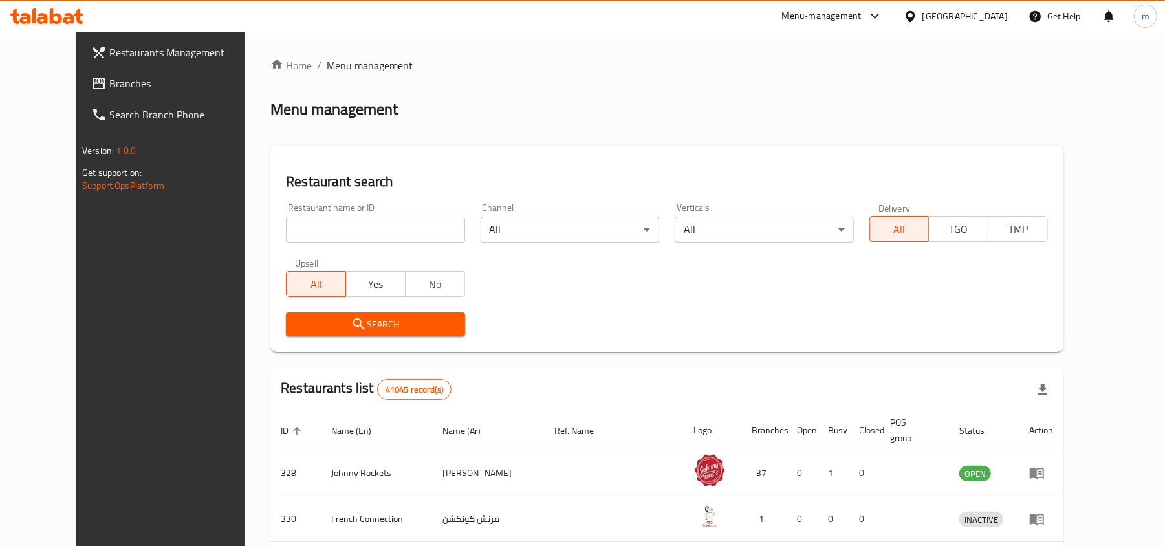
click at [286, 228] on input "search" at bounding box center [375, 230] width 179 height 26
paste input "704622"
type input "704622"
click button "Search" at bounding box center [375, 325] width 179 height 24
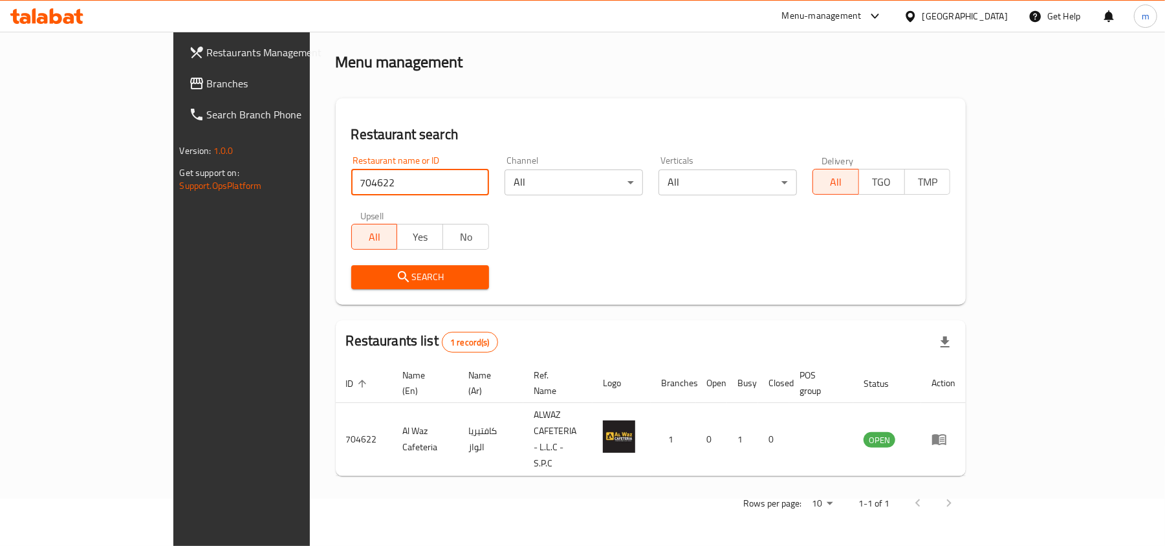
scroll to position [6, 0]
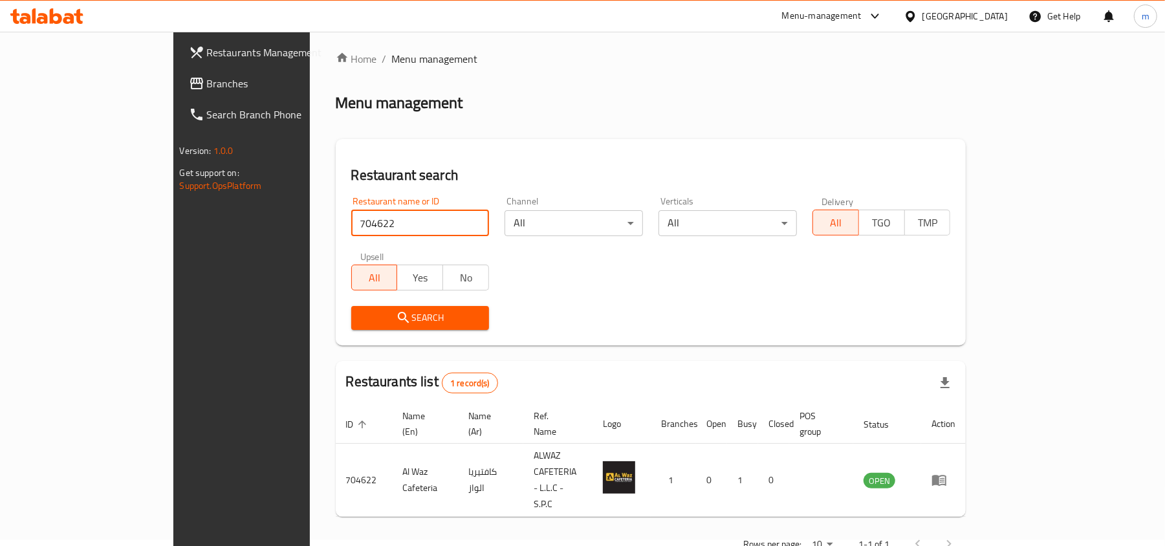
click at [981, 19] on div "United Arab Emirates" at bounding box center [965, 16] width 85 height 14
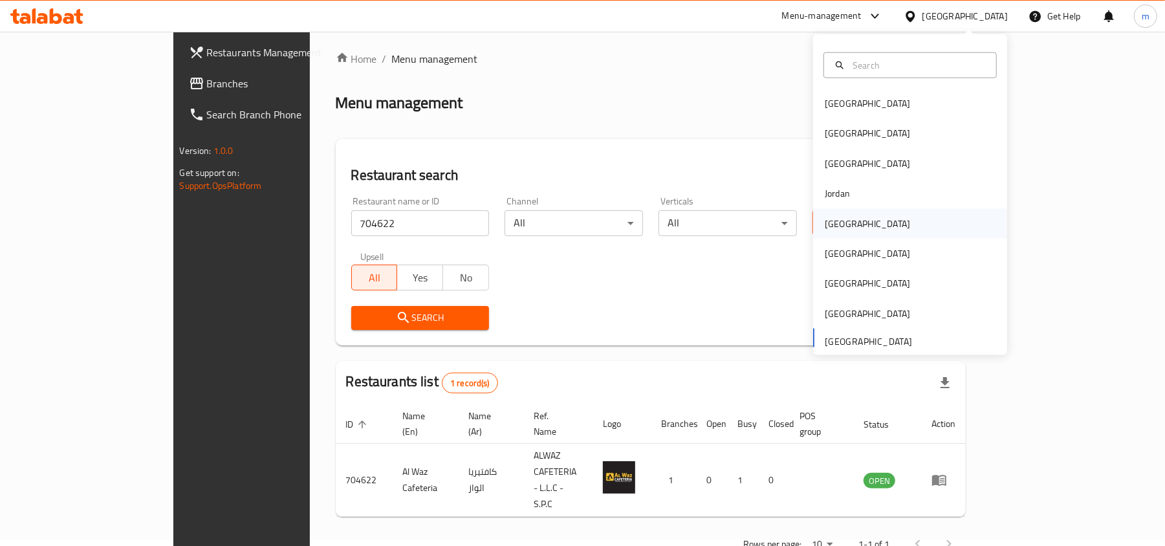
click at [828, 226] on div "[GEOGRAPHIC_DATA]" at bounding box center [867, 223] width 85 height 14
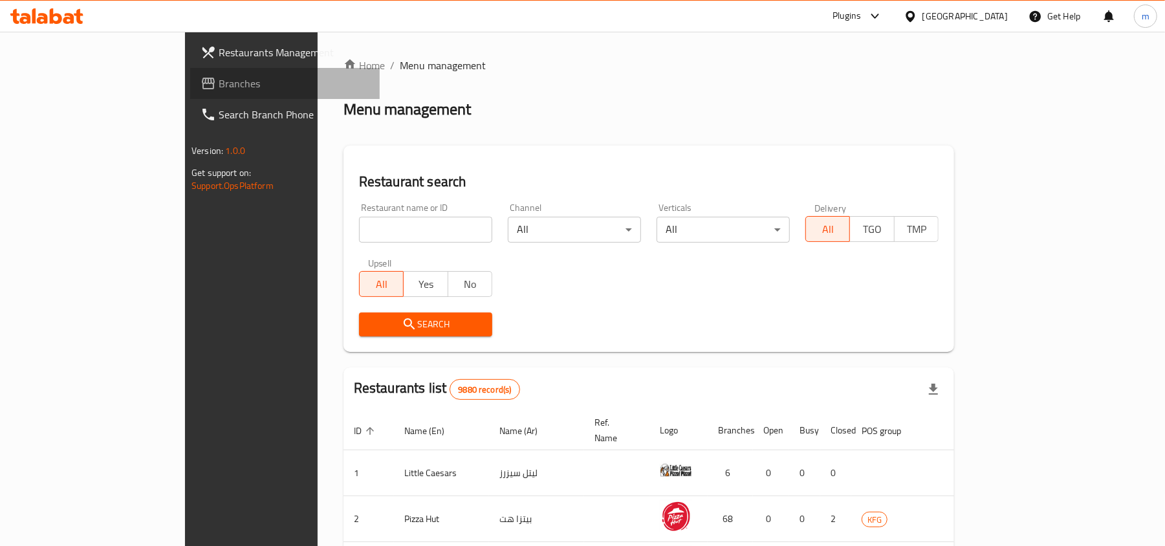
click at [219, 76] on span "Branches" at bounding box center [294, 84] width 151 height 16
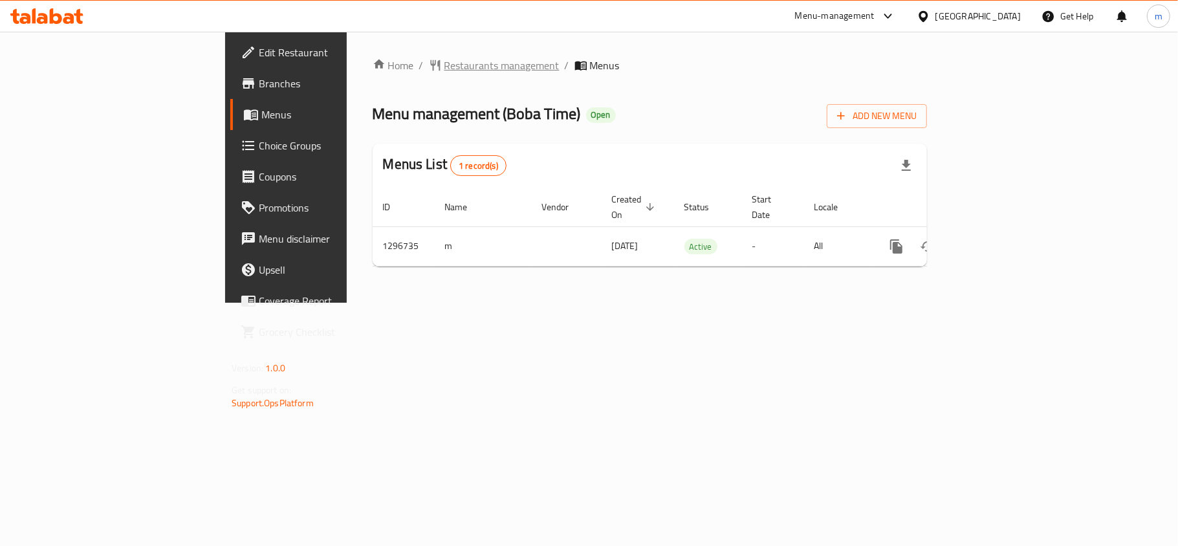
click at [444, 73] on span "Restaurants management" at bounding box center [501, 66] width 115 height 16
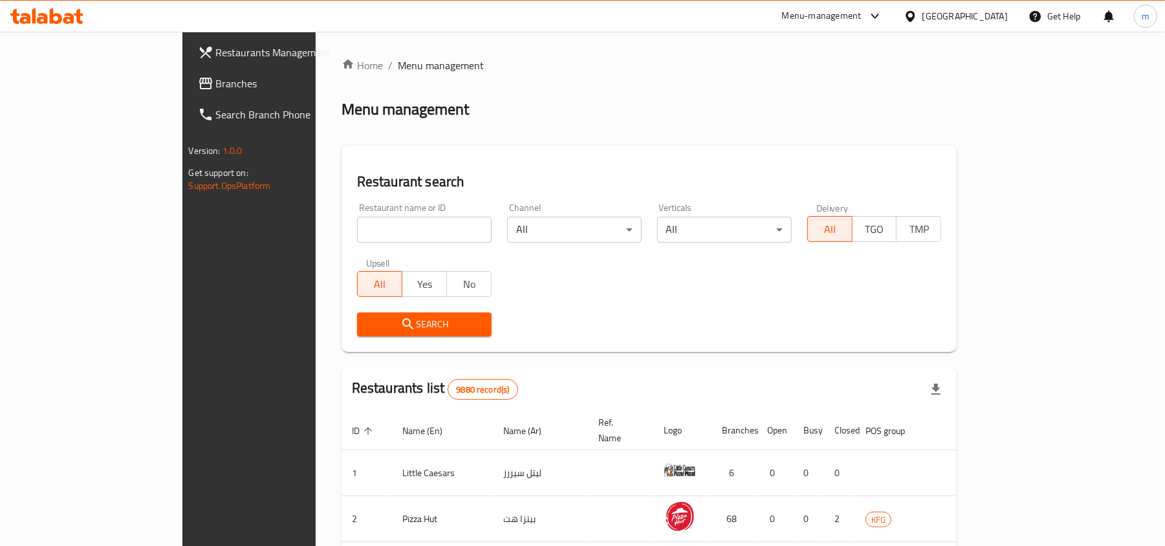
click at [357, 228] on input "search" at bounding box center [424, 230] width 135 height 26
paste input "700184"
type input "700184"
click button "Search" at bounding box center [424, 325] width 135 height 24
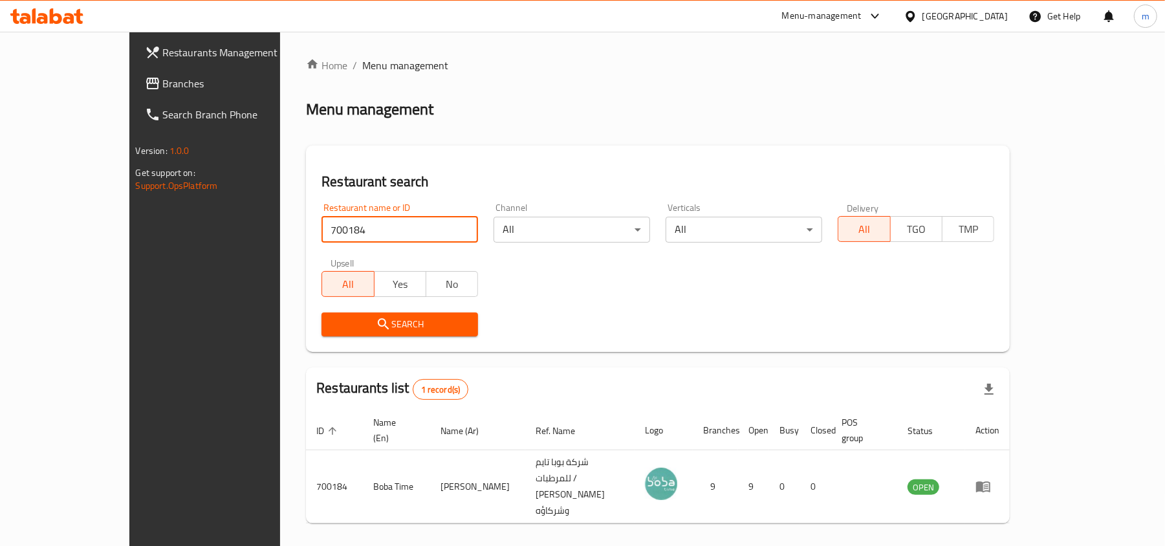
scroll to position [6, 0]
